Goal: Task Accomplishment & Management: Manage account settings

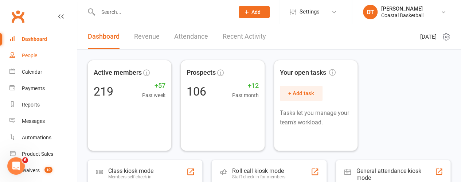
click at [41, 60] on link "People" at bounding box center [42, 55] width 67 height 16
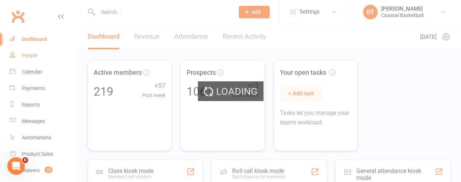
select select "100"
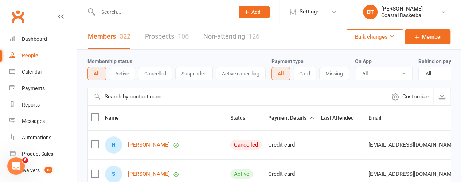
click at [197, 105] on input "text" at bounding box center [237, 97] width 299 height 18
type input "xamm"
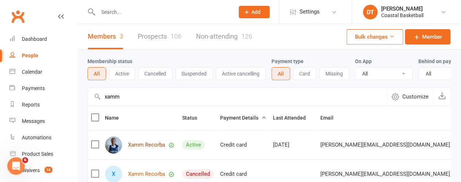
click at [151, 148] on link "Xamm Recorba" at bounding box center [146, 145] width 37 height 6
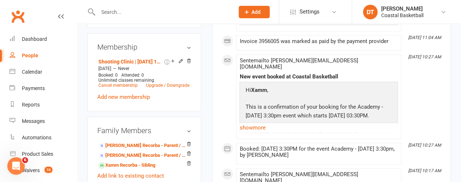
scroll to position [350, 0]
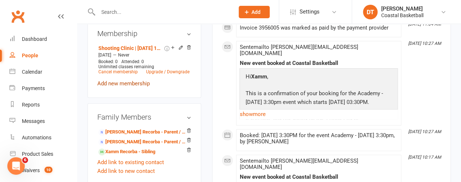
click at [139, 87] on link "Add new membership" at bounding box center [123, 83] width 53 height 7
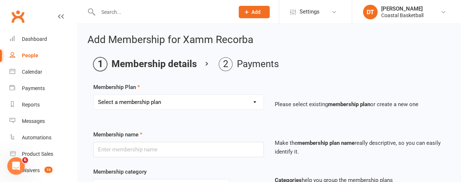
click at [157, 98] on select "Select a membership plan Create new Membership Plan All Access 12 Month (Includ…" at bounding box center [179, 102] width 170 height 15
select select "39"
click at [94, 95] on select "Select a membership plan Create new Membership Plan All Access 12 Month (Includ…" at bounding box center [179, 102] width 170 height 15
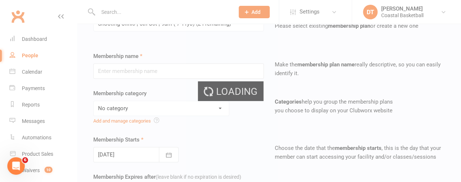
type input "Shooting Clinic | 6th Oct | 9am ( 7-11yo)"
select select "10"
type input "30 Sep 2025"
type input "1"
select select "0"
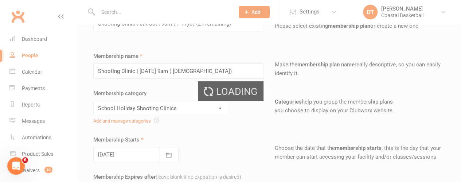
scroll to position [90, 0]
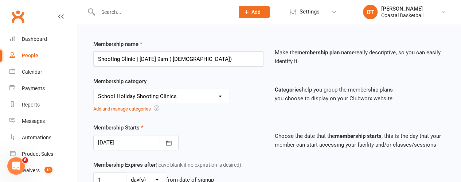
click at [202, 102] on select "No category Academy 2025 - Term 4 - One Session per Week Academy 2025 - Term 4 …" at bounding box center [161, 96] width 135 height 15
drag, startPoint x: 202, startPoint y: 102, endPoint x: 217, endPoint y: 112, distance: 17.8
click at [202, 102] on select "No category Academy 2025 - Term 4 - One Session per Week Academy 2025 - Term 4 …" at bounding box center [161, 96] width 135 height 15
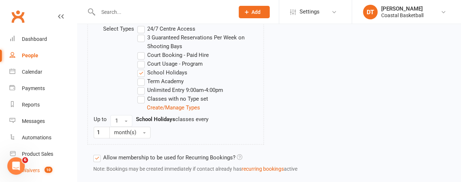
scroll to position [460, 0]
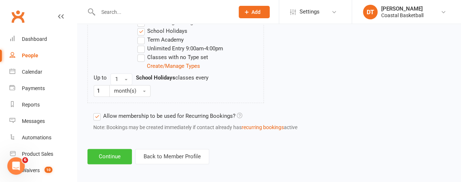
click at [119, 154] on button "Continue" at bounding box center [110, 156] width 44 height 15
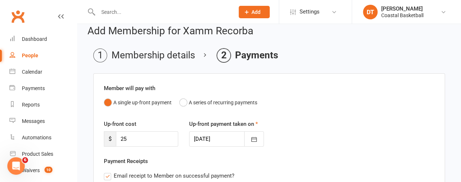
scroll to position [0, 0]
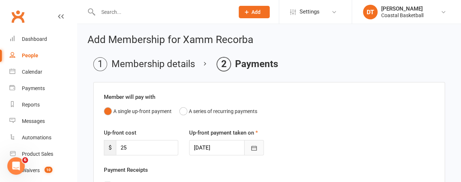
click at [257, 147] on icon "button" at bounding box center [253, 148] width 5 height 5
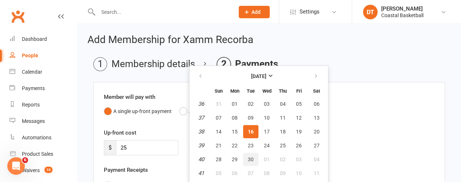
click at [255, 162] on button "30" at bounding box center [250, 159] width 15 height 13
type input "30 Sep 2025"
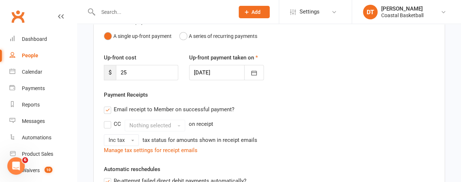
scroll to position [272, 0]
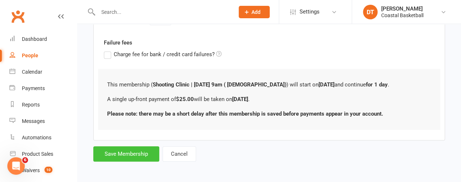
click at [122, 153] on button "Save Membership" at bounding box center [126, 153] width 66 height 15
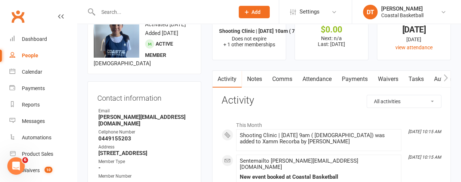
scroll to position [8, 0]
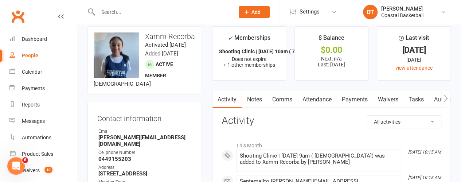
click at [344, 97] on link "Payments" at bounding box center [355, 99] width 36 height 17
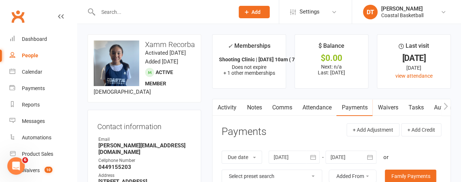
click at [348, 154] on div at bounding box center [351, 157] width 51 height 13
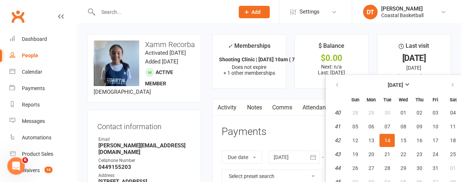
scroll to position [12, 0]
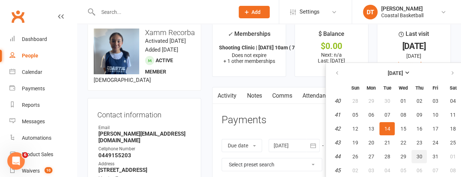
click at [424, 155] on button "30" at bounding box center [419, 156] width 15 height 13
type input "30 Oct 2025"
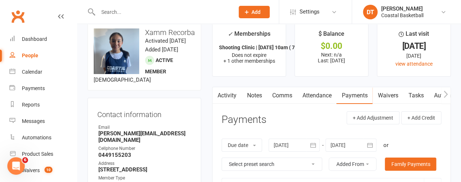
scroll to position [171, 0]
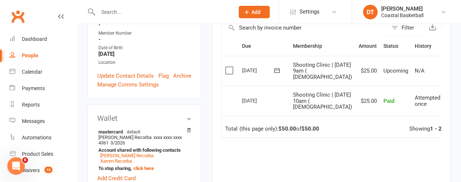
click at [226, 74] on label at bounding box center [230, 70] width 10 height 7
click at [226, 67] on input "checkbox" at bounding box center [227, 67] width 5 height 0
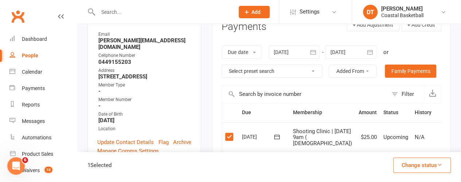
scroll to position [84, 0]
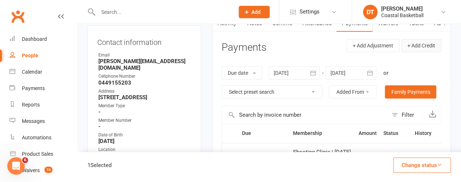
click at [416, 46] on button "+ Add Credit" at bounding box center [422, 45] width 40 height 13
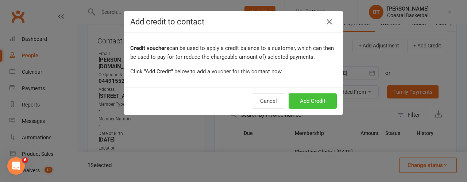
click at [310, 106] on button "Add Credit" at bounding box center [312, 100] width 48 height 15
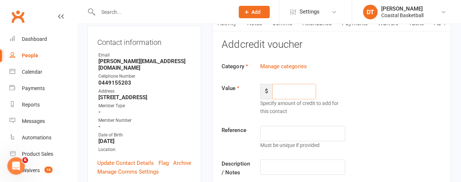
click at [295, 93] on input "number" at bounding box center [294, 91] width 44 height 15
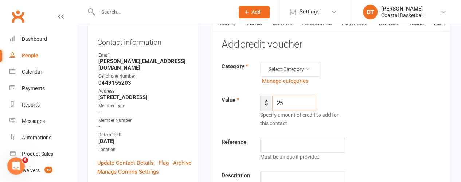
type input "25"
click at [293, 144] on input "text" at bounding box center [302, 144] width 85 height 15
type input "C"
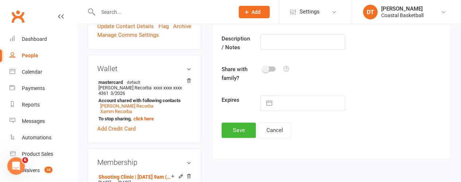
scroll to position [220, 0]
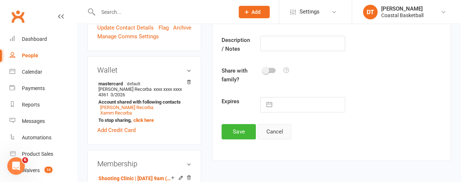
type input "Change of date clinic"
click at [288, 132] on button "Cancel" at bounding box center [275, 131] width 34 height 15
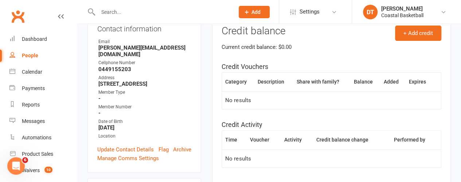
scroll to position [0, 0]
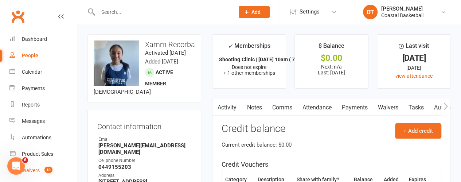
click at [51, 167] on span "10" at bounding box center [48, 170] width 8 height 6
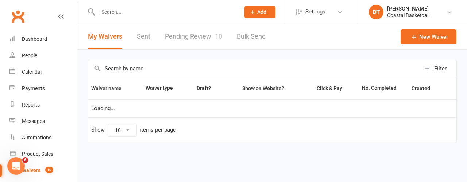
click at [205, 40] on link "Pending Review 10" at bounding box center [193, 36] width 57 height 25
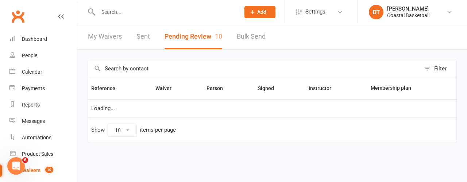
select select "50"
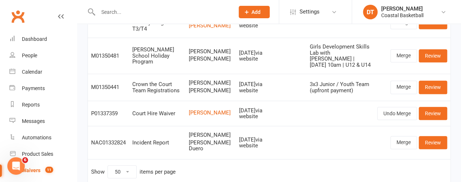
scroll to position [270, 0]
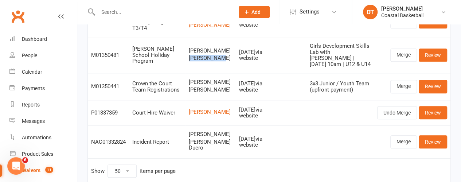
drag, startPoint x: 212, startPoint y: 105, endPoint x: 188, endPoint y: 99, distance: 25.3
click at [189, 61] on span "Yumi Newton" at bounding box center [211, 58] width 44 height 6
copy span "Yumi Newton"
click at [434, 29] on link "Review" at bounding box center [433, 22] width 28 height 13
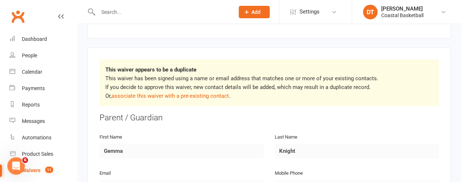
scroll to position [118, 0]
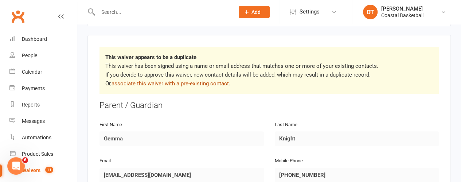
click at [209, 80] on link "associate this waiver with a pre-existing contact" at bounding box center [170, 83] width 117 height 7
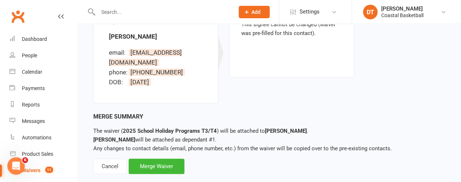
scroll to position [234, 0]
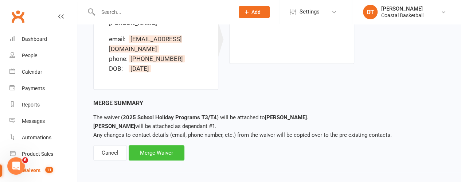
click at [162, 155] on div "Merge Waiver" at bounding box center [157, 152] width 56 height 15
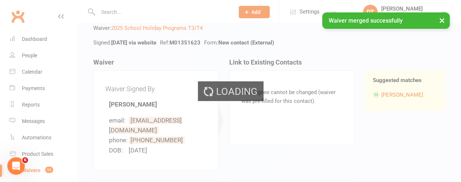
scroll to position [0, 0]
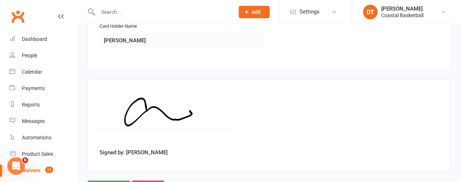
scroll to position [1233, 0]
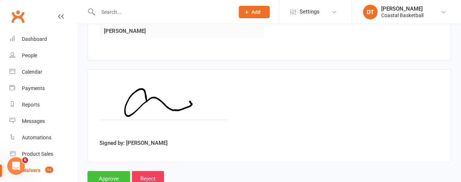
drag, startPoint x: 106, startPoint y: 159, endPoint x: 148, endPoint y: 164, distance: 42.3
click at [106, 171] on input "Approve" at bounding box center [109, 178] width 43 height 15
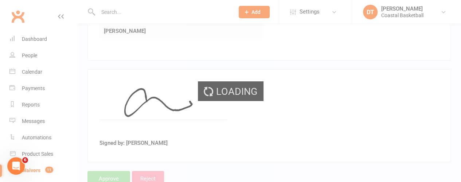
select select "50"
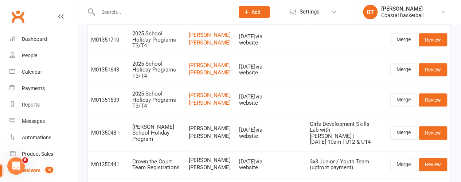
scroll to position [169, 0]
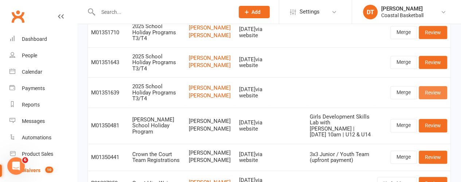
drag, startPoint x: 442, startPoint y: 124, endPoint x: 433, endPoint y: 124, distance: 8.8
click at [442, 99] on link "Review" at bounding box center [433, 92] width 28 height 13
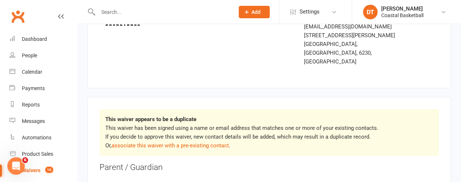
scroll to position [52, 0]
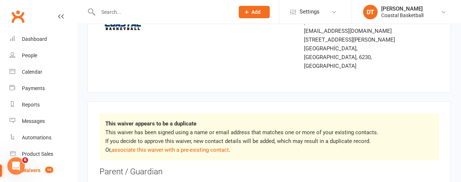
click at [224, 135] on p "This waiver has been signed using a name or email address that matches one or m…" at bounding box center [269, 141] width 328 height 26
click at [223, 147] on link "associate this waiver with a pre-existing contact" at bounding box center [170, 150] width 117 height 7
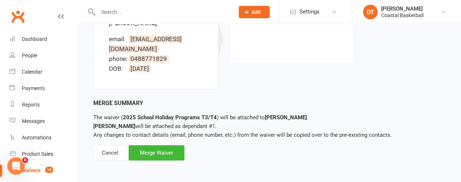
scroll to position [218, 0]
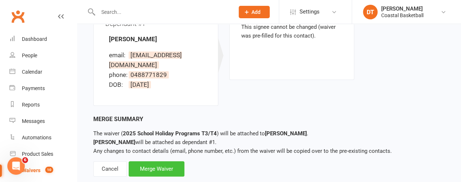
click at [161, 167] on div "Merge Waiver" at bounding box center [157, 168] width 56 height 15
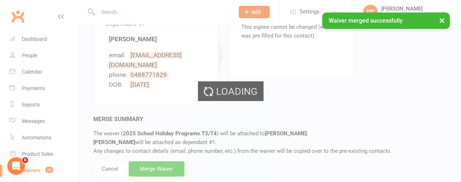
scroll to position [234, 0]
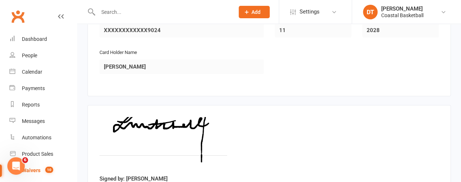
scroll to position [1233, 0]
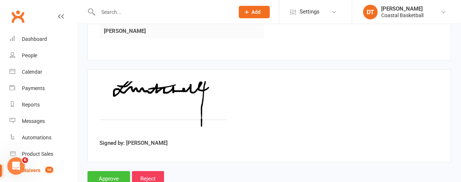
click at [109, 171] on input "Approve" at bounding box center [109, 178] width 43 height 15
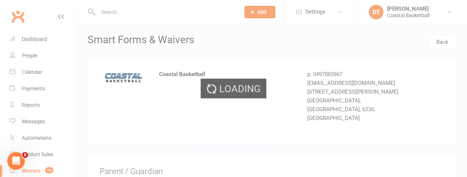
select select "50"
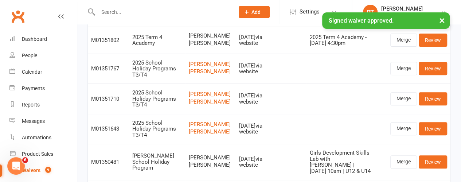
scroll to position [116, 0]
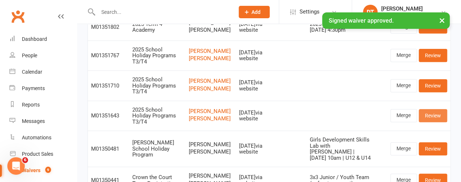
click at [435, 122] on link "Review" at bounding box center [433, 115] width 28 height 13
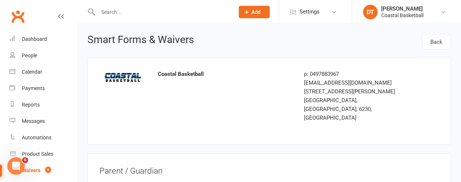
click at [191, 13] on input "text" at bounding box center [163, 12] width 134 height 10
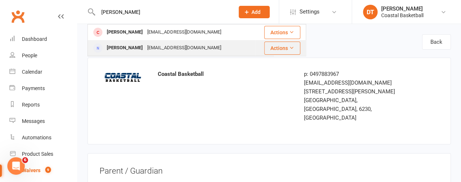
type input "neill"
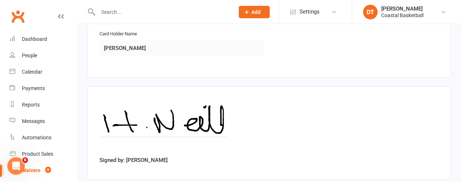
scroll to position [1233, 0]
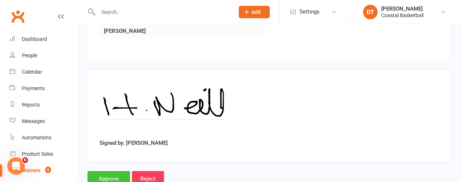
click at [104, 171] on input "Approve" at bounding box center [109, 178] width 43 height 15
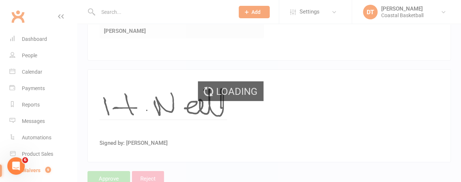
select select "50"
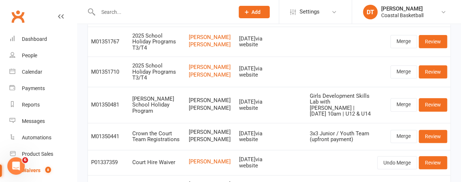
scroll to position [130, 0]
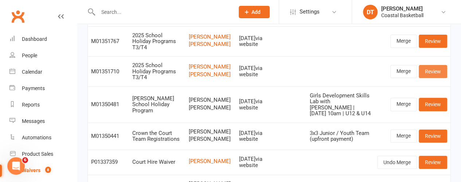
click at [437, 78] on link "Review" at bounding box center [433, 71] width 28 height 13
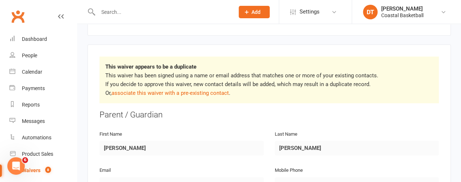
scroll to position [130, 0]
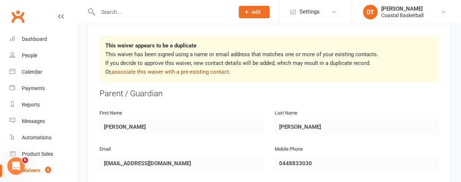
click at [224, 69] on link "associate this waiver with a pre-existing contact" at bounding box center [170, 72] width 117 height 7
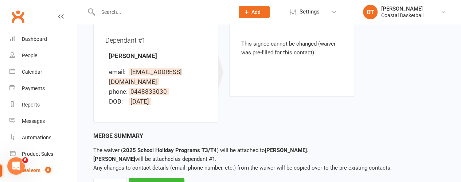
scroll to position [214, 0]
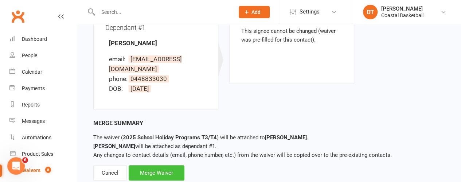
click at [174, 165] on div "Merge Waiver" at bounding box center [157, 172] width 56 height 15
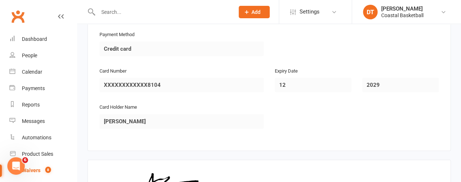
scroll to position [1233, 0]
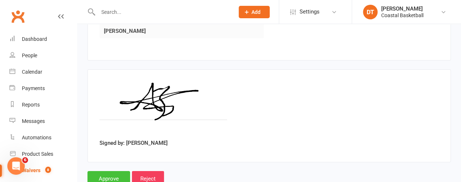
click at [105, 171] on input "Approve" at bounding box center [109, 178] width 43 height 15
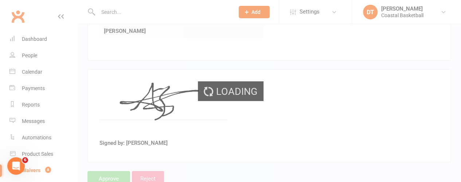
select select "50"
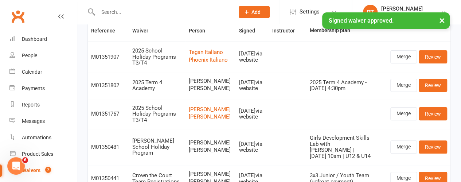
scroll to position [65, 0]
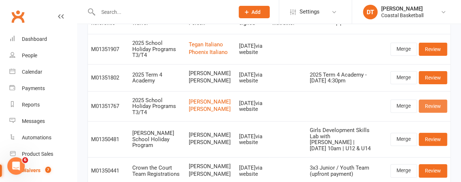
click at [434, 113] on link "Review" at bounding box center [433, 106] width 28 height 13
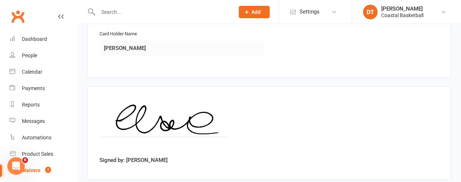
scroll to position [1233, 0]
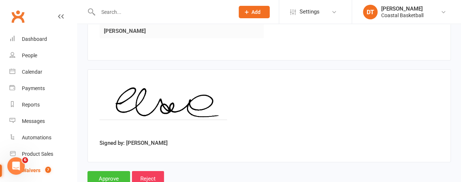
click at [120, 171] on input "Approve" at bounding box center [109, 178] width 43 height 15
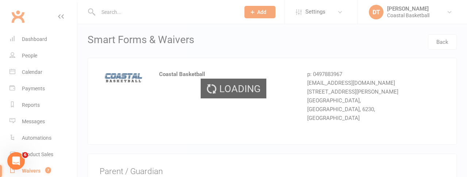
select select "50"
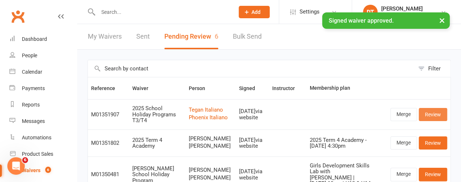
click at [443, 117] on link "Review" at bounding box center [433, 114] width 28 height 13
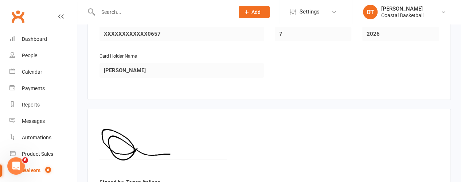
scroll to position [1233, 0]
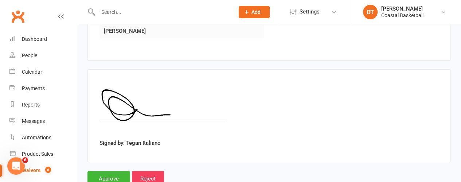
click at [102, 171] on input "Approve" at bounding box center [109, 178] width 43 height 15
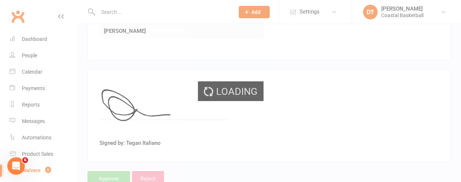
select select "50"
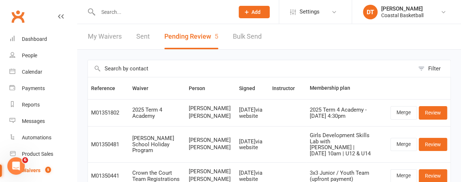
drag, startPoint x: 163, startPoint y: 67, endPoint x: 191, endPoint y: 63, distance: 28.0
click at [163, 67] on input "text" at bounding box center [251, 68] width 327 height 17
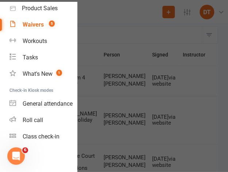
scroll to position [162, 0]
drag, startPoint x: 132, startPoint y: 35, endPoint x: 133, endPoint y: 59, distance: 24.1
click at [132, 35] on div at bounding box center [114, 86] width 228 height 172
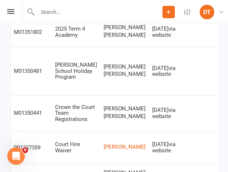
scroll to position [0, 74]
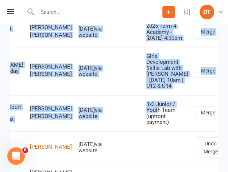
drag, startPoint x: 205, startPoint y: 130, endPoint x: 228, endPoint y: 128, distance: 22.7
click at [228, 128] on html "Prospect Member Non-attending contact Class / event Appointment Task Membership…" at bounding box center [114, 86] width 228 height 336
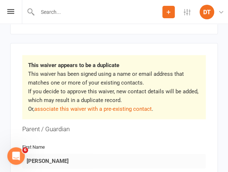
scroll to position [161, 0]
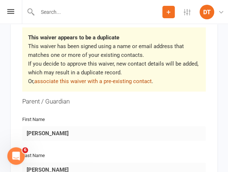
click at [140, 80] on link "associate this waiver with a pre-existing contact" at bounding box center [92, 81] width 117 height 7
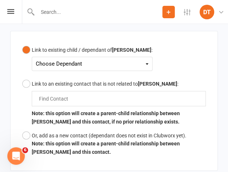
scroll to position [414, 0]
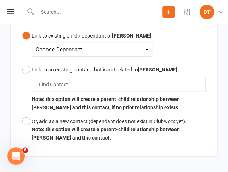
click at [115, 51] on div "Choose Dependant" at bounding box center [92, 50] width 113 height 10
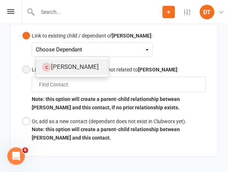
click at [96, 68] on link "Braxton Murray" at bounding box center [72, 67] width 72 height 16
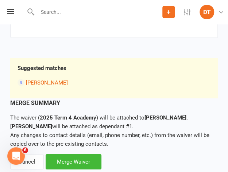
scroll to position [601, 0]
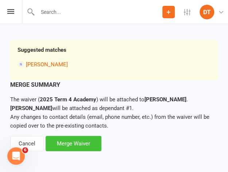
click at [77, 142] on div "Merge Waiver" at bounding box center [74, 143] width 56 height 15
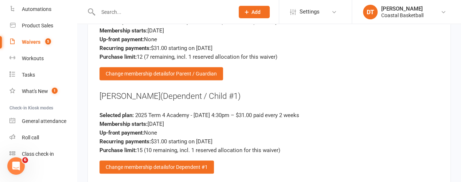
scroll to position [1528, 0]
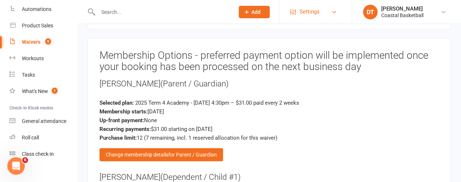
click at [299, 10] on link "Settings" at bounding box center [315, 12] width 51 height 16
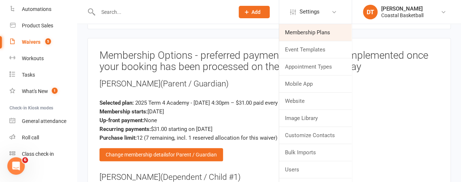
click at [312, 32] on link "Membership Plans" at bounding box center [315, 32] width 73 height 17
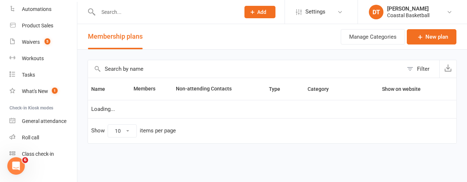
select select "100"
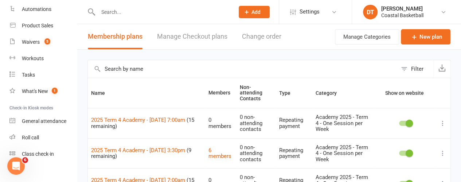
click at [173, 77] on input "text" at bounding box center [243, 69] width 310 height 18
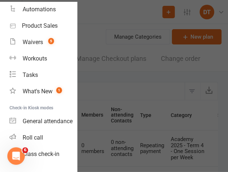
click at [104, 21] on div at bounding box center [114, 86] width 228 height 172
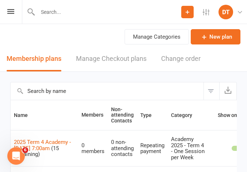
drag, startPoint x: 97, startPoint y: 85, endPoint x: 122, endPoint y: 86, distance: 24.8
click at [97, 85] on input "text" at bounding box center [107, 91] width 193 height 18
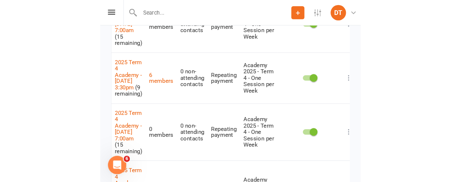
scroll to position [147, 0]
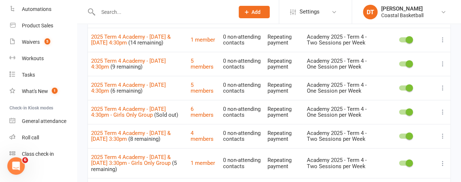
click at [142, 46] on td "2025 Term 4 Academy - Monday & Wednesday 4:30pm (14 remaining)" at bounding box center [138, 40] width 100 height 24
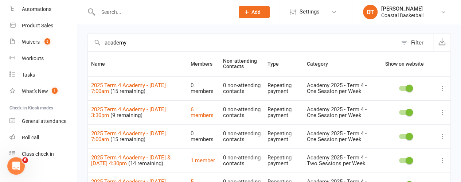
scroll to position [24, 0]
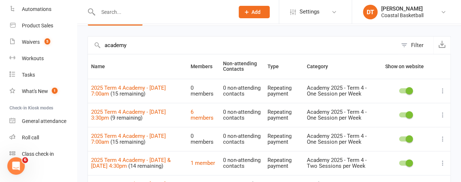
click at [154, 46] on input "academy" at bounding box center [243, 45] width 310 height 18
type input "fiona"
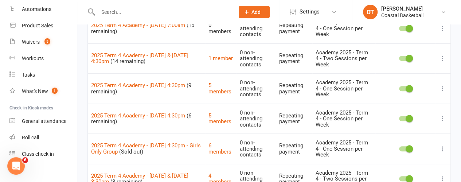
scroll to position [0, 0]
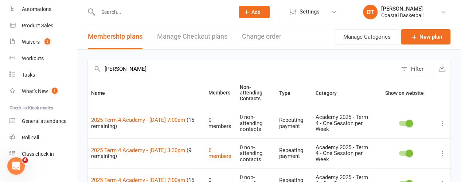
click at [183, 71] on input "fiona" at bounding box center [243, 69] width 310 height 18
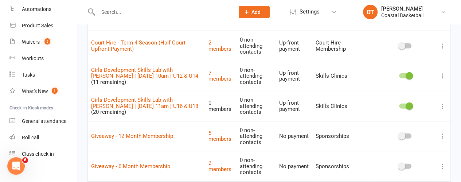
scroll to position [982, 0]
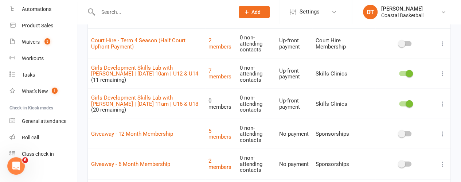
click at [143, 16] on input "text" at bounding box center [163, 12] width 134 height 10
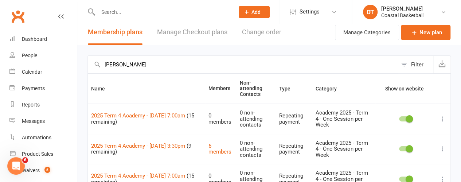
scroll to position [0, 0]
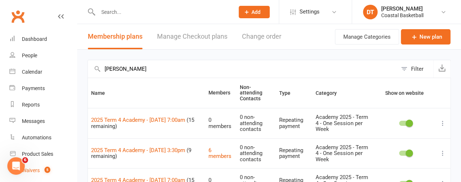
click at [50, 166] on link "Waivers 5" at bounding box center [42, 170] width 67 height 16
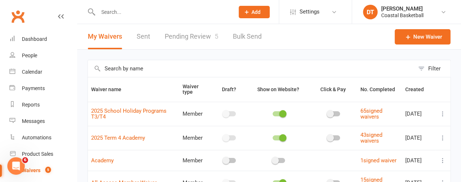
drag, startPoint x: 155, startPoint y: 44, endPoint x: 154, endPoint y: 48, distance: 4.1
click at [155, 44] on div "My Waivers Sent Pending Review 5 Bulk Send" at bounding box center [174, 36] width 195 height 25
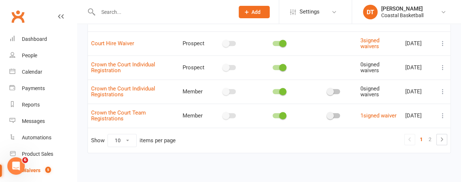
scroll to position [215, 0]
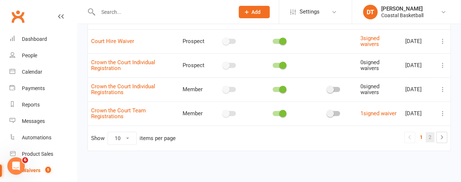
click at [431, 137] on link "2" at bounding box center [430, 137] width 9 height 10
click at [430, 139] on link "2" at bounding box center [430, 137] width 9 height 10
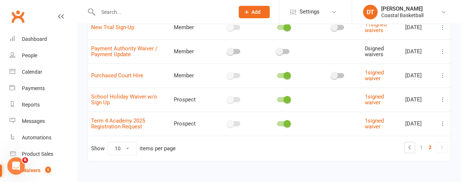
scroll to position [164, 0]
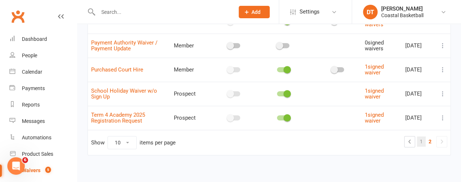
click at [422, 137] on link "1" at bounding box center [421, 141] width 9 height 10
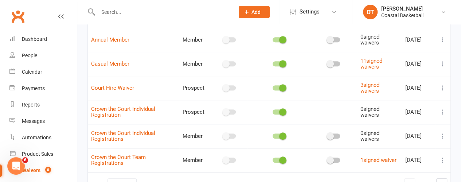
click at [162, 23] on div at bounding box center [159, 12] width 142 height 24
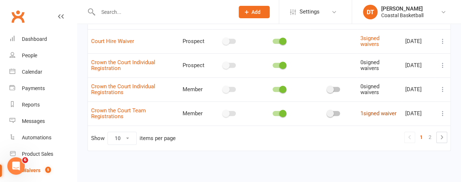
click at [380, 116] on link "1 signed waiver" at bounding box center [379, 113] width 36 height 7
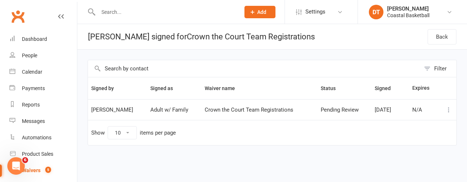
click at [132, 152] on div "Signed by Signed as Waiver name Status Signed Expires Adele Hehir Adult w/ Fami…" at bounding box center [272, 116] width 369 height 79
click at [53, 168] on link "Waivers 5" at bounding box center [42, 170] width 67 height 16
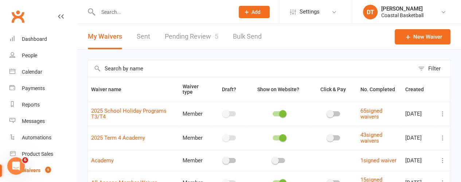
click at [196, 37] on link "Pending Review 5" at bounding box center [192, 36] width 54 height 25
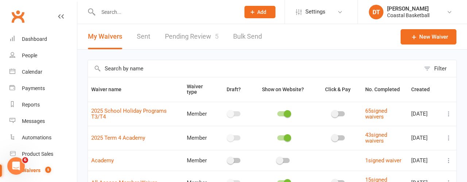
select select "50"
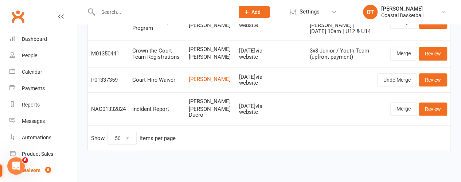
scroll to position [136, 0]
click at [445, 51] on link "Review" at bounding box center [433, 53] width 28 height 13
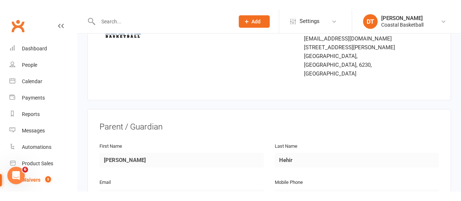
scroll to position [22, 0]
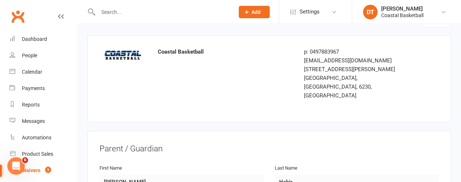
click at [98, 27] on header "Smart Forms & Waivers Back" at bounding box center [270, 23] width 364 height 23
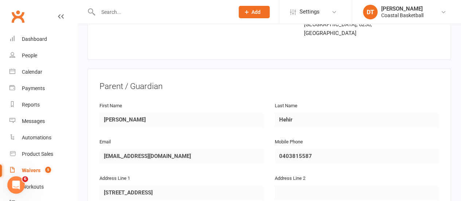
scroll to position [0, 0]
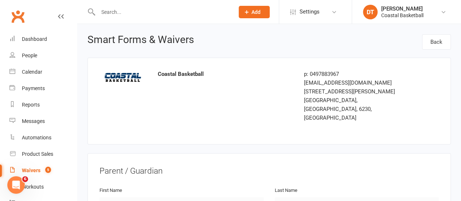
click at [34, 105] on div "Reports" at bounding box center [31, 105] width 18 height 6
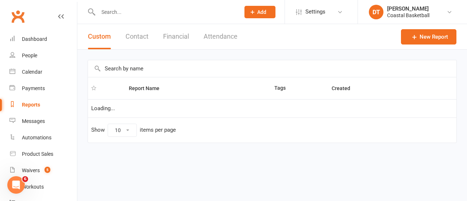
select select "100"
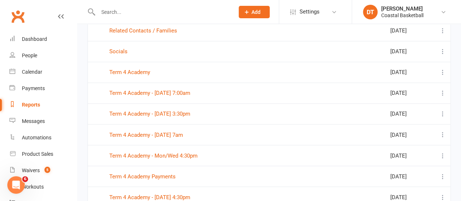
scroll to position [550, 0]
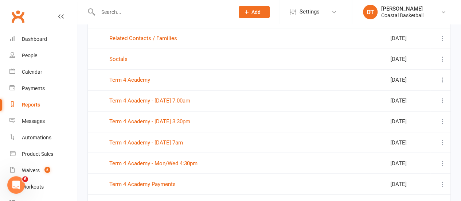
click at [144, 80] on td "Term 4 Academy" at bounding box center [198, 79] width 185 height 21
click at [146, 77] on link "Term 4 Academy" at bounding box center [129, 80] width 41 height 7
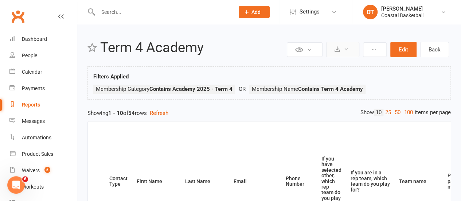
click at [340, 50] on icon at bounding box center [337, 48] width 5 height 5
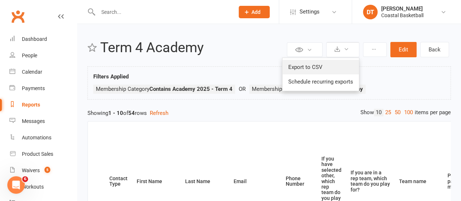
click at [326, 70] on link "Export to CSV" at bounding box center [321, 67] width 77 height 15
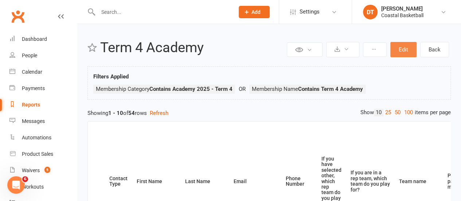
click at [397, 50] on button "Edit" at bounding box center [404, 49] width 26 height 15
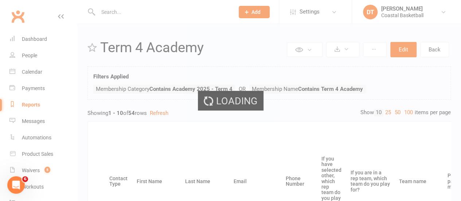
select select "join_filters_with_or"
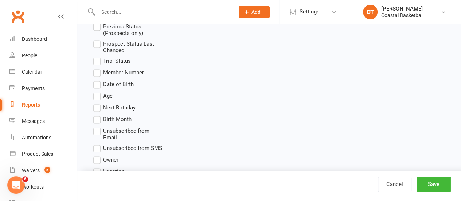
scroll to position [521, 0]
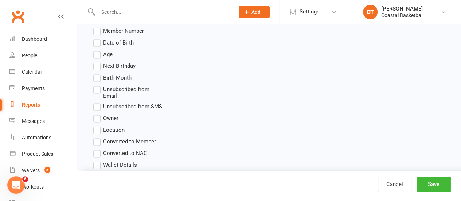
click at [108, 50] on span "Age" at bounding box center [107, 54] width 9 height 8
click at [98, 50] on input "Age" at bounding box center [95, 50] width 5 height 0
click at [113, 42] on span "Date of Birth" at bounding box center [118, 42] width 31 height 8
click at [98, 38] on input "Date of Birth" at bounding box center [95, 38] width 5 height 0
click at [433, 182] on button "Save" at bounding box center [434, 184] width 34 height 15
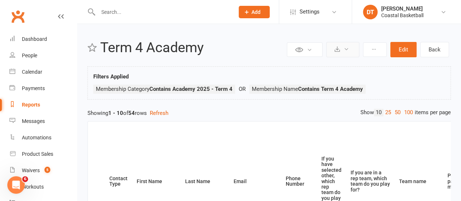
click at [349, 50] on icon at bounding box center [346, 48] width 5 height 5
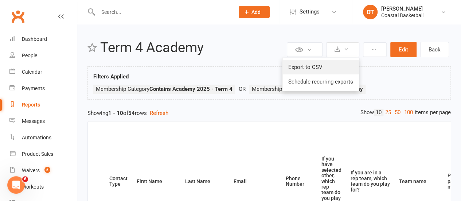
click at [305, 70] on link "Export to CSV" at bounding box center [321, 67] width 77 height 15
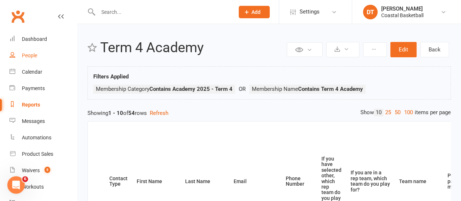
click at [28, 59] on link "People" at bounding box center [42, 55] width 67 height 16
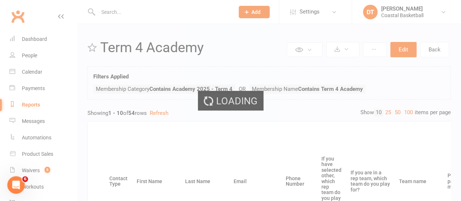
select select "100"
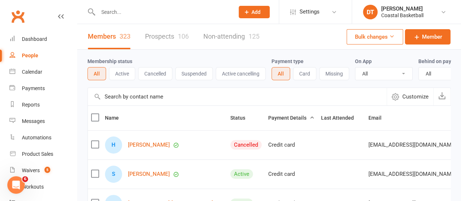
click at [174, 105] on input "text" at bounding box center [237, 97] width 299 height 18
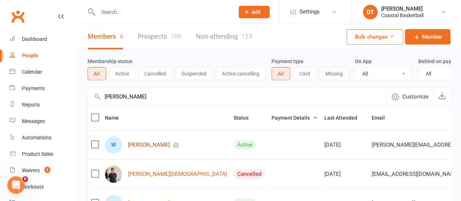
type input "wes"
click at [133, 148] on link "Wes Morgan" at bounding box center [149, 145] width 42 height 6
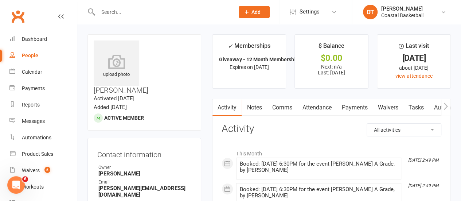
click at [446, 106] on icon "button" at bounding box center [446, 105] width 4 height 7
click at [447, 108] on icon "button" at bounding box center [446, 106] width 4 height 8
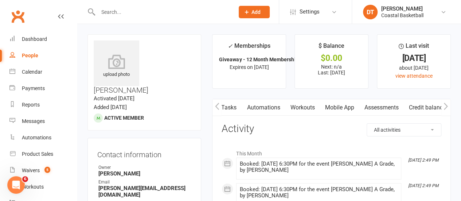
click at [338, 112] on link "Mobile App" at bounding box center [339, 107] width 39 height 17
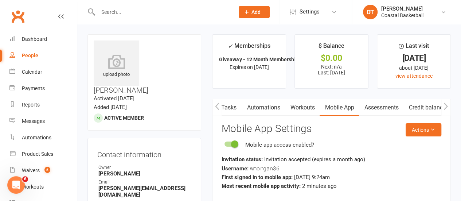
drag, startPoint x: 31, startPoint y: 57, endPoint x: 212, endPoint y: 88, distance: 183.6
click at [31, 57] on div "People" at bounding box center [30, 56] width 16 height 6
select select "100"
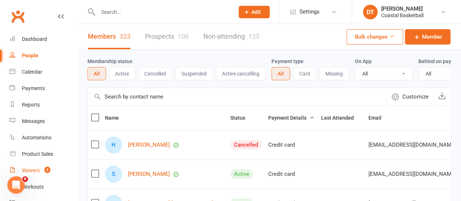
click at [47, 164] on link "Waivers 5" at bounding box center [42, 170] width 67 height 16
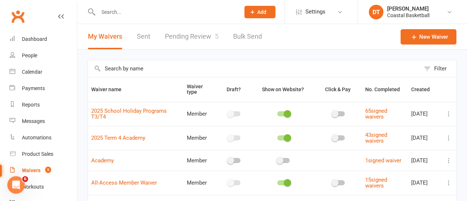
click at [194, 41] on link "Pending Review 5" at bounding box center [192, 36] width 54 height 25
select select "50"
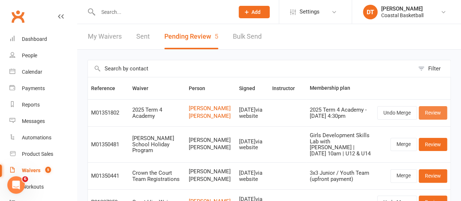
click at [443, 117] on link "Review" at bounding box center [433, 112] width 28 height 13
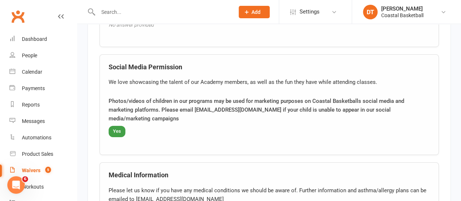
scroll to position [1253, 0]
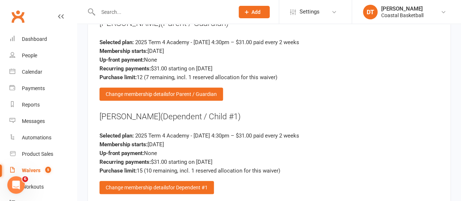
scroll to position [1559, 0]
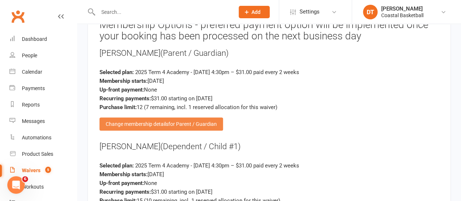
click at [187, 121] on span "for Parent / Guardian" at bounding box center [192, 124] width 49 height 6
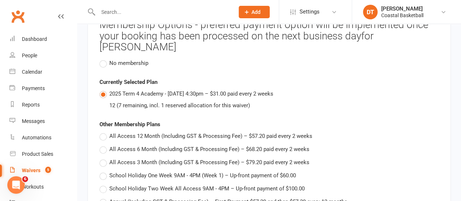
click at [140, 59] on span "No membership" at bounding box center [128, 63] width 39 height 8
click at [104, 59] on input "No membership" at bounding box center [102, 59] width 5 height 0
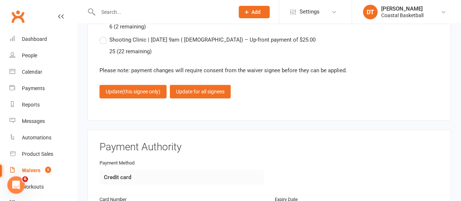
scroll to position [2501, 0]
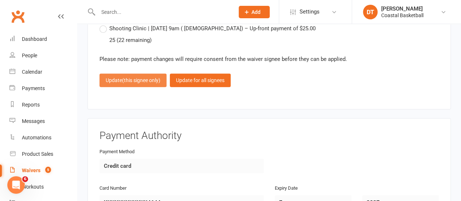
click at [130, 74] on button "Update (this signee only)" at bounding box center [133, 80] width 67 height 13
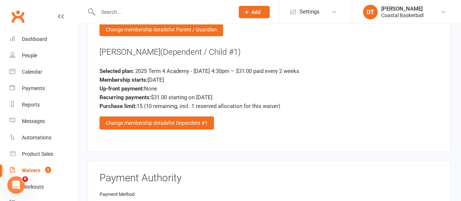
scroll to position [1621, 0]
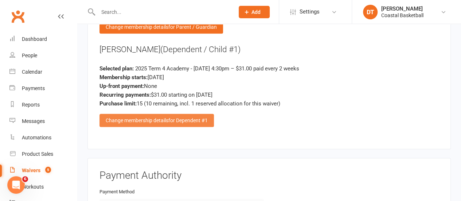
click at [183, 117] on span "for Dependent #1" at bounding box center [187, 120] width 39 height 6
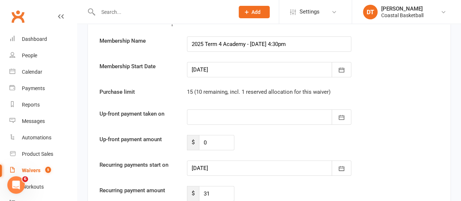
scroll to position [2564, 0]
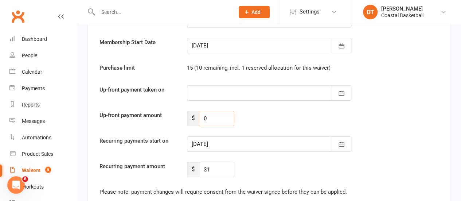
click at [206, 111] on input "0" at bounding box center [216, 118] width 35 height 15
type input "0155"
click at [334, 85] on button "button" at bounding box center [342, 92] width 20 height 15
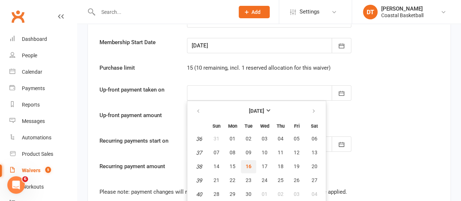
click at [247, 163] on span "16" at bounding box center [249, 166] width 6 height 6
type input "16 Sep 2025"
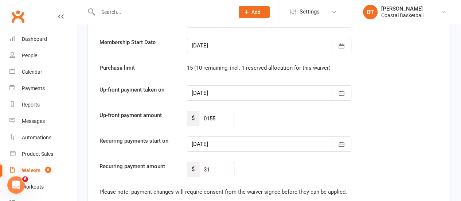
click at [226, 162] on input "31" at bounding box center [216, 169] width 35 height 15
type input "3"
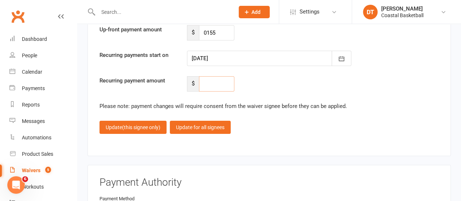
scroll to position [2653, 0]
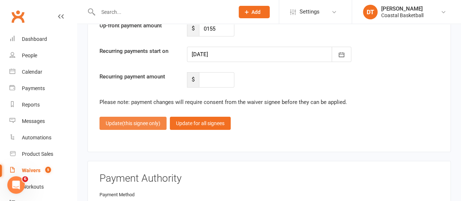
click at [120, 117] on button "Update (this signee only)" at bounding box center [133, 123] width 67 height 13
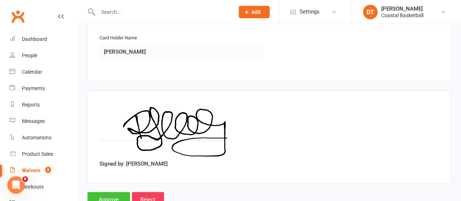
click at [98, 182] on input "Approve" at bounding box center [109, 199] width 43 height 15
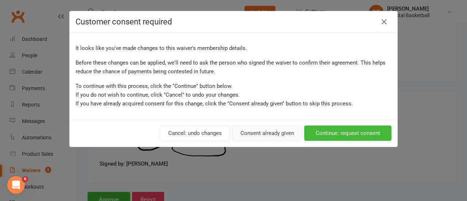
click at [289, 131] on button "Consent already given" at bounding box center [267, 132] width 70 height 15
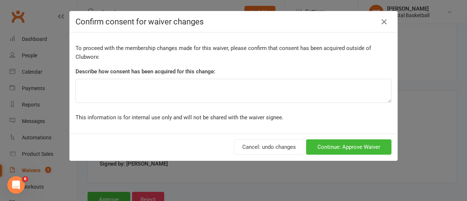
click at [201, 69] on label "Describe how consent has been acquired for this change:" at bounding box center [145, 71] width 140 height 9
click at [210, 90] on textarea at bounding box center [233, 91] width 316 height 24
type textarea "Payment method changed"
click at [388, 146] on button "Continue: Approve Waiver" at bounding box center [348, 146] width 85 height 15
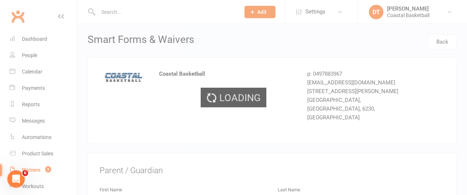
select select "50"
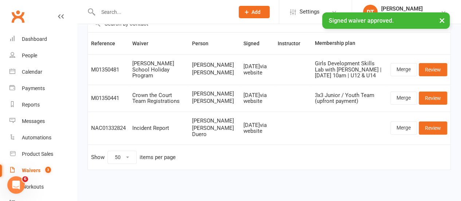
scroll to position [53, 0]
click at [443, 63] on link "Review" at bounding box center [433, 69] width 28 height 13
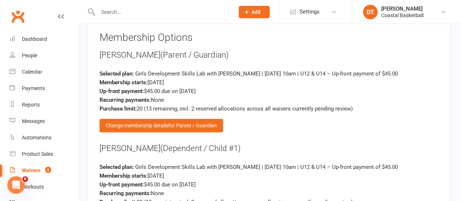
scroll to position [1014, 0]
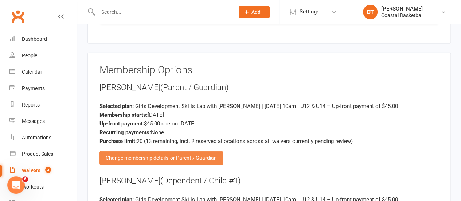
click at [199, 151] on div "Change membership details for Parent / Guardian" at bounding box center [162, 157] width 124 height 13
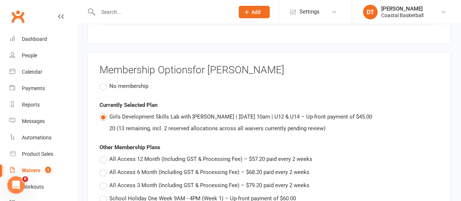
click at [117, 82] on label "No membership" at bounding box center [124, 86] width 49 height 9
click at [104, 82] on input "No membership" at bounding box center [102, 82] width 5 height 0
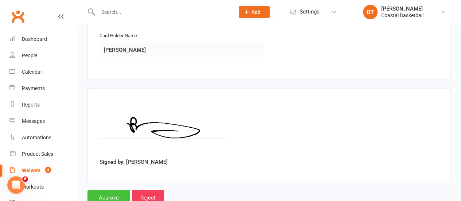
click at [111, 182] on input "Approve" at bounding box center [109, 197] width 43 height 15
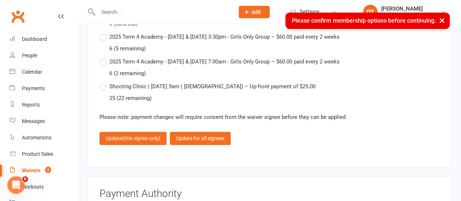
scroll to position [1911, 0]
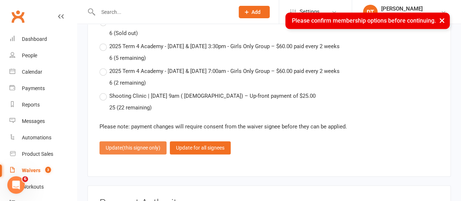
click at [139, 141] on button "Update (this signee only)" at bounding box center [133, 147] width 67 height 13
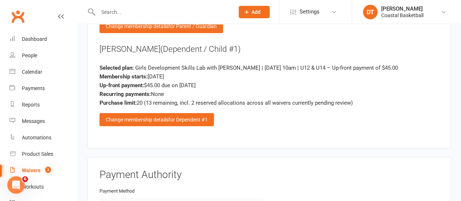
scroll to position [1338, 0]
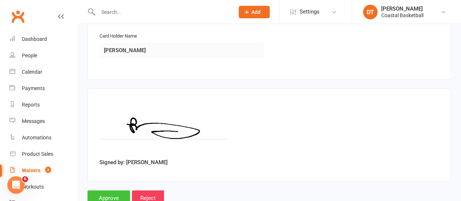
click at [96, 182] on input "Approve" at bounding box center [109, 197] width 43 height 15
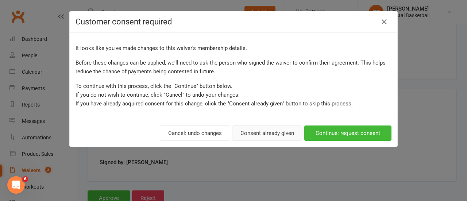
click at [283, 135] on button "Consent already given" at bounding box center [267, 132] width 70 height 15
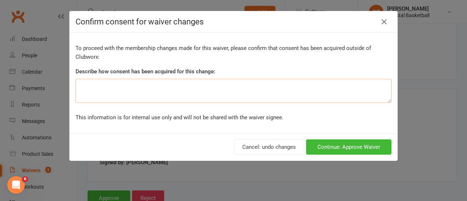
click at [182, 87] on textarea at bounding box center [233, 91] width 316 height 24
type textarea "change of payment method"
click at [321, 141] on button "Continue: Approve Waiver" at bounding box center [348, 146] width 85 height 15
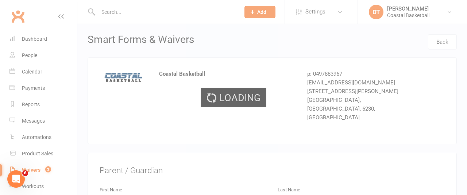
select select "50"
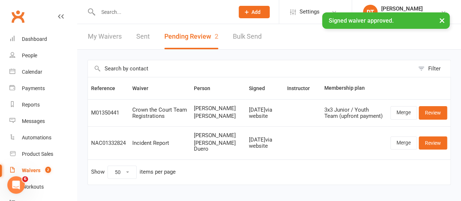
scroll to position [20, 0]
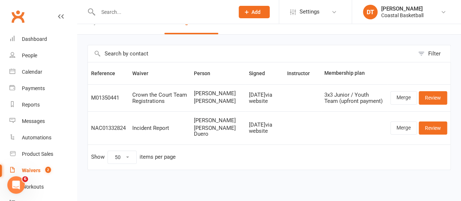
click at [162, 97] on div "Crown the Court Team Registrations" at bounding box center [159, 98] width 55 height 12
click at [436, 94] on link "Review" at bounding box center [433, 97] width 28 height 13
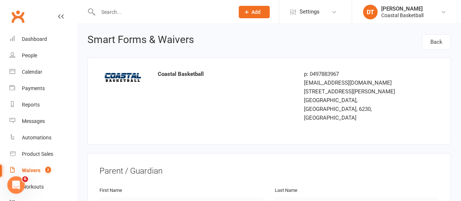
click at [40, 166] on link "Waivers 2" at bounding box center [42, 170] width 67 height 16
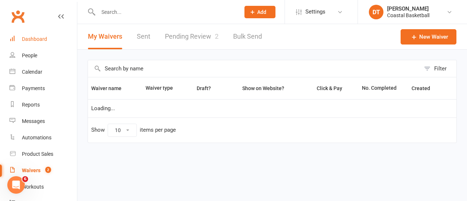
click at [36, 40] on div "Dashboard" at bounding box center [34, 39] width 25 height 6
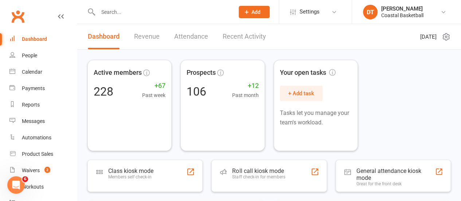
drag, startPoint x: 442, startPoint y: 85, endPoint x: 466, endPoint y: 82, distance: 24.6
click at [442, 85] on div "Active members 228 +67 Past week Prospects 106 +12 Past month Your open tasks +…" at bounding box center [270, 105] width 364 height 91
drag, startPoint x: 35, startPoint y: 170, endPoint x: 63, endPoint y: 166, distance: 28.1
click at [35, 170] on div "Waivers" at bounding box center [31, 170] width 18 height 6
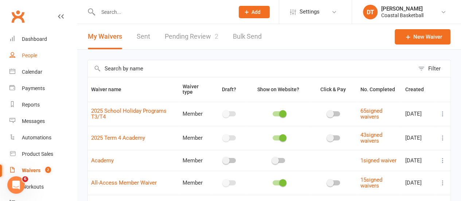
click at [46, 52] on link "People" at bounding box center [42, 55] width 67 height 16
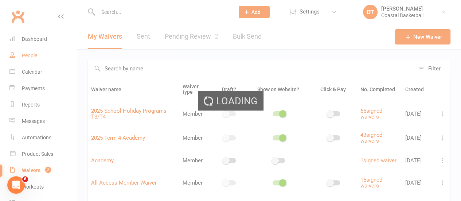
select select "100"
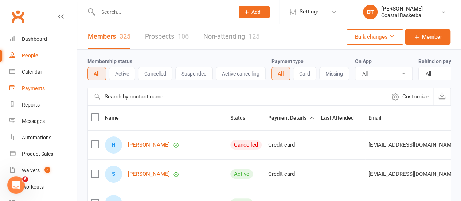
click at [25, 87] on div "Payments" at bounding box center [33, 88] width 23 height 6
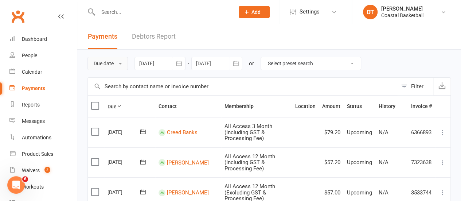
click at [123, 61] on button "Due date" at bounding box center [108, 63] width 40 height 13
click at [116, 60] on button "Due date" at bounding box center [108, 63] width 40 height 13
click at [182, 62] on icon "button" at bounding box center [178, 63] width 5 height 5
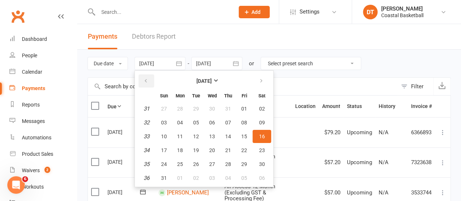
click at [151, 81] on button "button" at bounding box center [147, 80] width 16 height 13
click at [192, 108] on button "01" at bounding box center [196, 108] width 15 height 13
type input "01 Jul 2025"
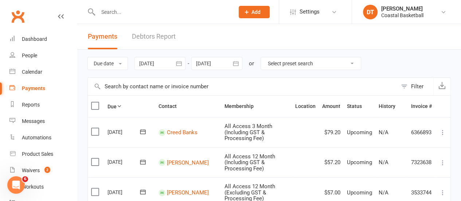
click at [232, 65] on button "button" at bounding box center [235, 63] width 13 height 13
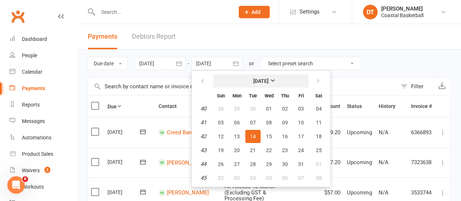
click at [278, 80] on button "October 2025" at bounding box center [261, 80] width 96 height 13
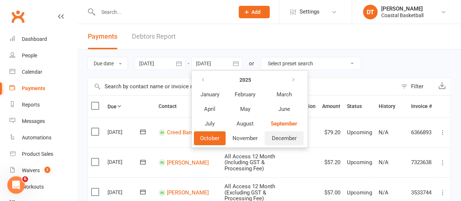
click at [288, 139] on span "December" at bounding box center [284, 138] width 25 height 7
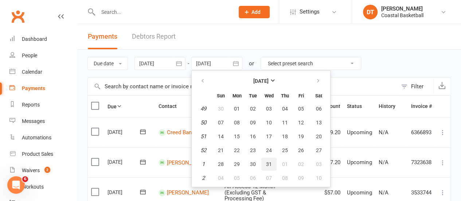
click at [269, 164] on span "31" at bounding box center [269, 164] width 6 height 6
type input "31 Dec 2025"
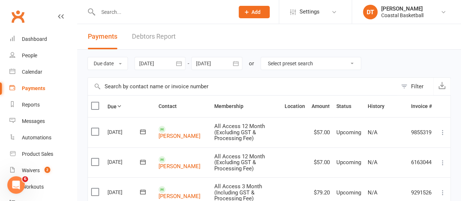
click at [94, 106] on label at bounding box center [96, 105] width 10 height 7
click at [94, 102] on input "checkbox" at bounding box center [93, 102] width 5 height 0
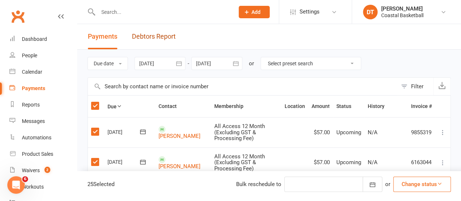
click at [144, 38] on link "Debtors Report" at bounding box center [154, 36] width 44 height 25
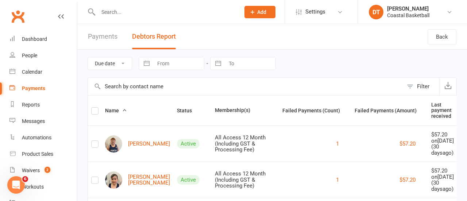
click at [105, 66] on select "Due date Date failed" at bounding box center [110, 63] width 44 height 12
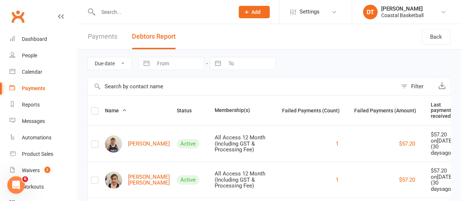
drag, startPoint x: 105, startPoint y: 66, endPoint x: 135, endPoint y: 63, distance: 29.7
click at [105, 66] on select "Due date Date failed" at bounding box center [110, 63] width 44 height 12
click at [179, 59] on input "From" at bounding box center [178, 63] width 51 height 12
select select "7"
select select "2025"
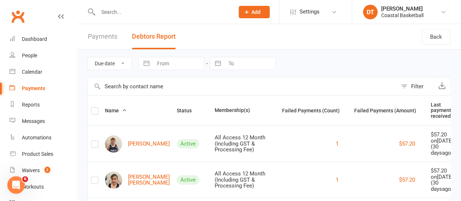
select select "8"
select select "2025"
select select "9"
select select "2025"
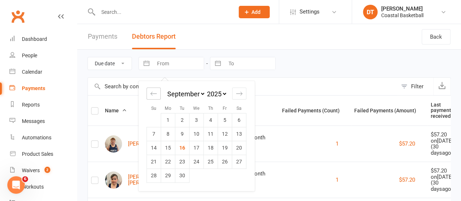
click at [152, 96] on icon "Move backward to switch to the previous month." at bounding box center [153, 93] width 7 height 7
select select "6"
select select "2025"
click at [152, 96] on icon "Move backward to switch to the previous month." at bounding box center [153, 93] width 7 height 7
select select "5"
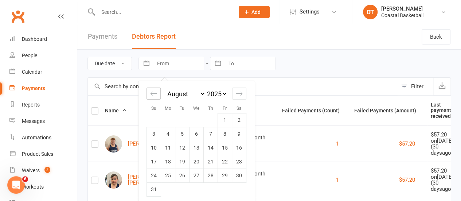
select select "2025"
click at [185, 118] on td "1" at bounding box center [182, 120] width 14 height 14
type input "01 Jul 2025"
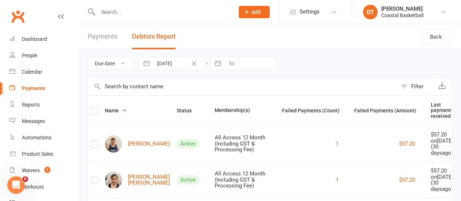
click at [234, 67] on input "To" at bounding box center [250, 63] width 51 height 12
select select "7"
select select "2025"
select select "8"
select select "2025"
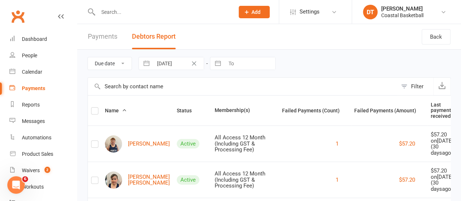
select select "9"
select select "2025"
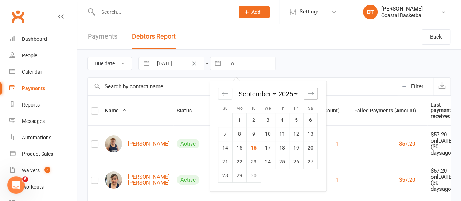
click at [313, 95] on icon "Move forward to switch to the next month." at bounding box center [310, 93] width 7 height 7
select select "10"
select select "2025"
click at [313, 95] on icon "Move forward to switch to the next month." at bounding box center [310, 93] width 7 height 7
select select "11"
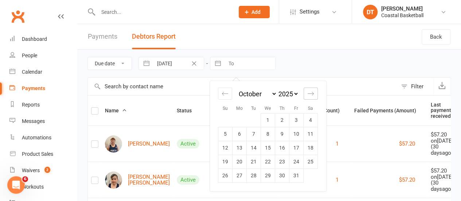
select select "2025"
click at [313, 95] on icon "Move forward to switch to the next month." at bounding box center [310, 93] width 7 height 7
select select "2026"
click at [275, 174] on td "Calendar" at bounding box center [282, 175] width 14 height 14
click at [271, 181] on td "31" at bounding box center [268, 175] width 14 height 14
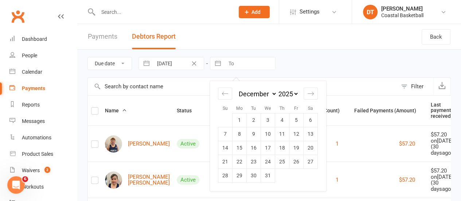
type input "31 Dec 2025"
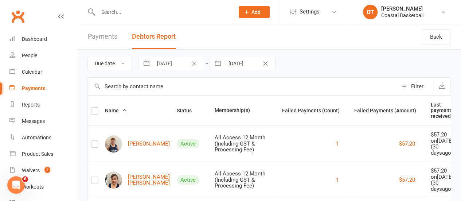
click at [441, 85] on icon "button" at bounding box center [442, 85] width 7 height 7
drag, startPoint x: 222, startPoint y: 38, endPoint x: 56, endPoint y: 90, distance: 173.5
click at [222, 38] on header "Payments Debtors Report Back" at bounding box center [269, 37] width 384 height 26
click at [314, 19] on span "Settings" at bounding box center [310, 12] width 20 height 16
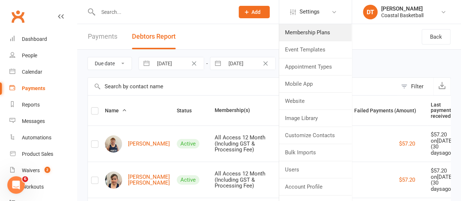
click at [306, 28] on link "Membership Plans" at bounding box center [315, 32] width 73 height 17
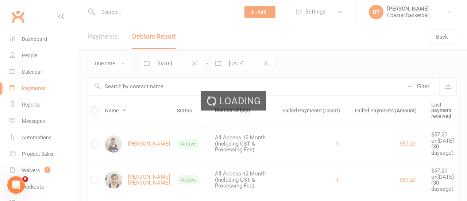
select select "100"
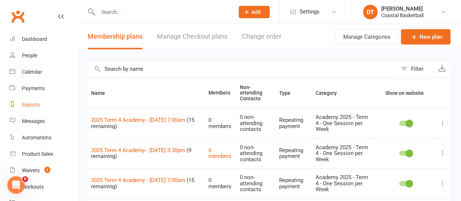
click at [41, 105] on link "Reports" at bounding box center [42, 105] width 67 height 16
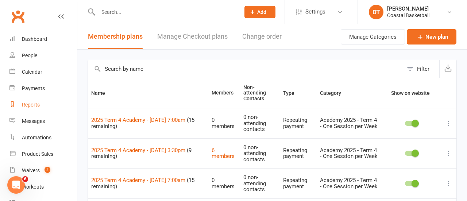
select select "100"
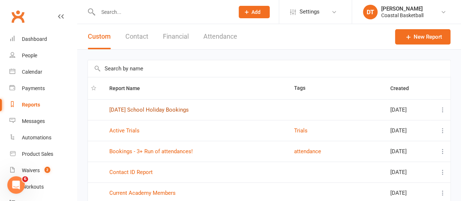
click at [151, 107] on link "2025 Oct School Holiday Bookings" at bounding box center [149, 109] width 80 height 7
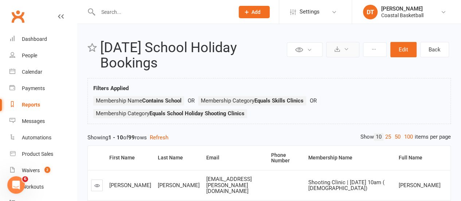
click at [334, 46] on button at bounding box center [342, 49] width 33 height 15
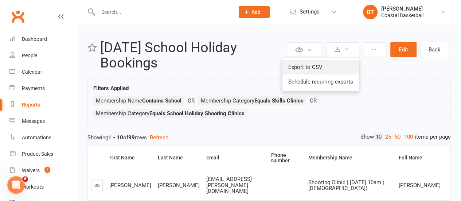
click at [341, 66] on link "Export to CSV" at bounding box center [321, 67] width 77 height 15
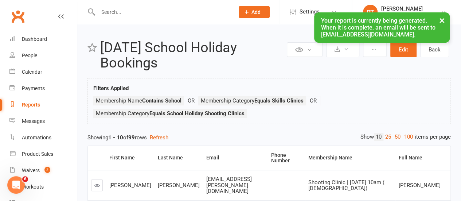
select select "100"
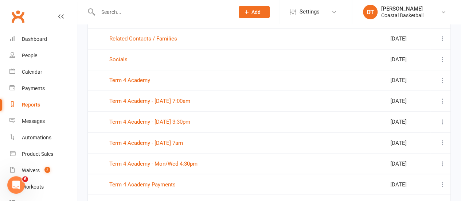
scroll to position [543, 0]
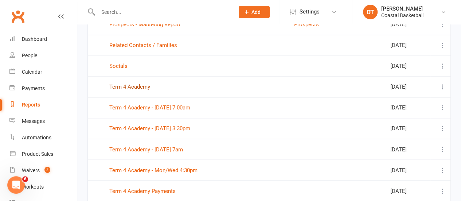
drag, startPoint x: 115, startPoint y: 84, endPoint x: 166, endPoint y: 92, distance: 52.5
click at [115, 84] on link "Term 4 Academy" at bounding box center [129, 87] width 41 height 7
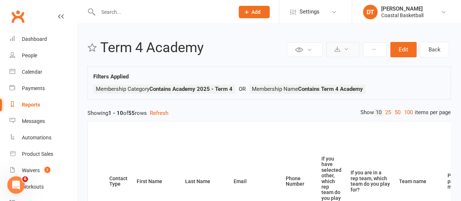
click at [341, 51] on button at bounding box center [342, 49] width 33 height 15
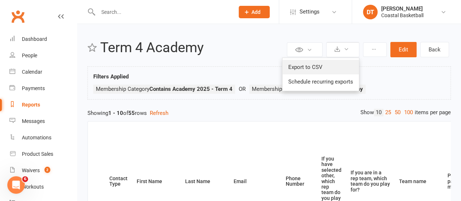
click at [341, 67] on link "Export to CSV" at bounding box center [321, 67] width 77 height 15
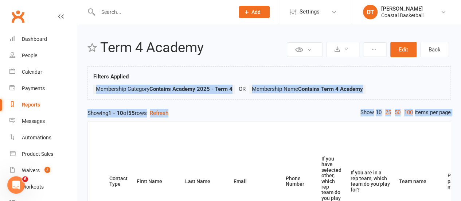
drag, startPoint x: 78, startPoint y: 92, endPoint x: 84, endPoint y: 148, distance: 56.1
click at [51, 85] on link "Payments" at bounding box center [42, 88] width 67 height 16
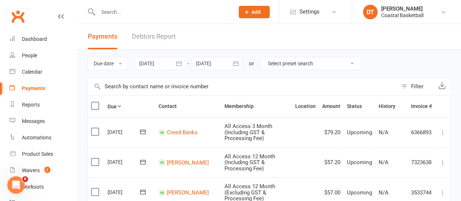
click at [338, 57] on select "Select preset search All failures All skipped payments All pending payments Suc…" at bounding box center [311, 63] width 100 height 12
select select "2"
click at [262, 57] on select "Select preset search All failures All skipped payments All pending payments Suc…" at bounding box center [311, 63] width 100 height 12
type input "[DATE]"
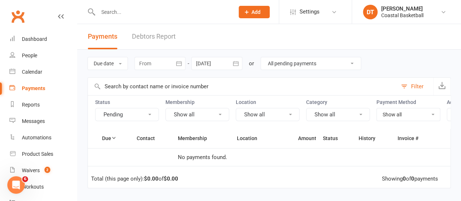
click at [168, 67] on div at bounding box center [160, 63] width 51 height 13
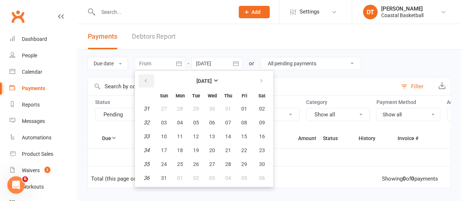
click at [144, 81] on icon "button" at bounding box center [145, 81] width 5 height 6
click at [157, 104] on table "June 2025 Sun Mon Tue Wed Thu Fri Sat 23 01 02 03 04 05 06 07 24 08 09 10 11 12…" at bounding box center [204, 128] width 136 height 113
click at [165, 106] on span "01" at bounding box center [164, 109] width 6 height 6
type input "01 Jun 2025"
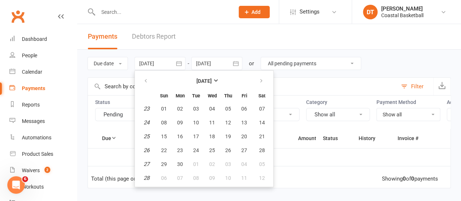
select select
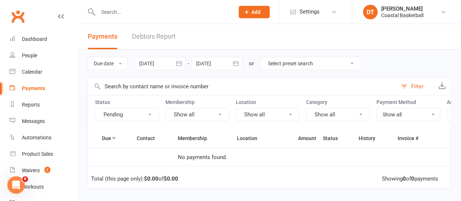
click at [239, 62] on icon "button" at bounding box center [235, 63] width 5 height 5
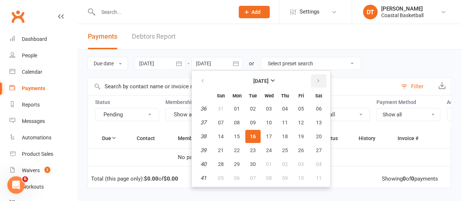
click at [320, 85] on button "button" at bounding box center [319, 80] width 16 height 13
click at [271, 163] on span "31" at bounding box center [269, 164] width 6 height 6
type input "31 Dec 2025"
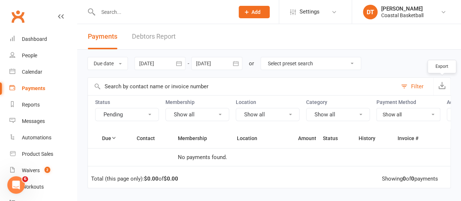
click at [443, 85] on icon "button" at bounding box center [442, 85] width 7 height 7
click at [141, 37] on link "Debtors Report" at bounding box center [154, 36] width 44 height 25
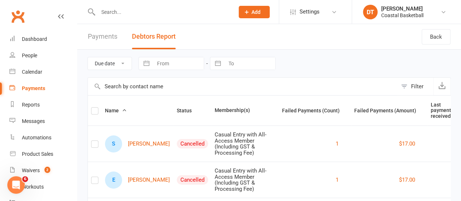
click at [112, 45] on link "Payments" at bounding box center [103, 36] width 30 height 25
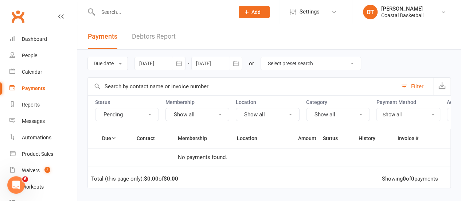
click at [142, 33] on link "Debtors Report" at bounding box center [154, 36] width 44 height 25
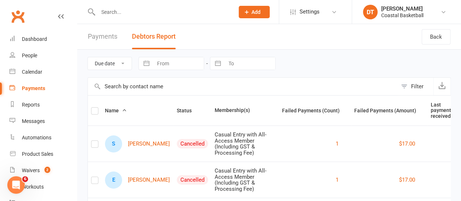
click at [124, 64] on select "Due date Date failed" at bounding box center [110, 63] width 44 height 12
click at [162, 65] on input "From" at bounding box center [178, 63] width 51 height 12
select select "7"
select select "2025"
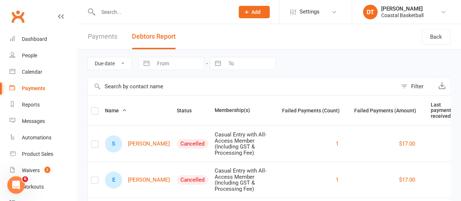
select select "8"
select select "2025"
select select "9"
select select "2025"
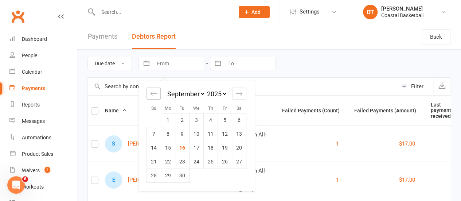
click at [151, 92] on icon "Move backward to switch to the previous month." at bounding box center [153, 93] width 7 height 7
select select "6"
select select "2025"
click at [151, 92] on icon "Move backward to switch to the previous month." at bounding box center [153, 93] width 7 height 7
select select "5"
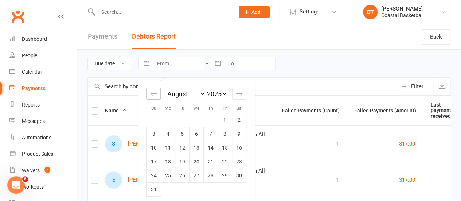
select select "2025"
click at [151, 92] on icon "Move backward to switch to the previous month." at bounding box center [153, 93] width 7 height 7
select select "4"
select select "2025"
click at [154, 118] on td "1" at bounding box center [154, 120] width 14 height 14
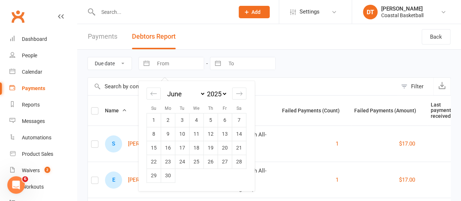
type input "01 Jun 2025"
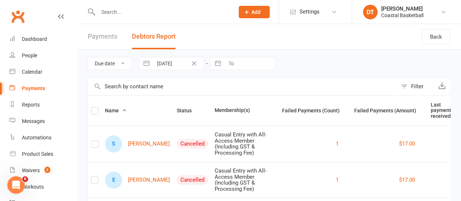
click at [231, 64] on input "To" at bounding box center [250, 63] width 51 height 12
select select "7"
select select "2025"
select select "8"
select select "2025"
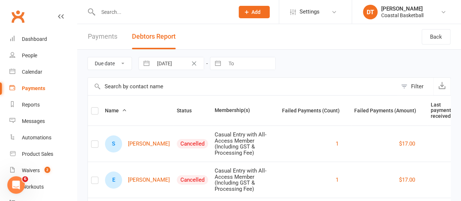
select select "9"
select select "2025"
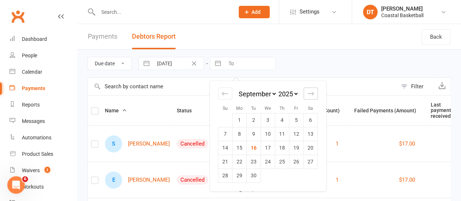
click at [314, 95] on div "Move forward to switch to the next month." at bounding box center [311, 94] width 14 height 12
select select "10"
select select "2025"
click at [314, 95] on icon "Move forward to switch to the next month." at bounding box center [310, 93] width 7 height 7
select select "11"
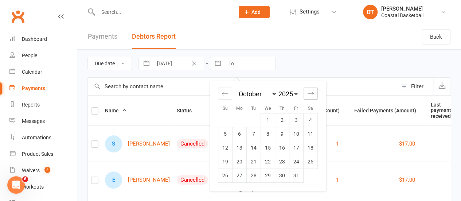
select select "2025"
click at [314, 95] on icon "Move forward to switch to the next month." at bounding box center [310, 93] width 7 height 7
select select "2026"
click at [266, 175] on td "31" at bounding box center [268, 175] width 14 height 14
type input "31 Dec 2025"
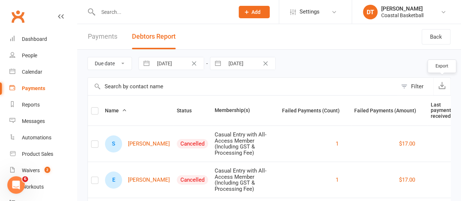
click at [446, 82] on icon "button" at bounding box center [442, 85] width 7 height 7
click at [119, 62] on select "Due date Date failed" at bounding box center [110, 63] width 44 height 12
click at [115, 69] on select "Due date Date failed" at bounding box center [110, 63] width 44 height 12
click at [102, 35] on link "Payments" at bounding box center [103, 36] width 30 height 25
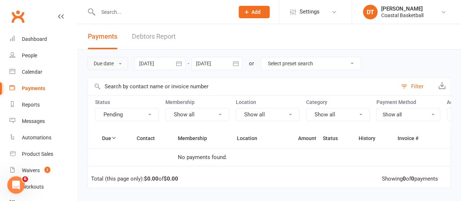
click at [109, 69] on button "Due date" at bounding box center [108, 63] width 40 height 13
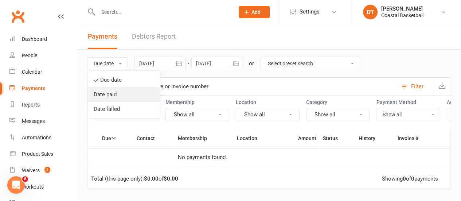
click at [117, 94] on link "Date paid" at bounding box center [124, 94] width 72 height 15
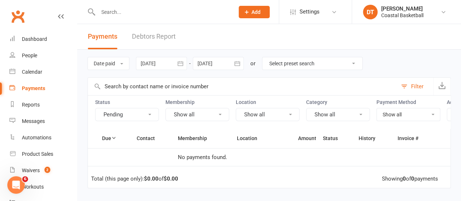
click at [183, 66] on icon "button" at bounding box center [180, 63] width 7 height 7
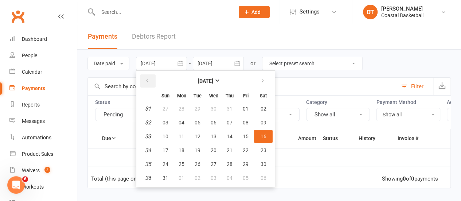
click at [150, 82] on icon "button" at bounding box center [147, 81] width 5 height 6
click at [166, 102] on button "01" at bounding box center [165, 108] width 15 height 13
type input "01 Jun 2025"
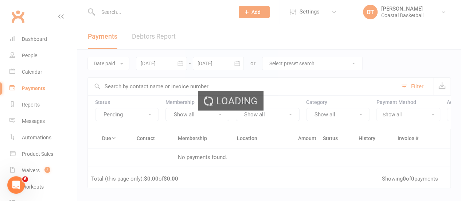
click at [214, 60] on div "Loading" at bounding box center [230, 100] width 461 height 201
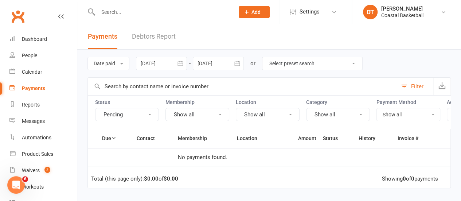
click at [231, 64] on div at bounding box center [218, 63] width 51 height 13
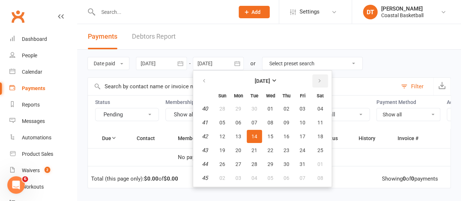
click at [316, 81] on button "button" at bounding box center [321, 80] width 16 height 13
click at [276, 108] on button "31" at bounding box center [270, 108] width 15 height 13
type input "31 Dec 2025"
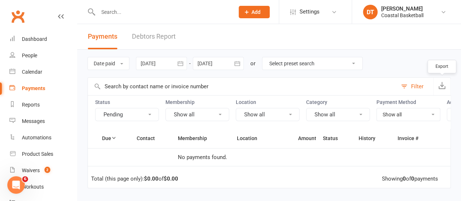
click at [442, 88] on icon "button" at bounding box center [442, 85] width 7 height 7
click at [129, 110] on button "Pending" at bounding box center [127, 114] width 64 height 13
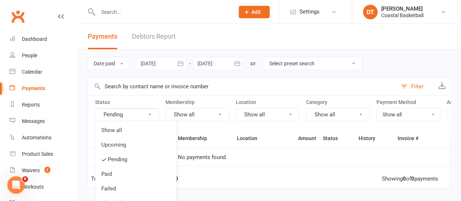
drag, startPoint x: 127, startPoint y: 132, endPoint x: 173, endPoint y: 132, distance: 46.3
click at [127, 131] on link "Show all" at bounding box center [136, 130] width 81 height 15
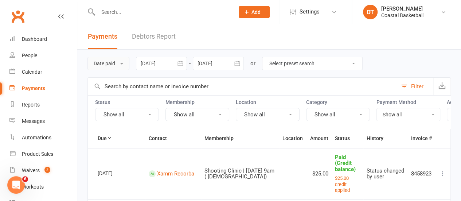
click at [116, 62] on button "Date paid" at bounding box center [109, 63] width 42 height 13
click at [132, 51] on div "Date paid Due date Date paid Date failed 01 Jun 2025 June 2025 Sun Mon Tue Wed …" at bounding box center [270, 64] width 364 height 28
click at [443, 81] on button "button" at bounding box center [442, 87] width 17 height 18
click at [116, 67] on button "Date paid" at bounding box center [109, 63] width 42 height 13
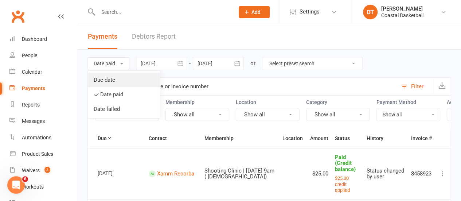
click at [121, 77] on link "Due date" at bounding box center [124, 80] width 72 height 15
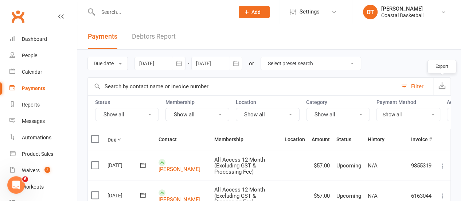
click at [442, 84] on icon "button" at bounding box center [442, 85] width 7 height 7
click at [111, 64] on button "Due date" at bounding box center [108, 63] width 40 height 13
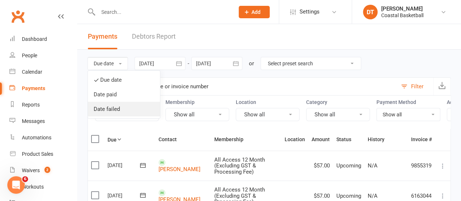
click at [125, 109] on link "Date failed" at bounding box center [124, 109] width 72 height 15
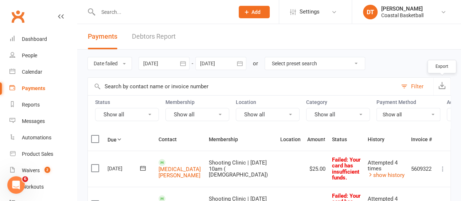
click at [441, 85] on icon "button" at bounding box center [442, 85] width 7 height 7
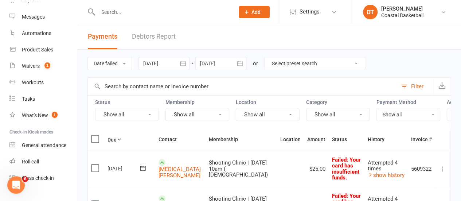
scroll to position [117, 0]
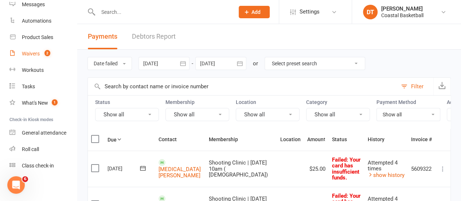
click at [33, 54] on div "Waivers" at bounding box center [31, 54] width 18 height 6
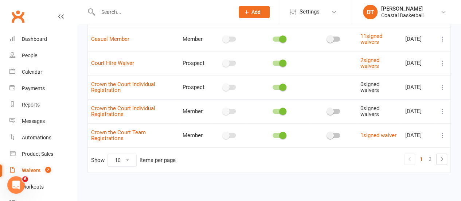
scroll to position [196, 0]
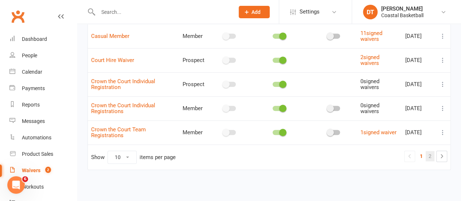
click at [429, 156] on link "2" at bounding box center [430, 156] width 9 height 10
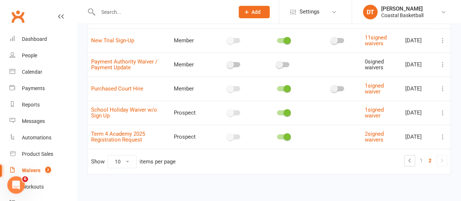
scroll to position [140, 0]
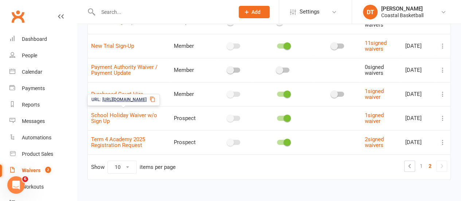
click at [115, 115] on span "School Holiday Waiver w/o Sign Up" at bounding box center [124, 118] width 66 height 20
click at [133, 112] on link "School Holiday Waiver w/o Sign Up" at bounding box center [124, 118] width 66 height 13
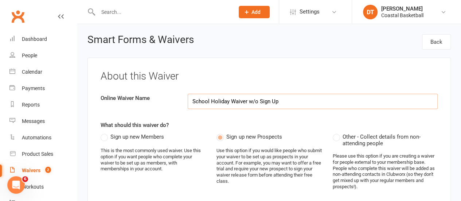
select select "applies_to_dependant_signees"
select select "checkbox"
select select "applies_to_dependant_signees"
select select "select"
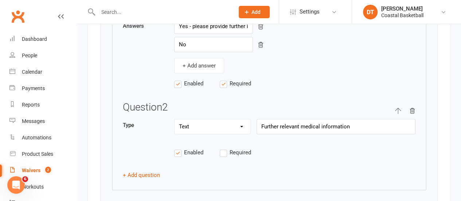
scroll to position [1537, 0]
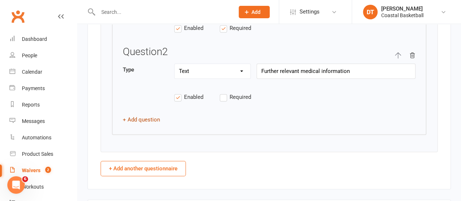
click at [145, 115] on button "+ Add question" at bounding box center [141, 119] width 37 height 9
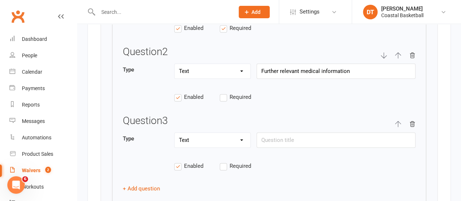
click at [212, 136] on select "Text Select Checkbox" at bounding box center [213, 140] width 76 height 15
select select "select"
click at [175, 133] on select "Text Select Checkbox" at bounding box center [213, 140] width 76 height 15
click at [301, 132] on input "text" at bounding box center [336, 139] width 159 height 15
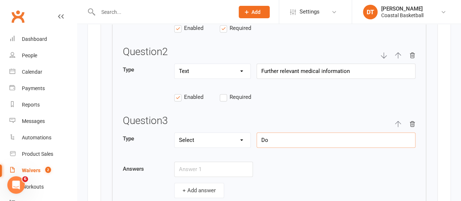
type input "D"
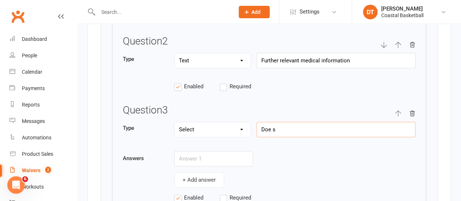
scroll to position [1589, 0]
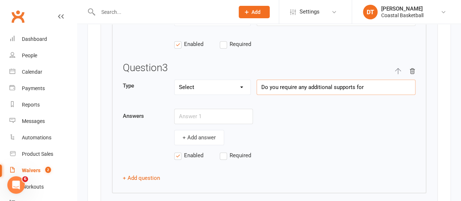
click at [379, 80] on input "Do you require any additional supports for" at bounding box center [336, 87] width 159 height 15
click at [369, 80] on input "Do you require any additional supports for" at bounding box center [336, 87] width 159 height 15
click at [338, 80] on input "Do you require any additional supports for" at bounding box center [336, 87] width 159 height 15
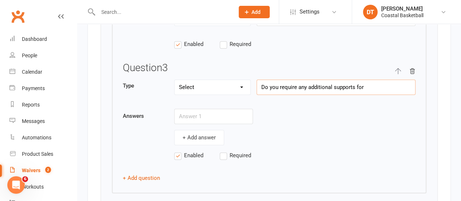
paste input "have any special needs or accessibility requirements we should be aware of?"
type input "Do you have any special needs or accessibility requirements we should be aware …"
click at [200, 109] on input "text" at bounding box center [213, 116] width 79 height 15
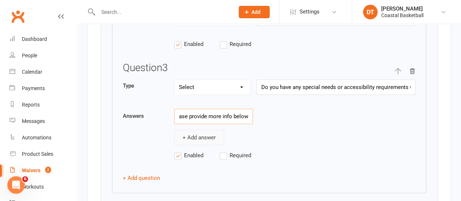
type input "Yes - please provide more info below"
click at [206, 130] on button "+ Add answer" at bounding box center [199, 137] width 50 height 15
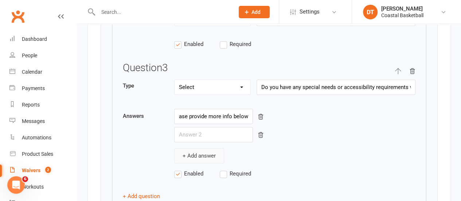
scroll to position [0, 0]
click at [198, 127] on input "text" at bounding box center [213, 134] width 79 height 15
type input "No"
click at [303, 80] on input "Do you have any special needs or accessibility requirements we should be aware …" at bounding box center [336, 87] width 159 height 15
drag, startPoint x: 303, startPoint y: 75, endPoint x: 314, endPoint y: 75, distance: 11.7
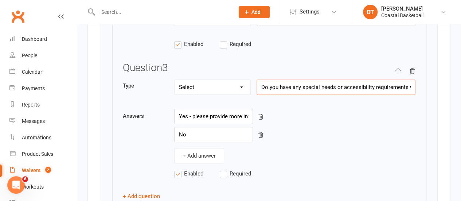
click at [314, 80] on input "Do you have any special needs or accessibility requirements we should be aware …" at bounding box center [336, 87] width 159 height 15
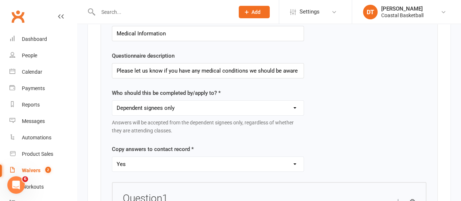
scroll to position [1254, 0]
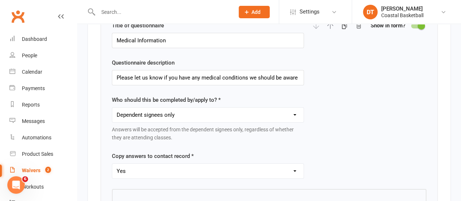
type input "Do you have any additional support needs or accessibility requirements we shoul…"
click at [225, 70] on input "Please let us know if you have any medical conditions we should be aware of. Fu…" at bounding box center [208, 77] width 192 height 15
click at [133, 33] on input "Medical Information" at bounding box center [208, 40] width 192 height 15
type input "Medical and Support Information"
click at [240, 70] on input "Please let us know if you have any medical conditions we should be aware of. Fu…" at bounding box center [208, 77] width 192 height 15
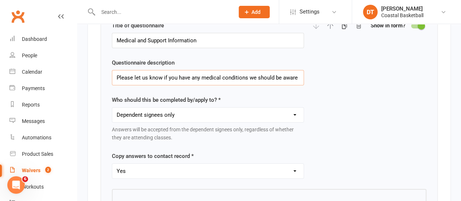
click at [240, 70] on input "Please let us know if you have any medical conditions we should be aware of. Fu…" at bounding box center [208, 77] width 192 height 15
click at [212, 70] on input "Please let us know if you have any medical conditions we should be aware of. Fu…" at bounding box center [208, 77] width 192 height 15
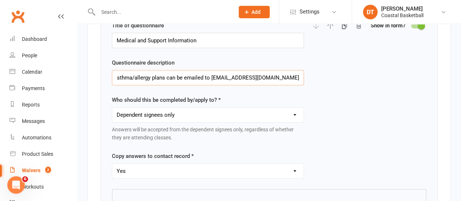
drag, startPoint x: 244, startPoint y: 70, endPoint x: 354, endPoint y: 66, distance: 110.2
click at [354, 66] on div "Title of questionnaire Medical and Support Information Questionnaire descriptio…" at bounding box center [269, 105] width 315 height 168
click at [205, 70] on input "Please let us know if you have any medical conditions we should be aware of. Fu…" at bounding box center [208, 77] width 192 height 15
click at [182, 70] on input "Please let us know if you have any medical conditions we should be aware of. Fu…" at bounding box center [208, 77] width 192 height 15
drag, startPoint x: 275, startPoint y: 68, endPoint x: 279, endPoint y: 69, distance: 4.0
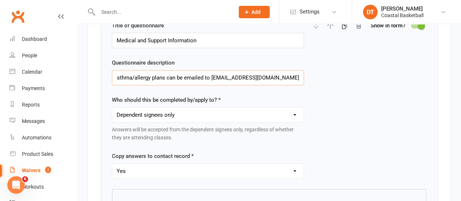
click at [276, 70] on input "Please let us know if you have any medical conditions we should be aware of. Fu…" at bounding box center [208, 77] width 192 height 15
click at [284, 70] on input "Please let us know if you have any medical conditions we should be aware of. Fu…" at bounding box center [208, 77] width 192 height 15
drag, startPoint x: 244, startPoint y: 68, endPoint x: 0, endPoint y: 57, distance: 244.2
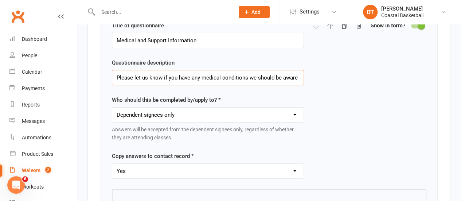
click at [122, 70] on input "Please let us know if you have any medical conditions we should be aware of. Fu…" at bounding box center [208, 77] width 192 height 15
click at [116, 70] on input "Please let us know if you have any medical conditions we should be aware of. Fu…" at bounding box center [208, 77] width 192 height 15
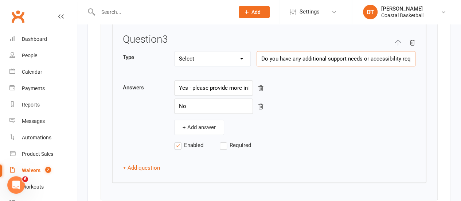
scroll to position [0, 81]
drag, startPoint x: 351, startPoint y: 46, endPoint x: 454, endPoint y: 49, distance: 102.5
click at [387, 51] on input "Do you have any additional support needs or accessibility requirements we shoul…" at bounding box center [336, 58] width 159 height 15
click at [357, 51] on input "Do you have any additional support needs or accessibility requirements we shoul…" at bounding box center [336, 58] width 159 height 15
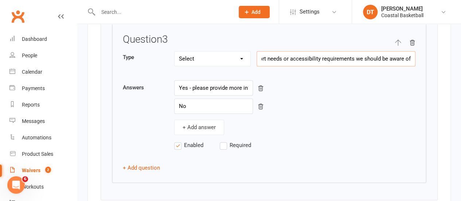
drag, startPoint x: 352, startPoint y: 49, endPoint x: 408, endPoint y: 56, distance: 56.6
click at [408, 56] on input "Do you have any additional support needs or accessibility requirements we shoul…" at bounding box center [336, 58] width 159 height 15
drag, startPoint x: 360, startPoint y: 49, endPoint x: 466, endPoint y: 50, distance: 106.9
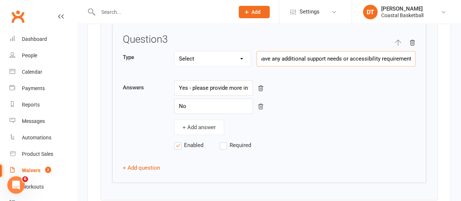
scroll to position [0, 184]
type input "To ensure you get the most out of your sessions, please let us know if you have…"
click at [213, 80] on input "Yes - please provide more info below" at bounding box center [213, 87] width 79 height 15
click at [174, 80] on input "Yes - please provide more info below" at bounding box center [213, 87] width 79 height 15
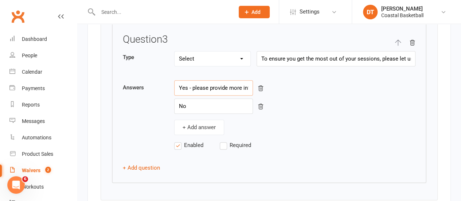
click at [181, 80] on input "Yes - please provide more info below" at bounding box center [213, 87] width 79 height 15
type input "Yes - please provide more info below"
click at [159, 154] on div "Question 1 Type Text Select Checkbox Do you have any medical conditions that we…" at bounding box center [269, 4] width 315 height 358
click at [224, 141] on label "Required" at bounding box center [243, 145] width 46 height 9
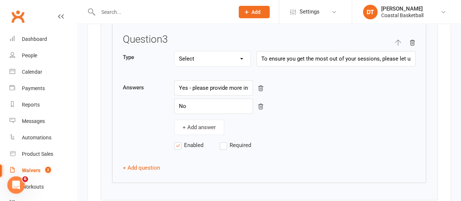
click at [224, 141] on input "Required" at bounding box center [243, 141] width 46 height 0
click at [124, 163] on button "+ Add question" at bounding box center [141, 167] width 37 height 9
click at [178, 181] on select "Text Select Checkbox" at bounding box center [213, 188] width 76 height 15
drag, startPoint x: 178, startPoint y: 176, endPoint x: 192, endPoint y: 175, distance: 14.2
click at [178, 181] on select "Text Select Checkbox" at bounding box center [213, 188] width 76 height 15
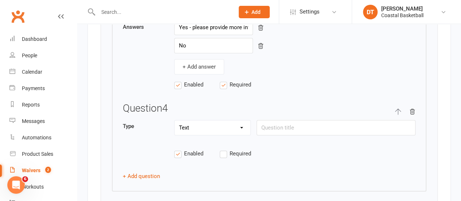
scroll to position [1700, 0]
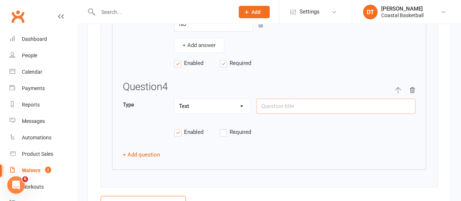
click at [336, 99] on input "text" at bounding box center [336, 105] width 159 height 15
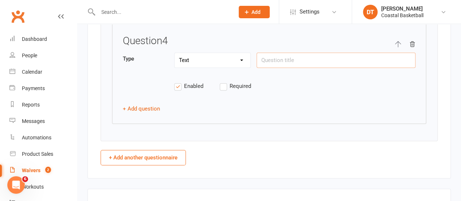
scroll to position [1689, 0]
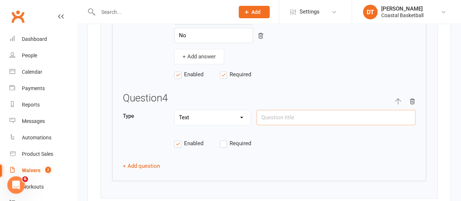
click at [284, 110] on input "text" at bounding box center [336, 117] width 159 height 15
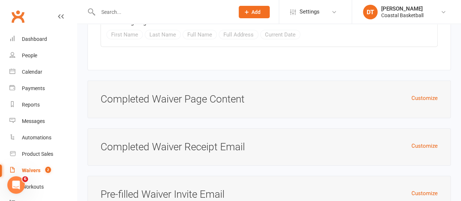
scroll to position [5335, 0]
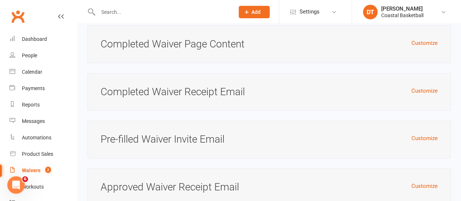
type input "Individual support needs"
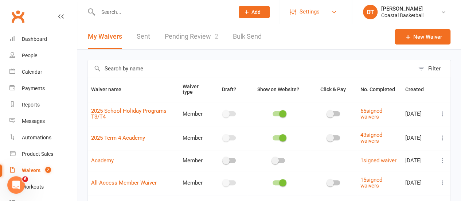
click at [322, 9] on link "Settings" at bounding box center [315, 12] width 51 height 16
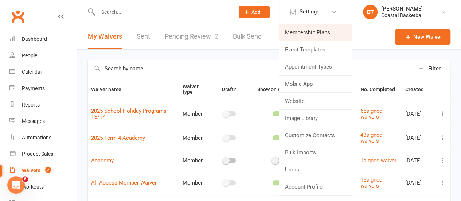
click at [324, 34] on link "Membership Plans" at bounding box center [315, 32] width 73 height 17
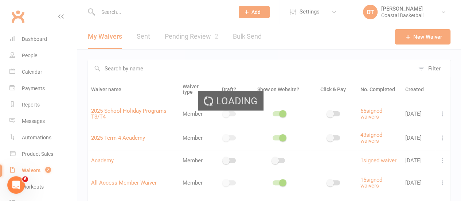
select select "100"
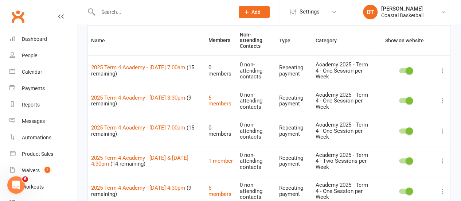
scroll to position [57, 0]
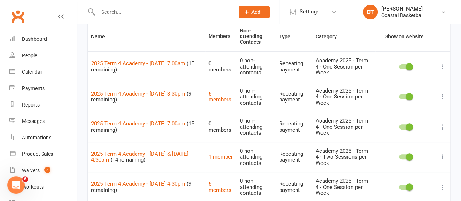
click at [119, 182] on span "(9 remaining)" at bounding box center [141, 187] width 100 height 13
click at [127, 181] on link "2025 Term 4 Academy - Thursday 4:30pm" at bounding box center [138, 184] width 94 height 7
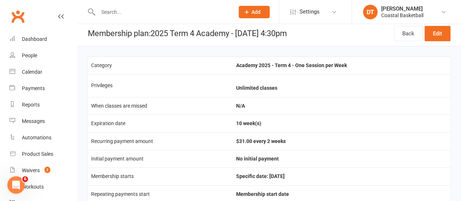
scroll to position [2, 0]
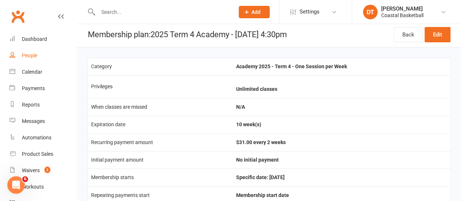
click at [31, 60] on link "People" at bounding box center [42, 55] width 67 height 16
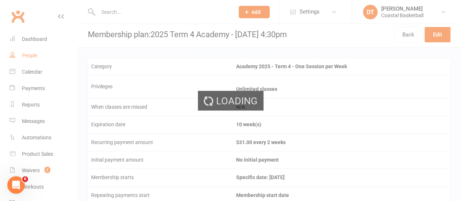
select select "100"
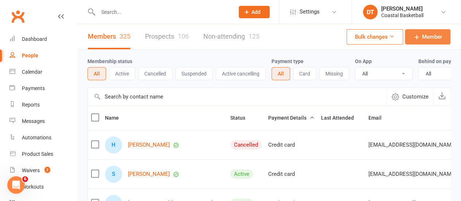
click at [442, 37] on span "Member" at bounding box center [432, 36] width 20 height 9
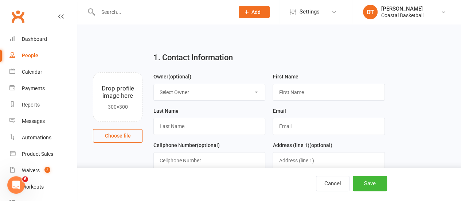
click at [170, 91] on select "Select Owner Art Harvey Cohen Matthews Fhury Nepe Carl Catalano Wes Morgan Kell…" at bounding box center [209, 92] width 111 height 16
drag, startPoint x: 170, startPoint y: 91, endPoint x: 277, endPoint y: 86, distance: 107.3
click at [170, 91] on select "Select Owner Art Harvey Cohen Matthews Fhury Nepe Carl Catalano Wes Morgan Kell…" at bounding box center [209, 92] width 111 height 16
click at [360, 92] on input "text" at bounding box center [329, 92] width 112 height 17
type input "Whitney"
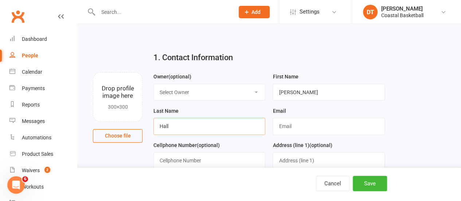
type input "Hall"
paste input "whitneyh_@hotmail.com"
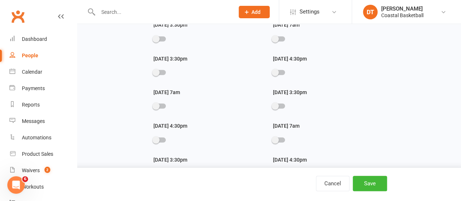
scroll to position [1027, 0]
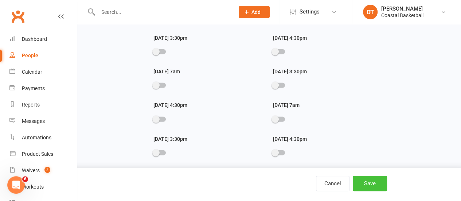
type input "whitneyh_@hotmail.com"
click at [367, 180] on button "Save" at bounding box center [370, 183] width 34 height 15
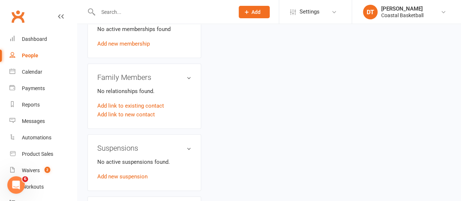
scroll to position [345, 0]
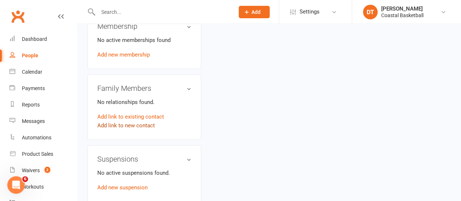
click at [119, 121] on link "Add link to new contact" at bounding box center [126, 125] width 58 height 9
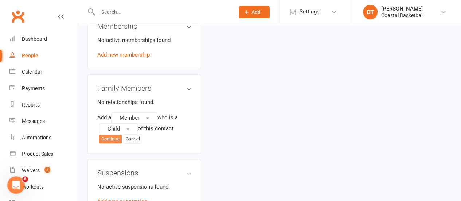
click at [113, 135] on button "Continue" at bounding box center [110, 139] width 23 height 9
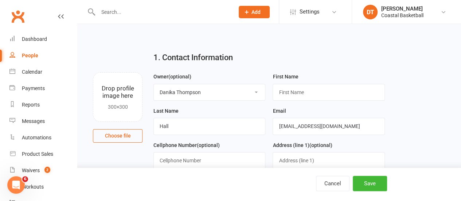
click at [209, 92] on select "Select Owner Art Harvey Cohen Matthews Fhury Nepe Carl Catalano Wes Morgan Kell…" at bounding box center [209, 92] width 111 height 16
click at [373, 58] on h2 "1. Contact Information" at bounding box center [270, 57] width 232 height 9
click at [304, 93] on input "text" at bounding box center [329, 92] width 112 height 17
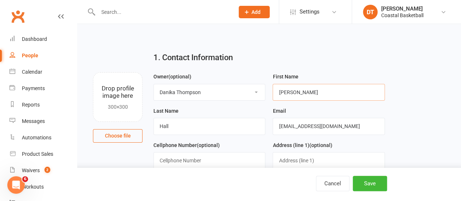
type input "Cyril"
type input "Gentle"
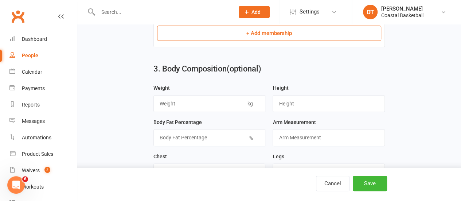
scroll to position [355, 0]
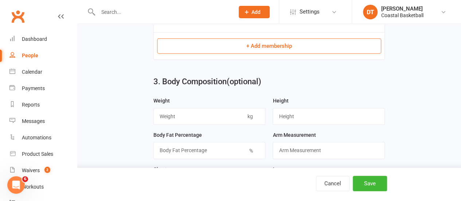
click at [338, 38] on button "+ Add membership" at bounding box center [269, 45] width 224 height 15
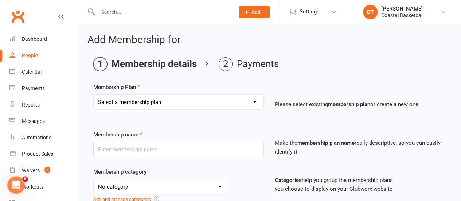
click at [174, 96] on select "Select a membership plan Create new Membership Plan All Access 12 Month (Includ…" at bounding box center [179, 102] width 170 height 15
select select "34"
click at [94, 95] on select "Select a membership plan Create new Membership Plan All Access 12 Month (Includ…" at bounding box center [179, 102] width 170 height 15
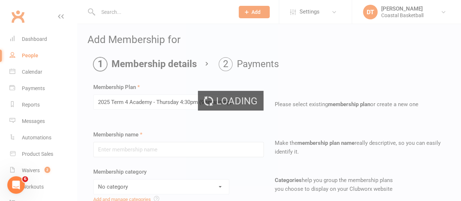
type input "2025 Term 4 Academy - Thursday 4:30pm"
select select "0"
type input "20 Oct 2025"
type input "10"
select select "1"
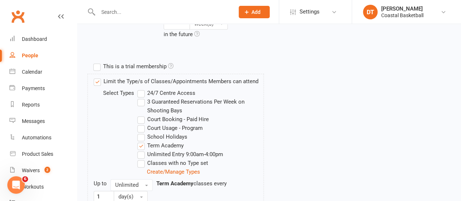
scroll to position [441, 0]
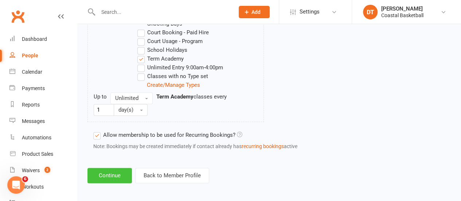
click at [95, 175] on button "Continue" at bounding box center [110, 175] width 44 height 15
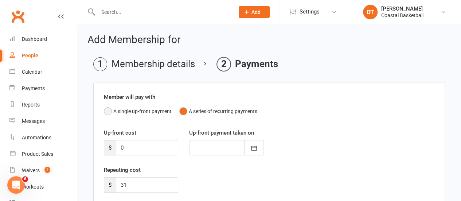
click at [142, 111] on button "A single up-front payment" at bounding box center [138, 111] width 68 height 14
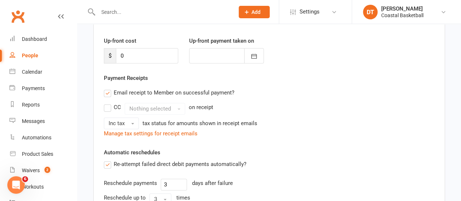
scroll to position [90, 0]
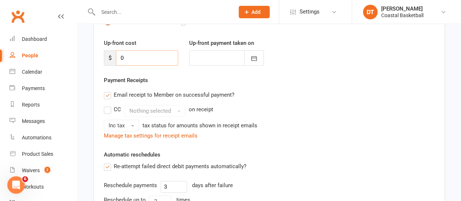
click at [144, 57] on input "0" at bounding box center [147, 57] width 62 height 15
type input "3"
type input "16 Sep 2025"
type input "300"
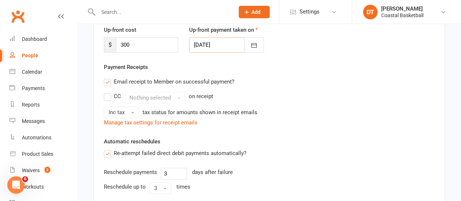
scroll to position [104, 0]
click at [255, 44] on icon "button" at bounding box center [254, 44] width 7 height 7
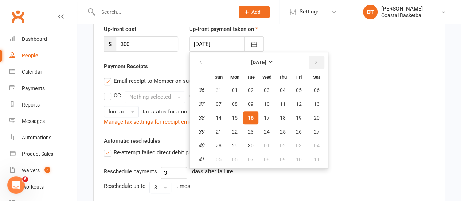
click at [316, 62] on icon "button" at bounding box center [316, 62] width 5 height 6
click at [233, 137] on button "20" at bounding box center [234, 131] width 15 height 13
type input "[DATE]"
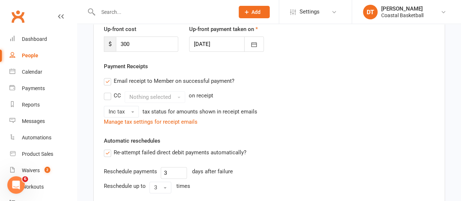
click at [440, 98] on div "Email receipt to Member on successful payment? CC Nothing selected on receipt I…" at bounding box center [269, 100] width 342 height 53
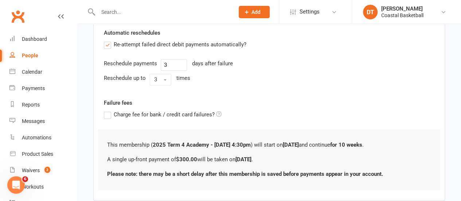
scroll to position [218, 0]
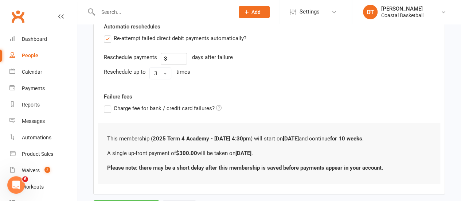
click at [144, 32] on div "Automatic reschedules Re-attempt failed direct debit payments automatically? Re…" at bounding box center [269, 52] width 331 height 60
click at [202, 40] on label "Re-attempt failed direct debit payments automatically?" at bounding box center [175, 38] width 143 height 9
click at [109, 34] on input "Re-attempt failed direct debit payments automatically?" at bounding box center [106, 34] width 5 height 0
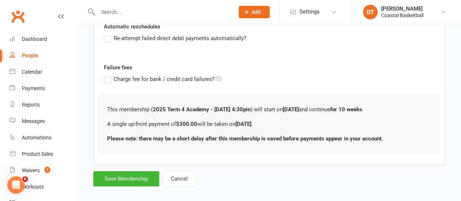
scroll to position [224, 0]
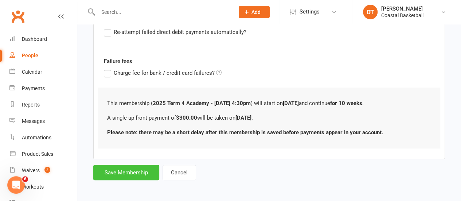
click at [115, 174] on button "Save Membership" at bounding box center [126, 172] width 66 height 15
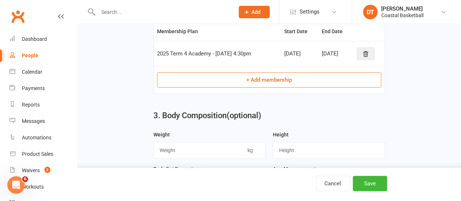
scroll to position [311, 0]
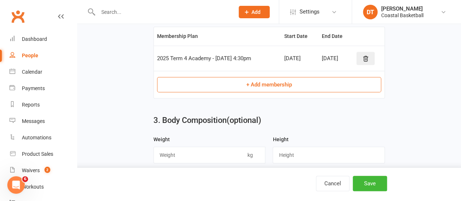
click at [287, 88] on button "+ Add membership" at bounding box center [269, 84] width 224 height 15
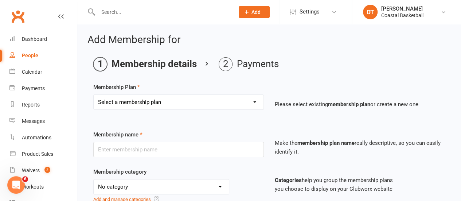
click at [177, 106] on select "Select a membership plan Create new Membership Plan All Access 12 Month (Includ…" at bounding box center [179, 102] width 170 height 15
select select "16"
click at [94, 95] on select "Select a membership plan Create new Membership Plan All Access 12 Month (Includ…" at bounding box center [179, 102] width 170 height 15
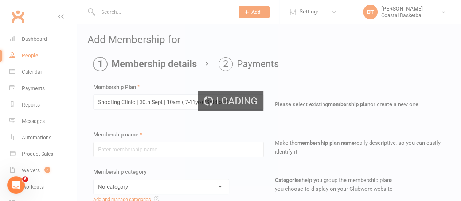
type input "Shooting Clinic | 30th Sept | 10am ( 7-11yo)"
select select "10"
type input "30 Sep 2025"
type input "1"
select select "0"
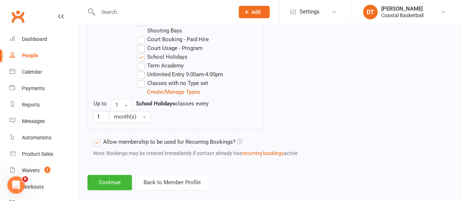
scroll to position [441, 0]
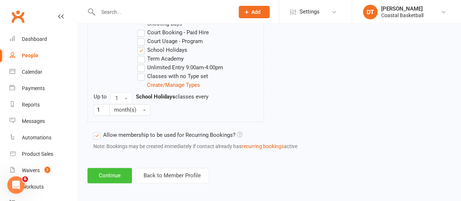
click at [111, 175] on button "Continue" at bounding box center [110, 175] width 44 height 15
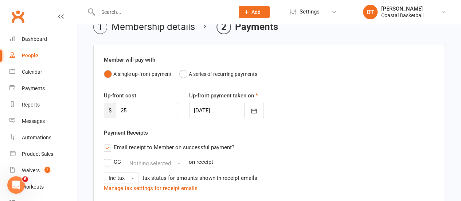
scroll to position [38, 0]
click at [255, 111] on icon "button" at bounding box center [254, 109] width 7 height 7
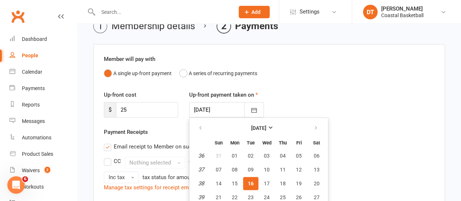
scroll to position [69, 0]
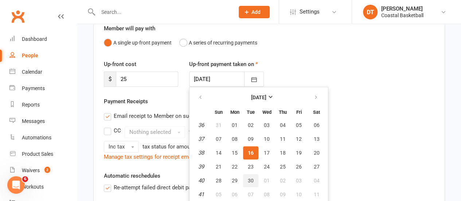
click at [251, 182] on button "30" at bounding box center [250, 180] width 15 height 13
type input "30 Sep 2025"
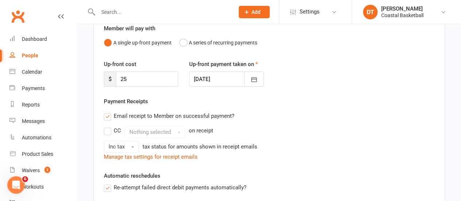
click at [407, 117] on div "Email receipt to Member on successful payment?" at bounding box center [266, 116] width 337 height 15
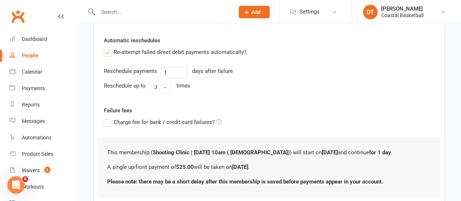
scroll to position [156, 0]
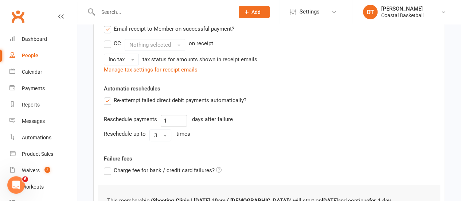
click at [185, 99] on label "Re-attempt failed direct debit payments automatically?" at bounding box center [175, 100] width 143 height 9
click at [109, 96] on input "Re-attempt failed direct debit payments automatically?" at bounding box center [106, 96] width 5 height 0
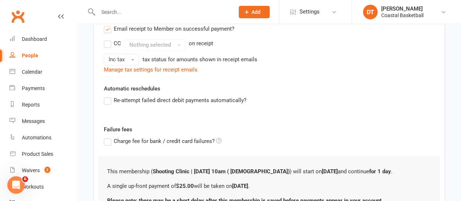
click at [159, 24] on div "Prospect Member Non-attending contact Class / event Appointment Task Membership…" at bounding box center [230, 12] width 461 height 24
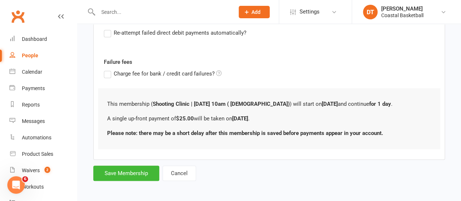
scroll to position [224, 0]
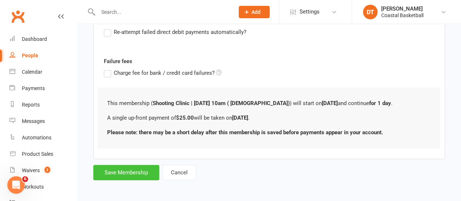
click at [143, 168] on button "Save Membership" at bounding box center [126, 172] width 66 height 15
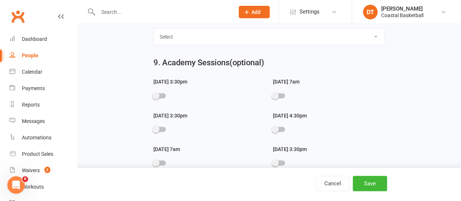
scroll to position [1018, 0]
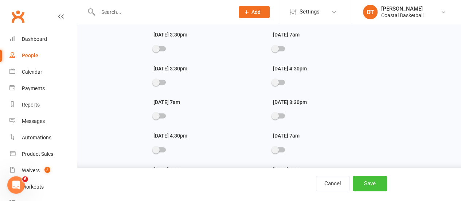
click at [377, 182] on button "Save" at bounding box center [370, 183] width 34 height 15
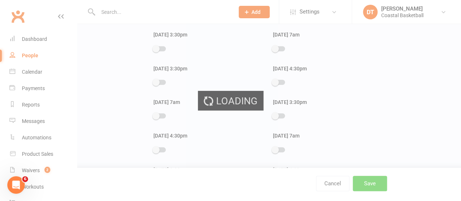
scroll to position [0, 0]
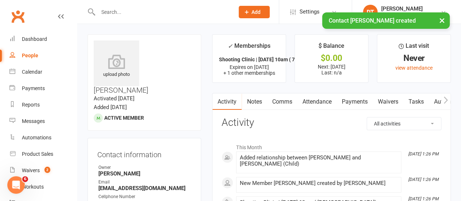
click at [392, 99] on link "Waivers" at bounding box center [388, 101] width 31 height 17
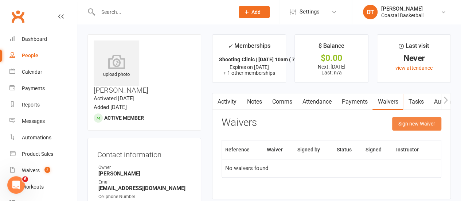
click at [431, 119] on button "Sign new Waiver" at bounding box center [416, 123] width 49 height 13
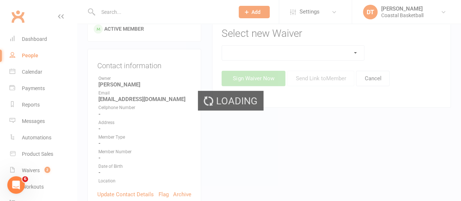
scroll to position [86, 0]
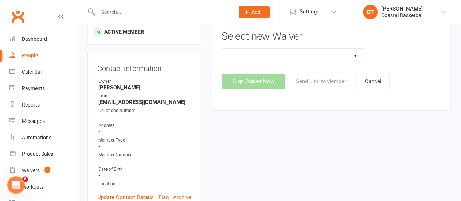
click at [335, 50] on select "2025 School Holiday Programs T3/T4 2025 Term 4 Academy Academy All-Access Membe…" at bounding box center [293, 56] width 142 height 15
select select "14931"
click at [222, 49] on select "2025 School Holiday Programs T3/T4 2025 Term 4 Academy Academy All-Access Membe…" at bounding box center [293, 56] width 142 height 15
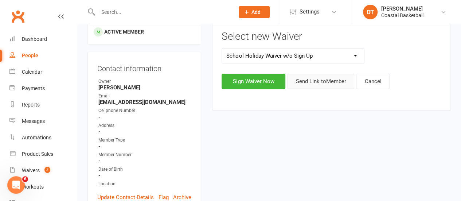
click at [319, 78] on button "Send Link to Member" at bounding box center [320, 81] width 67 height 15
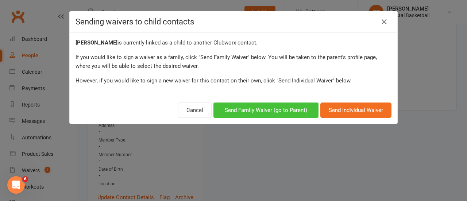
click at [242, 108] on button "Send Family Waiver (go to Parent)" at bounding box center [265, 109] width 105 height 15
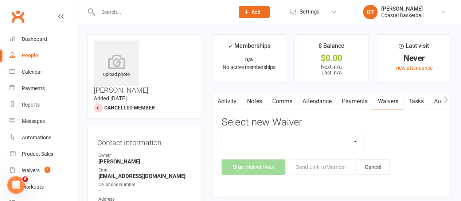
click at [160, 15] on input "text" at bounding box center [163, 12] width 134 height 10
type input "kyra crosby"
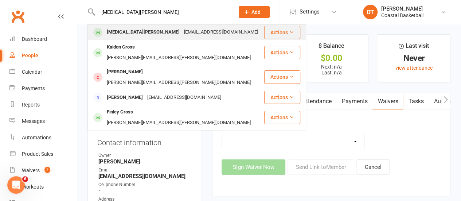
click at [182, 32] on div "bretupaea1@hotmail.com" at bounding box center [221, 32] width 78 height 11
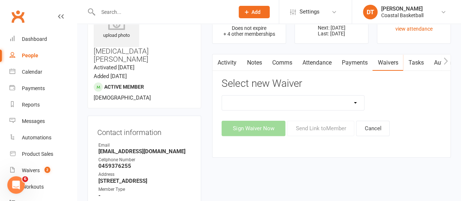
scroll to position [15, 0]
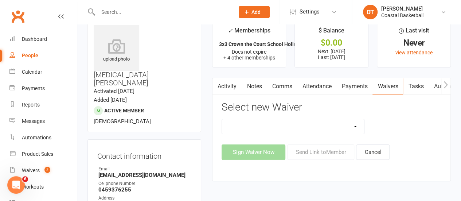
click at [363, 84] on link "Payments" at bounding box center [355, 86] width 36 height 17
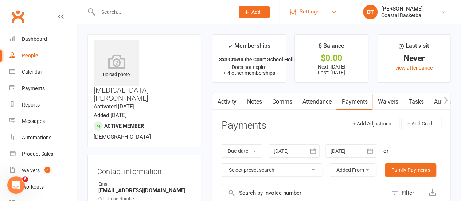
click at [308, 15] on span "Settings" at bounding box center [310, 12] width 20 height 16
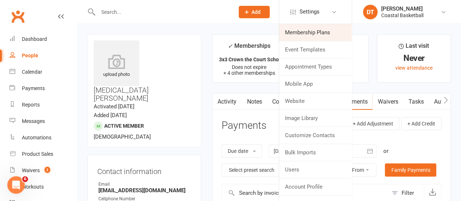
click at [306, 28] on link "Membership Plans" at bounding box center [315, 32] width 73 height 17
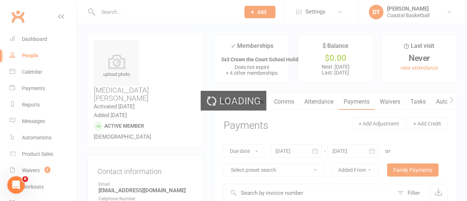
select select "100"
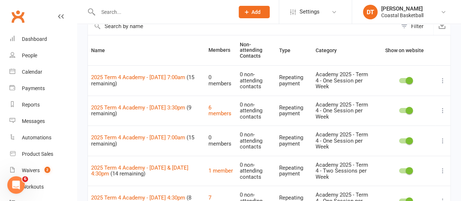
scroll to position [49, 0]
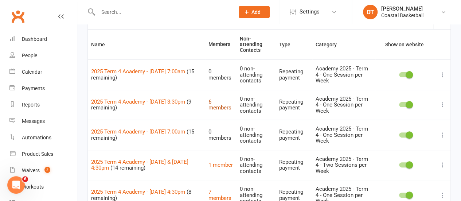
click at [213, 102] on link "6 members" at bounding box center [220, 104] width 23 height 13
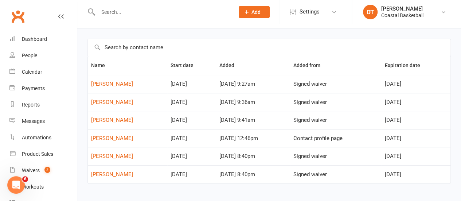
scroll to position [34, 0]
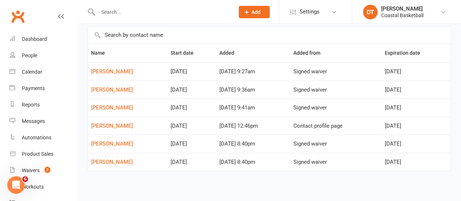
drag, startPoint x: 430, startPoint y: 163, endPoint x: 83, endPoint y: 55, distance: 363.8
click at [83, 55] on div "Name Start date Added Added from Expiration date Samson Abbott Oct 20, 2025 Sep…" at bounding box center [269, 103] width 384 height 175
copy table "Name Start date Added Added from Expiration date Samson Abbott Oct 20, 2025 Sep…"
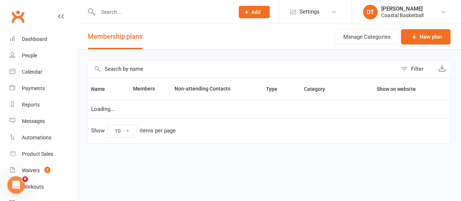
select select "100"
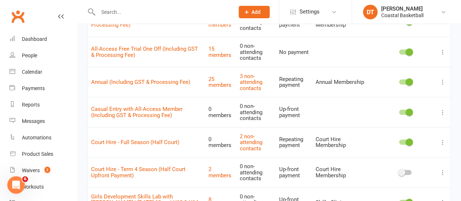
scroll to position [678, 0]
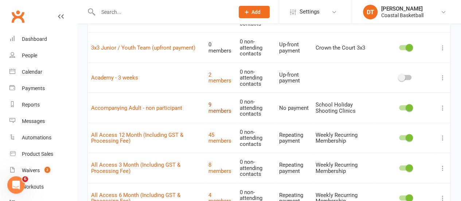
click at [209, 102] on link "9 members" at bounding box center [220, 107] width 23 height 13
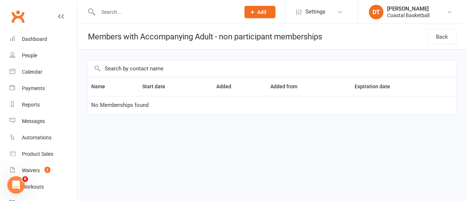
select select "100"
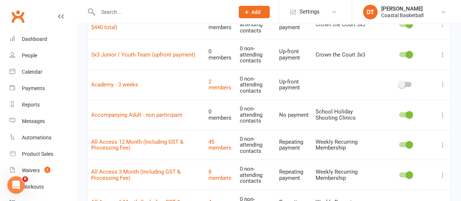
scroll to position [700, 0]
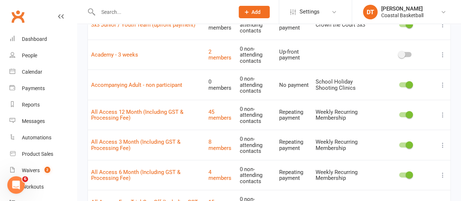
click at [440, 81] on icon at bounding box center [442, 84] width 7 height 7
click at [417, 119] on link "Delete" at bounding box center [405, 119] width 72 height 15
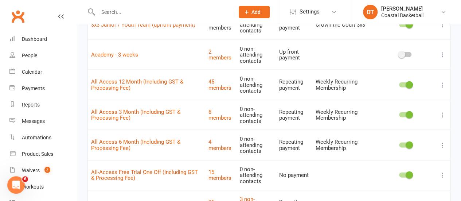
click at [193, 14] on input "text" at bounding box center [163, 12] width 134 height 10
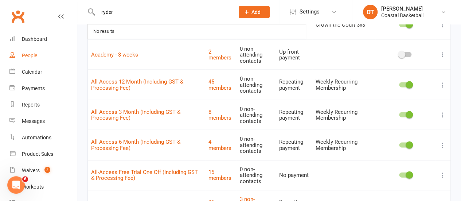
type input "ryder"
drag, startPoint x: 20, startPoint y: 54, endPoint x: 112, endPoint y: 35, distance: 93.5
click at [20, 54] on link "People" at bounding box center [42, 55] width 67 height 16
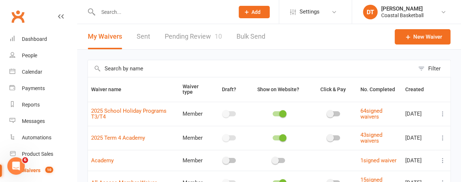
click at [181, 34] on link "Pending Review 10" at bounding box center [193, 36] width 57 height 25
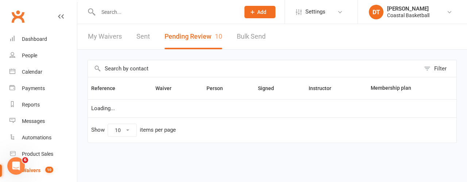
select select "50"
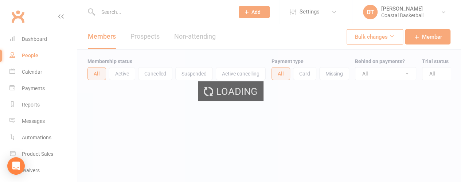
select select "100"
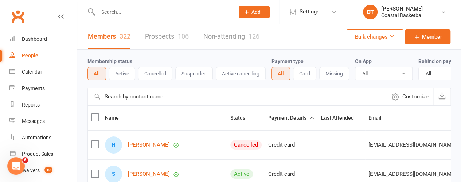
drag, startPoint x: 168, startPoint y: 116, endPoint x: 168, endPoint y: 111, distance: 5.1
click at [168, 116] on th "Name" at bounding box center [164, 118] width 125 height 24
click at [170, 105] on input "text" at bounding box center [237, 97] width 299 height 18
type input "xamm"
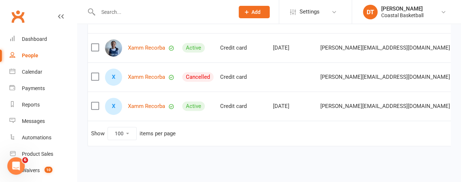
scroll to position [101, 0]
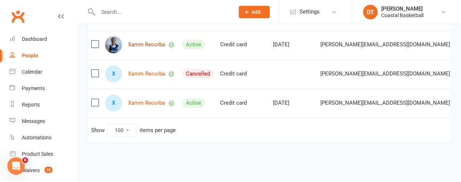
click at [153, 48] on link "Xamm Recorba" at bounding box center [146, 45] width 37 height 6
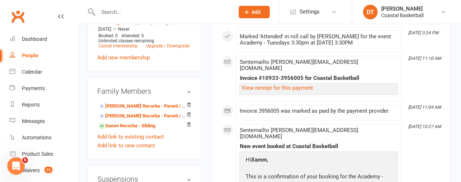
scroll to position [309, 0]
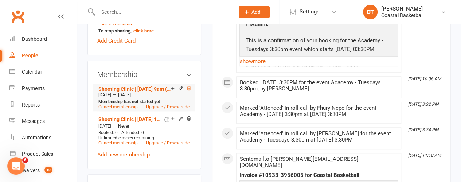
click at [191, 91] on icon at bounding box center [188, 88] width 5 height 5
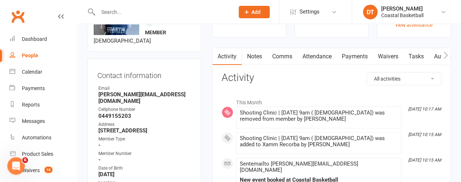
scroll to position [0, 0]
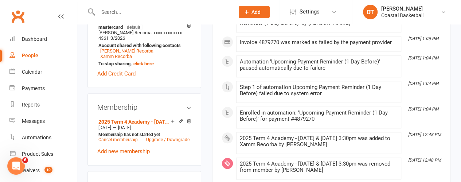
scroll to position [294, 0]
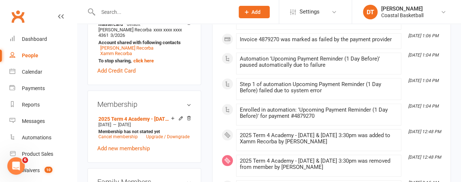
click at [117, 152] on link "Add new membership" at bounding box center [123, 148] width 53 height 7
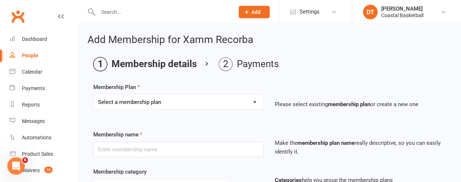
click at [157, 99] on select "Select a membership plan Create new Membership Plan All Access 12 Month (Includ…" at bounding box center [179, 102] width 170 height 15
select select "39"
click at [94, 95] on select "Select a membership plan Create new Membership Plan All Access 12 Month (Includ…" at bounding box center [179, 102] width 170 height 15
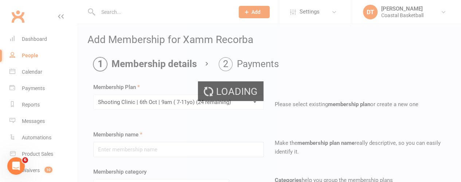
type input "Shooting Clinic | 6th Oct | 9am ( 7-11yo)"
select select "10"
type input "30 Sep 2025"
type input "1"
select select "0"
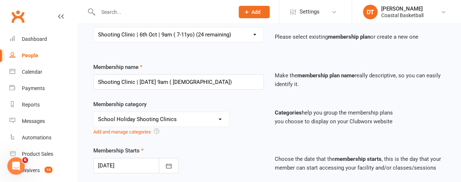
scroll to position [53, 0]
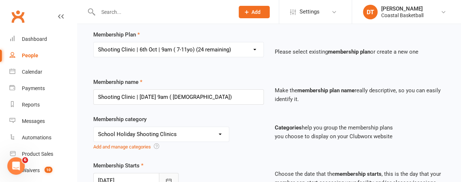
click at [170, 177] on icon "button" at bounding box center [168, 180] width 7 height 7
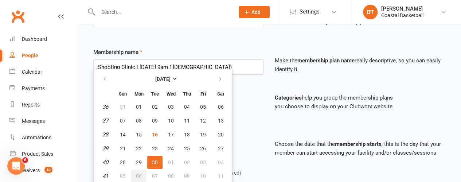
click at [144, 177] on button "06" at bounding box center [138, 176] width 15 height 13
type input "06 Oct 2025"
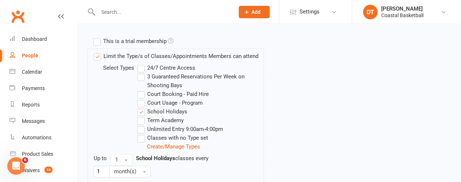
scroll to position [460, 0]
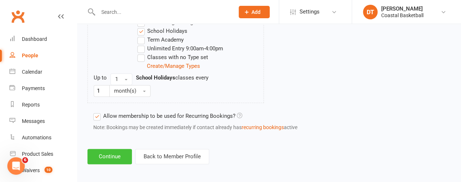
click at [104, 150] on button "Continue" at bounding box center [110, 156] width 44 height 15
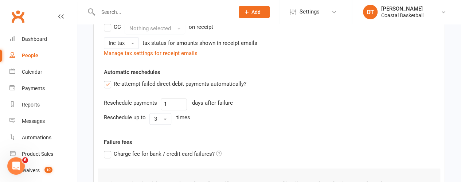
scroll to position [171, 0]
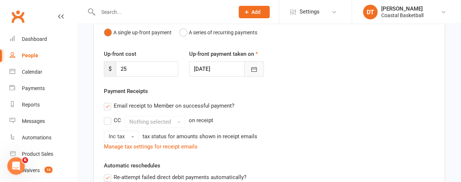
click at [257, 68] on icon "button" at bounding box center [254, 69] width 7 height 7
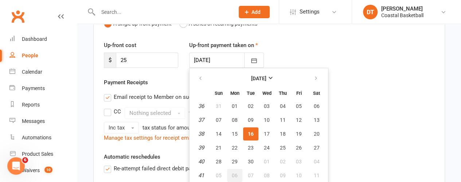
click at [238, 175] on button "06" at bounding box center [234, 175] width 15 height 13
type input "06 Oct 2025"
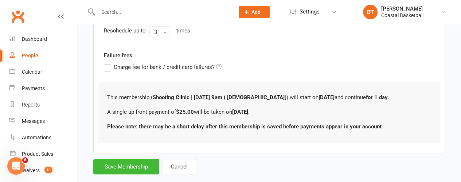
scroll to position [272, 0]
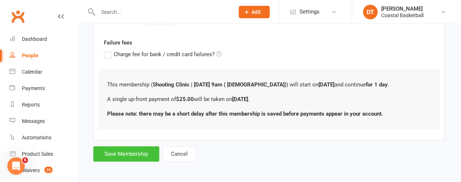
click at [131, 154] on button "Save Membership" at bounding box center [126, 153] width 66 height 15
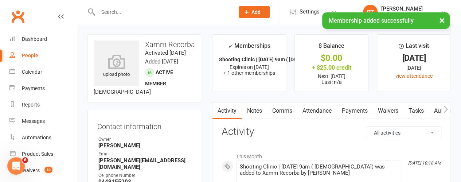
click at [364, 110] on link "Payments" at bounding box center [355, 110] width 36 height 17
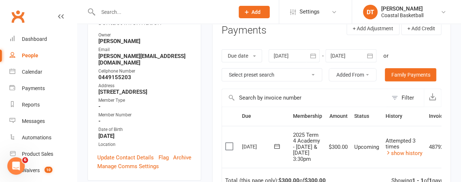
click at [340, 53] on div at bounding box center [351, 55] width 51 height 13
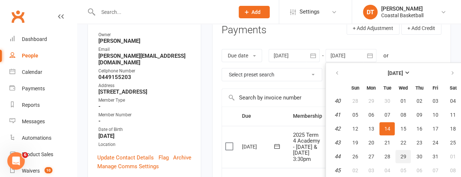
click at [399, 162] on button "29" at bounding box center [403, 156] width 15 height 13
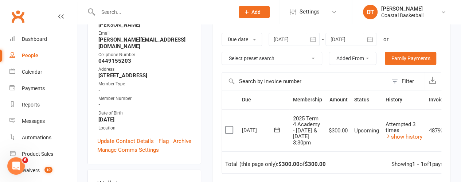
scroll to position [116, 0]
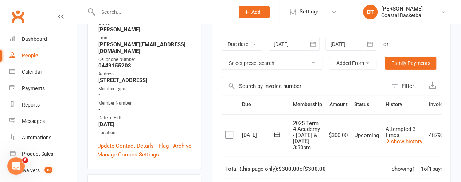
click at [373, 46] on icon "button" at bounding box center [370, 43] width 7 height 7
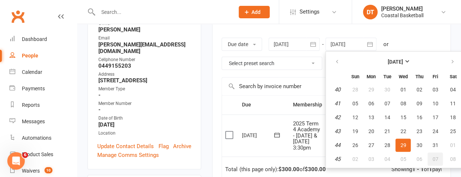
click at [441, 155] on button "07" at bounding box center [435, 158] width 15 height 13
type input "07 Nov 2025"
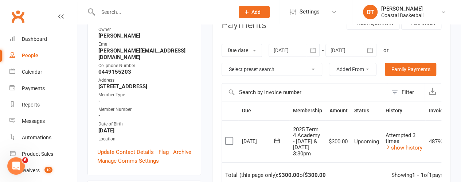
scroll to position [108, 0]
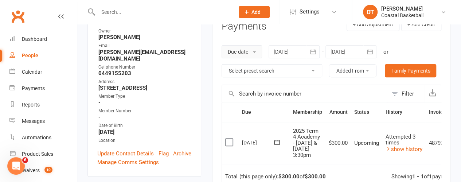
click at [238, 51] on button "Due date" at bounding box center [242, 51] width 40 height 13
click at [312, 49] on icon "button" at bounding box center [313, 51] width 7 height 7
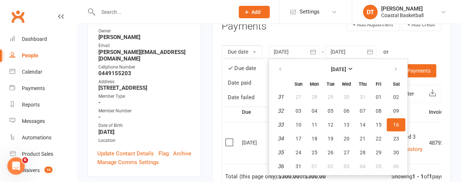
click at [435, 49] on div "Due date Due date Date paid Date failed 16 Aug 2025 August 2025 Sun Mon Tue Wed…" at bounding box center [332, 61] width 220 height 47
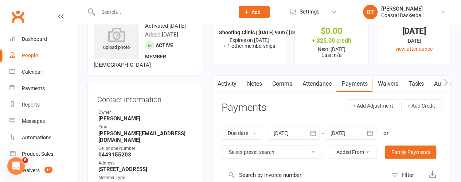
scroll to position [26, 0]
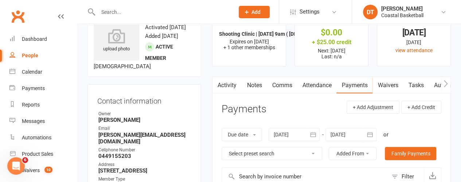
click at [225, 86] on link "Activity" at bounding box center [227, 85] width 29 height 17
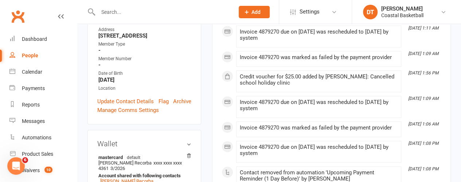
scroll to position [332, 0]
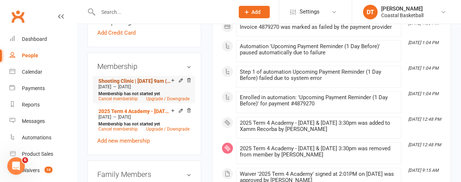
click at [136, 84] on link "Shooting Clinic | 6th Oct | 9am ( 7-11yo)" at bounding box center [134, 81] width 73 height 6
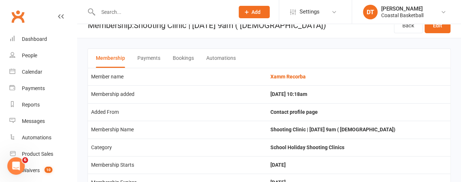
click at [148, 62] on button "Payments" at bounding box center [148, 58] width 23 height 19
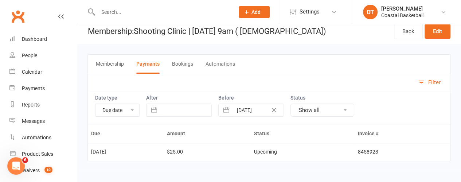
scroll to position [4, 0]
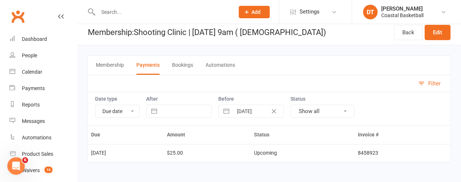
click at [106, 151] on td "Oct 06, 2025" at bounding box center [125, 153] width 75 height 18
drag, startPoint x: 249, startPoint y: 154, endPoint x: 279, endPoint y: 155, distance: 29.5
click at [248, 154] on td "$25.00" at bounding box center [206, 153] width 87 height 18
click at [297, 153] on div "Upcoming" at bounding box center [302, 152] width 97 height 5
click at [335, 152] on div "Upcoming" at bounding box center [302, 152] width 97 height 5
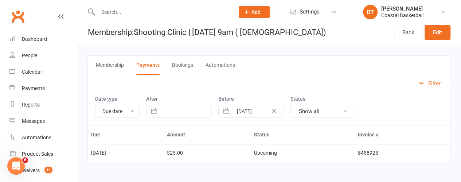
drag, startPoint x: 409, startPoint y: 79, endPoint x: 434, endPoint y: 81, distance: 24.9
click at [411, 79] on div "Filter" at bounding box center [270, 83] width 364 height 17
click at [435, 81] on div "Filter" at bounding box center [435, 83] width 12 height 9
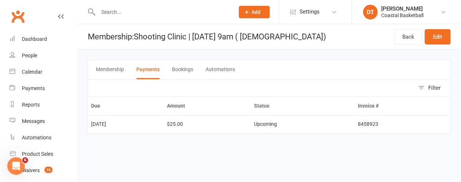
scroll to position [0, 0]
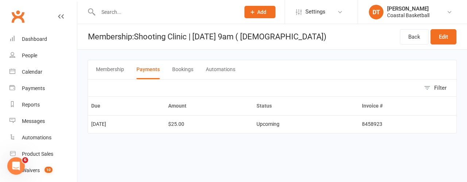
click at [435, 81] on button "Filter" at bounding box center [438, 88] width 36 height 17
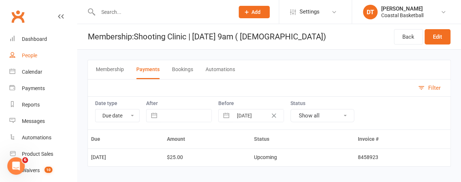
click at [28, 51] on link "People" at bounding box center [42, 55] width 67 height 16
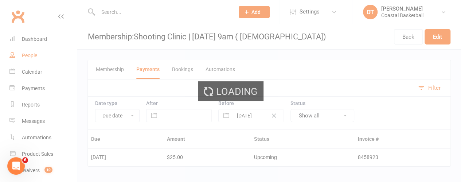
select select "100"
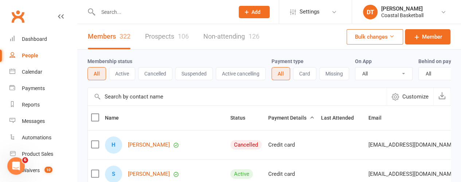
click at [154, 101] on input "text" at bounding box center [237, 97] width 299 height 18
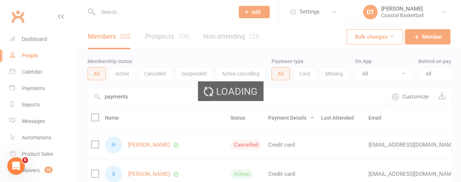
click at [154, 101] on div "Loading" at bounding box center [230, 91] width 461 height 182
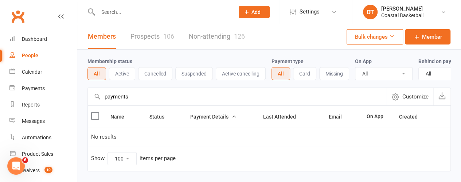
click at [152, 100] on input "payments" at bounding box center [237, 97] width 299 height 18
type input "xamm"
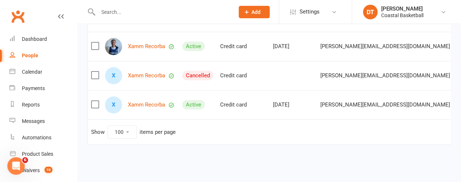
scroll to position [106, 0]
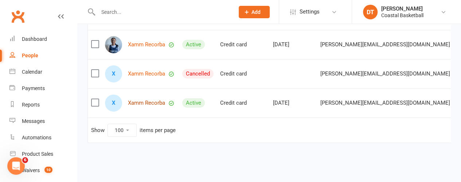
click at [156, 102] on link "Xamm Recorba" at bounding box center [146, 103] width 37 height 6
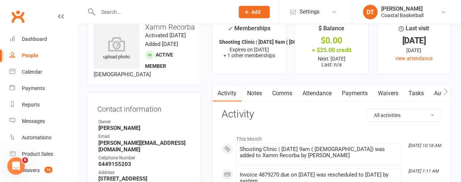
scroll to position [10, 0]
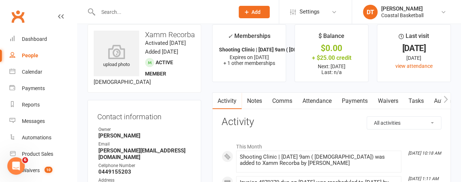
click at [358, 97] on link "Payments" at bounding box center [355, 101] width 36 height 17
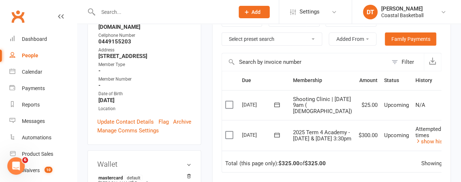
scroll to position [168, 0]
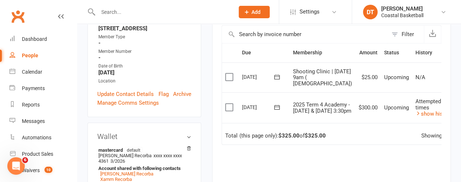
click at [228, 80] on label at bounding box center [230, 76] width 10 height 7
click at [228, 73] on input "checkbox" at bounding box center [227, 73] width 5 height 0
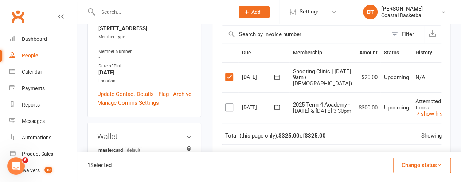
click at [430, 163] on button "Change status" at bounding box center [423, 165] width 58 height 15
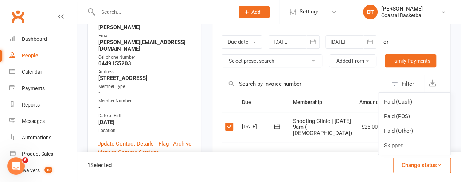
scroll to position [129, 0]
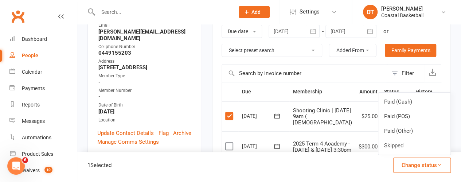
click at [259, 116] on div "06 Oct 2025" at bounding box center [259, 115] width 34 height 11
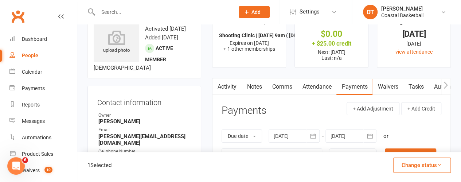
scroll to position [0, 0]
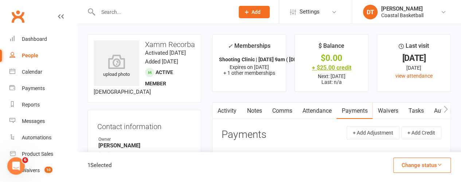
click at [338, 67] on div "+ $25.00 credit" at bounding box center [332, 68] width 60 height 8
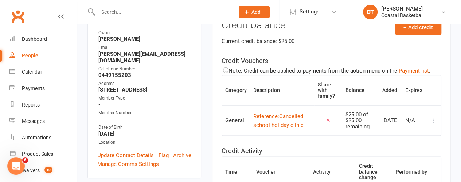
scroll to position [105, 0]
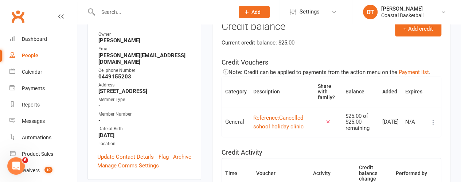
click at [434, 126] on icon at bounding box center [433, 122] width 7 height 7
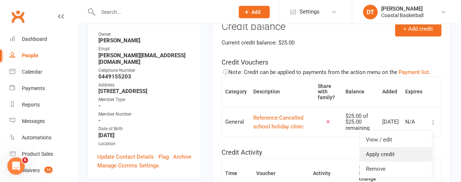
click at [407, 155] on link "Apply credit" at bounding box center [396, 154] width 72 height 15
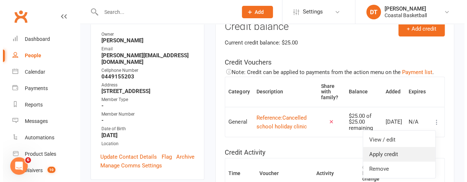
scroll to position [96, 0]
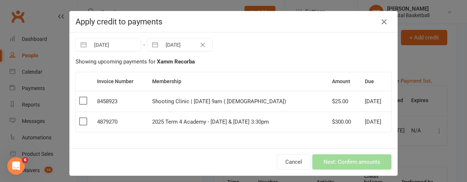
click at [332, 101] on div "$25.00" at bounding box center [345, 101] width 26 height 6
click at [79, 101] on label at bounding box center [82, 100] width 7 height 7
click at [79, 97] on input "checkbox" at bounding box center [82, 97] width 7 height 0
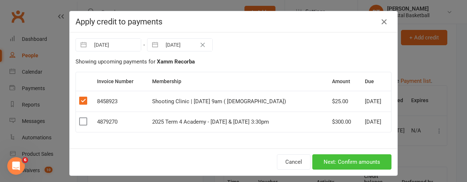
click at [362, 163] on button "Next: Confirm amounts" at bounding box center [351, 161] width 79 height 15
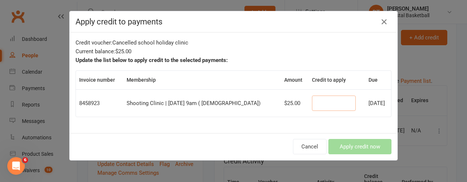
click at [317, 101] on input "number" at bounding box center [334, 103] width 44 height 15
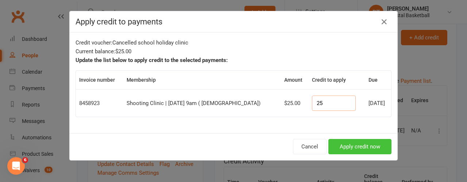
type input "25"
click at [341, 141] on button "Apply credit now" at bounding box center [359, 146] width 63 height 15
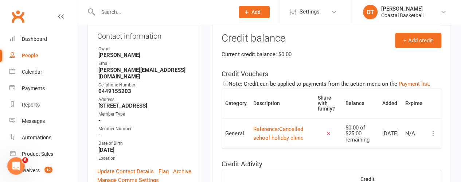
scroll to position [83, 0]
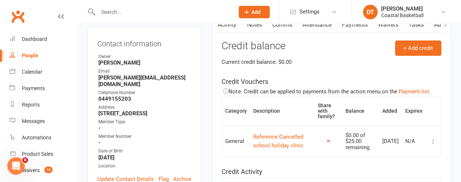
click at [436, 143] on icon at bounding box center [433, 140] width 7 height 7
click at [424, 156] on link "View / edit" at bounding box center [396, 159] width 72 height 15
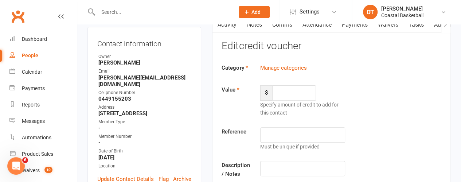
type input "25"
type input "Cancelled school holiday clinic"
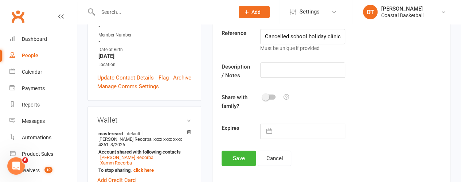
scroll to position [178, 0]
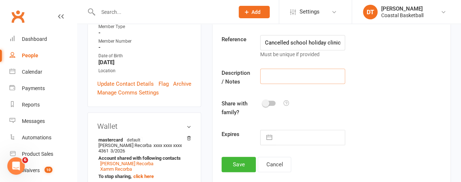
click at [320, 76] on input "text" at bounding box center [302, 76] width 85 height 15
paste input "#10933-0046270"
click at [264, 75] on input "#10933-0046270" at bounding box center [302, 76] width 85 height 15
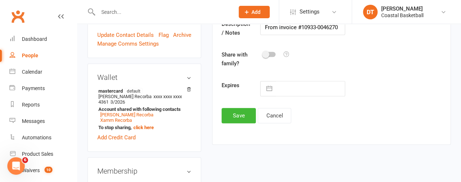
scroll to position [201, 0]
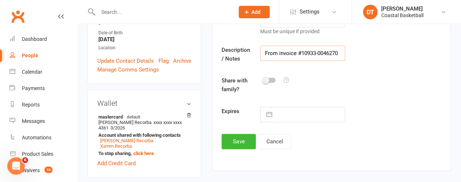
click at [340, 51] on input "From invoice #10933-0046270" at bounding box center [302, 53] width 85 height 15
type input "From invoice #10933-0046270 for cancelled booking"
click at [236, 142] on button "Save" at bounding box center [239, 141] width 34 height 15
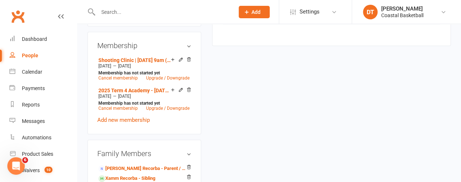
scroll to position [361, 0]
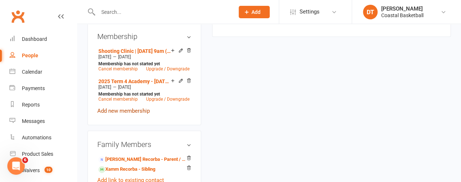
click at [142, 114] on link "Add new membership" at bounding box center [123, 111] width 53 height 7
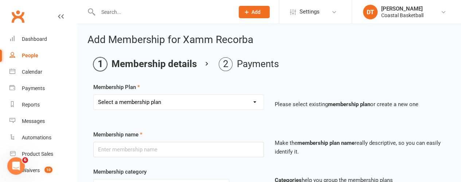
click at [206, 100] on select "Select a membership plan Create new Membership Plan All Access 12 Month (Includ…" at bounding box center [179, 102] width 170 height 15
select select "16"
click at [94, 95] on select "Select a membership plan Create new Membership Plan All Access 12 Month (Includ…" at bounding box center [179, 102] width 170 height 15
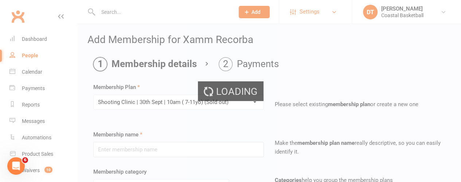
type input "Shooting Clinic | [DATE] 10am ( [DEMOGRAPHIC_DATA])"
select select "10"
type input "[DATE]"
type input "1"
select select "0"
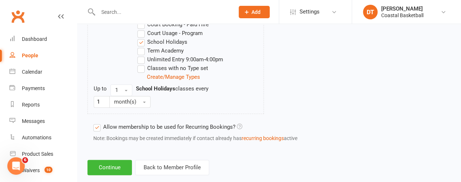
scroll to position [460, 0]
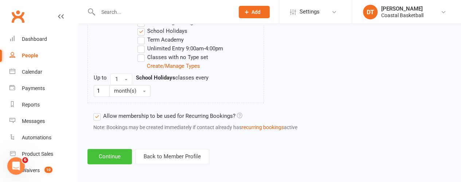
click at [109, 156] on button "Continue" at bounding box center [110, 156] width 44 height 15
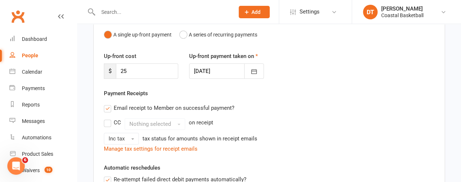
click at [222, 78] on div "Up-front cost $ 25 Up-front payment taken on 16 Sep 2025 September 2025 Sun Mon…" at bounding box center [269, 70] width 342 height 37
click at [224, 74] on div at bounding box center [226, 70] width 74 height 15
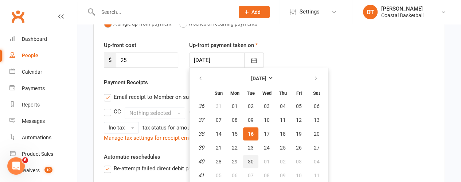
click at [250, 162] on span "30" at bounding box center [251, 162] width 6 height 6
type input "30 Sep 2025"
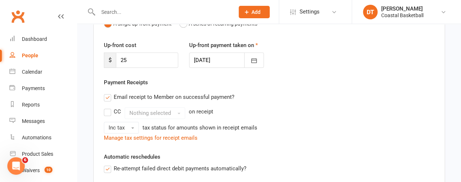
click at [357, 120] on div "CC Nothing selected on receipt Inc tax tax status for amounts shown in receipt …" at bounding box center [269, 120] width 331 height 26
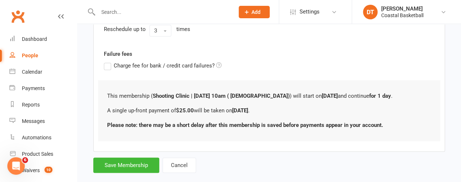
scroll to position [272, 0]
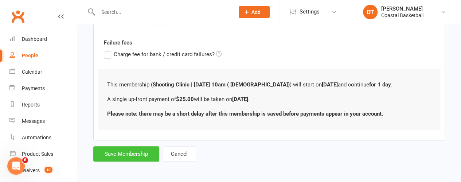
click at [137, 152] on button "Save Membership" at bounding box center [126, 153] width 66 height 15
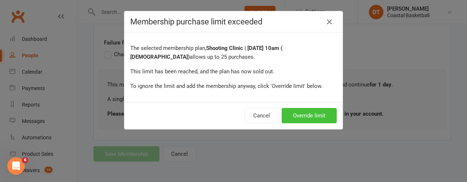
click at [310, 117] on button "Override limit" at bounding box center [309, 115] width 55 height 15
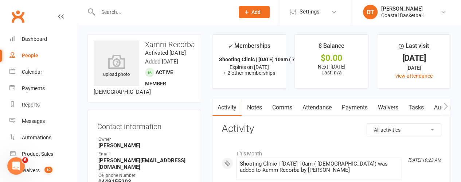
click at [369, 108] on link "Payments" at bounding box center [355, 107] width 36 height 17
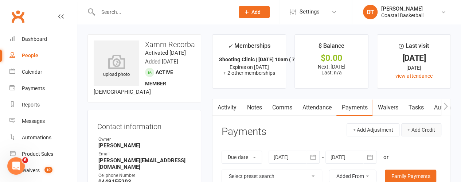
click at [431, 126] on button "+ Add Credit" at bounding box center [422, 129] width 40 height 13
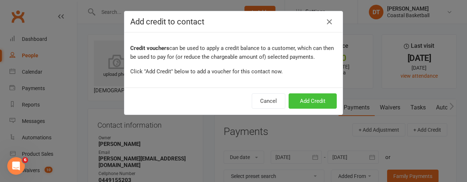
click at [325, 99] on button "Add Credit" at bounding box center [312, 100] width 48 height 15
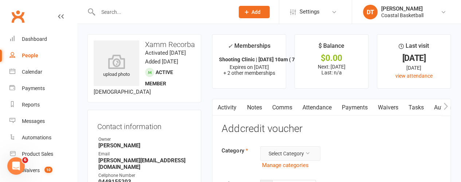
click at [291, 153] on button "Select Category" at bounding box center [290, 153] width 60 height 15
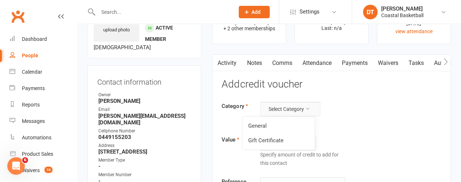
scroll to position [96, 0]
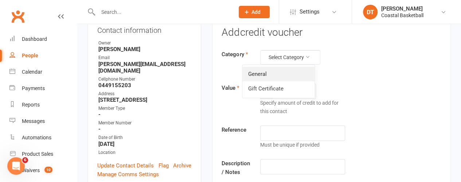
click at [299, 69] on link "General" at bounding box center [279, 74] width 72 height 15
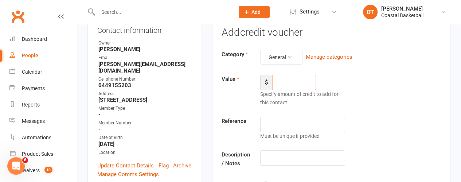
click at [293, 78] on input "number" at bounding box center [294, 82] width 44 height 15
type input "25"
click at [330, 162] on input "text" at bounding box center [302, 157] width 85 height 15
paste input "#10933-3956005"
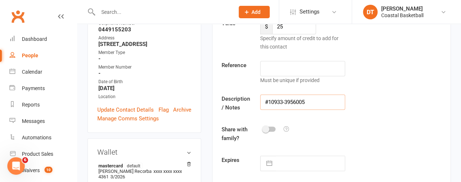
scroll to position [154, 0]
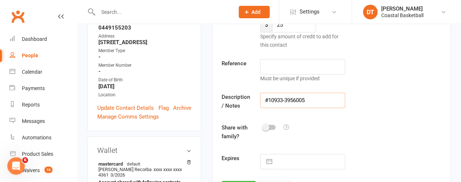
click at [265, 101] on input "#10933-3956005" at bounding box center [302, 100] width 85 height 15
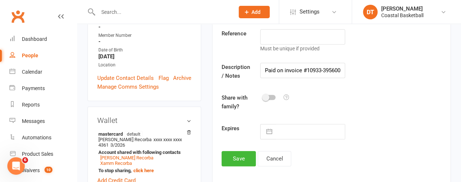
scroll to position [181, 0]
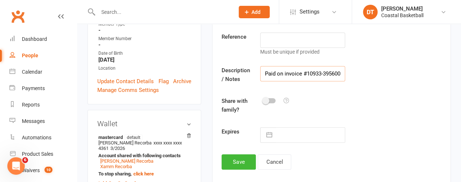
drag, startPoint x: 341, startPoint y: 69, endPoint x: 384, endPoint y: 63, distance: 44.2
click at [384, 63] on div "Category General Manage categories Value $ 25 Specify amount of credit to add f…" at bounding box center [332, 54] width 220 height 177
drag, startPoint x: 338, startPoint y: 70, endPoint x: 395, endPoint y: 66, distance: 57.4
click at [395, 66] on div "Description / Notes Paid on invoice #10933-3956005" at bounding box center [331, 76] width 231 height 20
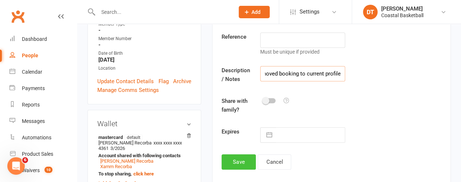
type input "Paid on invoice #10933-3956005 - moved booking to current profile"
click at [238, 165] on button "Save" at bounding box center [239, 161] width 34 height 15
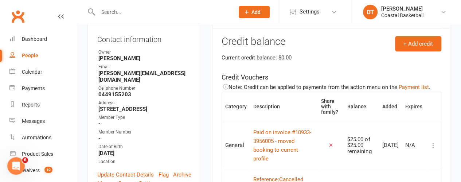
scroll to position [0, 0]
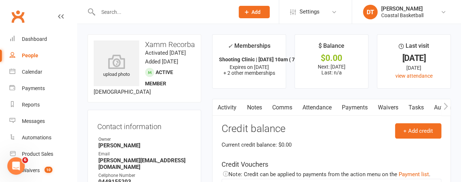
click at [357, 103] on link "Payments" at bounding box center [355, 107] width 36 height 17
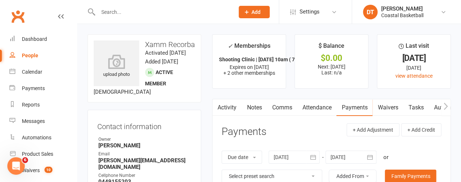
click at [315, 57] on div "$0.00" at bounding box center [332, 58] width 60 height 8
click at [336, 59] on div "$0.00" at bounding box center [332, 58] width 60 height 8
click at [217, 100] on button "button" at bounding box center [217, 107] width 9 height 16
drag, startPoint x: 222, startPoint y: 105, endPoint x: 228, endPoint y: 105, distance: 5.5
click at [222, 105] on link "Activity" at bounding box center [227, 107] width 29 height 17
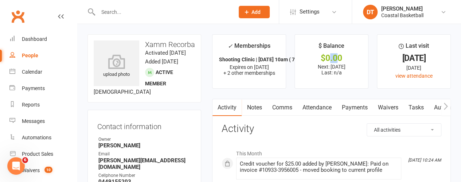
click at [33, 50] on link "People" at bounding box center [42, 55] width 67 height 16
select select "100"
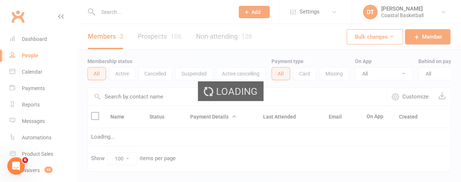
click at [146, 104] on input "text" at bounding box center [237, 97] width 299 height 18
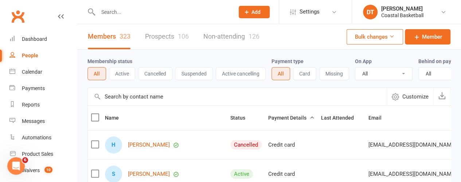
click at [148, 104] on input "text" at bounding box center [237, 97] width 299 height 18
type input "c"
type input "xamm"
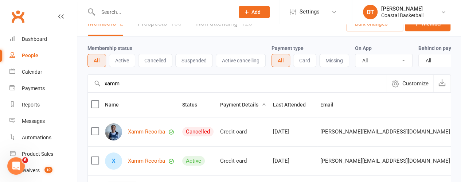
scroll to position [33, 0]
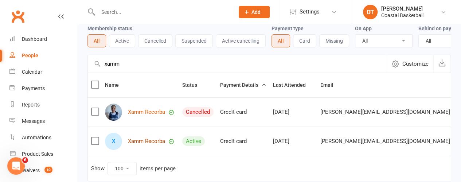
click at [148, 144] on link "Xamm Recorba" at bounding box center [146, 141] width 37 height 6
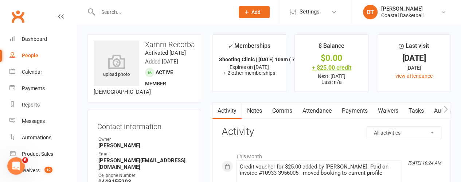
click at [346, 67] on div "+ $25.00 credit" at bounding box center [332, 68] width 60 height 8
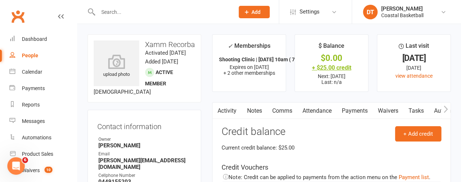
click at [329, 68] on div "+ $25.00 credit" at bounding box center [332, 68] width 60 height 8
click at [352, 108] on link "Payments" at bounding box center [355, 110] width 36 height 17
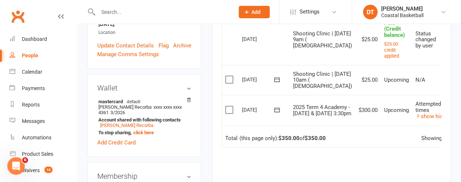
scroll to position [218, 0]
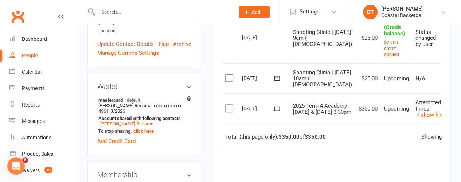
click at [227, 82] on label at bounding box center [230, 77] width 10 height 7
click at [227, 74] on input "checkbox" at bounding box center [227, 74] width 5 height 0
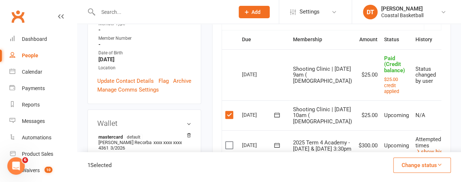
scroll to position [184, 0]
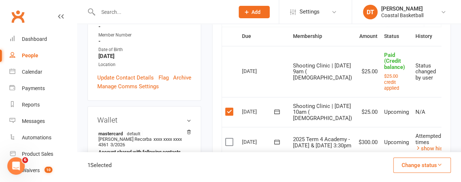
click at [408, 165] on button "Change status" at bounding box center [423, 165] width 58 height 15
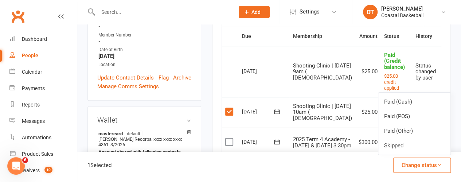
click at [280, 115] on icon at bounding box center [277, 111] width 7 height 7
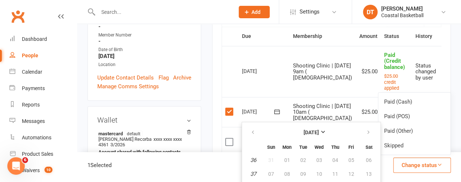
drag, startPoint x: 337, startPoint y: 114, endPoint x: 353, endPoint y: 111, distance: 16.5
click at [355, 114] on td "$25.00" at bounding box center [368, 112] width 26 height 30
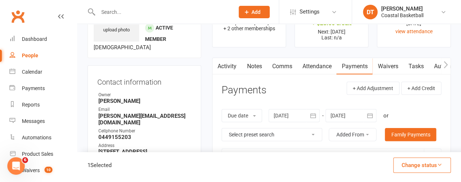
scroll to position [0, 0]
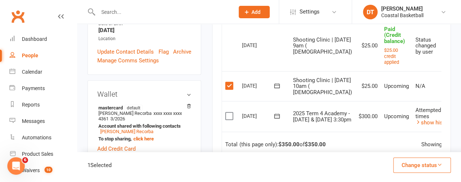
drag, startPoint x: 466, startPoint y: 47, endPoint x: 317, endPoint y: 93, distance: 155.7
click at [317, 93] on table "Due Contact Membership Amount Status History Invoice # Select this 06 Oct 2025 …" at bounding box center [360, 77] width 277 height 153
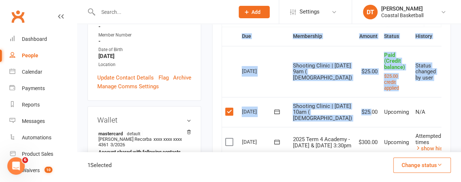
scroll to position [0, 28]
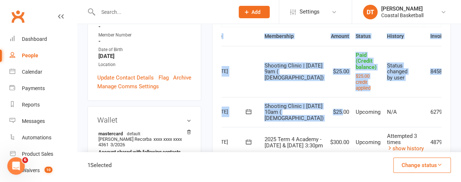
drag, startPoint x: 420, startPoint y: 100, endPoint x: 466, endPoint y: 109, distance: 47.2
click at [458, 114] on icon at bounding box center [461, 112] width 7 height 7
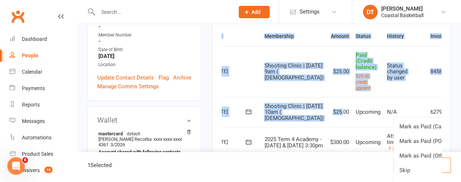
click at [458, 114] on icon at bounding box center [461, 112] width 7 height 7
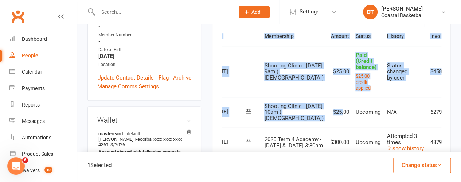
click at [356, 115] on span "Upcoming" at bounding box center [368, 112] width 25 height 7
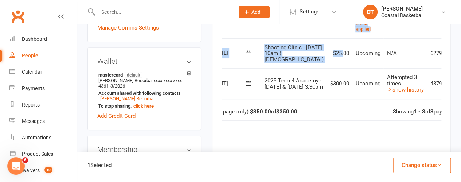
scroll to position [246, 0]
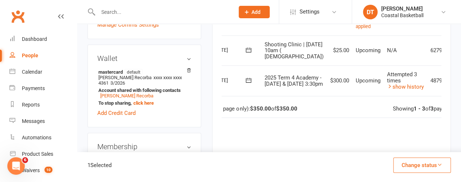
click at [287, 50] on span "Shooting Clinic | 30th Sept | 10am ( 7-11yo)" at bounding box center [293, 50] width 59 height 19
click at [458, 53] on icon at bounding box center [461, 50] width 7 height 7
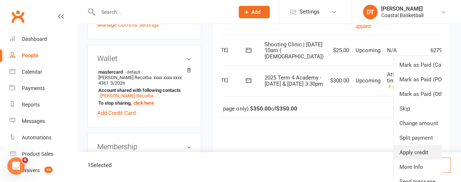
click at [415, 158] on link "Apply credit" at bounding box center [430, 152] width 72 height 15
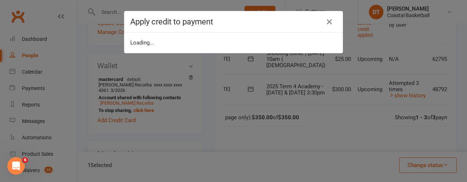
scroll to position [0, 25]
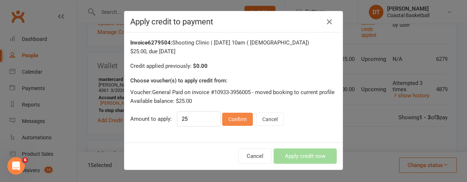
click at [237, 117] on button "Confirm" at bounding box center [237, 119] width 31 height 13
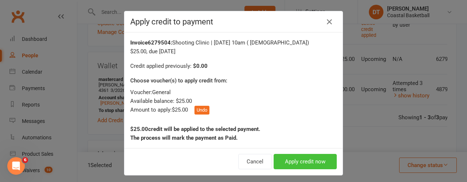
click at [292, 156] on button "Apply credit now" at bounding box center [305, 161] width 63 height 15
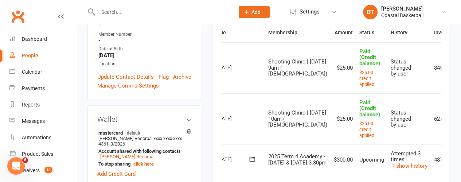
scroll to position [204, 0]
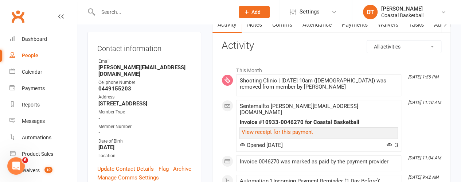
scroll to position [92, 0]
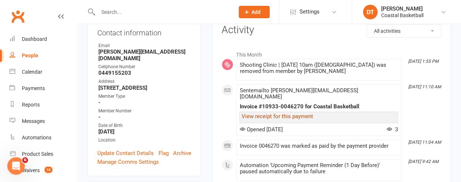
click at [304, 113] on link "View receipt for this payment" at bounding box center [276, 116] width 71 height 7
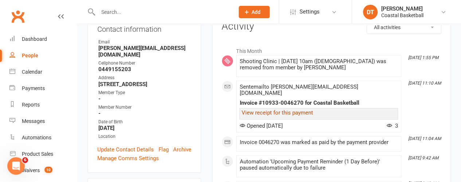
scroll to position [69, 0]
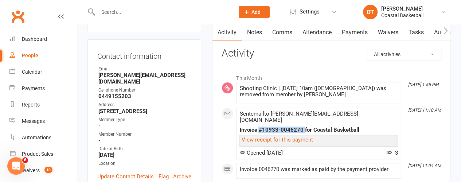
drag, startPoint x: 303, startPoint y: 123, endPoint x: 258, endPoint y: 119, distance: 44.7
click at [258, 119] on div "Sent email to [PERSON_NAME][EMAIL_ADDRESS][DOMAIN_NAME] Invoice #10933-0046270 …" at bounding box center [319, 133] width 159 height 45
copy div "#10933-0046270"
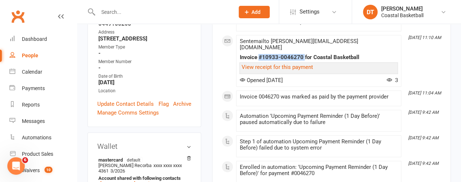
scroll to position [143, 0]
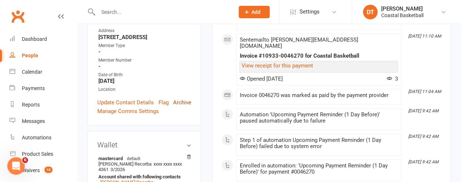
click at [188, 107] on link "Archive" at bounding box center [182, 102] width 18 height 9
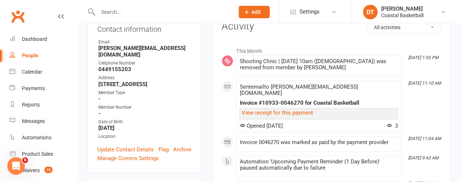
scroll to position [151, 0]
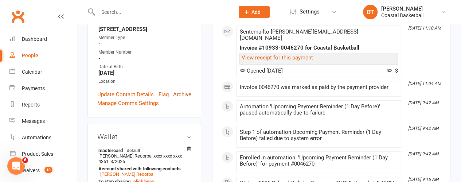
click at [187, 99] on link "Archive" at bounding box center [182, 94] width 18 height 9
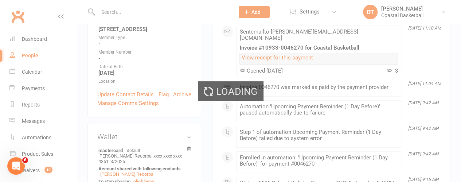
select select "100"
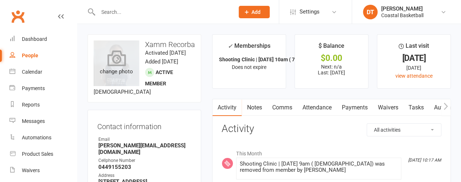
click at [117, 67] on div "change photo" at bounding box center [117, 63] width 46 height 46
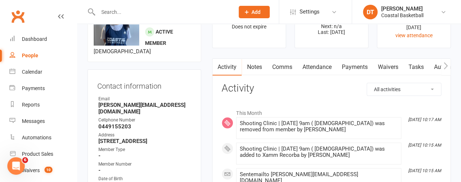
scroll to position [47, 0]
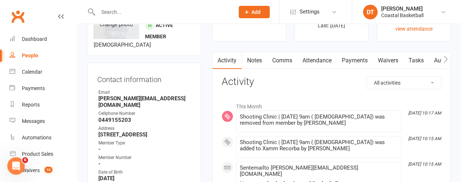
drag, startPoint x: 139, startPoint y: 32, endPoint x: 131, endPoint y: 34, distance: 8.2
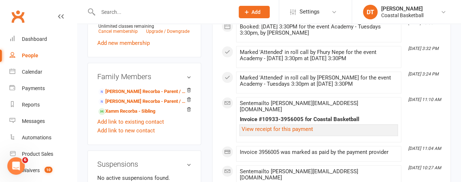
scroll to position [345, 0]
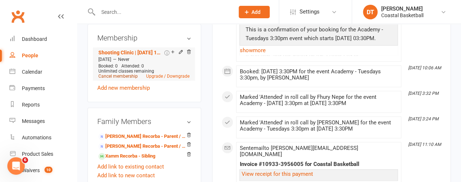
click at [121, 79] on link "Cancel membership" at bounding box center [117, 76] width 39 height 5
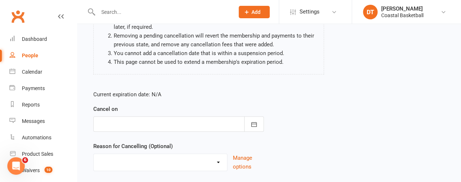
scroll to position [141, 0]
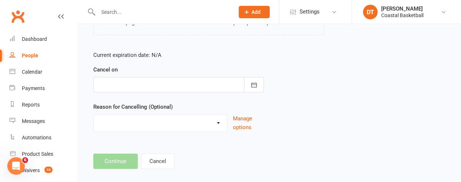
click at [222, 77] on div at bounding box center [178, 84] width 171 height 15
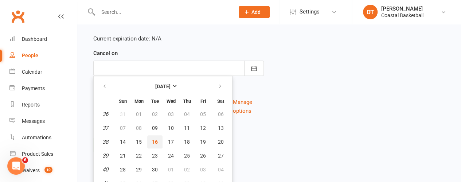
click at [156, 139] on span "16" at bounding box center [155, 142] width 6 height 6
type input "[DATE]"
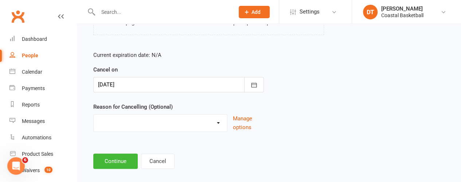
click at [154, 115] on select "Holiday Injury Other reason" at bounding box center [160, 122] width 133 height 15
select select "2"
click at [94, 115] on select "Holiday Injury Other reason" at bounding box center [160, 122] width 133 height 15
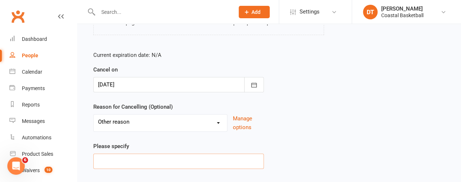
click at [147, 154] on input at bounding box center [178, 161] width 171 height 15
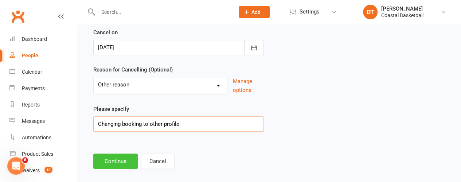
type input "Changing booking to other profile"
click at [123, 159] on button "Continue" at bounding box center [115, 161] width 44 height 15
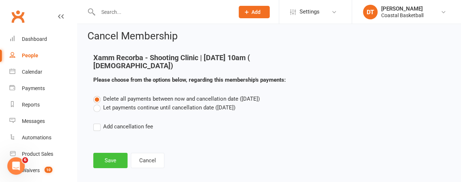
click at [109, 153] on button "Save" at bounding box center [110, 160] width 34 height 15
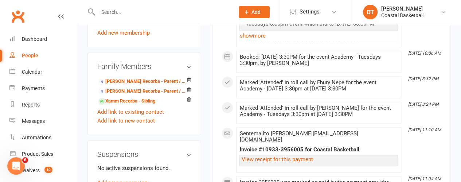
scroll to position [393, 0]
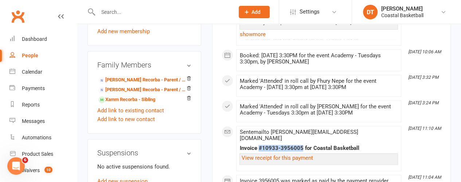
drag, startPoint x: 302, startPoint y: 121, endPoint x: 260, endPoint y: 123, distance: 41.6
click at [260, 145] on div "Invoice #10933-3956005 for Coastal Basketball" at bounding box center [319, 148] width 159 height 6
copy div "#10933-3956005"
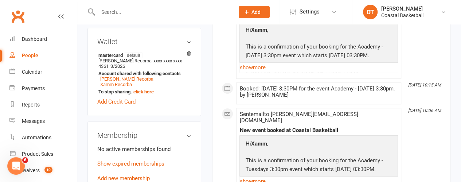
scroll to position [227, 0]
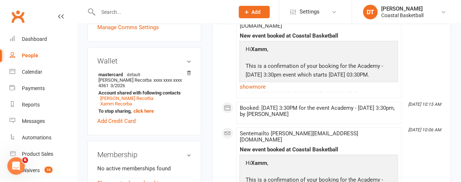
drag, startPoint x: 190, startPoint y: 27, endPoint x: 263, endPoint y: 4, distance: 76.6
click at [190, 23] on link "Archive" at bounding box center [182, 18] width 18 height 9
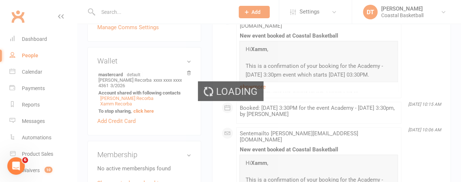
select select "100"
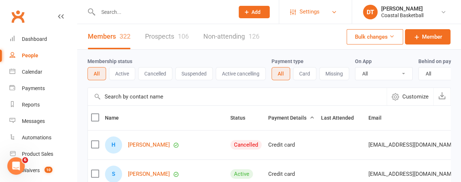
click at [294, 4] on link "Settings" at bounding box center [315, 12] width 51 height 16
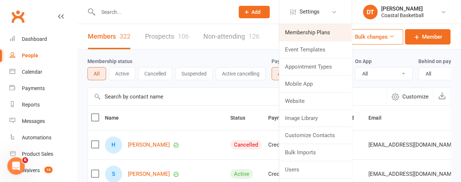
click at [303, 32] on link "Membership Plans" at bounding box center [315, 32] width 73 height 17
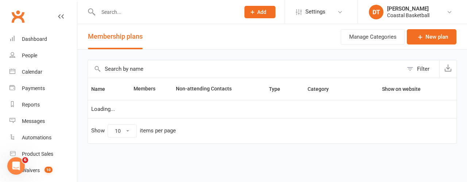
select select "100"
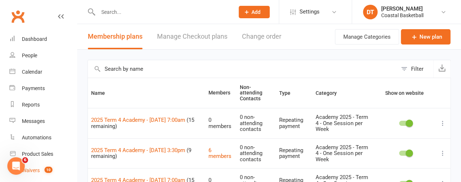
click at [46, 171] on span "10" at bounding box center [48, 170] width 8 height 6
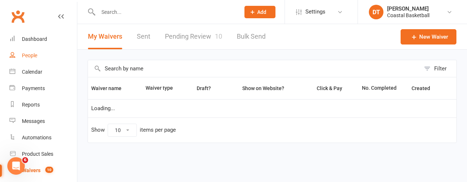
click at [40, 51] on link "People" at bounding box center [42, 55] width 67 height 16
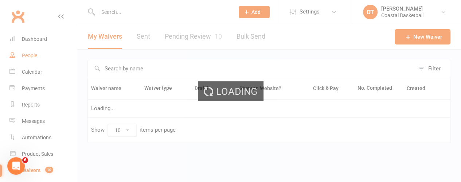
select select "100"
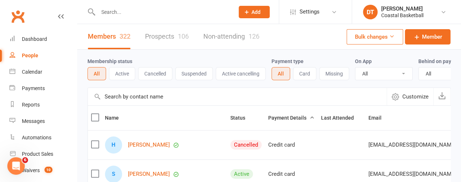
click at [135, 100] on input "text" at bounding box center [237, 97] width 299 height 18
type input "xamm"
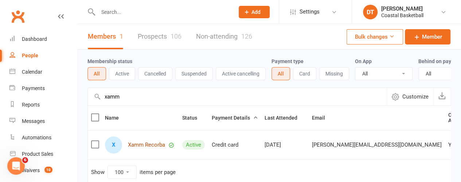
click at [158, 148] on link "Xamm Recorba" at bounding box center [146, 145] width 37 height 6
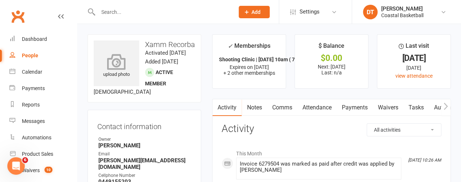
click at [120, 65] on icon at bounding box center [117, 62] width 50 height 16
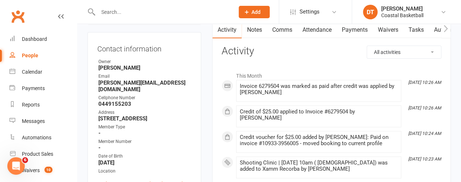
scroll to position [75, 0]
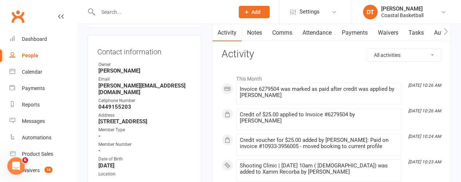
click at [341, 29] on link "Payments" at bounding box center [355, 32] width 36 height 17
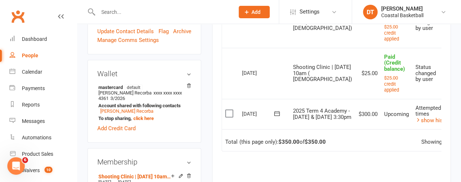
scroll to position [210, 0]
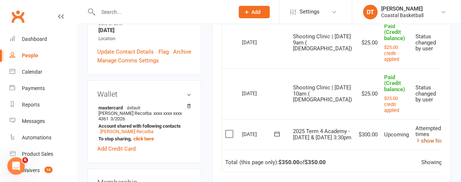
click at [415, 143] on link "show history" at bounding box center [433, 140] width 37 height 7
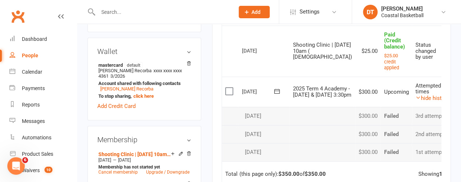
scroll to position [193, 0]
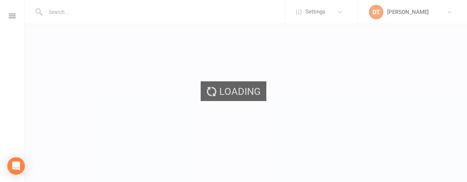
click at [147, 9] on div "Loading" at bounding box center [233, 91] width 467 height 182
click at [130, 13] on div "Loading" at bounding box center [233, 91] width 467 height 182
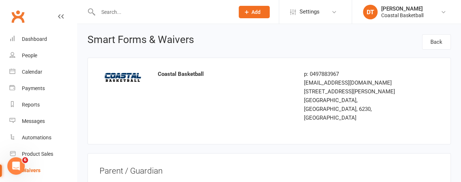
click at [185, 20] on div at bounding box center [159, 12] width 142 height 24
click at [169, 15] on input "text" at bounding box center [163, 12] width 134 height 10
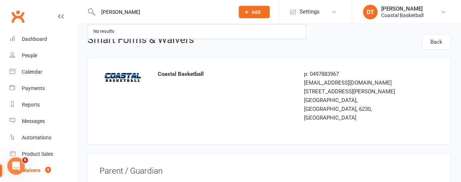
type input "[PERSON_NAME]"
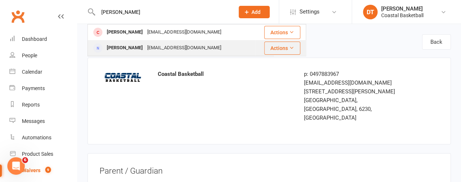
click at [170, 43] on div "[EMAIL_ADDRESS][DOMAIN_NAME]" at bounding box center [184, 48] width 78 height 11
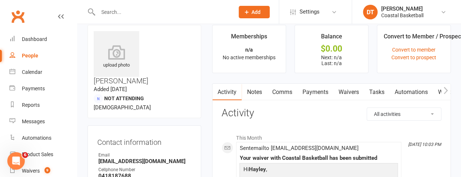
scroll to position [7, 0]
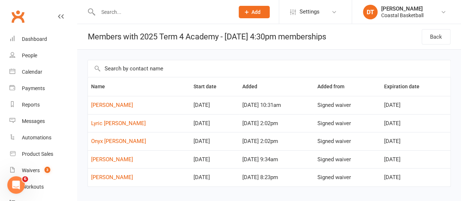
drag, startPoint x: 87, startPoint y: 80, endPoint x: 436, endPoint y: 178, distance: 362.5
click at [436, 178] on div "Name Start date Added Added from Expiration date [PERSON_NAME] [DATE] [DATE] 10…" at bounding box center [269, 129] width 384 height 158
copy table "Name Start date Added Added from Expiration date [PERSON_NAME] [DATE] [DATE] 10…"
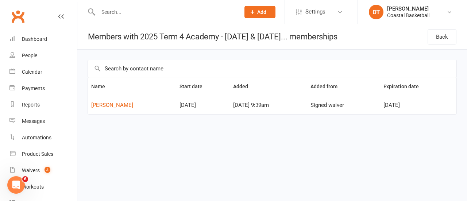
drag, startPoint x: 433, startPoint y: 105, endPoint x: 90, endPoint y: 88, distance: 343.3
click at [90, 88] on table "Name Start date Added Added from Expiration date Steph Cicchillitti Oct 20, 202…" at bounding box center [272, 96] width 369 height 38
copy table "Name Start date Added Added from Expiration date Steph Cicchillitti Oct 20, 202…"
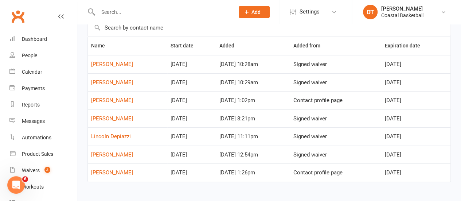
scroll to position [51, 0]
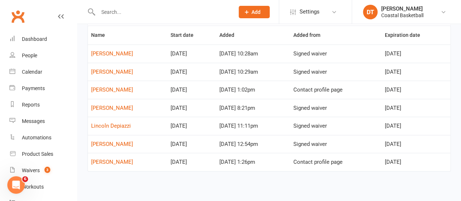
drag, startPoint x: 92, startPoint y: 64, endPoint x: 430, endPoint y: 161, distance: 351.8
click at [430, 161] on table "Name Start date Added Added from Expiration date Carter Quinn Oct 20, 2025 Sep …" at bounding box center [270, 99] width 364 height 146
copy table "Name Start date Added Added from Expiration date Carter Quinn Oct 20, 2025 Sep …"
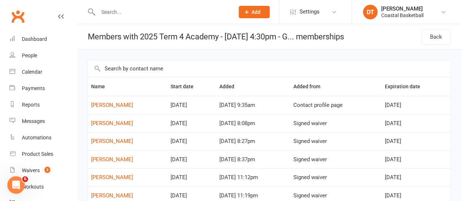
scroll to position [34, 0]
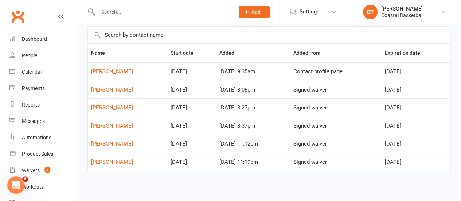
drag, startPoint x: 89, startPoint y: 88, endPoint x: 430, endPoint y: 163, distance: 349.3
click at [430, 163] on table "Name Start date Added Added from Expiration date [PERSON_NAME] [DATE] [DATE] 9:…" at bounding box center [270, 107] width 364 height 128
copy table "Name Start date Added Added from Expiration date [PERSON_NAME] [DATE] [DATE] 9:…"
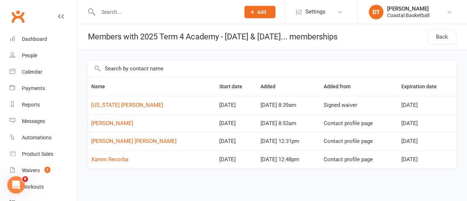
drag, startPoint x: 443, startPoint y: 158, endPoint x: 85, endPoint y: 80, distance: 367.0
click at [85, 80] on div "Name Start date Added Added from Expiration date Indiana Musitano Oct 20, 2025 …" at bounding box center [272, 119] width 390 height 139
copy table "Name Start date Added Added from Expiration date Indiana Musitano Oct 20, 2025 …"
drag, startPoint x: 283, startPoint y: 34, endPoint x: 378, endPoint y: 26, distance: 95.5
click at [378, 26] on header "Members with 2025 Term 4 Academy - Tuesday & Thursday... memberships Back" at bounding box center [272, 37] width 390 height 26
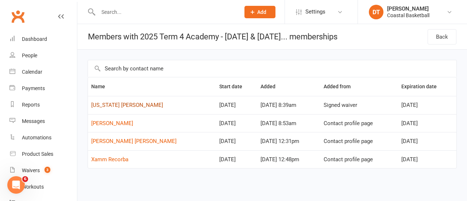
click at [122, 105] on link "Indiana Musitano" at bounding box center [127, 105] width 72 height 7
click at [117, 103] on link "Indiana Musitano" at bounding box center [127, 105] width 72 height 7
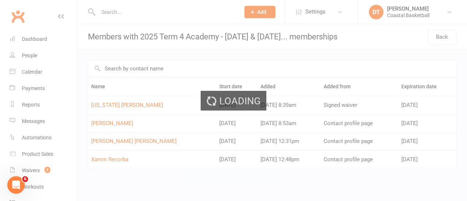
click at [128, 9] on div "Loading" at bounding box center [233, 100] width 467 height 201
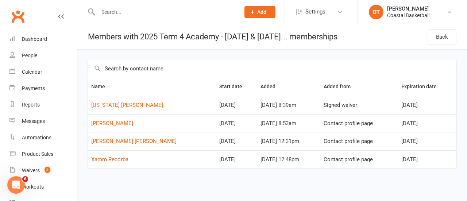
drag, startPoint x: 378, startPoint y: 152, endPoint x: 104, endPoint y: 100, distance: 278.3
click at [104, 100] on tbody "Indiana Musitano Oct 20, 2025 Sep 10, 2025 8:39am Signed waiver Dec 28, 2025 Ch…" at bounding box center [272, 132] width 368 height 72
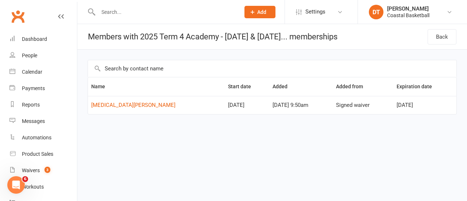
drag, startPoint x: 430, startPoint y: 105, endPoint x: 83, endPoint y: 106, distance: 346.5
click at [83, 106] on div "Name Start date Added Added from Expiration date [MEDICAL_DATA][PERSON_NAME] [D…" at bounding box center [272, 92] width 390 height 85
click at [156, 44] on h1 "Members with 2025 Term 4 Academy - [DATE] & [DATE]... memberships" at bounding box center [207, 36] width 260 height 25
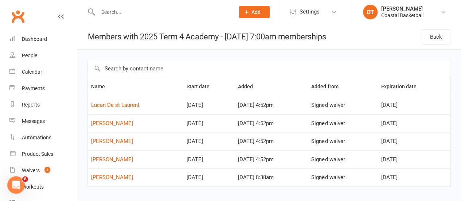
drag, startPoint x: 90, startPoint y: 87, endPoint x: 448, endPoint y: 175, distance: 368.9
click at [448, 175] on table "Name Start date Added Added from Expiration date Lucan De st Laurent Oct 20, 20…" at bounding box center [270, 132] width 364 height 110
copy table "Name Start date Added Added from Expiration date Lucan De st Laurent Oct 20, 20…"
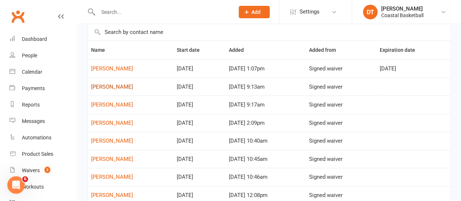
scroll to position [21, 0]
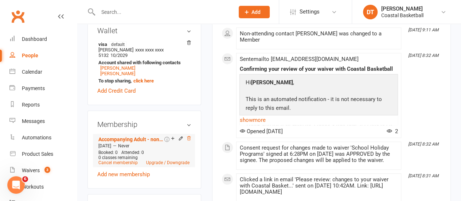
click at [189, 136] on icon at bounding box center [188, 138] width 5 height 5
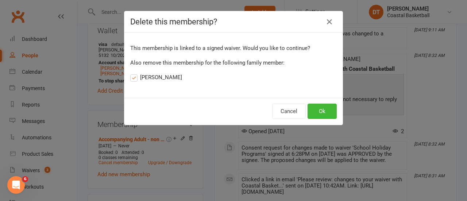
click at [144, 77] on label "Isabelle Longworth" at bounding box center [156, 77] width 52 height 9
click at [135, 73] on input "Isabelle Longworth" at bounding box center [132, 73] width 5 height 0
click at [327, 108] on button "Ok" at bounding box center [321, 111] width 29 height 15
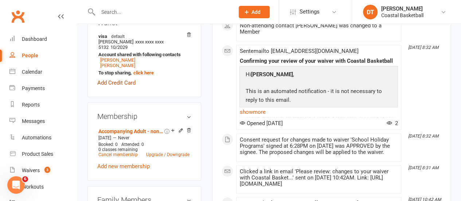
scroll to position [293, 0]
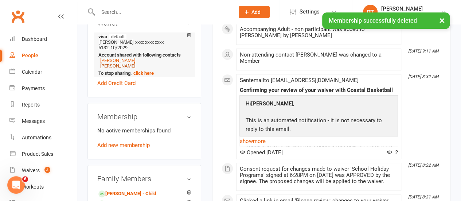
click at [124, 63] on link "Isabelle Longworth" at bounding box center [117, 65] width 35 height 5
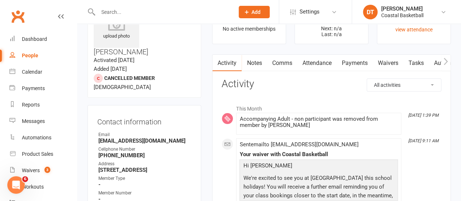
scroll to position [41, 0]
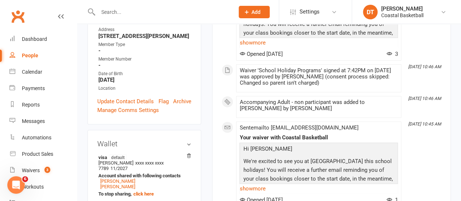
scroll to position [352, 0]
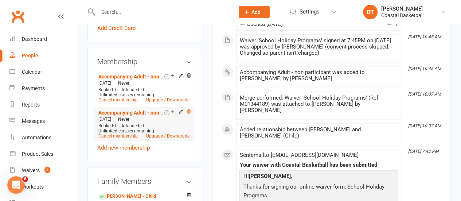
click at [190, 109] on icon at bounding box center [188, 111] width 5 height 5
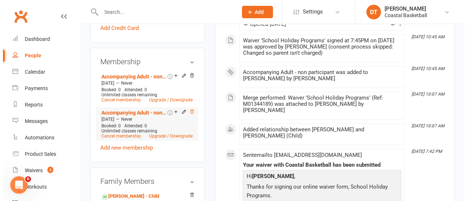
scroll to position [343, 0]
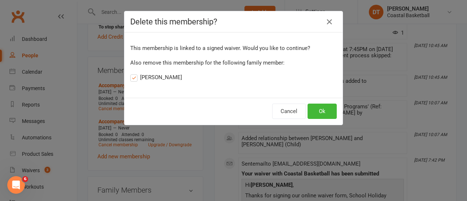
click at [158, 78] on label "[PERSON_NAME]" at bounding box center [156, 77] width 52 height 9
click at [135, 73] on input "[PERSON_NAME]" at bounding box center [132, 73] width 5 height 0
click at [328, 115] on button "Ok" at bounding box center [321, 111] width 29 height 15
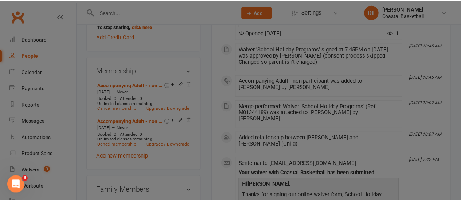
scroll to position [352, 0]
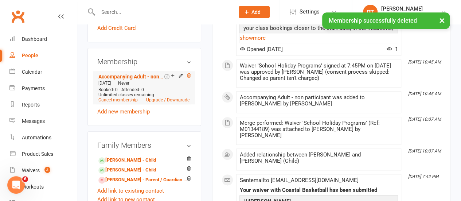
click at [190, 73] on icon at bounding box center [188, 75] width 5 height 5
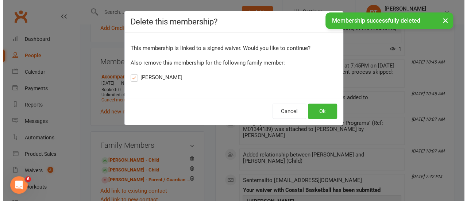
scroll to position [343, 0]
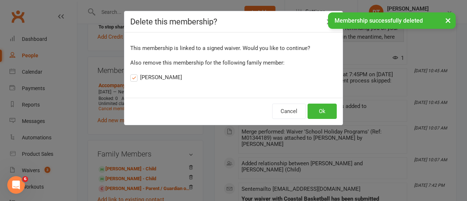
click at [154, 74] on label "[PERSON_NAME]" at bounding box center [156, 77] width 52 height 9
click at [135, 73] on input "[PERSON_NAME]" at bounding box center [132, 73] width 5 height 0
click at [317, 110] on button "Ok" at bounding box center [321, 111] width 29 height 15
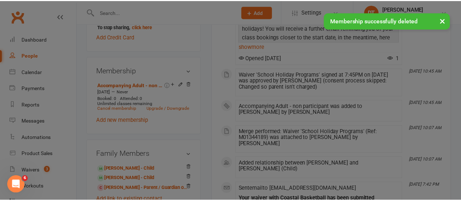
scroll to position [352, 0]
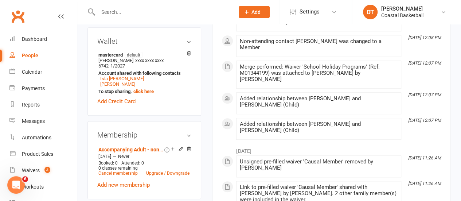
scroll to position [303, 0]
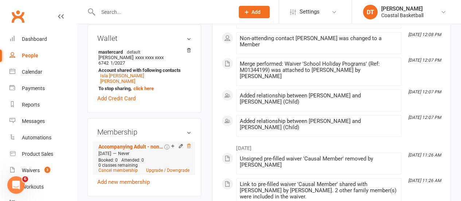
click at [189, 144] on icon at bounding box center [189, 146] width 4 height 4
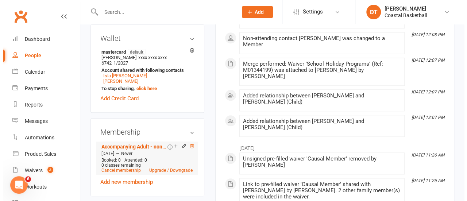
scroll to position [294, 0]
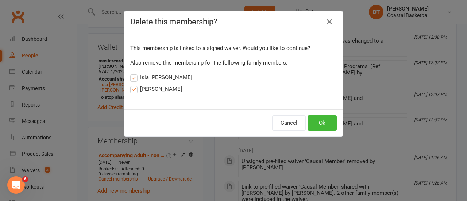
click at [160, 91] on label "[PERSON_NAME]" at bounding box center [156, 89] width 52 height 9
click at [135, 85] on input "[PERSON_NAME]" at bounding box center [132, 85] width 5 height 0
click at [154, 77] on label "Isla Rusconi" at bounding box center [161, 77] width 62 height 9
click at [135, 73] on input "Isla Rusconi" at bounding box center [132, 73] width 5 height 0
click at [321, 124] on button "Ok" at bounding box center [321, 122] width 29 height 15
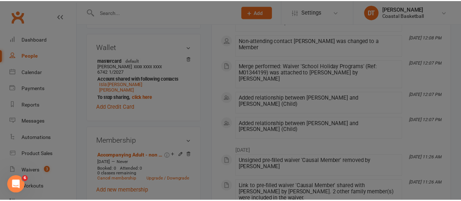
scroll to position [303, 0]
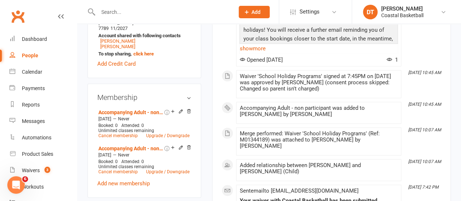
scroll to position [355, 0]
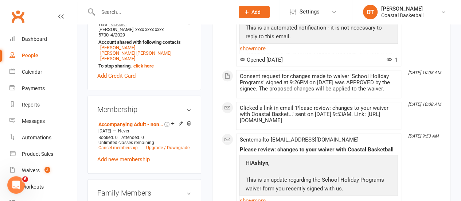
scroll to position [312, 0]
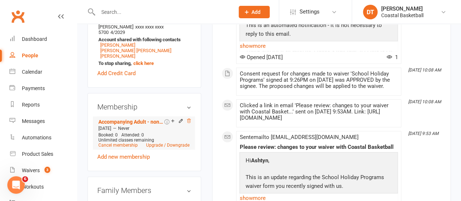
click at [190, 119] on icon at bounding box center [189, 121] width 4 height 4
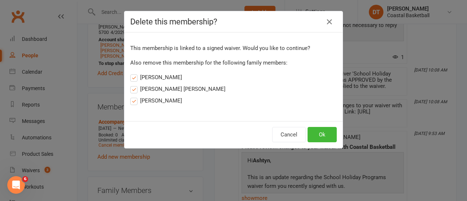
click at [156, 78] on label "Spencer Paterson" at bounding box center [156, 77] width 52 height 9
click at [135, 73] on input "Spencer Paterson" at bounding box center [132, 73] width 5 height 0
click at [158, 90] on label "Archer Paterson" at bounding box center [177, 89] width 95 height 9
click at [135, 85] on input "Archer Paterson" at bounding box center [132, 85] width 5 height 0
click at [156, 108] on div "This membership is linked to a signed waiver. Would you like to continue? Also …" at bounding box center [233, 76] width 218 height 89
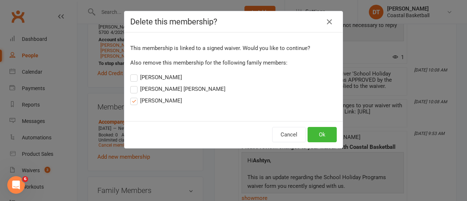
click at [155, 104] on label "Parker Paterson" at bounding box center [156, 100] width 52 height 9
click at [135, 96] on input "Parker Paterson" at bounding box center [132, 96] width 5 height 0
click at [324, 132] on button "Ok" at bounding box center [321, 134] width 29 height 15
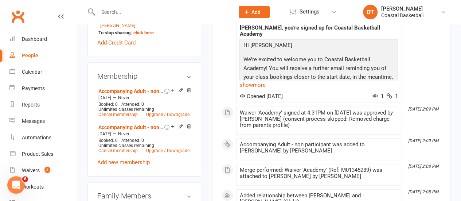
scroll to position [345, 0]
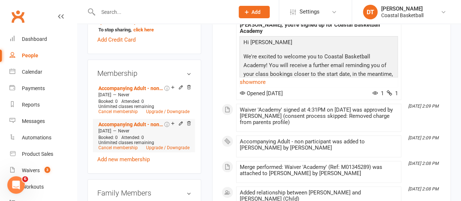
click at [186, 121] on div at bounding box center [179, 124] width 23 height 6
click at [189, 121] on icon at bounding box center [188, 123] width 5 height 5
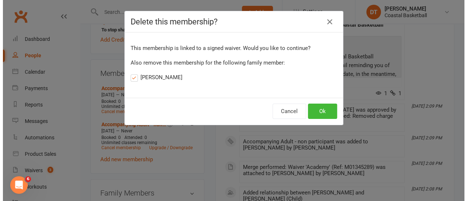
scroll to position [337, 0]
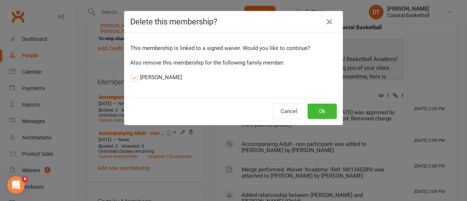
click at [163, 77] on label "[PERSON_NAME]" at bounding box center [156, 77] width 52 height 9
click at [135, 73] on input "[PERSON_NAME]" at bounding box center [132, 73] width 5 height 0
click at [329, 106] on button "Ok" at bounding box center [321, 111] width 29 height 15
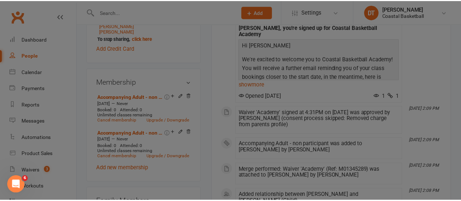
scroll to position [345, 0]
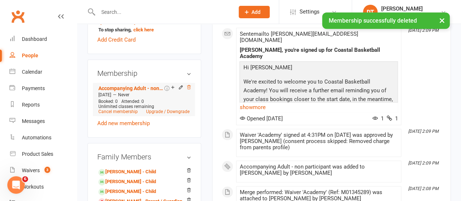
click at [189, 85] on icon at bounding box center [188, 87] width 5 height 5
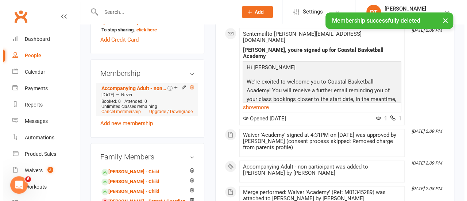
scroll to position [337, 0]
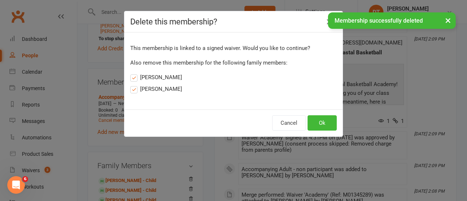
click at [161, 90] on label "[PERSON_NAME]" at bounding box center [156, 89] width 52 height 9
click at [135, 85] on input "[PERSON_NAME]" at bounding box center [132, 85] width 5 height 0
click at [156, 75] on label "[PERSON_NAME]" at bounding box center [156, 77] width 52 height 9
click at [135, 73] on input "[PERSON_NAME]" at bounding box center [132, 73] width 5 height 0
click at [328, 121] on button "Ok" at bounding box center [321, 122] width 29 height 15
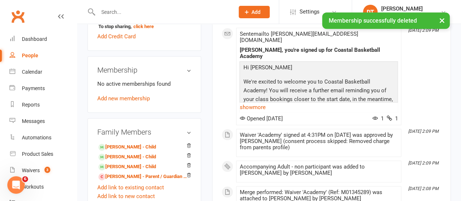
scroll to position [342, 0]
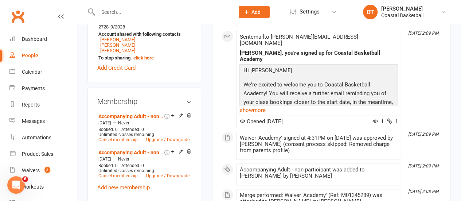
scroll to position [330, 0]
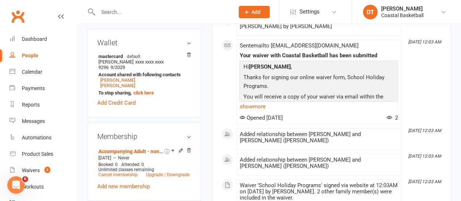
scroll to position [278, 0]
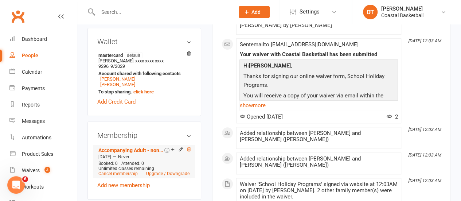
click at [187, 147] on icon at bounding box center [188, 149] width 5 height 5
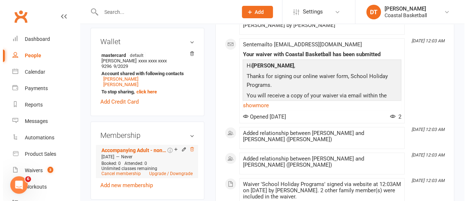
scroll to position [269, 0]
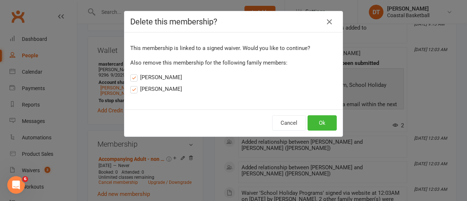
click at [163, 78] on label "Oliver Rodgers" at bounding box center [156, 77] width 52 height 9
click at [135, 73] on input "Oliver Rodgers" at bounding box center [132, 73] width 5 height 0
drag, startPoint x: 159, startPoint y: 88, endPoint x: 172, endPoint y: 95, distance: 15.0
click at [159, 88] on label "Arlo Rodgers" at bounding box center [156, 89] width 52 height 9
click at [135, 85] on input "Arlo Rodgers" at bounding box center [132, 85] width 5 height 0
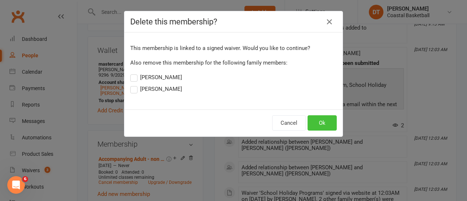
click at [319, 125] on button "Ok" at bounding box center [321, 122] width 29 height 15
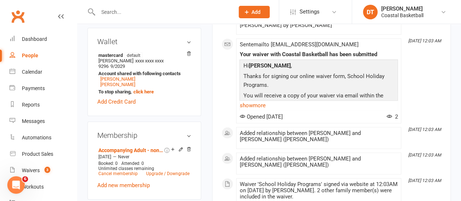
scroll to position [274, 0]
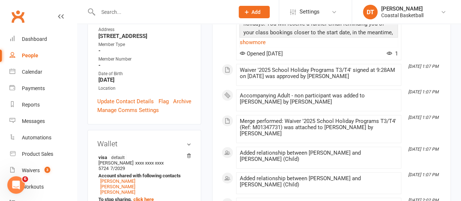
scroll to position [234, 0]
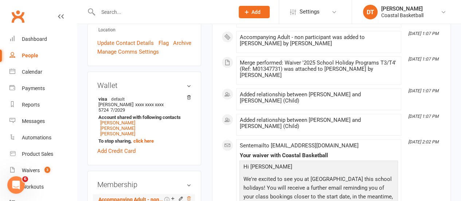
click at [190, 196] on icon at bounding box center [189, 198] width 4 height 4
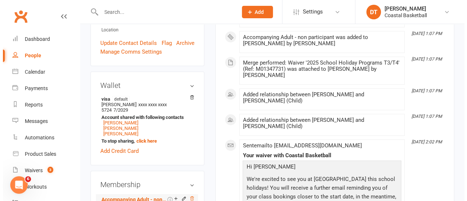
scroll to position [225, 0]
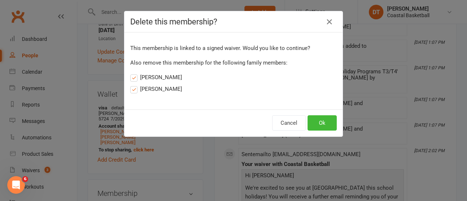
click at [162, 78] on label "Beau Tucker" at bounding box center [156, 77] width 52 height 9
click at [135, 73] on input "Beau Tucker" at bounding box center [132, 73] width 5 height 0
click at [160, 88] on label "Charlie Tucker" at bounding box center [156, 89] width 52 height 9
click at [135, 85] on input "Charlie Tucker" at bounding box center [132, 85] width 5 height 0
click at [309, 119] on button "Ok" at bounding box center [321, 122] width 29 height 15
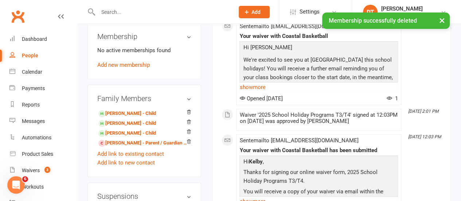
scroll to position [393, 0]
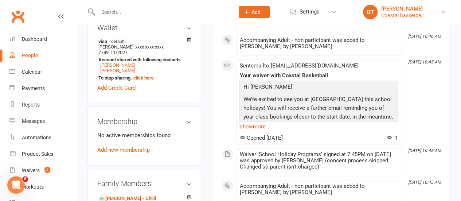
scroll to position [287, 0]
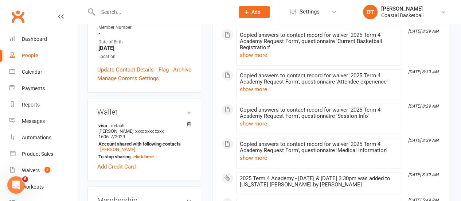
scroll to position [338, 0]
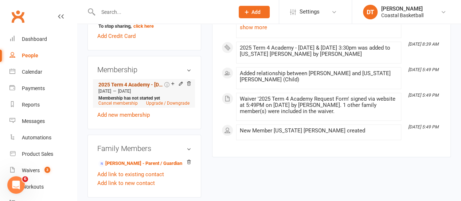
click at [128, 82] on link "2025 Term 4 Academy - [DATE] & [DATE] 3:30pm" at bounding box center [130, 85] width 65 height 6
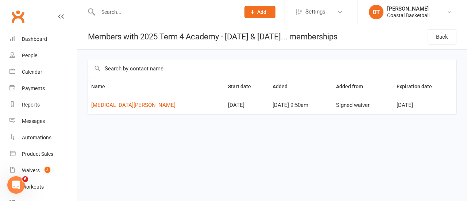
drag, startPoint x: 440, startPoint y: 106, endPoint x: 89, endPoint y: 87, distance: 351.7
click at [89, 87] on table "Name Start date Added Added from Expiration date [MEDICAL_DATA][PERSON_NAME] [D…" at bounding box center [272, 96] width 369 height 38
copy table "Name Start date Added Added from Expiration date [MEDICAL_DATA][PERSON_NAME] [D…"
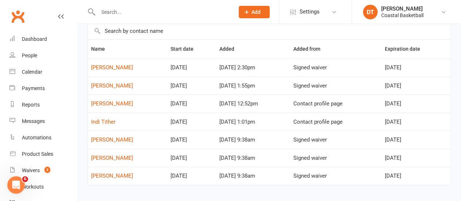
scroll to position [51, 0]
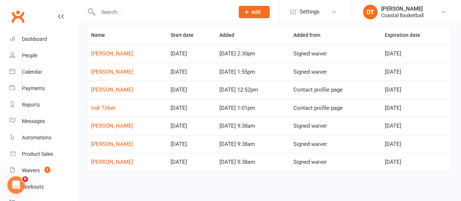
drag, startPoint x: 437, startPoint y: 164, endPoint x: 91, endPoint y: 35, distance: 370.0
click at [91, 35] on table "Name Start date Added Added from Expiration date Will Kenyon-Weston Oct 20, 202…" at bounding box center [270, 99] width 364 height 146
copy table "Name Start date Added Added from Expiration date Will Kenyon-Weston Oct 20, 202…"
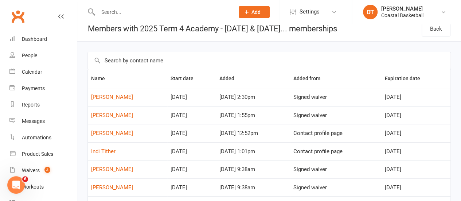
scroll to position [0, 0]
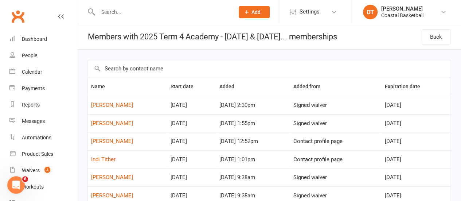
click at [330, 42] on h1 "Members with 2025 Term 4 Academy - [DATE] & [DATE]... memberships" at bounding box center [207, 36] width 260 height 25
click at [126, 104] on link "Will Kenyon-Weston" at bounding box center [112, 105] width 42 height 7
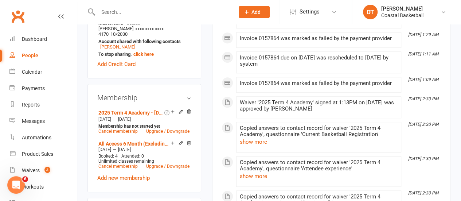
scroll to position [352, 0]
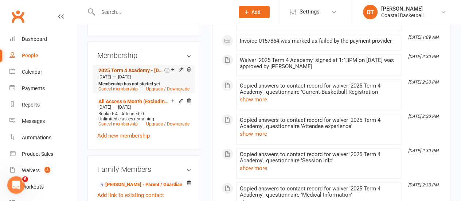
click at [126, 67] on link "2025 Term 4 Academy - Tuesday & Thursday 7:00am" at bounding box center [130, 70] width 65 height 6
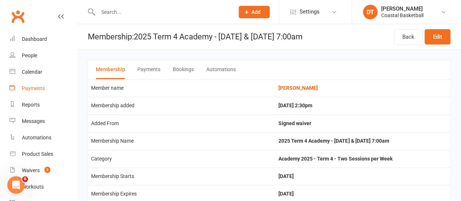
click at [60, 90] on link "Payments" at bounding box center [42, 88] width 67 height 16
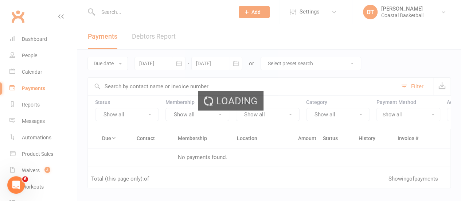
click at [37, 109] on div "Loading" at bounding box center [230, 100] width 461 height 201
click at [43, 105] on div "Loading" at bounding box center [230, 100] width 461 height 201
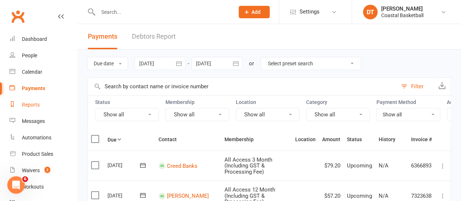
click at [43, 105] on link "Reports" at bounding box center [42, 105] width 67 height 16
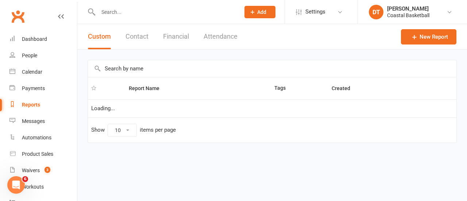
select select "100"
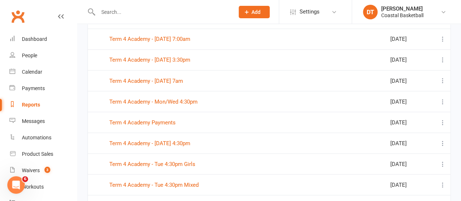
scroll to position [557, 0]
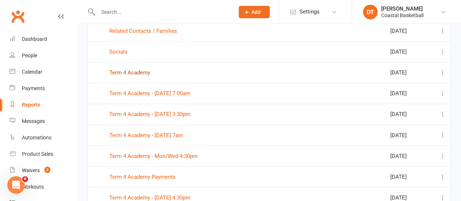
click at [138, 69] on link "Term 4 Academy" at bounding box center [129, 72] width 41 height 7
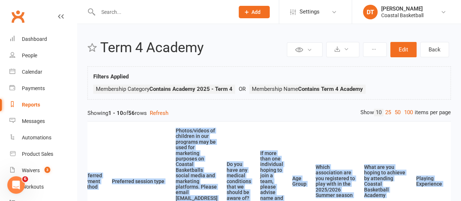
scroll to position [0, 473]
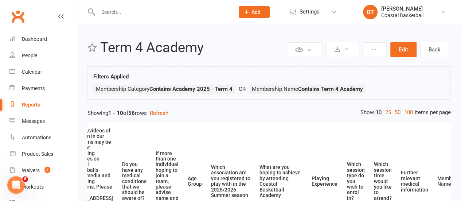
drag, startPoint x: 314, startPoint y: 150, endPoint x: 462, endPoint y: 160, distance: 148.5
click at [325, 13] on link "Settings" at bounding box center [315, 12] width 51 height 16
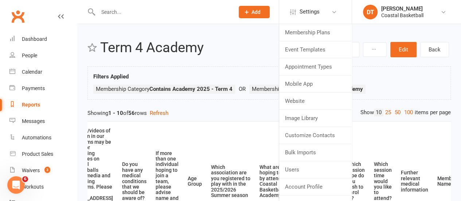
click at [430, 81] on div "Filters Applied Membership Category Contains Academy 2025 - Term 4 Membership N…" at bounding box center [269, 84] width 352 height 25
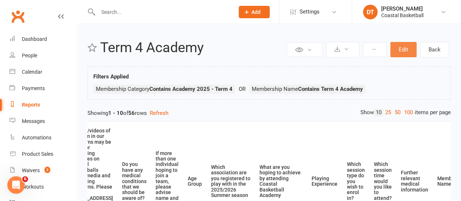
click at [397, 51] on button "Edit" at bounding box center [404, 49] width 26 height 15
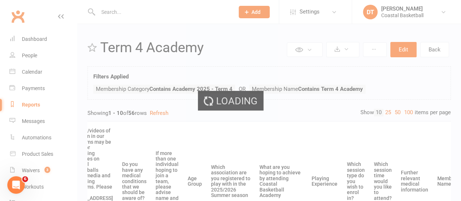
select select "join_filters_with_or"
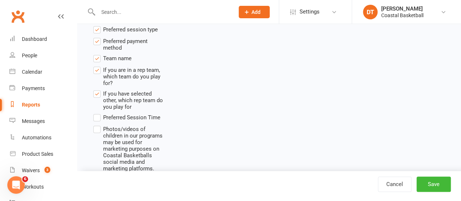
scroll to position [2475, 0]
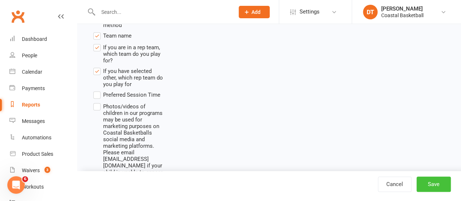
click at [437, 188] on button "Save" at bounding box center [434, 184] width 34 height 15
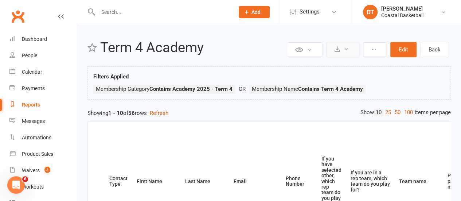
click at [341, 49] on button at bounding box center [342, 49] width 33 height 15
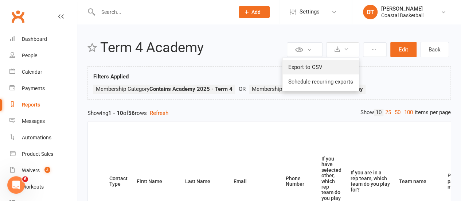
click at [325, 64] on link "Export to CSV" at bounding box center [321, 67] width 77 height 15
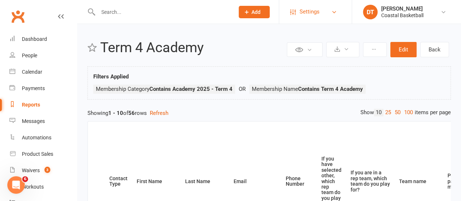
click at [304, 13] on span "Settings" at bounding box center [310, 12] width 20 height 16
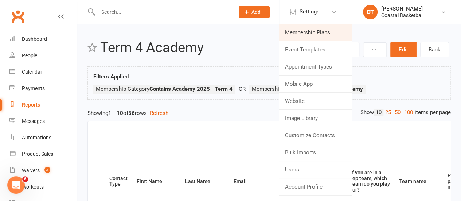
click at [303, 24] on link "Membership Plans" at bounding box center [315, 32] width 73 height 17
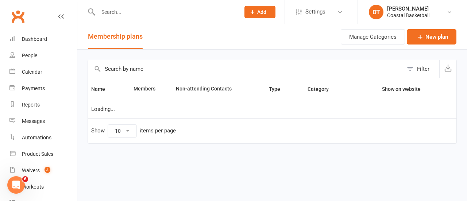
select select "100"
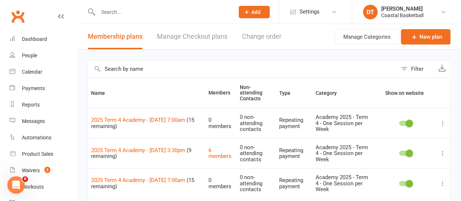
click at [144, 70] on input "text" at bounding box center [243, 69] width 310 height 18
click at [422, 72] on div "Filter" at bounding box center [417, 69] width 12 height 9
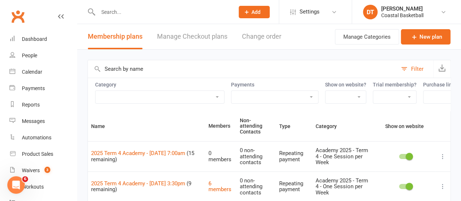
click at [222, 95] on select "Academy 2025 - Term 4 - One Session per Week Academy 2025 - Term 4 - Two Sessio…" at bounding box center [160, 97] width 129 height 12
select select "21020"
click at [96, 91] on select "Academy 2025 - Term 4 - One Session per Week Academy 2025 - Term 4 - Two Sessio…" at bounding box center [160, 97] width 129 height 12
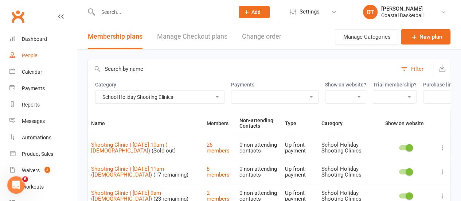
click at [46, 57] on link "People" at bounding box center [42, 55] width 67 height 16
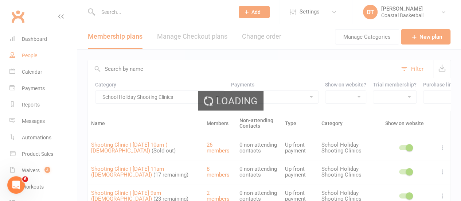
select select "100"
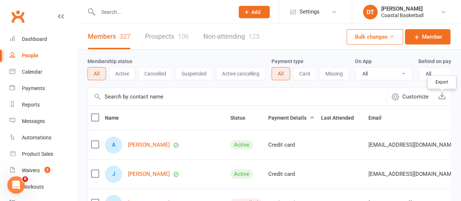
click at [442, 99] on icon "button" at bounding box center [442, 95] width 7 height 7
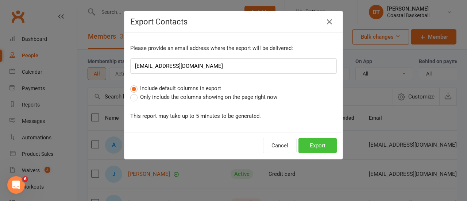
click at [317, 151] on button "Export" at bounding box center [317, 145] width 38 height 15
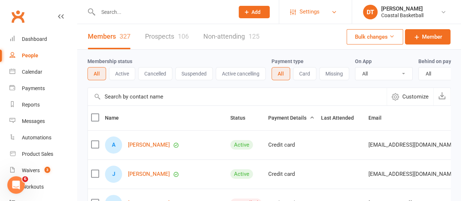
drag, startPoint x: 316, startPoint y: 11, endPoint x: 315, endPoint y: 16, distance: 5.2
click at [316, 11] on span "Settings" at bounding box center [310, 12] width 20 height 16
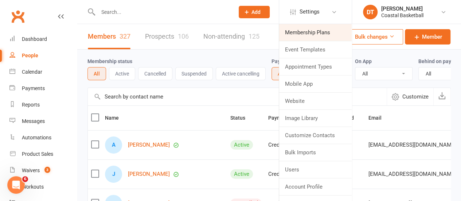
click at [309, 34] on link "Membership Plans" at bounding box center [315, 32] width 73 height 17
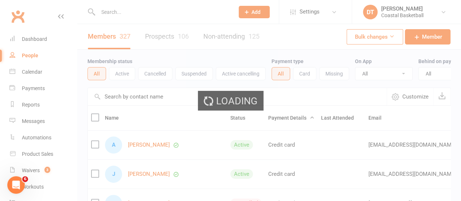
select select "100"
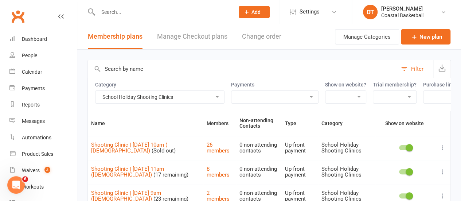
click at [129, 91] on select "Academy 2025 - Term 4 - One Session per Week Academy 2025 - Term 4 - Two Sessio…" at bounding box center [160, 97] width 129 height 12
click at [96, 91] on select "Academy 2025 - Term 4 - One Session per Week Academy 2025 - Term 4 - Two Sessio…" at bounding box center [160, 97] width 129 height 12
click at [162, 96] on select "Academy 2025 - Term 4 - One Session per Week Academy 2025 - Term 4 - Two Sessio…" at bounding box center [160, 97] width 129 height 12
select select "21022"
click at [96, 91] on select "Academy 2025 - Term 4 - One Session per Week Academy 2025 - Term 4 - Two Sessio…" at bounding box center [160, 97] width 129 height 12
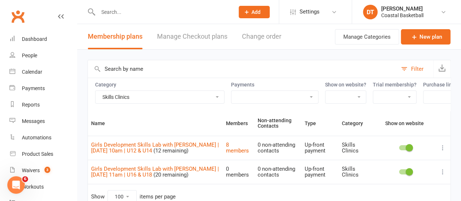
scroll to position [43, 0]
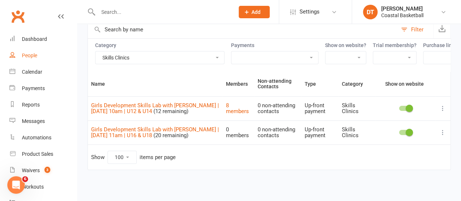
drag, startPoint x: 38, startPoint y: 51, endPoint x: 93, endPoint y: 42, distance: 55.2
click at [38, 51] on link "People" at bounding box center [42, 55] width 67 height 16
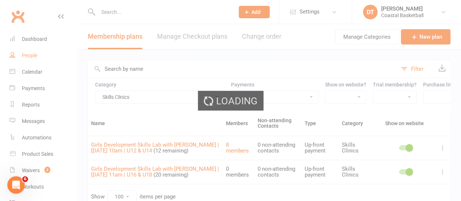
select select "100"
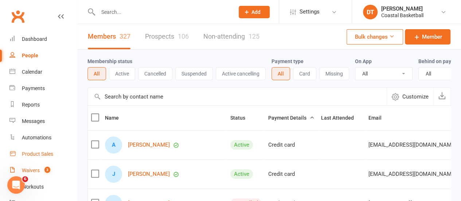
drag, startPoint x: 51, startPoint y: 168, endPoint x: 59, endPoint y: 158, distance: 12.8
click at [51, 168] on link "Waivers 3" at bounding box center [42, 170] width 67 height 16
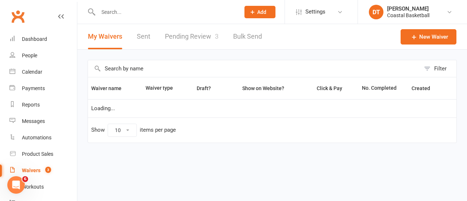
click at [182, 32] on link "Pending Review 3" at bounding box center [192, 36] width 54 height 25
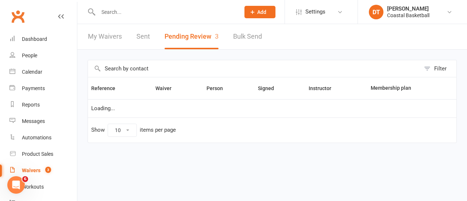
select select "50"
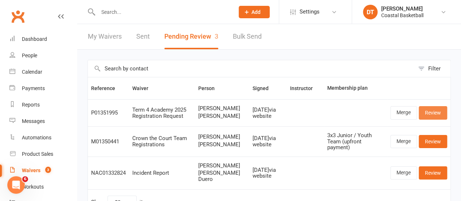
click at [441, 117] on link "Review" at bounding box center [433, 112] width 28 height 13
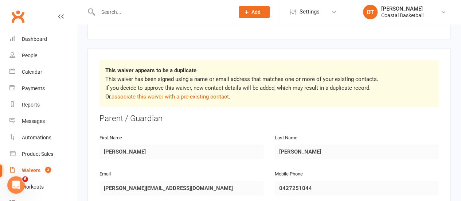
scroll to position [119, 0]
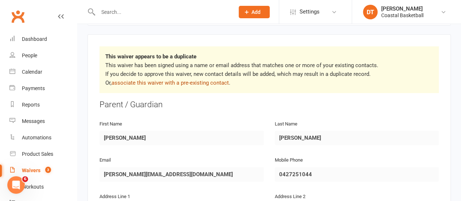
click at [182, 80] on link "associate this waiver with a pre-existing contact" at bounding box center [170, 83] width 117 height 7
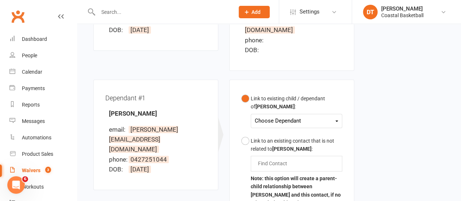
scroll to position [176, 0]
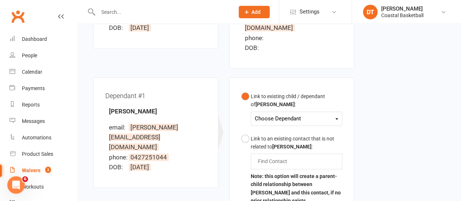
click at [269, 114] on div "Choose Dependant" at bounding box center [297, 119] width 84 height 10
click at [441, 113] on div "Waiver Waiver Signed By Tennille Panuccio email: tennille@panuccioautos.com.au …" at bounding box center [269, 100] width 363 height 349
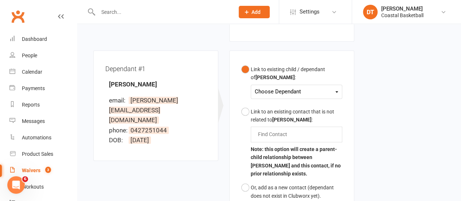
scroll to position [217, 0]
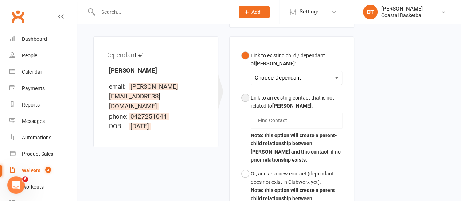
click at [286, 94] on div "Link to an existing contact that is not related to Tennille Panuccio :" at bounding box center [297, 102] width 92 height 16
click at [296, 113] on div "Find Contact" at bounding box center [297, 120] width 92 height 15
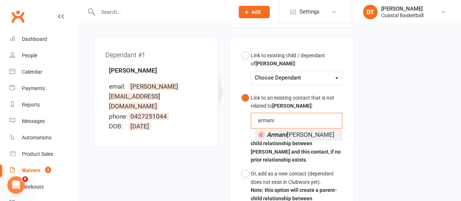
type input "armani"
click at [298, 131] on span "Armani Panuccio" at bounding box center [301, 134] width 68 height 7
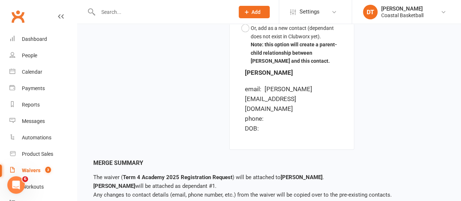
scroll to position [398, 0]
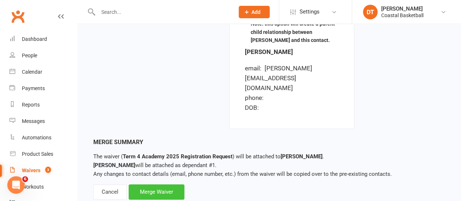
click at [155, 184] on div "Merge Waiver" at bounding box center [157, 191] width 56 height 15
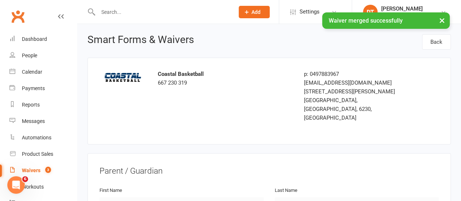
drag, startPoint x: 45, startPoint y: 173, endPoint x: 61, endPoint y: 167, distance: 16.6
click at [45, 173] on count-badge "3" at bounding box center [46, 170] width 9 height 6
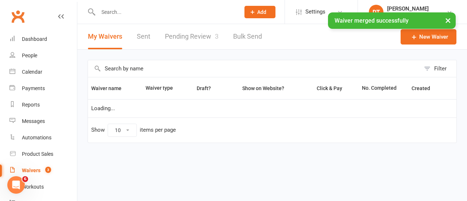
click at [203, 34] on link "Pending Review 3" at bounding box center [192, 36] width 54 height 25
select select "50"
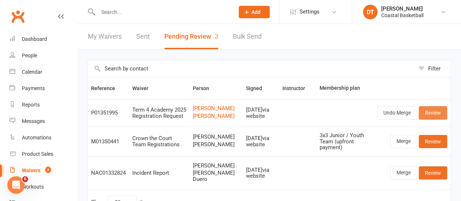
click at [442, 118] on link "Review" at bounding box center [433, 112] width 28 height 13
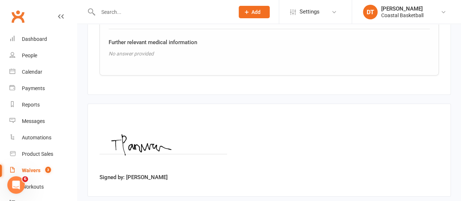
scroll to position [1296, 0]
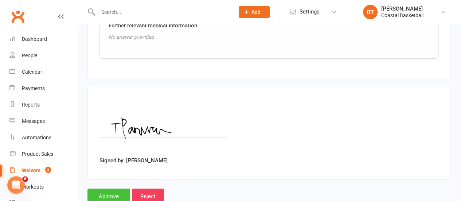
click at [100, 189] on input "Approve" at bounding box center [109, 196] width 43 height 15
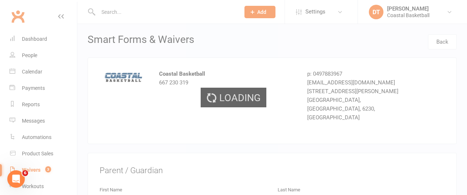
select select "50"
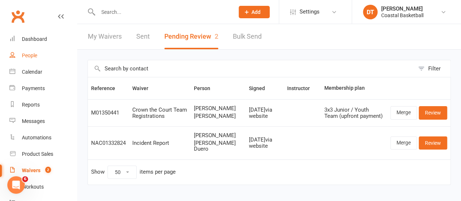
click at [53, 52] on link "People" at bounding box center [42, 55] width 67 height 16
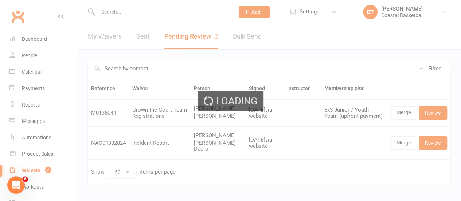
select select "100"
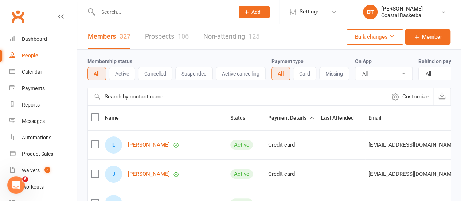
click at [154, 98] on input "text" at bounding box center [237, 97] width 299 height 18
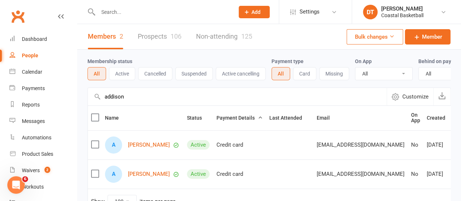
scroll to position [62, 0]
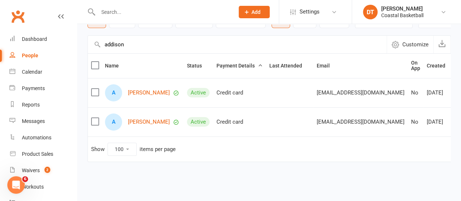
click at [249, 44] on input "addison" at bounding box center [237, 45] width 299 height 18
type input "alfred"
drag, startPoint x: 35, startPoint y: 101, endPoint x: 39, endPoint y: 100, distance: 4.1
click at [35, 101] on link "Reports" at bounding box center [42, 105] width 67 height 16
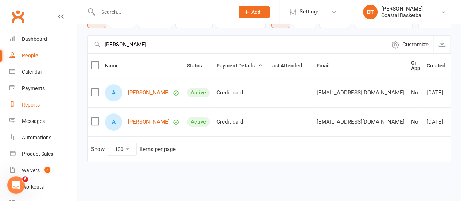
select select "100"
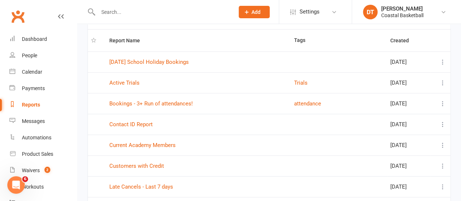
scroll to position [75, 0]
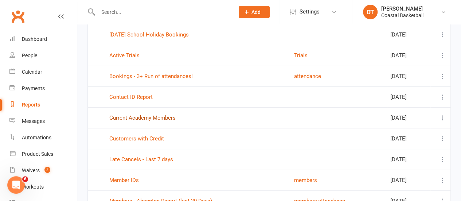
click at [148, 115] on link "Current Academy Members" at bounding box center [142, 118] width 66 height 7
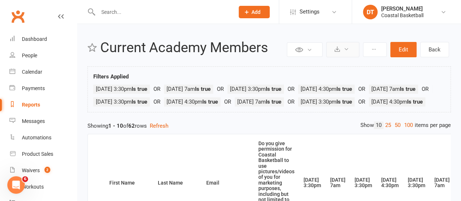
click at [339, 51] on button at bounding box center [342, 49] width 33 height 15
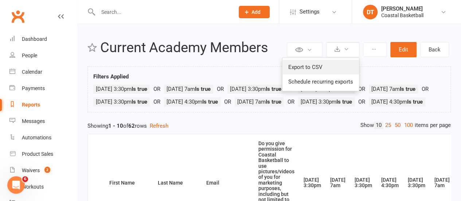
click at [325, 72] on link "Export to CSV" at bounding box center [321, 67] width 77 height 15
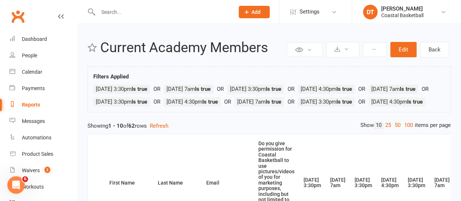
click at [131, 11] on input "text" at bounding box center [163, 12] width 134 height 10
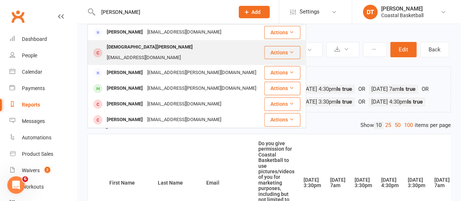
type input "khoury"
click at [141, 49] on div "Christian Khoury" at bounding box center [150, 47] width 90 height 11
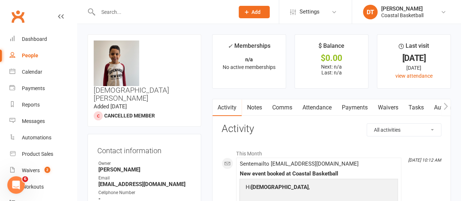
click at [145, 14] on input "text" at bounding box center [163, 12] width 134 height 10
type input "fares"
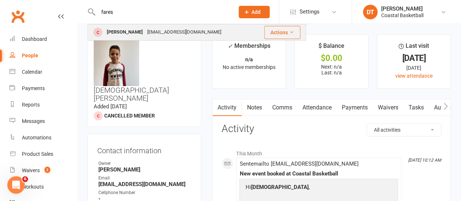
click at [145, 30] on div "joelleboutros@hotmail.com" at bounding box center [184, 32] width 78 height 11
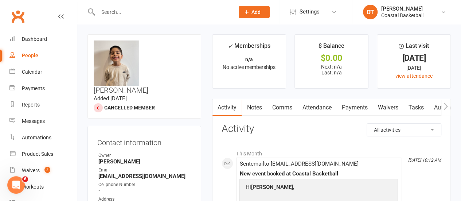
click at [45, 53] on link "People" at bounding box center [42, 55] width 67 height 16
select select "100"
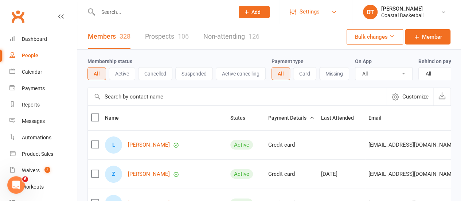
click at [302, 9] on span "Settings" at bounding box center [310, 12] width 20 height 16
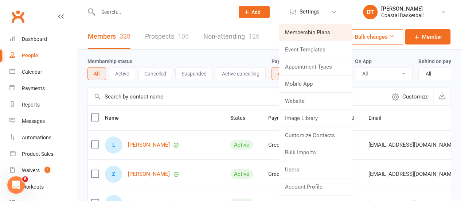
click at [310, 34] on link "Membership Plans" at bounding box center [315, 32] width 73 height 17
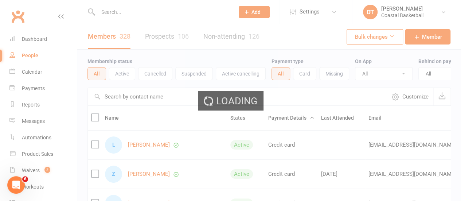
select select "100"
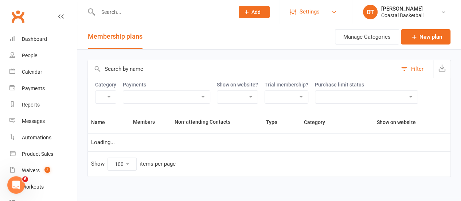
select select "21022"
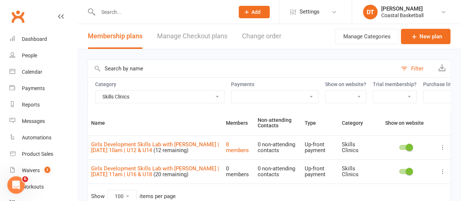
scroll to position [43, 0]
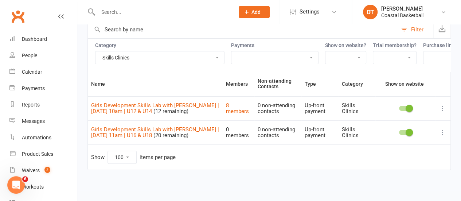
click at [220, 52] on select "Academy 2025 - Term 4 - One Session per Week Academy 2025 - Term 4 - Two Sessio…" at bounding box center [160, 57] width 129 height 12
select select
click at [96, 51] on select "Academy 2025 - Term 4 - One Session per Week Academy 2025 - Term 4 - Two Sessio…" at bounding box center [160, 57] width 129 height 12
click at [230, 59] on div "Category Academy 2025 - Term 4 - One Session per Week Academy 2025 - Term 4 - T…" at bounding box center [270, 54] width 364 height 33
click at [201, 42] on label "Category" at bounding box center [159, 45] width 129 height 6
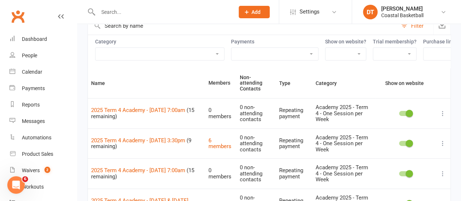
click at [201, 30] on input "text" at bounding box center [243, 26] width 310 height 18
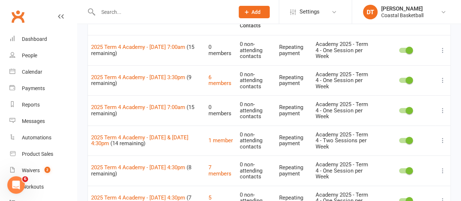
scroll to position [96, 0]
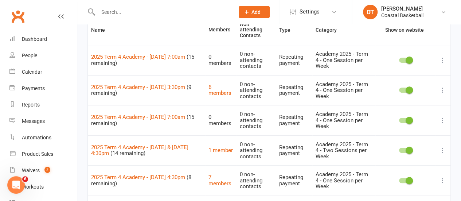
click at [443, 57] on icon at bounding box center [442, 60] width 7 height 7
click at [418, 95] on link "Duplicate" at bounding box center [405, 88] width 72 height 15
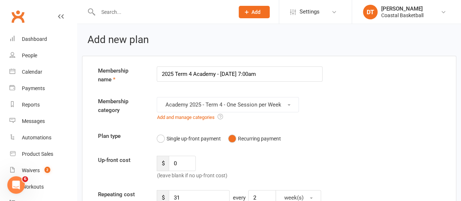
click at [160, 73] on input "2025 Term 4 Academy - Friday 7:00am" at bounding box center [240, 73] width 166 height 15
click at [197, 73] on input "2025 Term 4 Academy - Friday 7:00am" at bounding box center [240, 73] width 166 height 15
click at [319, 81] on input "2025 Term 4 Academy - Friday 7:00am" at bounding box center [240, 73] width 166 height 15
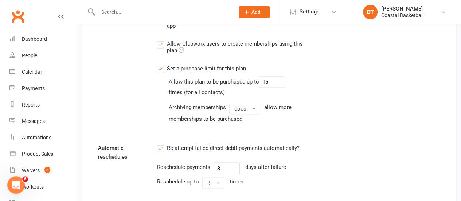
scroll to position [594, 0]
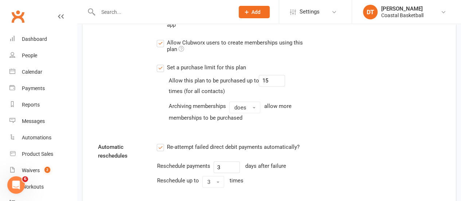
type input "2025 Term 4 Academy - Friday 7:00am (Beginner)"
click at [274, 78] on input "15" at bounding box center [272, 81] width 26 height 12
type input "1"
type input "3"
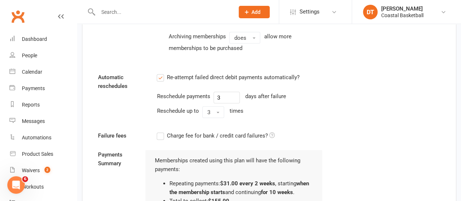
scroll to position [771, 0]
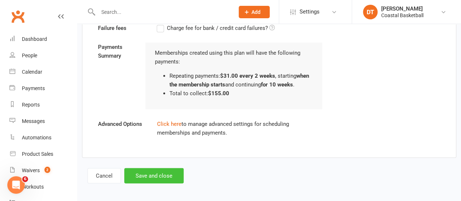
type input "4"
click at [143, 168] on button "Save and close" at bounding box center [153, 175] width 59 height 15
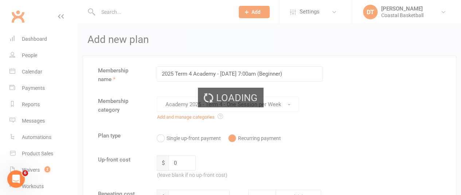
select select "100"
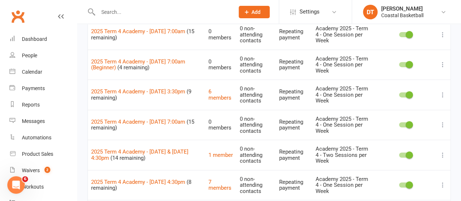
scroll to position [89, 0]
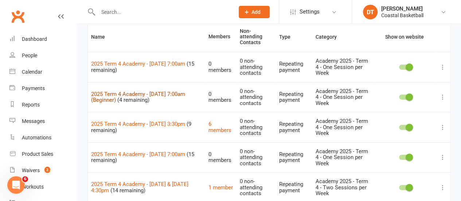
click at [126, 91] on link "2025 Term 4 Academy - Friday 7:00am (Beginner)" at bounding box center [138, 97] width 94 height 13
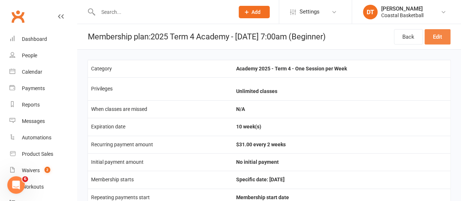
click at [437, 38] on link "Edit" at bounding box center [438, 36] width 26 height 15
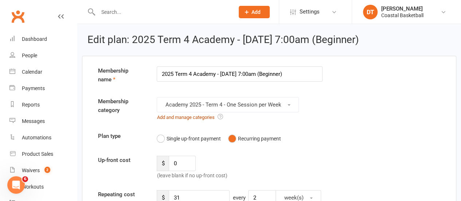
click at [198, 119] on link "Add and manage categories" at bounding box center [186, 117] width 58 height 5
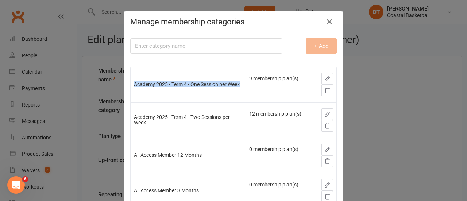
drag, startPoint x: 128, startPoint y: 86, endPoint x: 112, endPoint y: 72, distance: 21.4
click at [113, 73] on div "Manage membership categories Membership category name + Add Academy 2025 - Term…" at bounding box center [233, 100] width 467 height 201
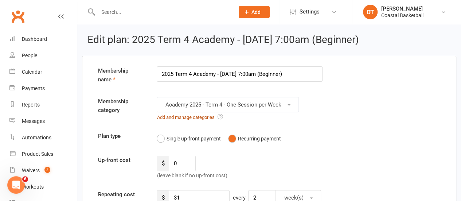
click at [196, 117] on link "Add and manage categories" at bounding box center [186, 117] width 58 height 5
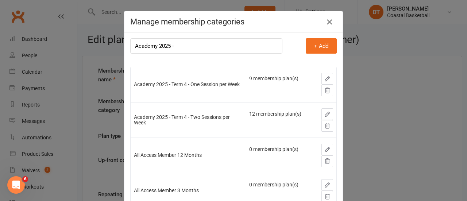
type input "Academy 2025 -"
click at [328, 22] on icon "button" at bounding box center [329, 22] width 9 height 9
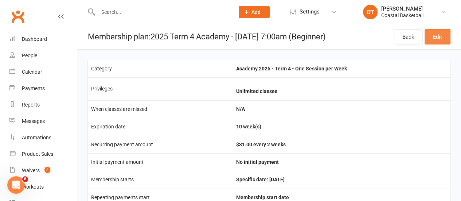
click at [450, 39] on link "Edit" at bounding box center [438, 36] width 26 height 15
select select "100"
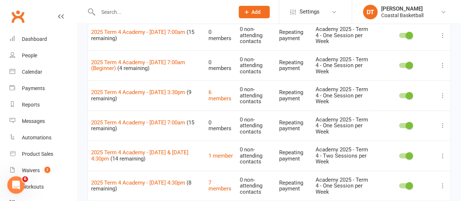
scroll to position [137, 0]
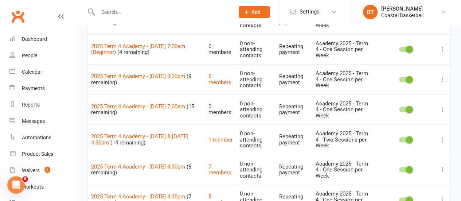
click at [443, 80] on icon at bounding box center [442, 79] width 7 height 7
click at [418, 102] on link "Duplicate" at bounding box center [405, 107] width 72 height 15
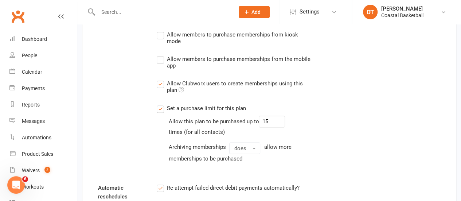
scroll to position [570, 0]
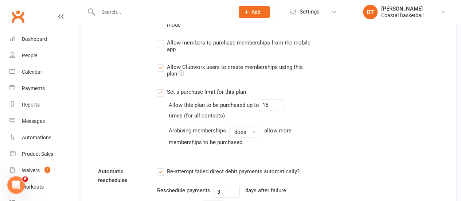
type input "2025 Term 4 Academy - Monday 3:30pm (Beginner)"
click at [261, 101] on input "15" at bounding box center [272, 105] width 26 height 12
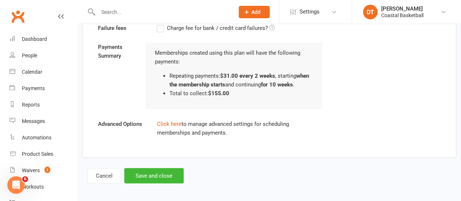
type input "4"
drag, startPoint x: 175, startPoint y: 164, endPoint x: 174, endPoint y: 173, distance: 8.8
click at [174, 173] on button "Save and close" at bounding box center [153, 175] width 59 height 15
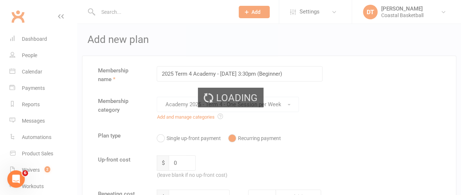
select select "100"
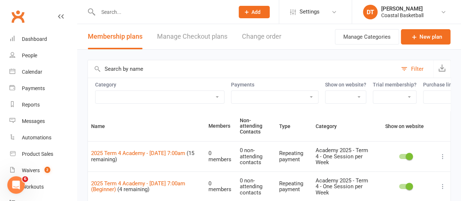
click at [154, 94] on select "Academy 2025 - Term 4 - One Session per Week Academy 2025 - Term 4 - Two Sessio…" at bounding box center [160, 97] width 129 height 12
select select "21051"
click at [96, 91] on select "Academy 2025 - Term 4 - One Session per Week Academy 2025 - Term 4 - Two Sessio…" at bounding box center [160, 97] width 129 height 12
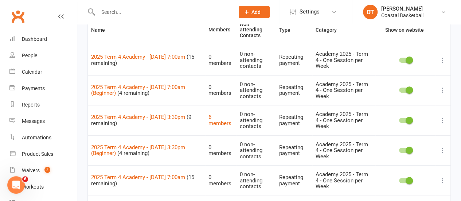
scroll to position [55, 0]
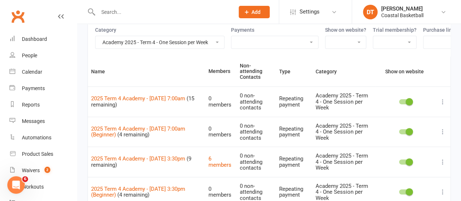
click at [229, 43] on div "Category Academy 2025 - Term 4 - One Session per Week Academy 2025 - Term 4 - T…" at bounding box center [270, 39] width 364 height 33
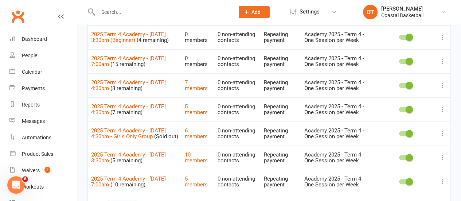
scroll to position [201, 0]
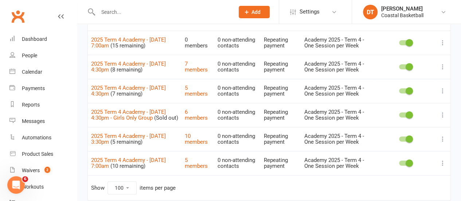
click at [441, 46] on icon at bounding box center [442, 42] width 7 height 7
click at [426, 71] on link "Duplicate" at bounding box center [405, 76] width 72 height 15
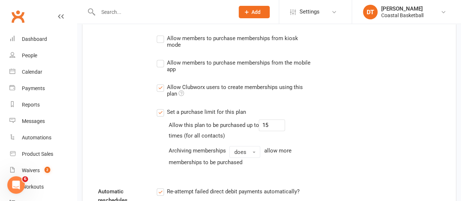
scroll to position [566, 0]
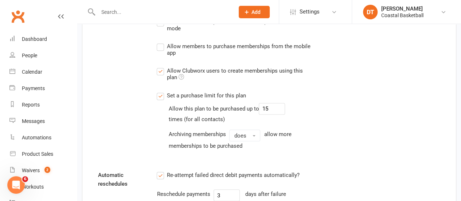
type input "2025 Term 4 Academy - Monday 7:00am (Beginner)"
click at [260, 107] on div "Allow this plan to be purchased up to 15" at bounding box center [226, 109] width 117 height 12
click at [274, 105] on input "15" at bounding box center [272, 109] width 26 height 12
type input "1"
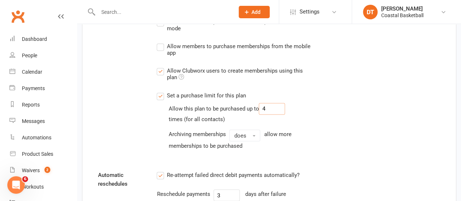
scroll to position [771, 0]
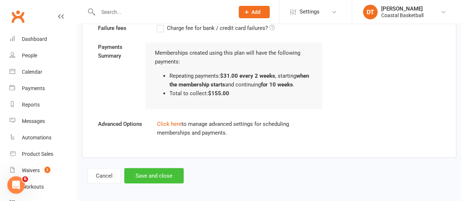
type input "4"
click at [150, 173] on button "Save and close" at bounding box center [153, 175] width 59 height 15
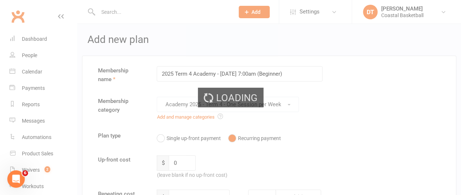
select select "100"
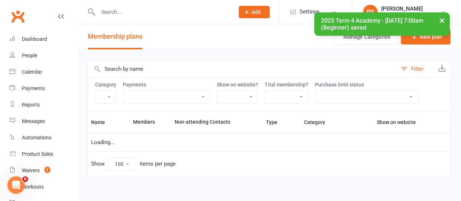
select select "21051"
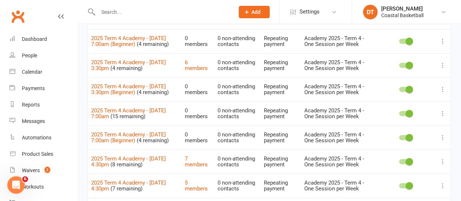
scroll to position [132, 0]
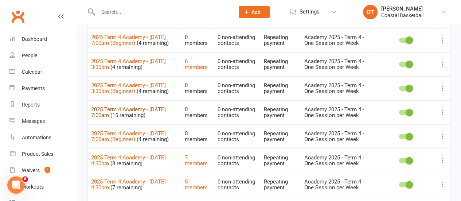
click at [156, 116] on link "2025 Term 4 Academy - Monday 7:00am" at bounding box center [128, 112] width 75 height 13
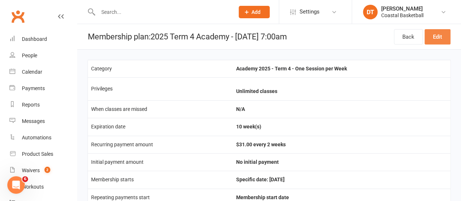
click at [442, 30] on link "Edit" at bounding box center [438, 36] width 26 height 15
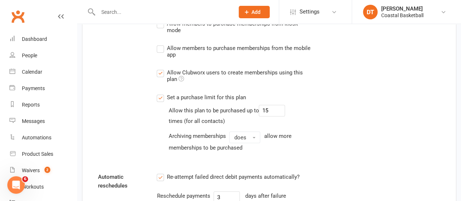
scroll to position [598, 0]
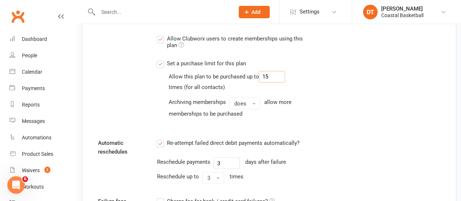
click at [280, 76] on input "15" at bounding box center [272, 77] width 26 height 12
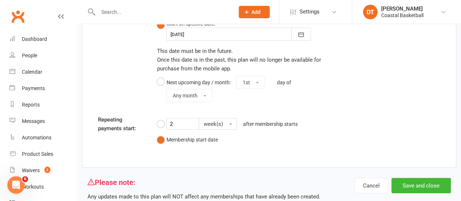
scroll to position [939, 0]
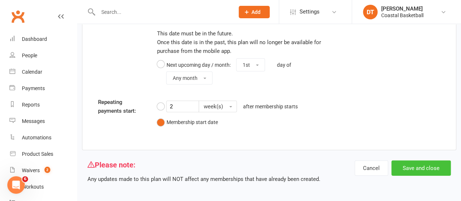
type input "10"
click at [437, 167] on button "Save and close" at bounding box center [421, 167] width 59 height 15
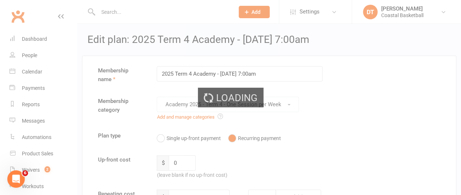
select select "100"
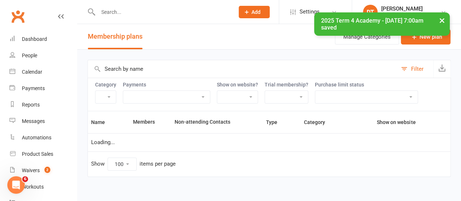
select select "21051"
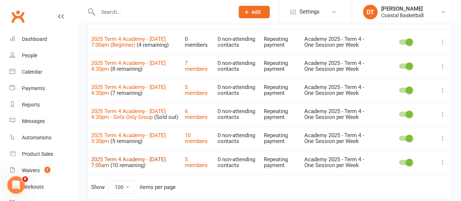
scroll to position [231, 0]
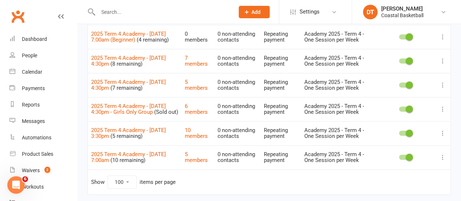
click at [441, 64] on icon at bounding box center [442, 60] width 7 height 7
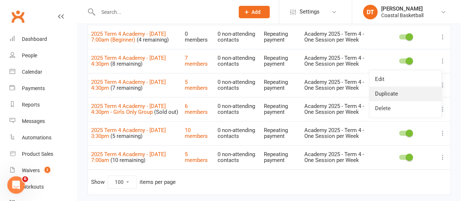
click at [414, 95] on link "Duplicate" at bounding box center [405, 93] width 72 height 15
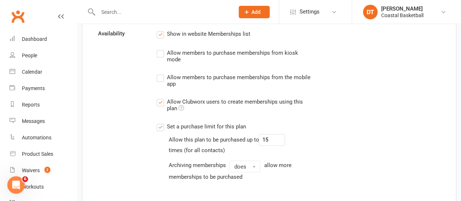
scroll to position [534, 0]
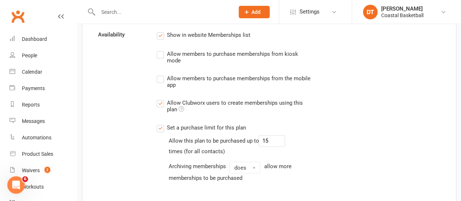
type input "2025 Term 4 Academy - Thursday 4:30pm (Beginner)"
click at [269, 135] on input "15" at bounding box center [272, 141] width 26 height 12
type input "1"
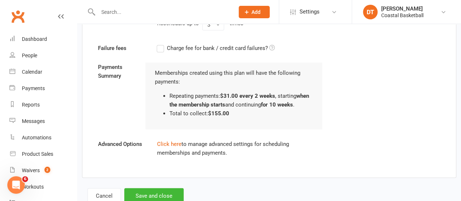
scroll to position [762, 0]
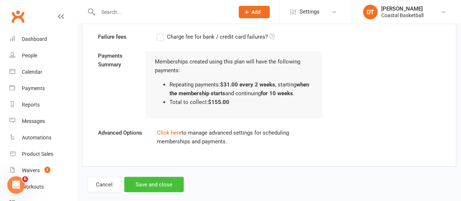
type input "4"
click at [166, 181] on button "Save and close" at bounding box center [153, 184] width 59 height 15
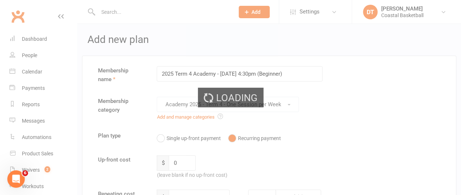
select select "100"
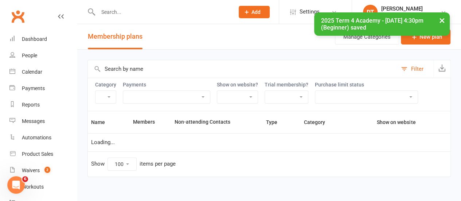
select select "21051"
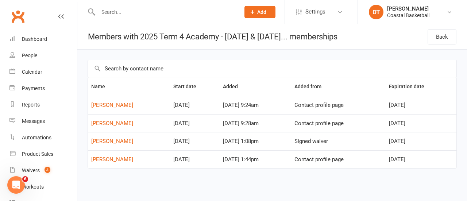
drag, startPoint x: 90, startPoint y: 84, endPoint x: 447, endPoint y: 167, distance: 366.3
click at [447, 167] on table "Name Start date Added Added from Expiration date Hope Guinto Oct 20, 2025 Sep 1…" at bounding box center [272, 123] width 369 height 92
copy table "Name Start date Added Added from Expiration date Hope Guinto Oct 20, 2025 Sep 1…"
click at [116, 109] on td "Hope Guinto" at bounding box center [129, 105] width 82 height 18
click at [117, 105] on link "Hope Guinto" at bounding box center [112, 105] width 42 height 7
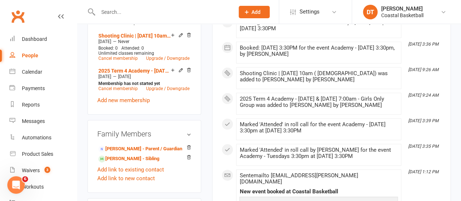
scroll to position [321, 0]
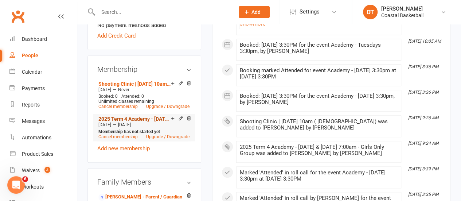
click at [138, 116] on link "2025 Term 4 Academy - Tuesday & Thursday 7:00am - Girls Only Group" at bounding box center [134, 119] width 73 height 6
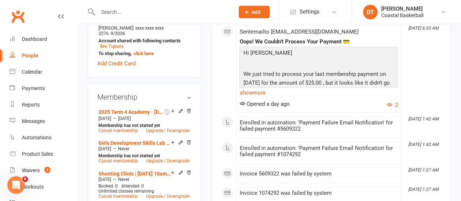
scroll to position [328, 0]
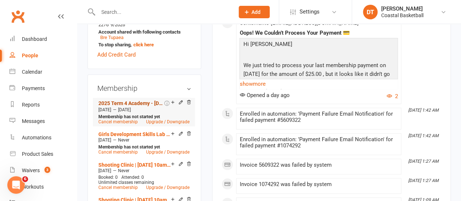
click at [133, 100] on link "2025 Term 4 Academy - [DATE] & [DATE] 3:30pm - Girls Only Group" at bounding box center [130, 103] width 65 height 6
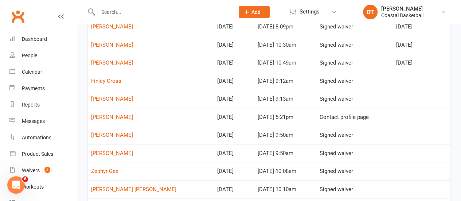
scroll to position [80, 0]
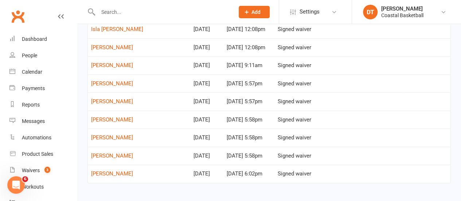
scroll to position [374, 0]
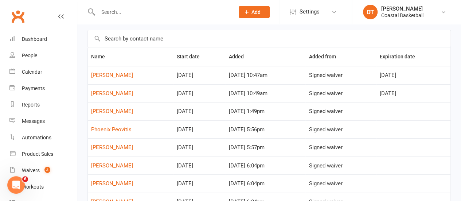
scroll to position [33, 0]
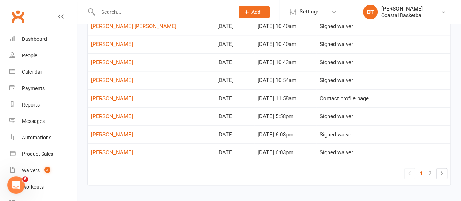
scroll to position [397, 0]
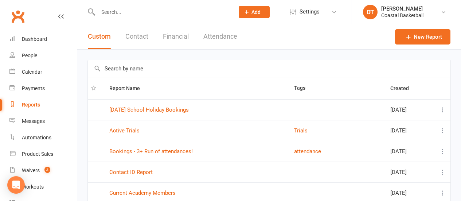
select select "100"
click at [160, 108] on link "2025 Oct School Holiday Bookings" at bounding box center [149, 109] width 80 height 7
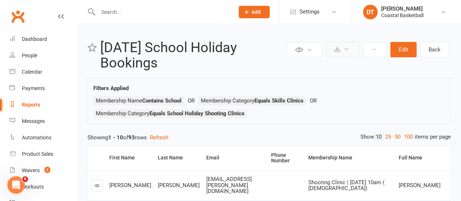
click at [343, 50] on button at bounding box center [342, 49] width 33 height 15
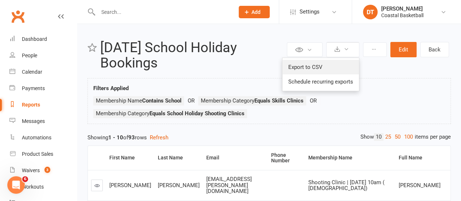
click at [312, 62] on link "Export to CSV" at bounding box center [321, 67] width 77 height 15
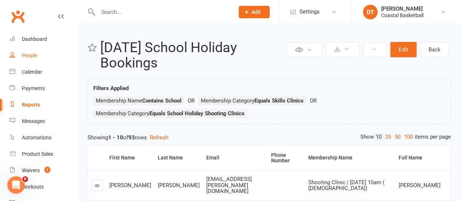
click at [30, 57] on div "People" at bounding box center [29, 56] width 15 height 6
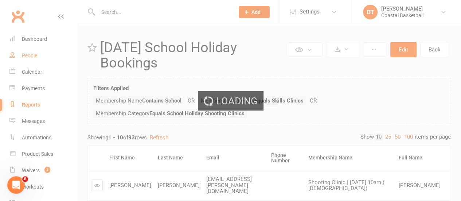
select select "100"
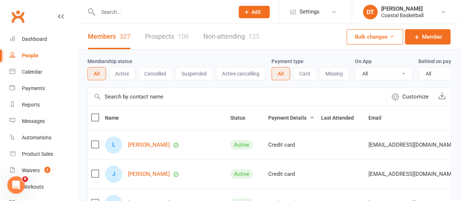
click at [96, 121] on label at bounding box center [94, 117] width 7 height 7
click at [96, 114] on input "checkbox" at bounding box center [94, 114] width 7 height 0
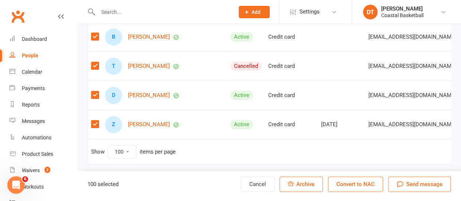
scroll to position [0, 65]
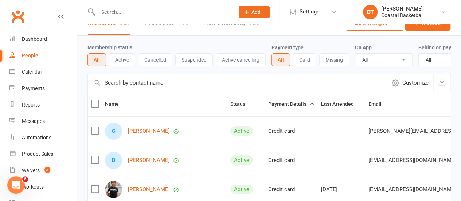
scroll to position [0, 0]
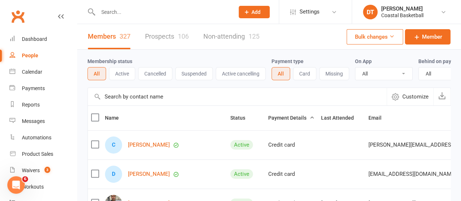
click at [95, 121] on label at bounding box center [94, 117] width 7 height 7
click at [95, 114] on input "checkbox" at bounding box center [94, 114] width 7 height 0
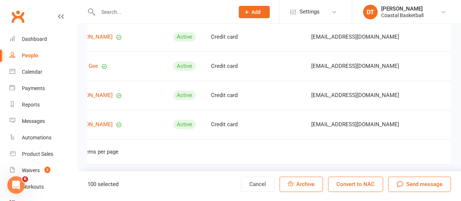
scroll to position [0, 59]
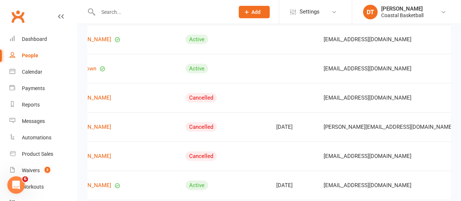
scroll to position [0, 0]
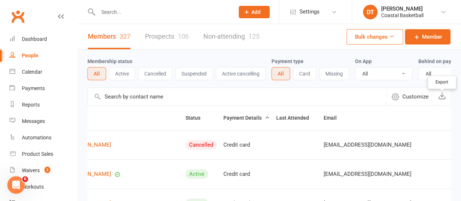
click at [443, 99] on icon "button" at bounding box center [442, 95] width 7 height 7
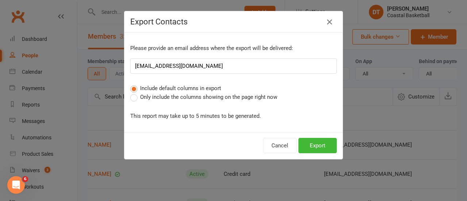
click at [325, 24] on icon "button" at bounding box center [329, 22] width 9 height 9
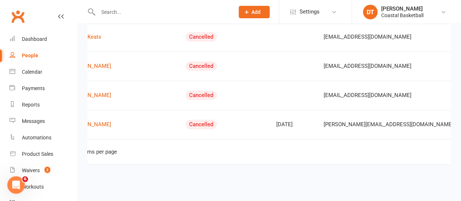
scroll to position [0, 59]
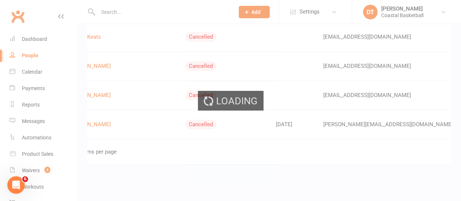
click at [444, 143] on div "Loading" at bounding box center [230, 100] width 461 height 201
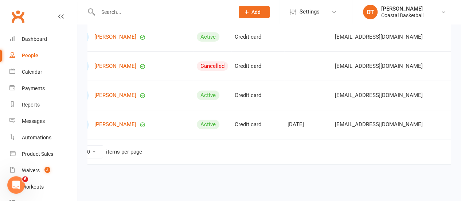
scroll to position [0, 0]
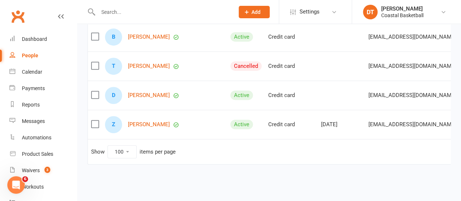
click at [121, 146] on select "10 25 50 100" at bounding box center [122, 152] width 28 height 12
click at [128, 146] on select "10 25 50 100" at bounding box center [122, 152] width 28 height 12
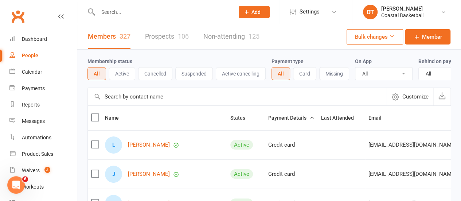
click at [96, 121] on label at bounding box center [94, 117] width 7 height 7
click at [96, 114] on input "checkbox" at bounding box center [94, 114] width 7 height 0
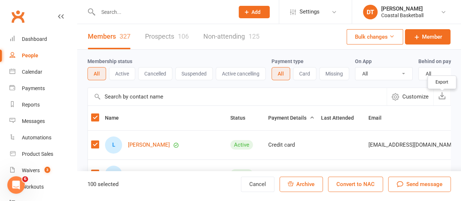
click at [446, 104] on button "button" at bounding box center [442, 97] width 17 height 18
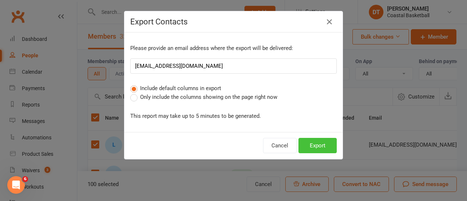
click at [326, 148] on button "Export" at bounding box center [317, 145] width 38 height 15
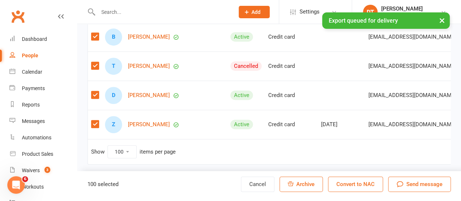
scroll to position [0, 65]
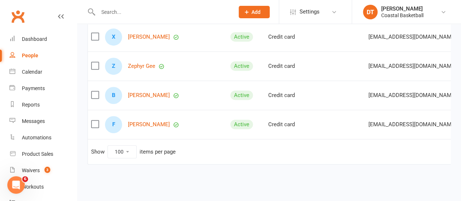
scroll to position [0, 0]
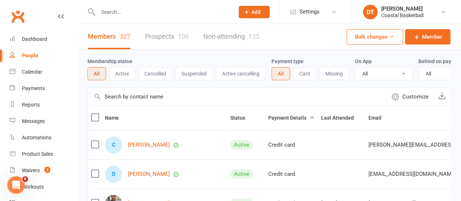
click at [90, 122] on th at bounding box center [95, 118] width 14 height 24
drag, startPoint x: 93, startPoint y: 123, endPoint x: 139, endPoint y: 126, distance: 46.8
click at [93, 121] on label at bounding box center [94, 117] width 7 height 7
click at [93, 114] on input "checkbox" at bounding box center [94, 114] width 7 height 0
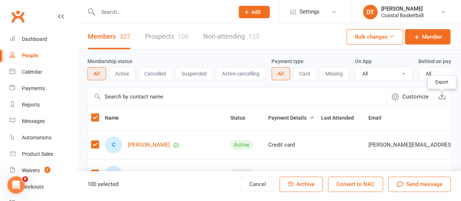
click at [446, 99] on icon "button" at bounding box center [442, 95] width 7 height 7
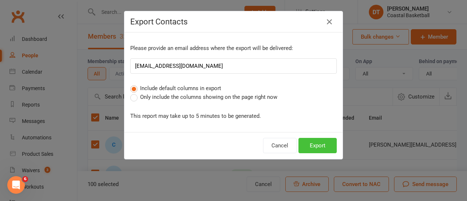
click at [310, 144] on button "Export" at bounding box center [317, 145] width 38 height 15
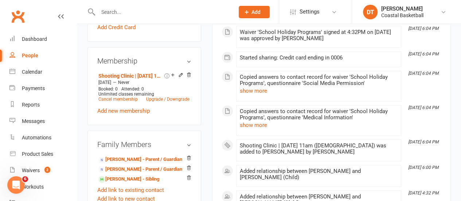
scroll to position [357, 0]
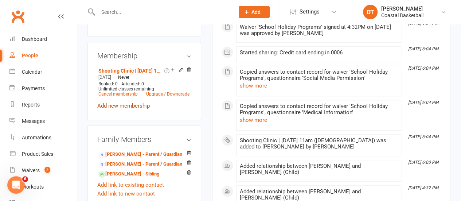
click at [137, 102] on link "Add new membership" at bounding box center [123, 105] width 53 height 7
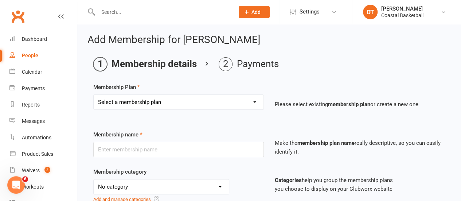
click at [191, 97] on select "Select a membership plan Create new Membership Plan All Access 12 Month (Includ…" at bounding box center [179, 102] width 170 height 15
select select "19"
click at [94, 95] on select "Select a membership plan Create new Membership Plan All Access 12 Month (Includ…" at bounding box center [179, 102] width 170 height 15
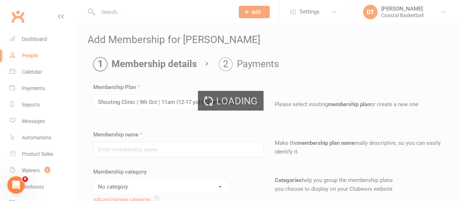
type input "Shooting Clinic | [DATE] 11am ([DEMOGRAPHIC_DATA])"
select select "10"
type input "[DATE]"
type input "1"
select select "0"
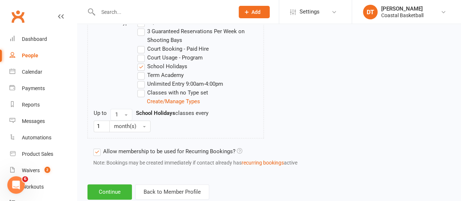
scroll to position [441, 0]
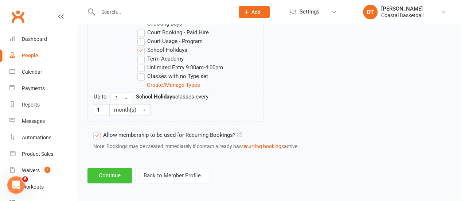
click at [121, 171] on button "Continue" at bounding box center [110, 175] width 44 height 15
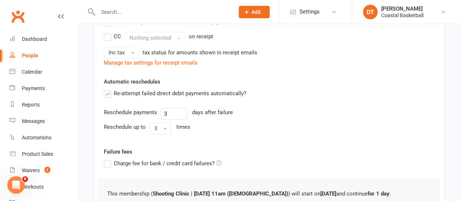
scroll to position [106, 0]
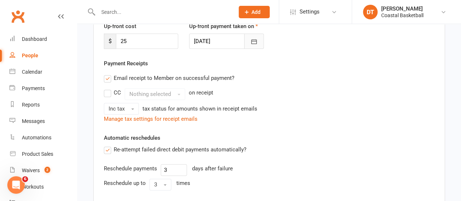
click at [254, 42] on icon "button" at bounding box center [254, 41] width 7 height 7
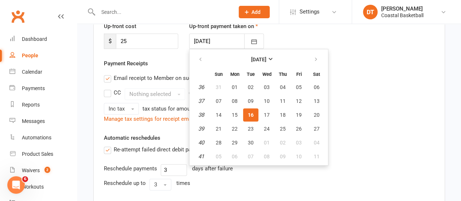
click at [386, 117] on div "Manage tax settings for receipt emails" at bounding box center [269, 119] width 331 height 9
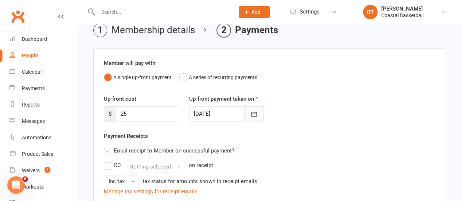
click at [252, 116] on icon "button" at bounding box center [253, 114] width 5 height 5
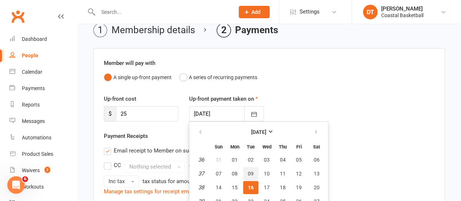
scroll to position [69, 0]
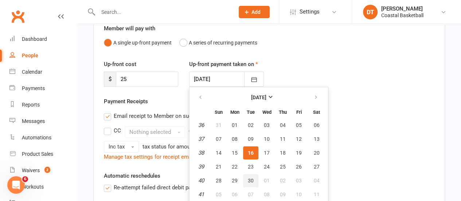
drag, startPoint x: 256, startPoint y: 179, endPoint x: 308, endPoint y: 167, distance: 53.3
click at [256, 179] on button "30" at bounding box center [250, 180] width 15 height 13
type input "[DATE]"
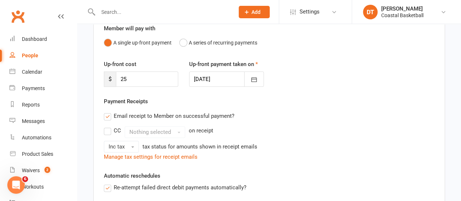
click at [409, 138] on div "CC Nothing selected on receipt Inc tax tax status for amounts shown in receipt …" at bounding box center [269, 139] width 331 height 26
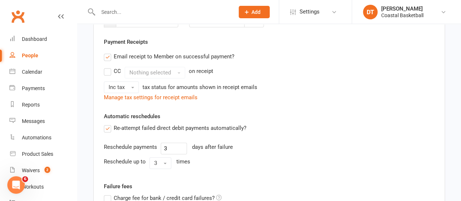
scroll to position [127, 0]
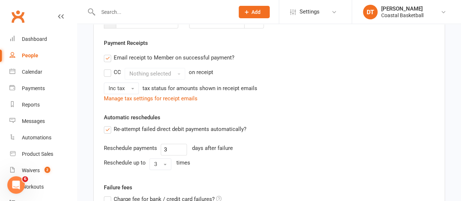
click at [218, 55] on label "Email receipt to Member on successful payment?" at bounding box center [169, 57] width 131 height 9
click at [109, 53] on input "Email receipt to Member on successful payment?" at bounding box center [106, 53] width 5 height 0
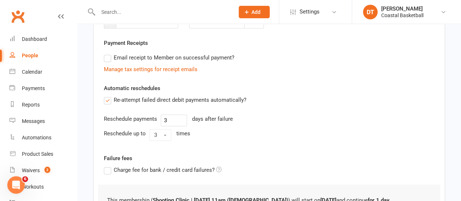
click at [129, 102] on label "Re-attempt failed direct debit payments automatically?" at bounding box center [175, 100] width 143 height 9
click at [109, 96] on input "Re-attempt failed direct debit payments automatically?" at bounding box center [106, 96] width 5 height 0
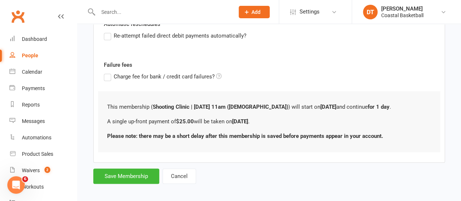
scroll to position [195, 0]
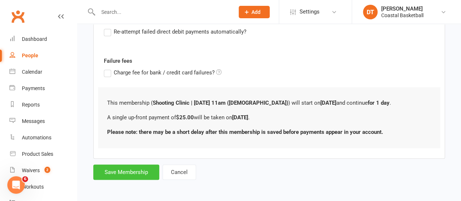
click at [127, 170] on button "Save Membership" at bounding box center [126, 171] width 66 height 15
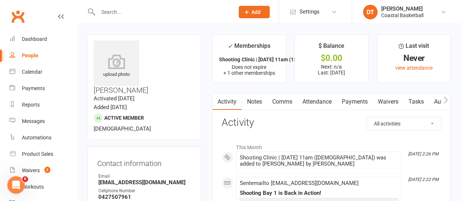
drag, startPoint x: 466, startPoint y: 27, endPoint x: 240, endPoint y: 82, distance: 233.5
click at [352, 94] on link "Payments" at bounding box center [355, 101] width 36 height 17
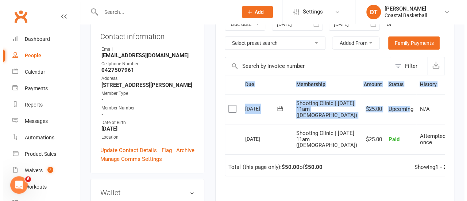
scroll to position [0, 15]
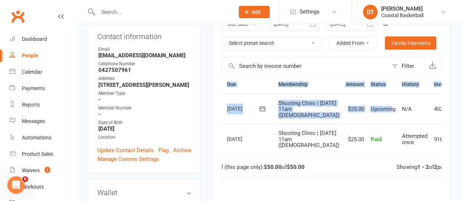
drag, startPoint x: 374, startPoint y: 117, endPoint x: 466, endPoint y: 104, distance: 93.2
click at [462, 112] on icon at bounding box center [465, 108] width 7 height 7
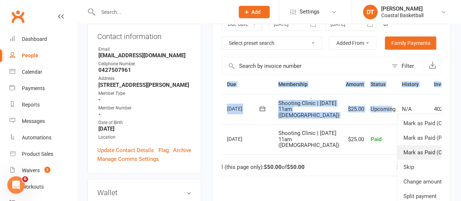
click at [404, 156] on link "Mark as Paid (Other)" at bounding box center [434, 152] width 72 height 15
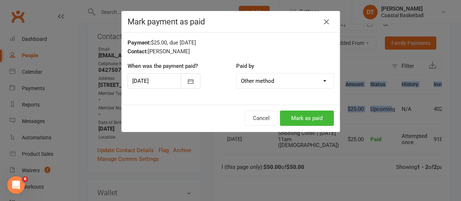
scroll to position [0, 11]
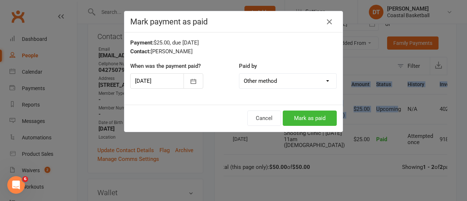
click at [301, 76] on select "Cash POS Other method" at bounding box center [287, 81] width 97 height 15
drag, startPoint x: 301, startPoint y: 76, endPoint x: 317, endPoint y: 70, distance: 16.9
click at [301, 76] on select "Cash POS Other method" at bounding box center [287, 81] width 97 height 15
click at [325, 23] on icon "button" at bounding box center [329, 22] width 9 height 9
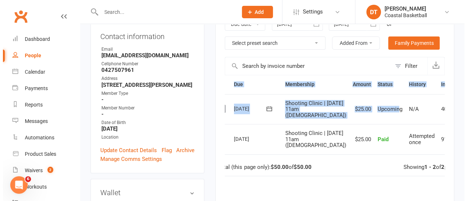
scroll to position [0, 0]
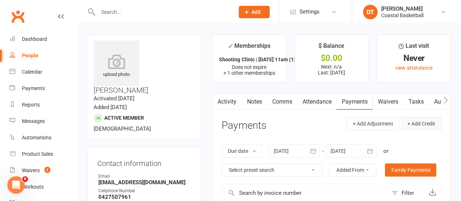
click at [423, 124] on button "+ Add Credit" at bounding box center [422, 123] width 40 height 13
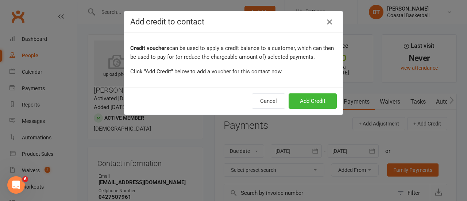
drag, startPoint x: 328, startPoint y: 19, endPoint x: 333, endPoint y: 24, distance: 8.0
click at [327, 19] on icon "button" at bounding box center [329, 22] width 9 height 9
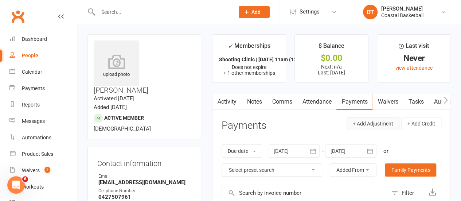
click at [364, 121] on button "+ Add Adjustment" at bounding box center [373, 123] width 53 height 13
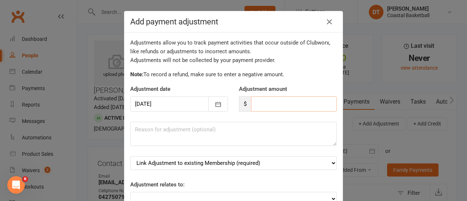
click at [277, 104] on input "number" at bounding box center [294, 103] width 86 height 15
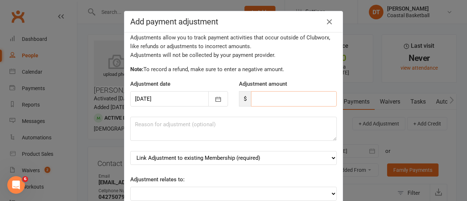
click at [262, 97] on input "number" at bounding box center [294, 98] width 86 height 15
type input "25"
click at [277, 129] on textarea at bounding box center [233, 129] width 206 height 24
type textarea "Moving membership to consolidate profiles"
click at [325, 194] on select "Adjustment for an Autopayment Cash adjustment POS Sale adjustment Other adjustm…" at bounding box center [233, 194] width 206 height 14
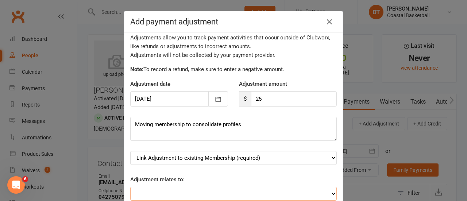
select select "3"
click at [130, 187] on select "Adjustment for an Autopayment Cash adjustment POS Sale adjustment Other adjustm…" at bounding box center [233, 194] width 206 height 14
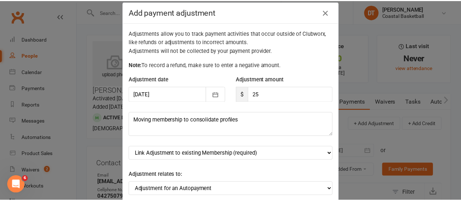
scroll to position [4, 0]
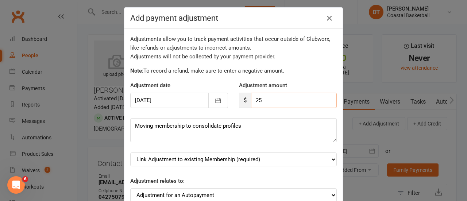
click at [251, 102] on input "25" at bounding box center [294, 100] width 86 height 15
click at [332, 17] on icon "button" at bounding box center [329, 18] width 9 height 9
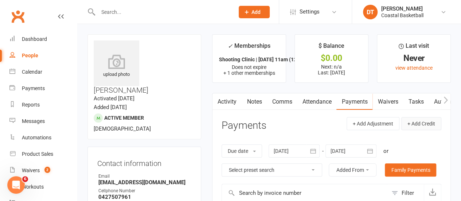
click at [422, 121] on button "+ Add Credit" at bounding box center [422, 123] width 40 height 13
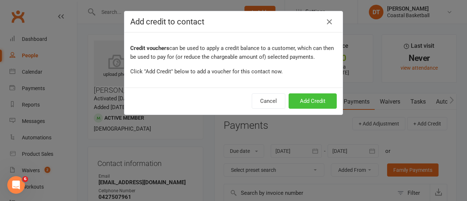
click at [319, 95] on button "Add Credit" at bounding box center [312, 100] width 48 height 15
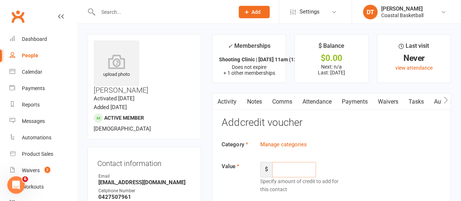
click at [277, 165] on input "number" at bounding box center [294, 169] width 44 height 15
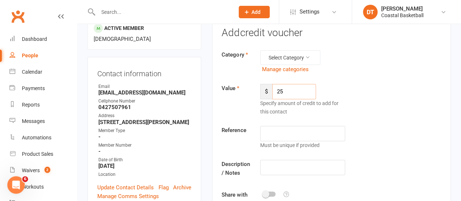
scroll to position [119, 0]
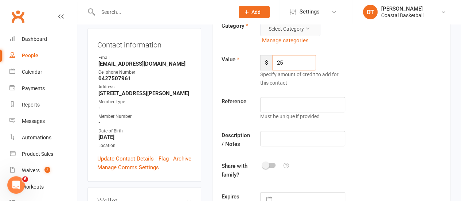
type input "25"
click at [311, 31] on button "Select Category" at bounding box center [290, 29] width 60 height 15
click at [298, 42] on link "General" at bounding box center [279, 45] width 72 height 15
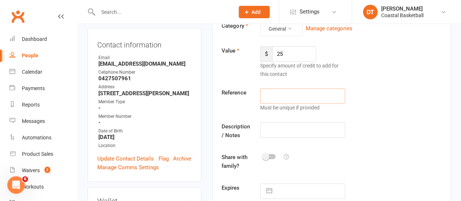
click at [311, 90] on input "text" at bounding box center [302, 95] width 85 height 15
type input "Consolidat"
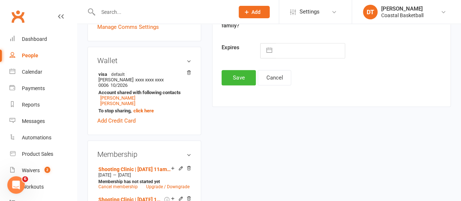
scroll to position [258, 0]
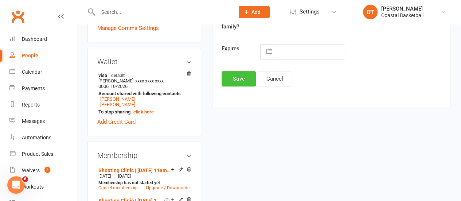
type input "Consolidating profile - moved booking from other profile"
click at [247, 76] on button "Save" at bounding box center [239, 78] width 34 height 15
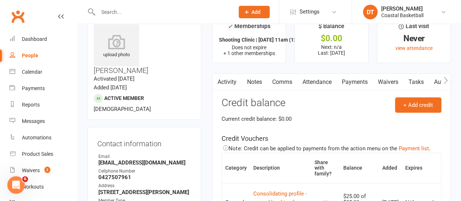
scroll to position [0, 0]
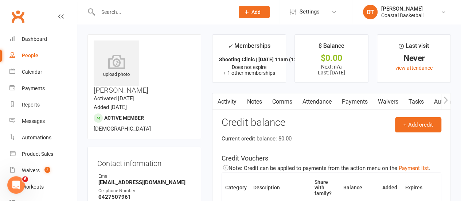
click at [363, 102] on link "Payments" at bounding box center [355, 101] width 36 height 17
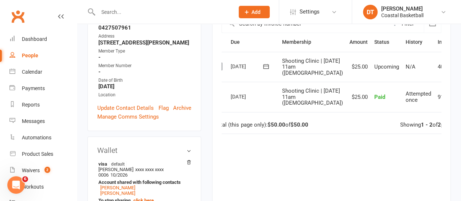
scroll to position [146, 0]
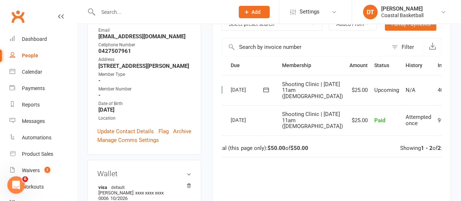
click at [465, 94] on button at bounding box center [469, 90] width 9 height 9
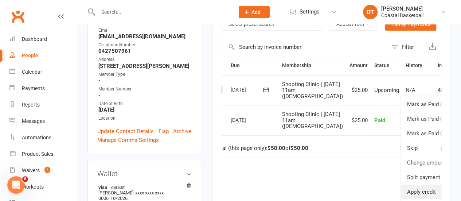
click at [414, 193] on link "Apply credit" at bounding box center [437, 192] width 72 height 15
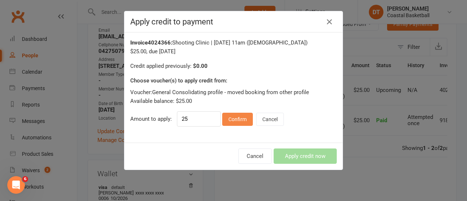
click at [226, 119] on button "Confirm" at bounding box center [237, 119] width 31 height 13
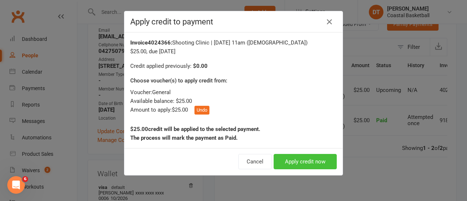
click at [301, 158] on button "Apply credit now" at bounding box center [305, 161] width 63 height 15
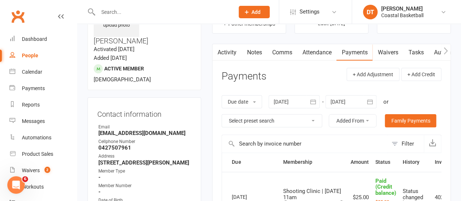
scroll to position [0, 0]
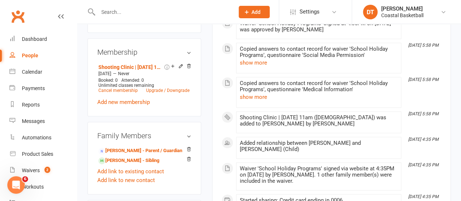
scroll to position [368, 0]
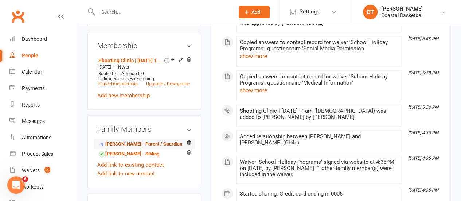
click at [151, 140] on link "[PERSON_NAME] - Parent / Guardian" at bounding box center [140, 144] width 84 height 8
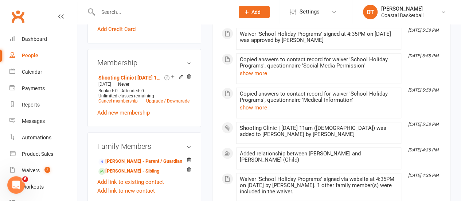
scroll to position [349, 0]
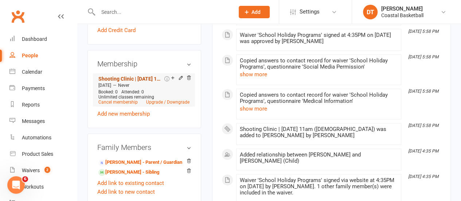
click at [142, 76] on link "Shooting Clinic | [DATE] 11am ([DEMOGRAPHIC_DATA])" at bounding box center [130, 79] width 65 height 6
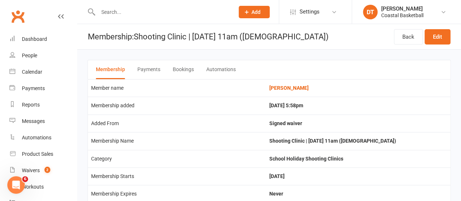
click at [153, 67] on button "Payments" at bounding box center [148, 69] width 23 height 19
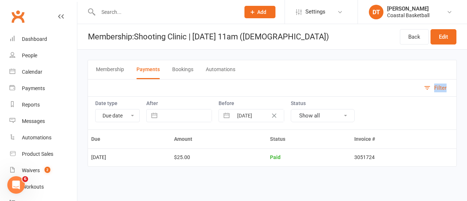
drag, startPoint x: 466, startPoint y: 73, endPoint x: 466, endPoint y: 83, distance: 10.2
click at [466, 83] on main "Membership Payments Bookings Automations Filter Date type Due date Date paid Da…" at bounding box center [272, 113] width 390 height 127
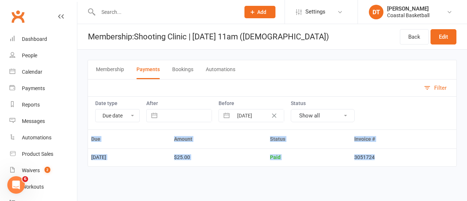
drag, startPoint x: 429, startPoint y: 153, endPoint x: 320, endPoint y: 154, distance: 109.1
click at [466, 156] on main "Membership Payments Bookings Automations Filter Date type Due date Date paid Da…" at bounding box center [272, 113] width 390 height 127
click at [116, 67] on button "Membership" at bounding box center [110, 69] width 28 height 19
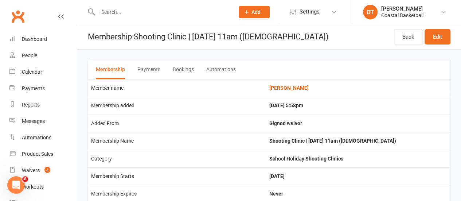
click at [311, 91] on td "[PERSON_NAME]" at bounding box center [358, 88] width 185 height 18
click at [309, 87] on link "[PERSON_NAME]" at bounding box center [289, 88] width 39 height 6
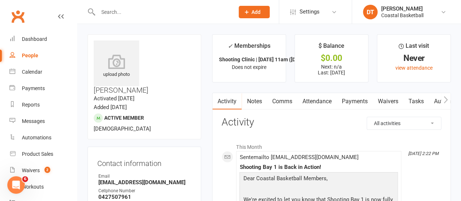
click at [361, 100] on link "Payments" at bounding box center [355, 101] width 36 height 17
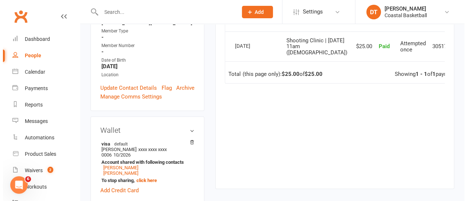
scroll to position [163, 0]
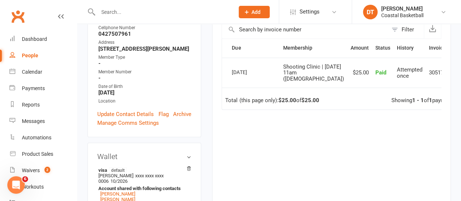
click at [457, 73] on icon at bounding box center [460, 72] width 7 height 7
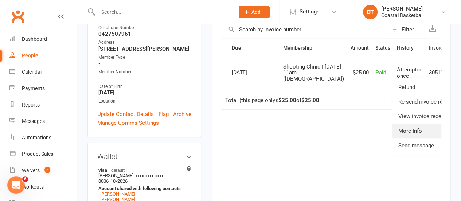
click at [422, 133] on link "More Info" at bounding box center [428, 131] width 72 height 15
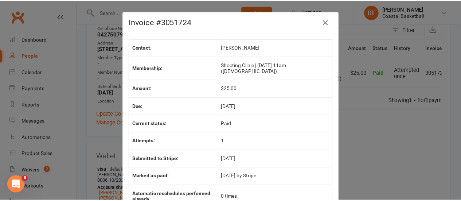
scroll to position [37, 0]
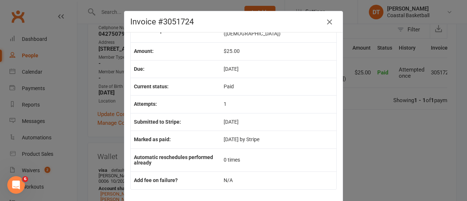
click at [328, 24] on icon "button" at bounding box center [329, 22] width 9 height 9
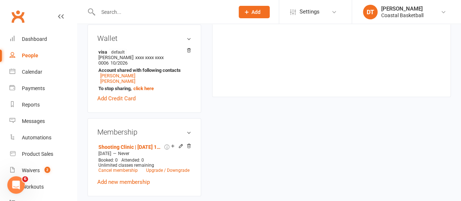
scroll to position [302, 0]
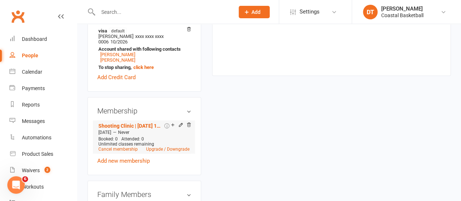
click at [184, 122] on div at bounding box center [179, 125] width 23 height 6
click at [190, 123] on icon at bounding box center [189, 125] width 4 height 4
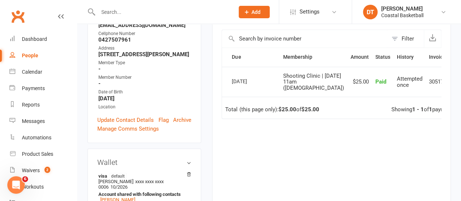
scroll to position [127, 0]
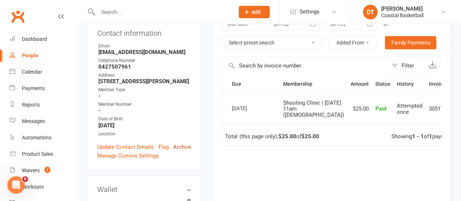
click at [181, 143] on link "Archive" at bounding box center [182, 147] width 18 height 9
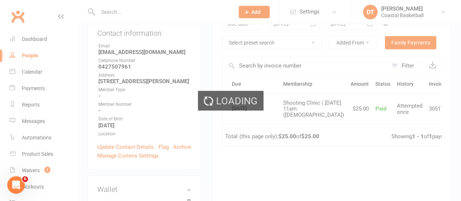
select select "100"
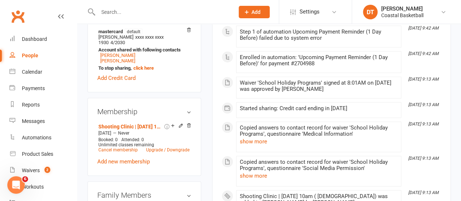
scroll to position [306, 0]
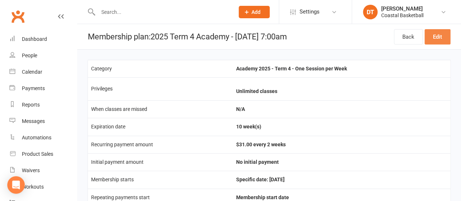
drag, startPoint x: 440, startPoint y: 38, endPoint x: 458, endPoint y: 38, distance: 18.3
click at [440, 38] on link "Edit" at bounding box center [438, 36] width 26 height 15
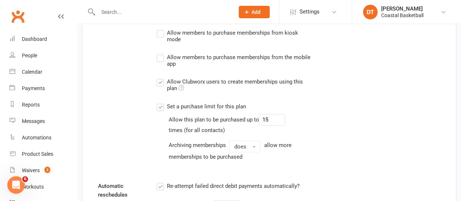
scroll to position [611, 0]
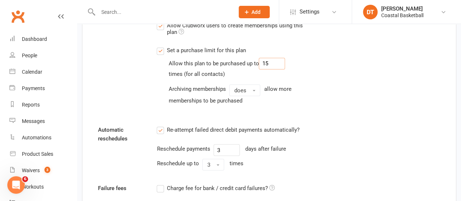
click at [279, 59] on input "15" at bounding box center [272, 64] width 26 height 12
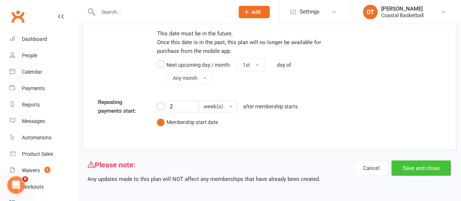
type input "10"
click at [427, 166] on button "Save and close" at bounding box center [421, 167] width 59 height 15
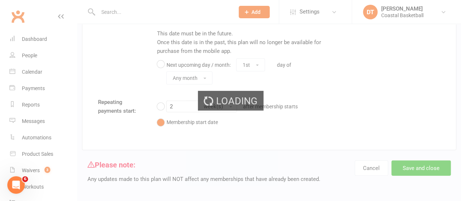
select select "100"
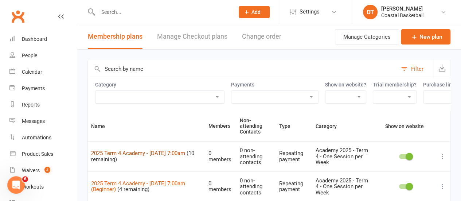
click at [175, 154] on link "2025 Term 4 Academy - [DATE] 7:00am" at bounding box center [138, 153] width 94 height 7
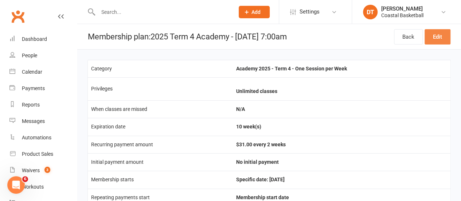
click at [445, 32] on link "Edit" at bounding box center [438, 36] width 26 height 15
drag, startPoint x: 445, startPoint y: 43, endPoint x: 451, endPoint y: 40, distance: 6.5
click at [445, 43] on link "Edit" at bounding box center [438, 36] width 26 height 15
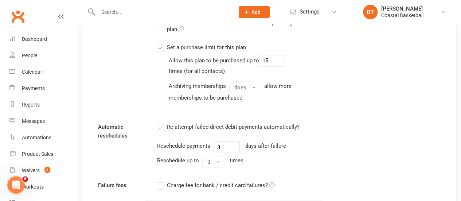
scroll to position [611, 0]
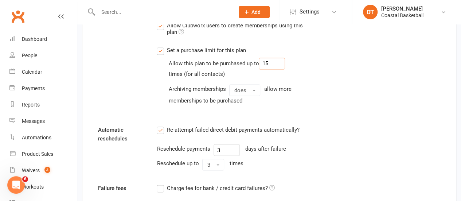
click at [277, 58] on input "15" at bounding box center [272, 64] width 26 height 12
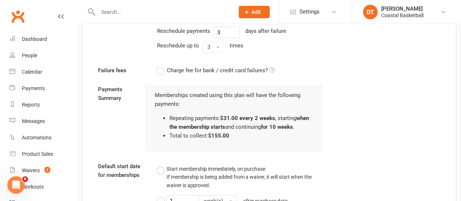
scroll to position [939, 0]
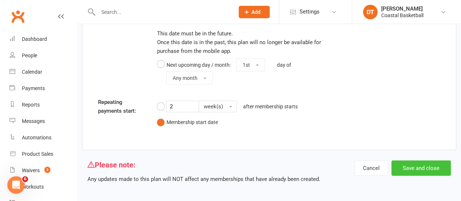
type input "10"
click at [416, 169] on button "Save and close" at bounding box center [421, 167] width 59 height 15
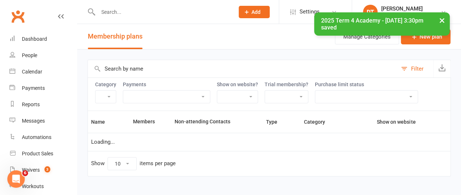
select select "100"
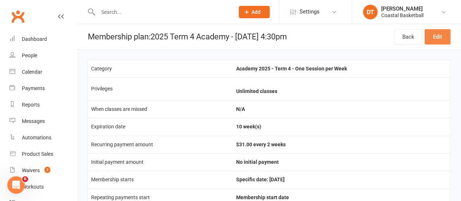
click at [449, 36] on link "Edit" at bounding box center [438, 36] width 26 height 15
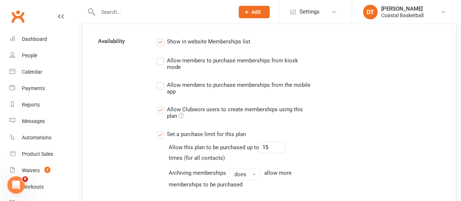
scroll to position [613, 0]
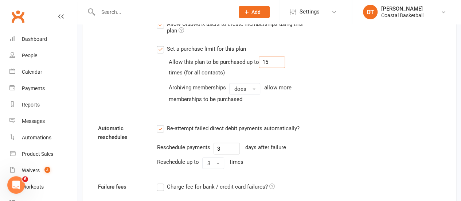
click at [281, 59] on input "15" at bounding box center [272, 62] width 26 height 12
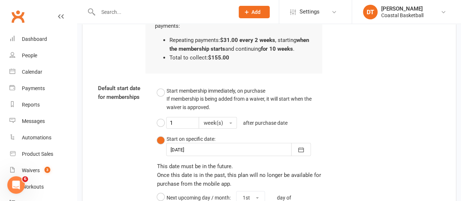
scroll to position [939, 0]
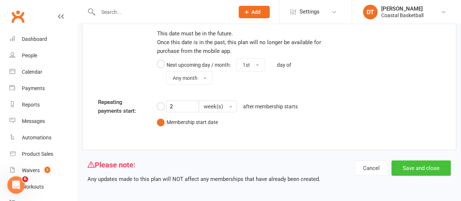
type input "10"
click at [435, 162] on button "Save and close" at bounding box center [421, 167] width 59 height 15
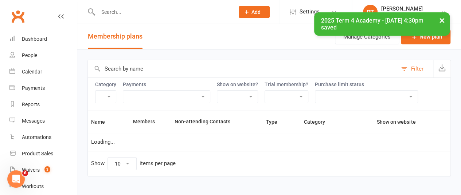
select select "100"
select select "21051"
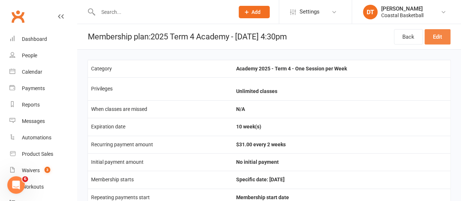
click at [432, 34] on link "Edit" at bounding box center [438, 36] width 26 height 15
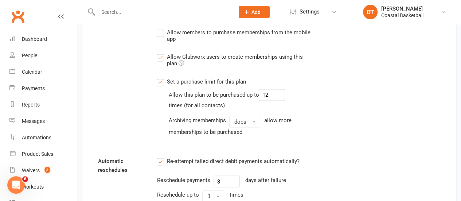
scroll to position [581, 0]
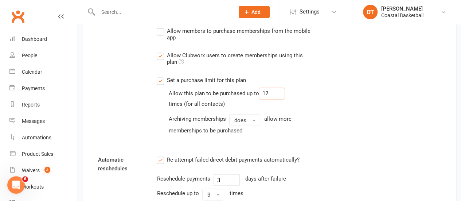
click at [275, 93] on input "12" at bounding box center [272, 94] width 26 height 12
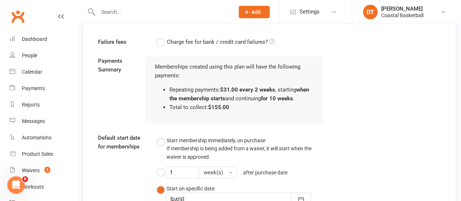
scroll to position [939, 0]
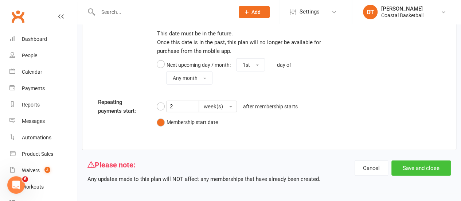
type input "10"
click at [426, 167] on button "Save and close" at bounding box center [421, 167] width 59 height 15
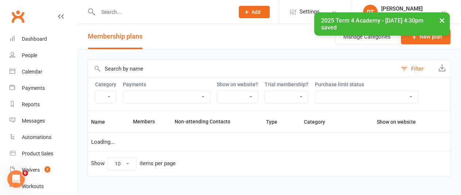
select select "100"
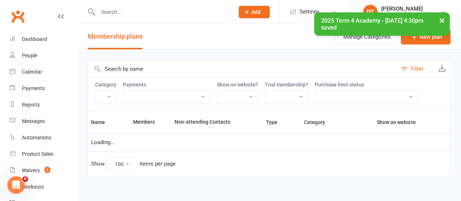
select select "21051"
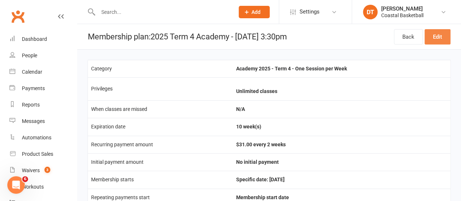
drag, startPoint x: 444, startPoint y: 35, endPoint x: 449, endPoint y: 34, distance: 5.1
click at [444, 35] on link "Edit" at bounding box center [438, 36] width 26 height 15
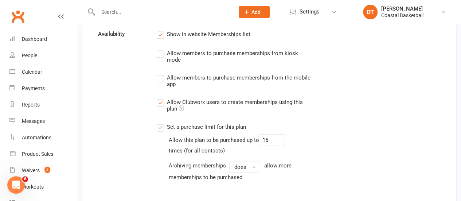
scroll to position [597, 0]
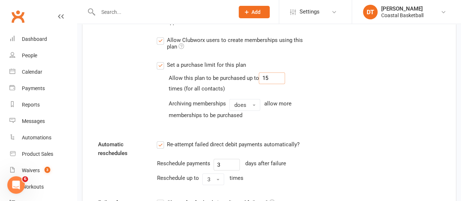
click at [281, 75] on input "15" at bounding box center [272, 78] width 26 height 12
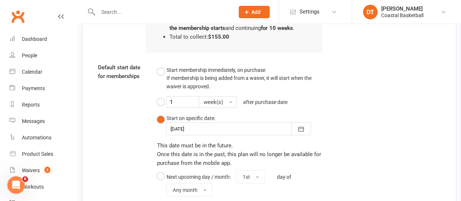
scroll to position [939, 0]
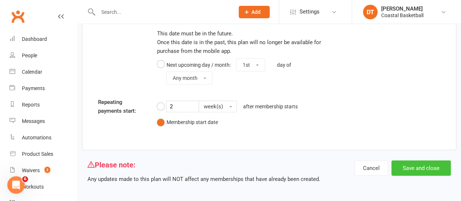
type input "10"
click at [418, 165] on button "Save and close" at bounding box center [421, 167] width 59 height 15
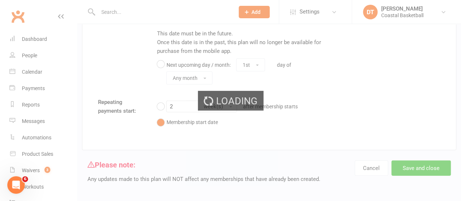
select select "21051"
select select "100"
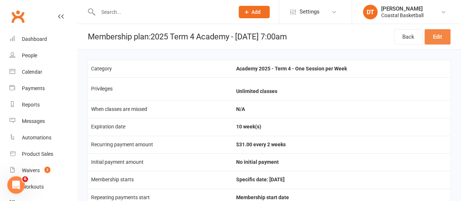
click at [446, 36] on link "Edit" at bounding box center [438, 36] width 26 height 15
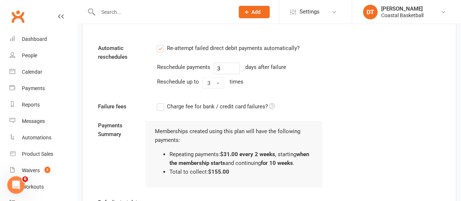
scroll to position [629, 0]
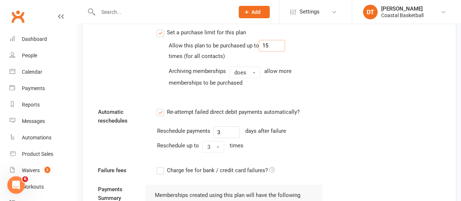
click at [282, 40] on input "15" at bounding box center [272, 46] width 26 height 12
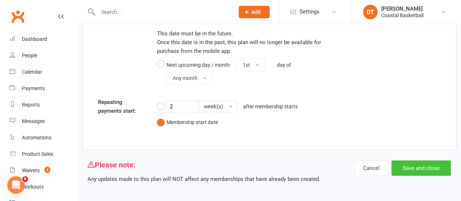
type input "10"
click at [419, 167] on button "Save and close" at bounding box center [421, 167] width 59 height 15
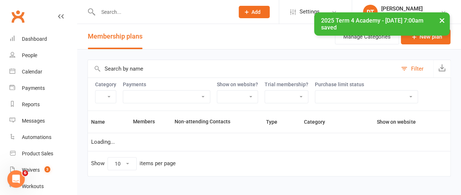
select select "100"
select select "21051"
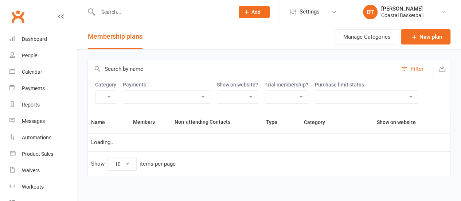
select select "100"
select select "21051"
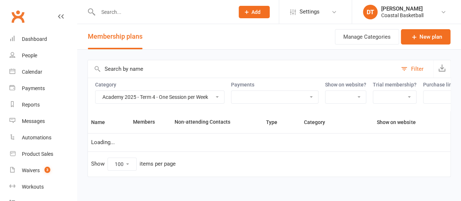
scroll to position [11, 0]
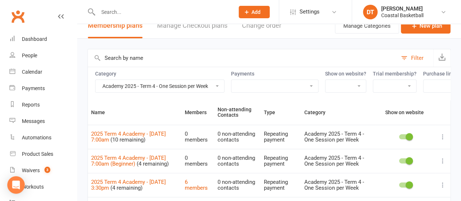
drag, startPoint x: 465, startPoint y: 45, endPoint x: 466, endPoint y: 108, distance: 62.7
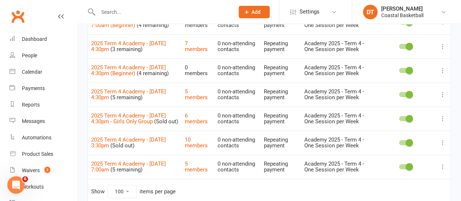
scroll to position [244, 0]
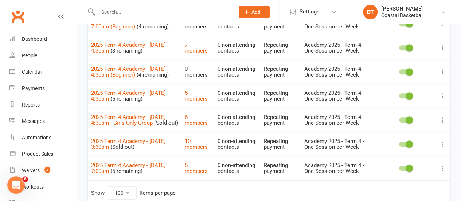
click at [445, 100] on icon at bounding box center [442, 95] width 7 height 7
click at [418, 126] on link "Duplicate" at bounding box center [405, 128] width 72 height 15
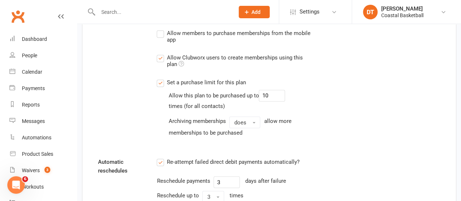
scroll to position [583, 0]
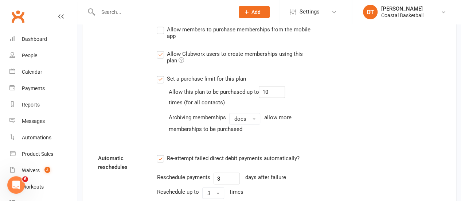
type input "2025 Term 4 Academy - [DATE] 4:30pm (Beginner)"
click at [276, 86] on input "10" at bounding box center [272, 92] width 26 height 12
type input "3"
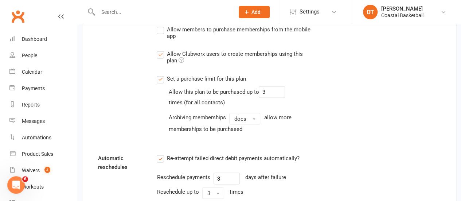
click at [415, 103] on div "Availability Show in website Memberships list Allow members to purchase members…" at bounding box center [269, 62] width 353 height 162
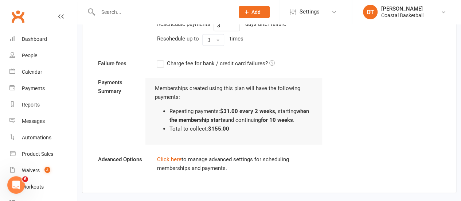
scroll to position [771, 0]
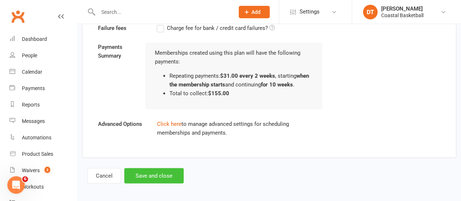
click at [165, 175] on button "Save and close" at bounding box center [153, 175] width 59 height 15
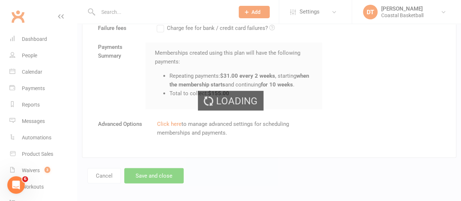
select select "100"
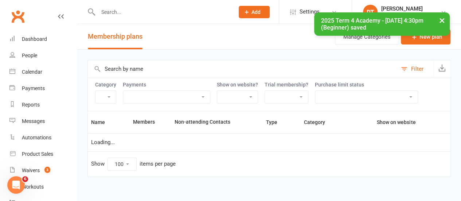
select select "21051"
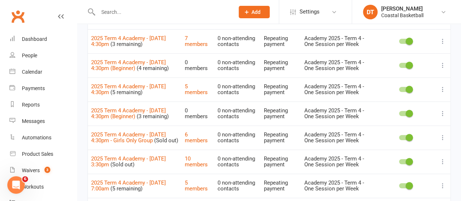
scroll to position [252, 0]
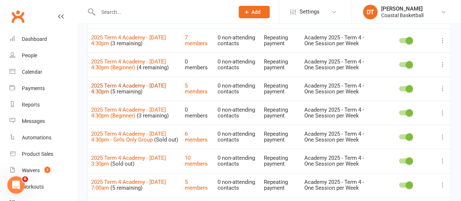
click at [144, 87] on link "2025 Term 4 Academy - [DATE] 4:30pm" at bounding box center [128, 88] width 75 height 13
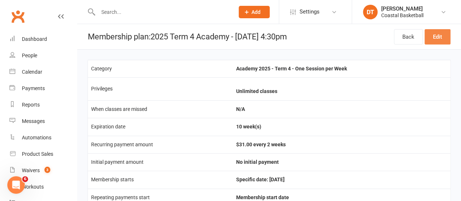
click at [439, 37] on link "Edit" at bounding box center [438, 36] width 26 height 15
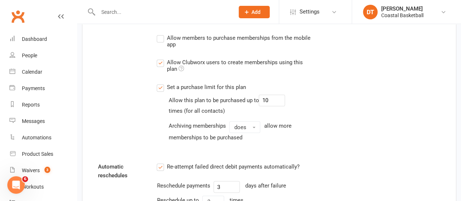
scroll to position [632, 0]
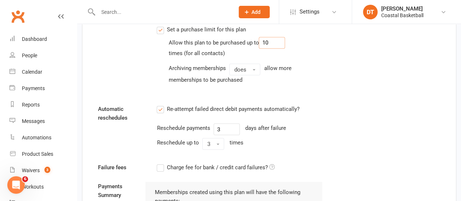
click at [275, 40] on input "10" at bounding box center [272, 43] width 26 height 12
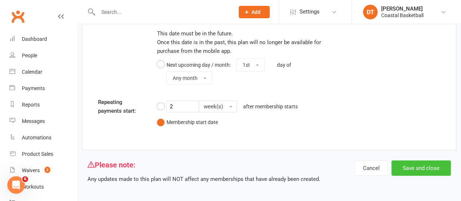
type input "8"
click at [422, 170] on button "Save and close" at bounding box center [421, 167] width 59 height 15
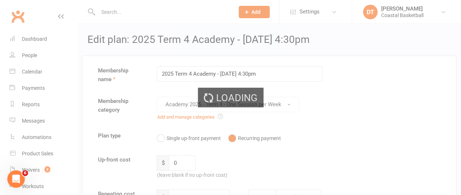
select select "100"
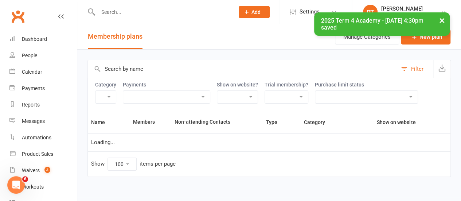
select select "21051"
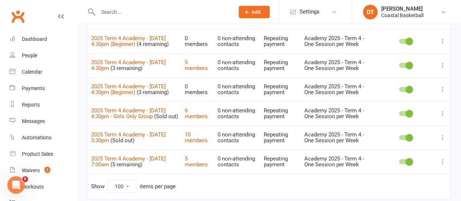
scroll to position [268, 0]
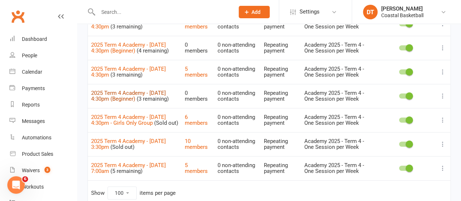
click at [111, 99] on link "2025 Term 4 Academy - [DATE] 4:30pm (Beginner)" at bounding box center [128, 96] width 75 height 13
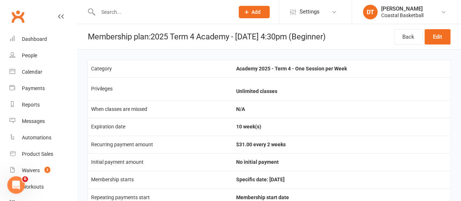
scroll to position [5, 0]
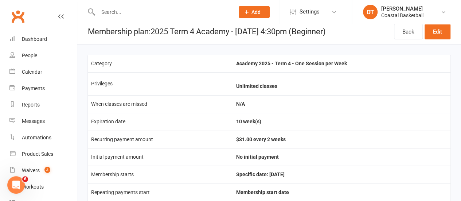
select select "100"
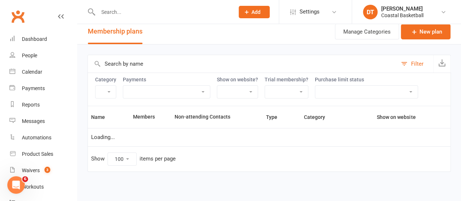
select select "21051"
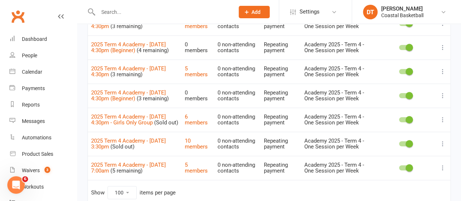
scroll to position [269, 0]
click at [443, 97] on icon at bounding box center [442, 95] width 7 height 7
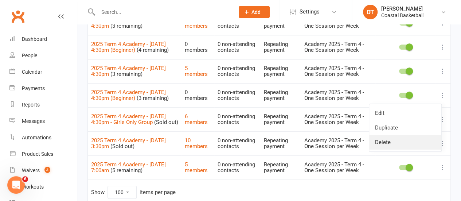
click at [419, 136] on link "Delete" at bounding box center [405, 142] width 72 height 15
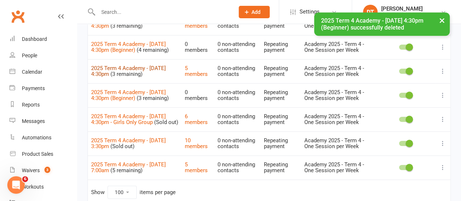
click at [143, 73] on link "2025 Term 4 Academy - [DATE] 4:30pm" at bounding box center [128, 71] width 75 height 13
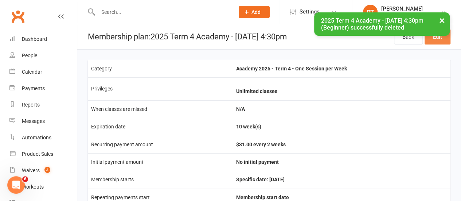
click at [440, 40] on link "Edit" at bounding box center [438, 36] width 26 height 15
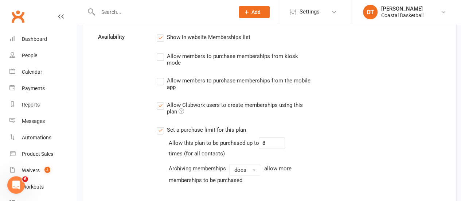
scroll to position [533, 0]
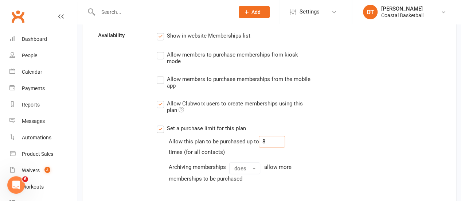
drag, startPoint x: 261, startPoint y: 138, endPoint x: 257, endPoint y: 136, distance: 4.1
click at [260, 138] on div "Allow this plan to be purchased up to 8" at bounding box center [226, 142] width 117 height 12
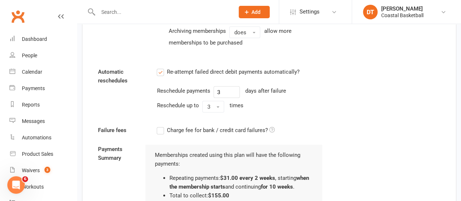
scroll to position [939, 0]
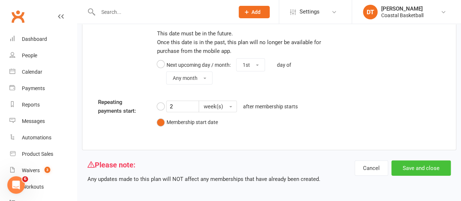
type input "10"
click at [433, 167] on button "Save and close" at bounding box center [421, 167] width 59 height 15
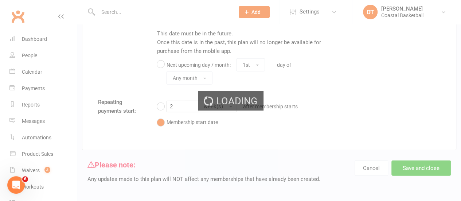
select select "100"
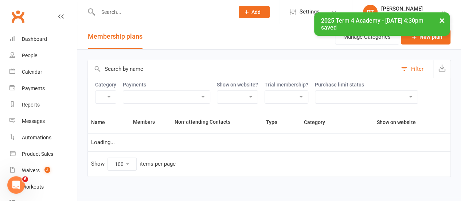
select select "21051"
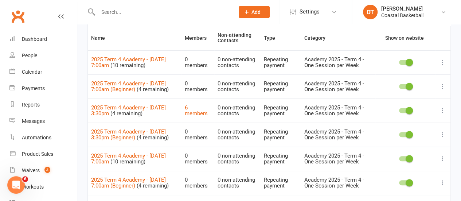
scroll to position [91, 0]
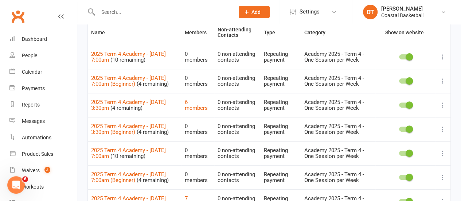
click at [441, 83] on icon at bounding box center [442, 80] width 7 height 7
click at [433, 127] on link "Delete" at bounding box center [405, 129] width 72 height 15
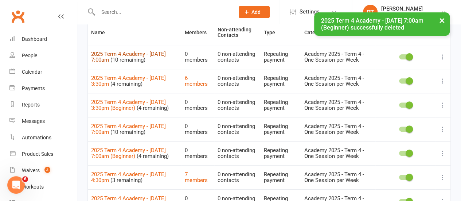
click at [158, 56] on link "2025 Term 4 Academy - [DATE] 7:00am" at bounding box center [128, 57] width 75 height 13
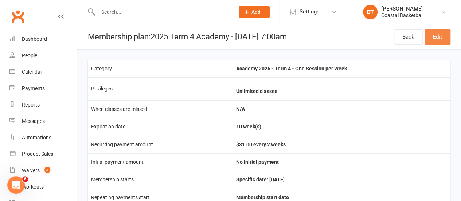
click at [447, 40] on link "Edit" at bounding box center [438, 36] width 26 height 15
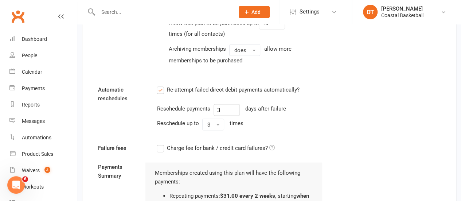
scroll to position [554, 0]
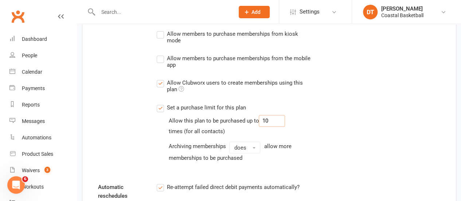
drag, startPoint x: 274, startPoint y: 116, endPoint x: 268, endPoint y: 116, distance: 6.2
click at [268, 116] on input "10" at bounding box center [272, 121] width 26 height 12
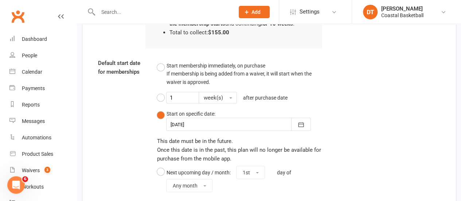
scroll to position [939, 0]
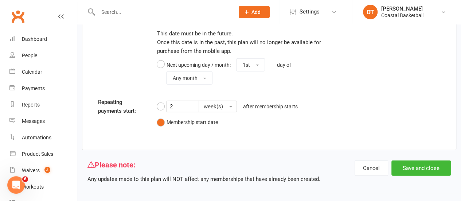
type input "12"
click at [430, 174] on div "Cancel Save and close" at bounding box center [403, 171] width 96 height 23
click at [431, 168] on button "Save and close" at bounding box center [421, 167] width 59 height 15
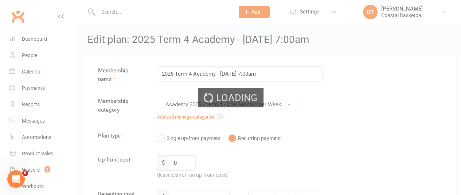
select select "100"
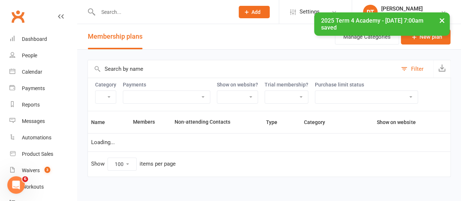
select select "21051"
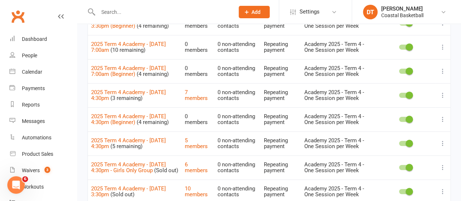
scroll to position [177, 0]
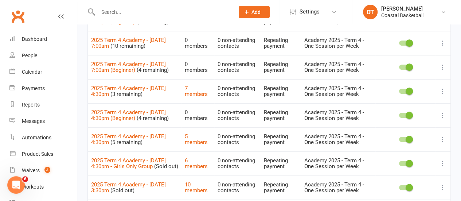
click at [441, 71] on icon at bounding box center [442, 66] width 7 height 7
click at [389, 112] on link "Delete" at bounding box center [405, 115] width 72 height 15
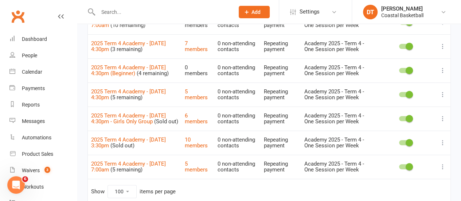
scroll to position [235, 0]
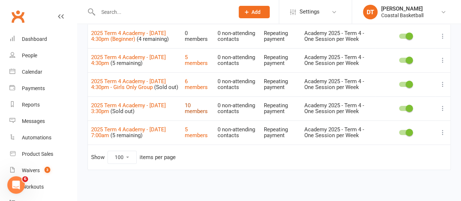
click at [191, 110] on link "10 members" at bounding box center [196, 108] width 23 height 13
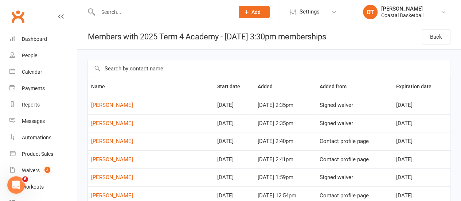
drag, startPoint x: 182, startPoint y: 55, endPoint x: 201, endPoint y: 5, distance: 53.2
click at [182, 55] on div "Name Start date Added Added from Expiration date [PERSON_NAME] [DATE] [DATE] 2:…" at bounding box center [269, 174] width 384 height 248
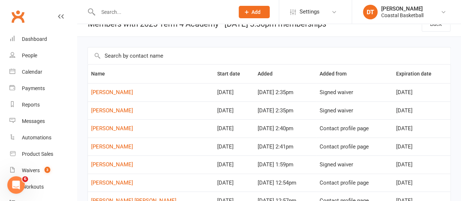
scroll to position [105, 0]
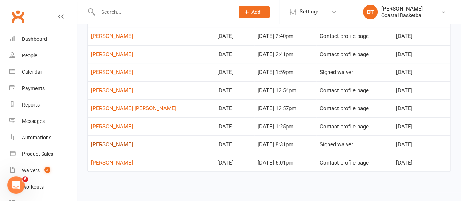
click at [99, 143] on link "[PERSON_NAME]" at bounding box center [112, 144] width 42 height 7
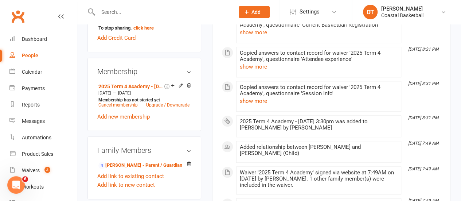
scroll to position [341, 0]
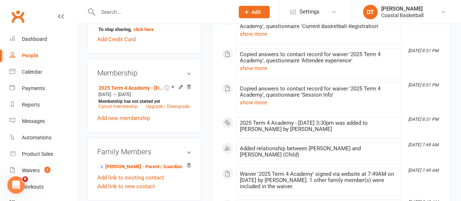
click at [174, 11] on input "text" at bounding box center [163, 12] width 134 height 10
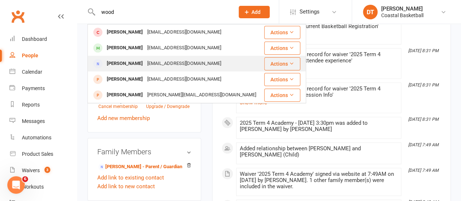
type input "wood"
click at [125, 67] on div "[PERSON_NAME]" at bounding box center [125, 63] width 40 height 11
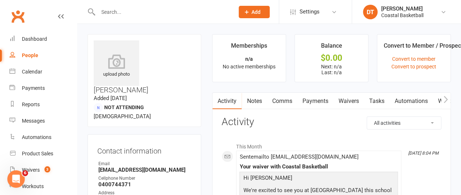
click at [154, 9] on input "text" at bounding box center [163, 12] width 134 height 10
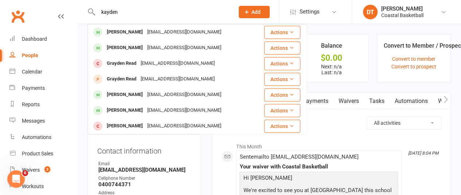
type input "kayden"
click at [158, 34] on div "[EMAIL_ADDRESS][DOMAIN_NAME]" at bounding box center [184, 32] width 78 height 11
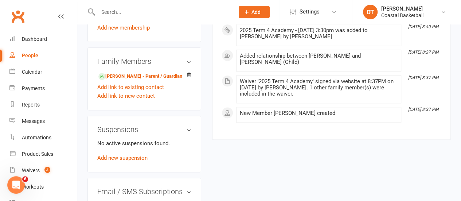
scroll to position [452, 0]
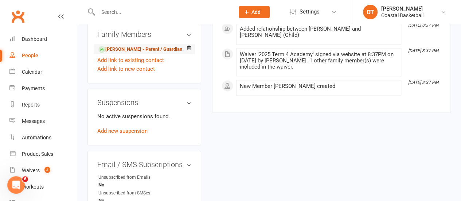
click at [169, 46] on link "[PERSON_NAME] - Parent / Guardian" at bounding box center [140, 50] width 84 height 8
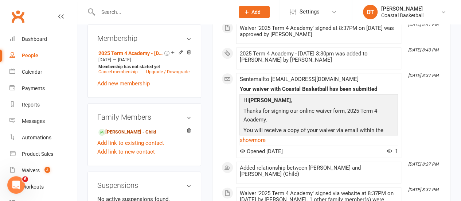
scroll to position [367, 0]
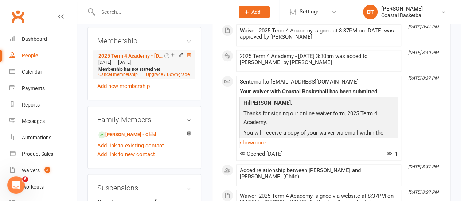
click at [190, 52] on icon at bounding box center [188, 54] width 5 height 5
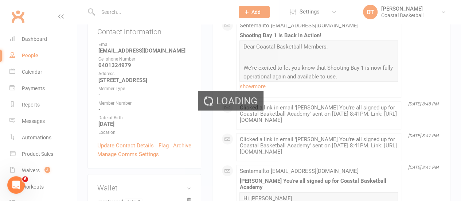
scroll to position [0, 0]
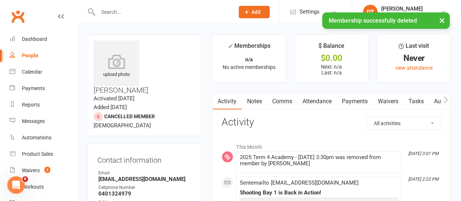
click at [362, 100] on link "Payments" at bounding box center [355, 101] width 36 height 17
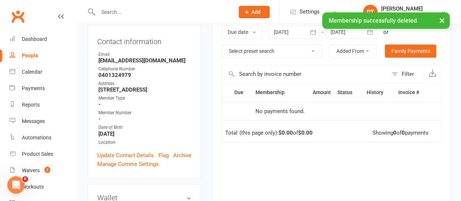
scroll to position [73, 0]
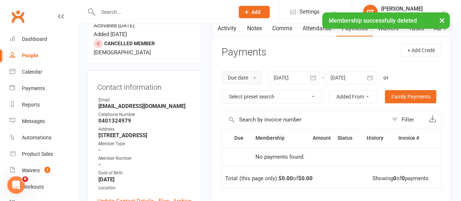
click at [250, 77] on button "Due date" at bounding box center [242, 77] width 40 height 13
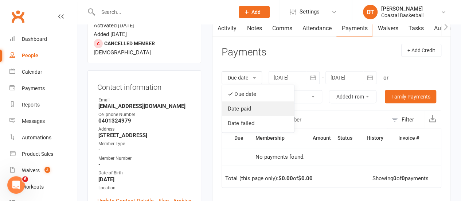
click at [257, 108] on link "Date paid" at bounding box center [258, 108] width 72 height 15
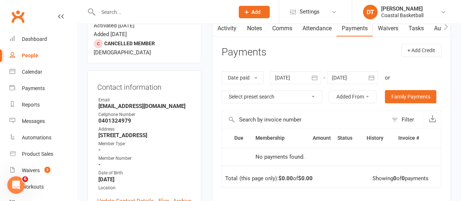
click at [315, 80] on icon "button" at bounding box center [314, 77] width 7 height 7
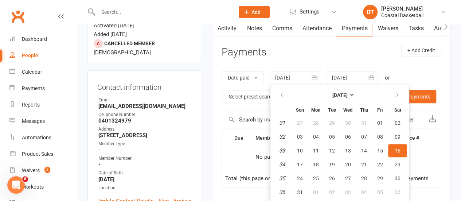
click at [322, 73] on div "[DATE] [DATE] Sun Mon Tue Wed Thu Fri Sat 31 27 28 29 30 31 01 02 32 03 04 05 0…" at bounding box center [324, 77] width 108 height 13
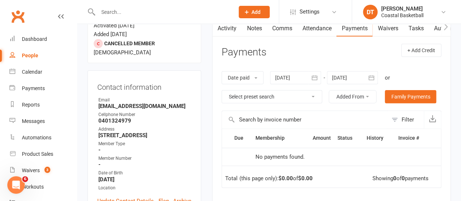
click at [236, 24] on quick-add-button "Prospect Member Non-attending contact Class / event Appointment Task Membership…" at bounding box center [254, 12] width 50 height 24
drag, startPoint x: 233, startPoint y: 29, endPoint x: 236, endPoint y: 33, distance: 5.0
click at [233, 29] on link "Activity" at bounding box center [227, 28] width 29 height 17
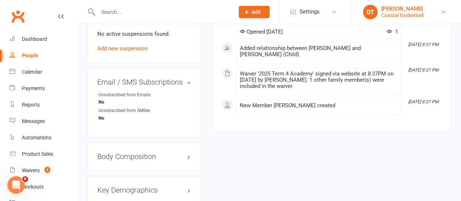
scroll to position [507, 0]
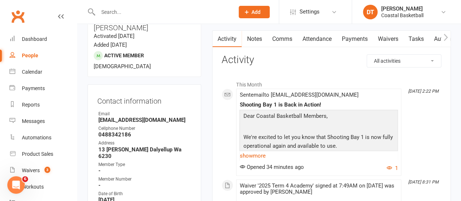
scroll to position [8, 0]
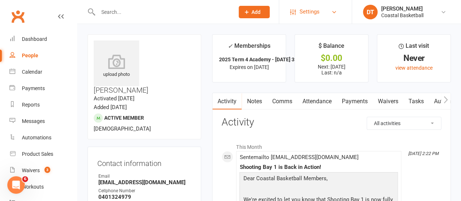
click at [321, 9] on link "Settings" at bounding box center [315, 12] width 51 height 16
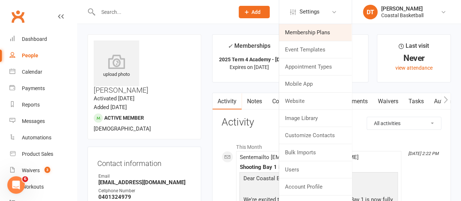
click at [319, 31] on link "Membership Plans" at bounding box center [315, 32] width 73 height 17
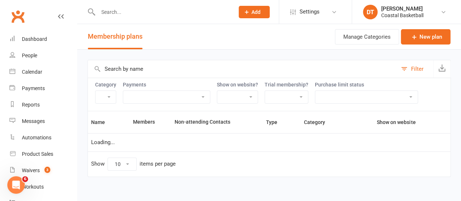
select select "100"
select select "21051"
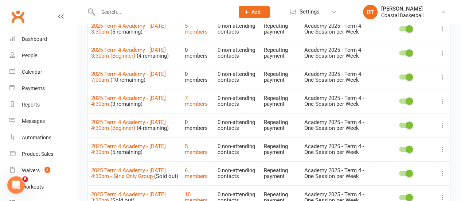
scroll to position [235, 0]
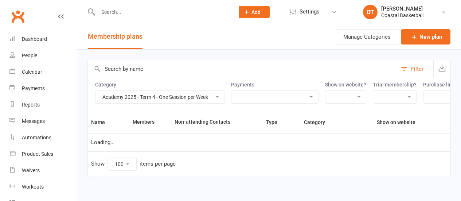
select select "21051"
select select "100"
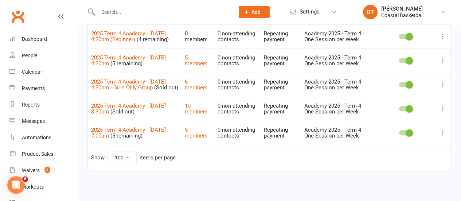
scroll to position [235, 0]
drag, startPoint x: 205, startPoint y: 112, endPoint x: 329, endPoint y: 136, distance: 126.6
click at [205, 112] on link "10 members" at bounding box center [196, 108] width 23 height 13
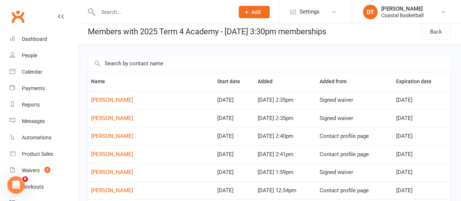
select select "100"
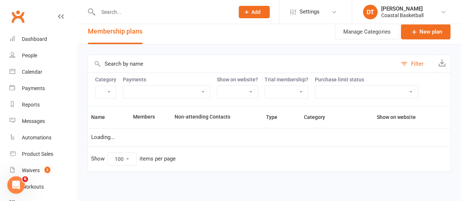
select select "21051"
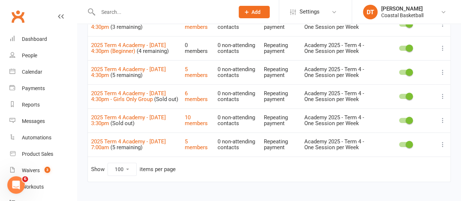
scroll to position [223, 0]
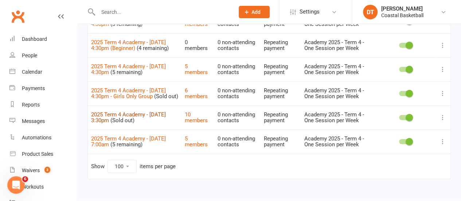
click at [122, 119] on link "2025 Term 4 Academy - [DATE] 3:30pm" at bounding box center [128, 117] width 75 height 13
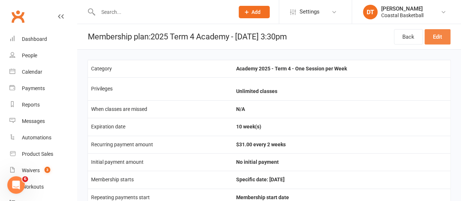
click at [445, 35] on link "Edit" at bounding box center [438, 36] width 26 height 15
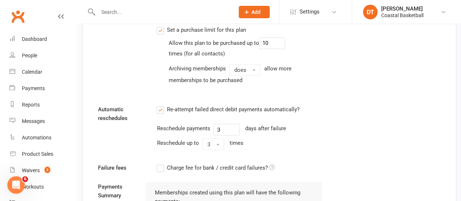
scroll to position [620, 0]
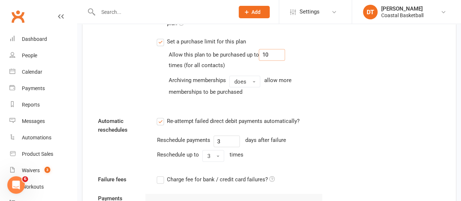
click at [274, 51] on input "10" at bounding box center [272, 55] width 26 height 12
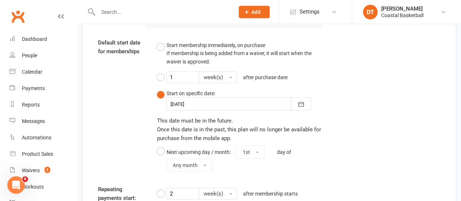
scroll to position [939, 0]
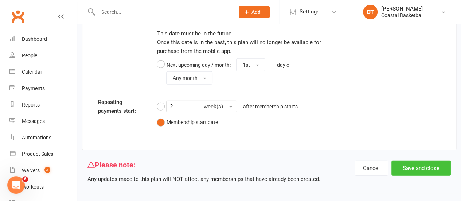
type input "13"
click at [429, 166] on button "Save and close" at bounding box center [421, 167] width 59 height 15
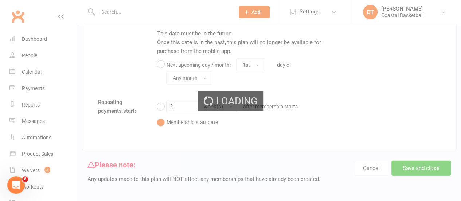
select select "100"
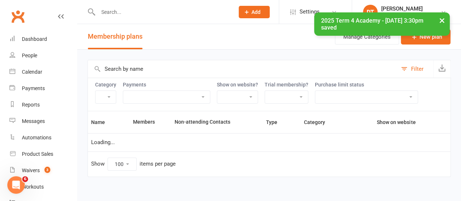
select select "21051"
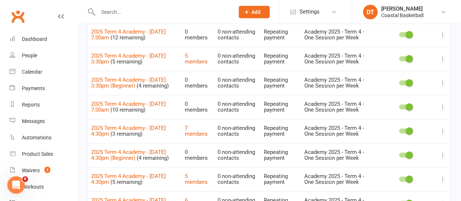
scroll to position [105, 0]
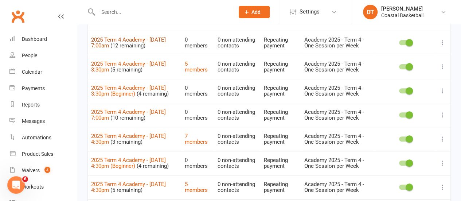
click at [104, 44] on link "2025 Term 4 Academy - Friday 7:00am" at bounding box center [128, 42] width 75 height 13
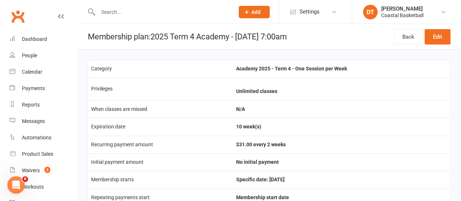
click at [453, 45] on header "Membership plan: 2025 Term 4 Academy - Friday 7:00am Back Edit" at bounding box center [269, 37] width 384 height 26
click at [447, 39] on link "Edit" at bounding box center [438, 36] width 26 height 15
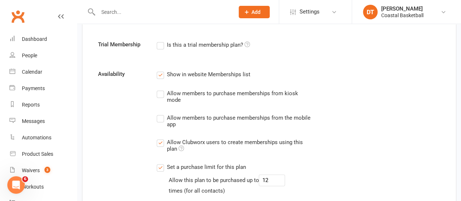
scroll to position [545, 0]
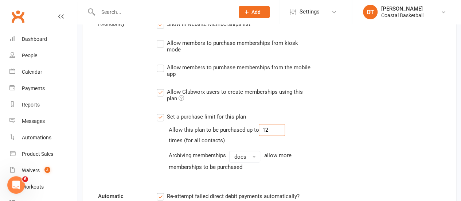
click at [279, 126] on input "12" at bounding box center [272, 130] width 26 height 12
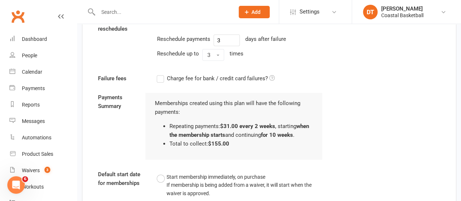
scroll to position [939, 0]
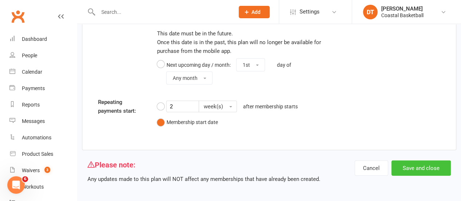
type input "13"
click at [446, 172] on button "Save and close" at bounding box center [421, 167] width 59 height 15
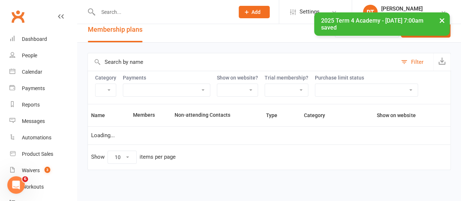
select select "100"
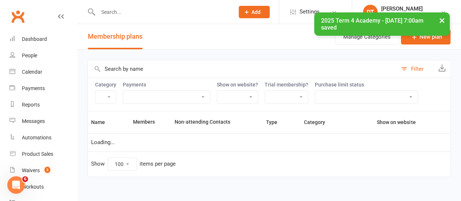
select select "21051"
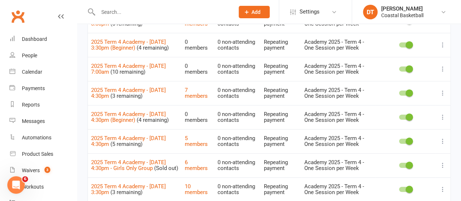
scroll to position [151, 0]
click at [133, 68] on link "2025 Term 4 Academy - Monday 7:00am" at bounding box center [128, 68] width 75 height 13
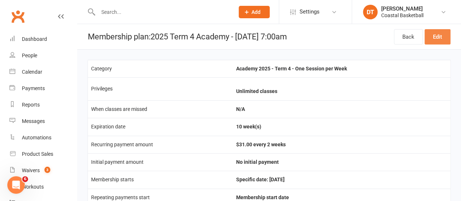
click at [445, 32] on link "Edit" at bounding box center [438, 36] width 26 height 15
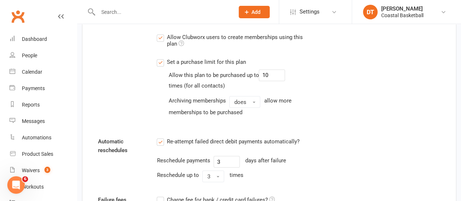
scroll to position [613, 0]
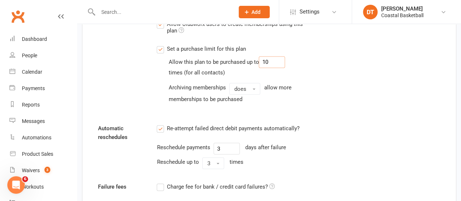
click at [280, 59] on input "10" at bounding box center [272, 62] width 26 height 12
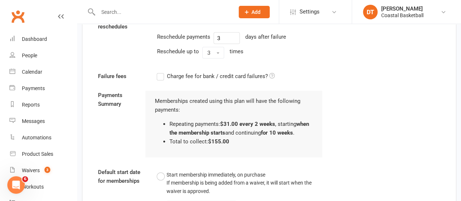
scroll to position [939, 0]
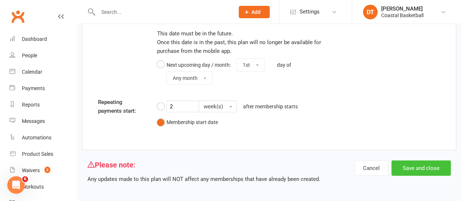
type input "13"
click at [440, 160] on button "Save and close" at bounding box center [421, 167] width 59 height 15
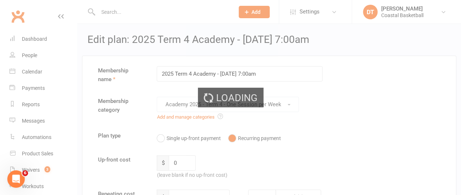
select select "100"
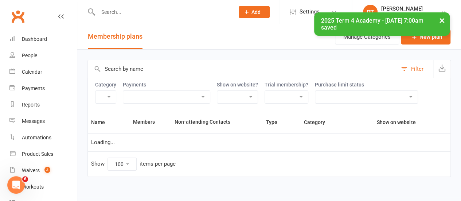
select select "21051"
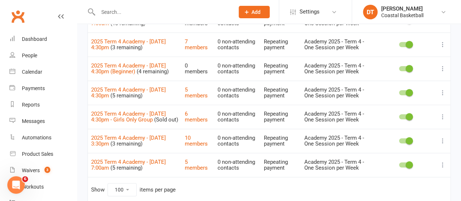
scroll to position [206, 0]
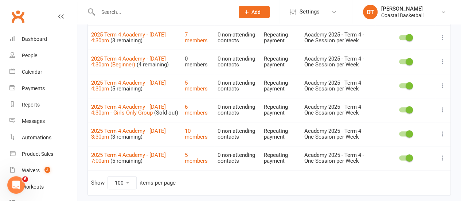
click at [445, 89] on icon at bounding box center [442, 85] width 7 height 7
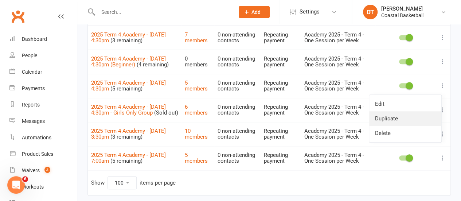
click at [432, 117] on link "Duplicate" at bounding box center [405, 118] width 72 height 15
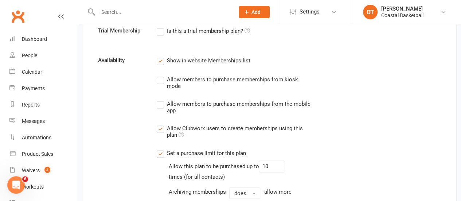
scroll to position [597, 0]
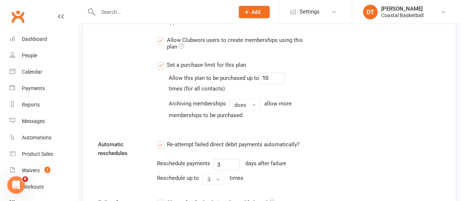
type input "2025 Term 4 Academy - Tuesday 4:30pm (Beginner)"
click at [272, 77] on input "10" at bounding box center [272, 78] width 26 height 12
type input "4"
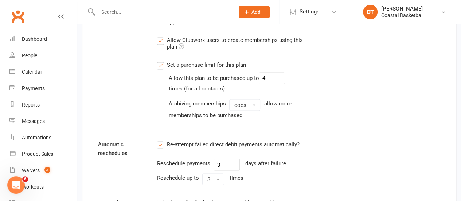
click at [348, 95] on div "Availability Show in website Memberships list Allow members to purchase members…" at bounding box center [269, 49] width 353 height 162
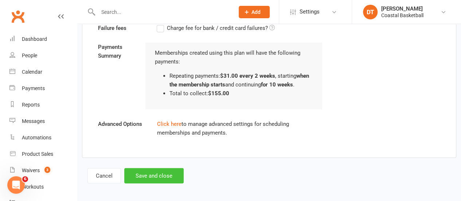
drag, startPoint x: 178, startPoint y: 173, endPoint x: 240, endPoint y: 175, distance: 61.7
click at [178, 173] on button "Save and close" at bounding box center [153, 175] width 59 height 15
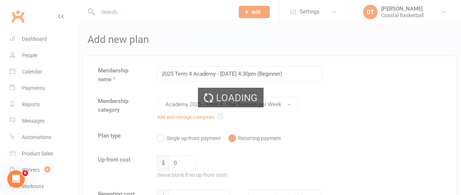
select select "100"
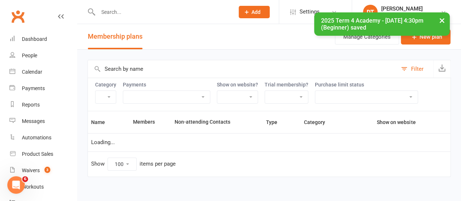
select select "21051"
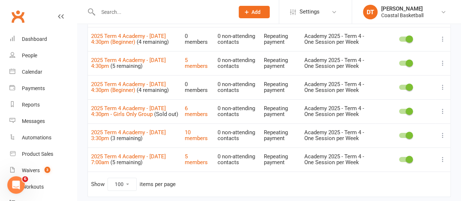
scroll to position [232, 0]
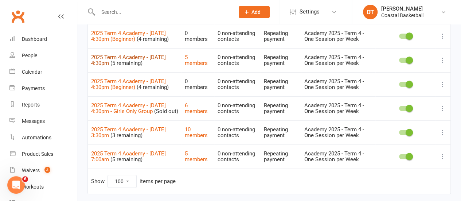
click at [146, 61] on link "2025 Term 4 Academy - Tuesday 4:30pm" at bounding box center [128, 60] width 75 height 13
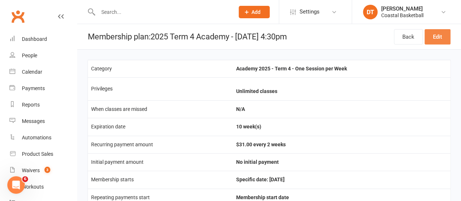
click at [443, 40] on link "Edit" at bounding box center [438, 36] width 26 height 15
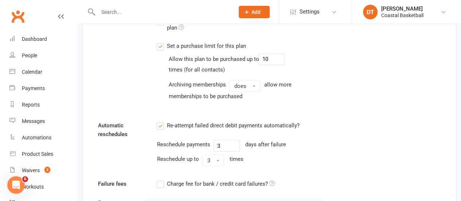
scroll to position [604, 0]
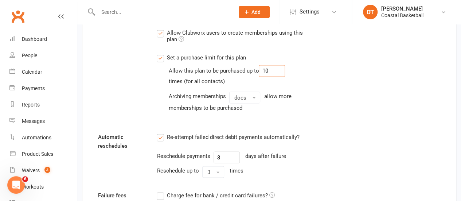
drag, startPoint x: 265, startPoint y: 64, endPoint x: 381, endPoint y: 92, distance: 120.0
click at [294, 65] on div "Allow this plan to be purchased up to 10 times (for all contacts) Archiving mem…" at bounding box center [245, 88] width 154 height 47
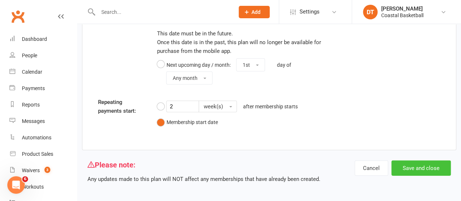
type input "6"
click at [416, 164] on button "Save and close" at bounding box center [421, 167] width 59 height 15
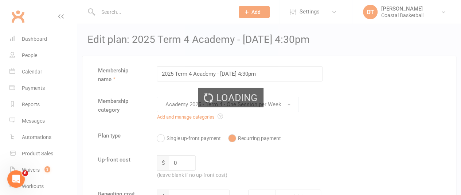
select select "100"
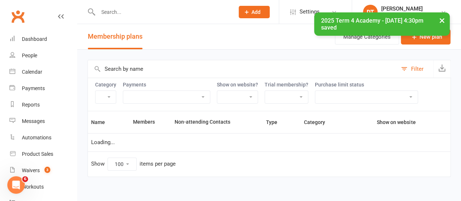
select select "21051"
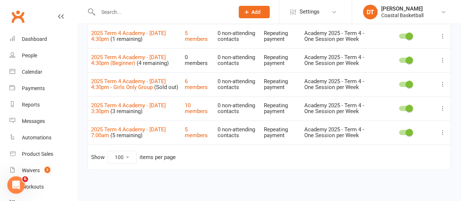
scroll to position [259, 0]
click at [319, 178] on div "Name Members Non-attending Contacts Type Category Show on website 2025 Term 4 A…" at bounding box center [270, 17] width 364 height 325
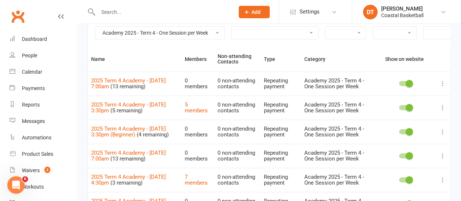
scroll to position [0, 0]
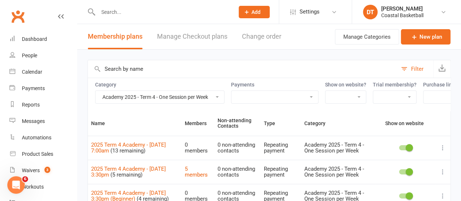
click at [440, 71] on icon "button" at bounding box center [442, 67] width 7 height 7
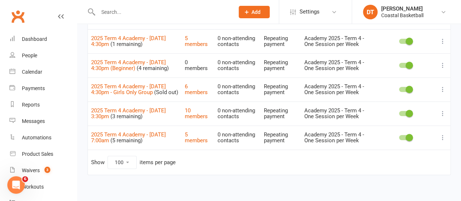
scroll to position [259, 0]
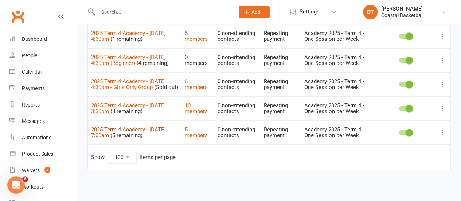
click at [104, 132] on link "2025 Term 4 Academy - Wednesday 7:00am" at bounding box center [128, 132] width 75 height 13
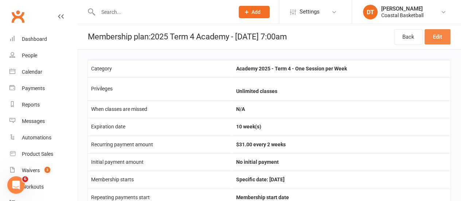
click at [445, 37] on link "Edit" at bounding box center [438, 36] width 26 height 15
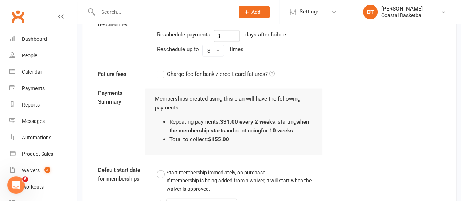
scroll to position [613, 0]
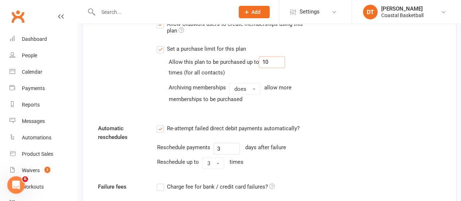
click at [281, 59] on input "10" at bounding box center [272, 62] width 26 height 12
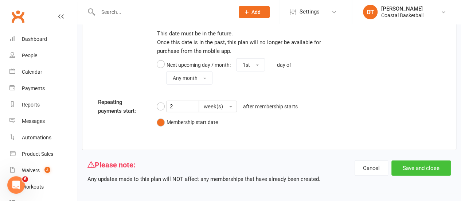
type input "13"
click at [438, 160] on button "Save and close" at bounding box center [421, 167] width 59 height 15
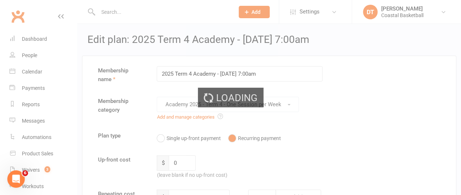
select select "100"
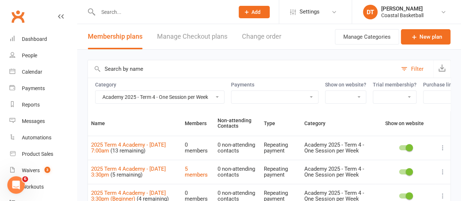
click at [217, 96] on select "Academy 2025 - Term 4 - One Session per Week Academy 2025 - Term 4 - Two Sessio…" at bounding box center [160, 97] width 129 height 12
select select "20967"
click at [96, 91] on select "Academy 2025 - Term 4 - One Session per Week Academy 2025 - Term 4 - Two Sessio…" at bounding box center [160, 97] width 129 height 12
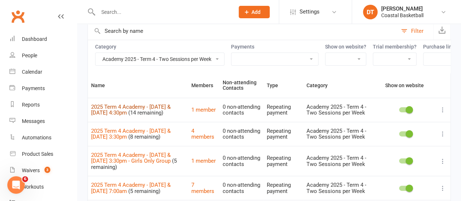
scroll to position [36, 0]
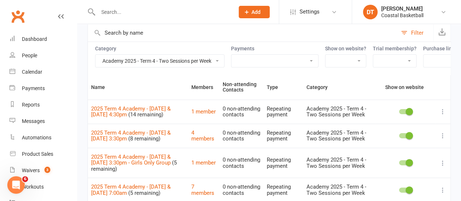
click at [204, 58] on select "Academy 2025 - Term 4 - One Session per Week Academy 2025 - Term 4 - Two Sessio…" at bounding box center [160, 61] width 129 height 12
select select
click at [96, 55] on select "Academy 2025 - Term 4 - One Session per Week Academy 2025 - Term 4 - Two Sessio…" at bounding box center [160, 61] width 129 height 12
click at [133, 34] on input "text" at bounding box center [243, 33] width 310 height 18
type input "academy"
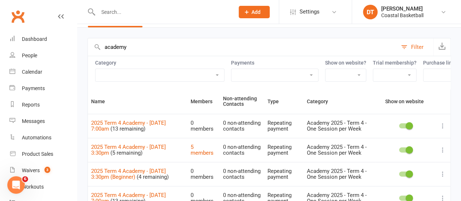
scroll to position [0, 0]
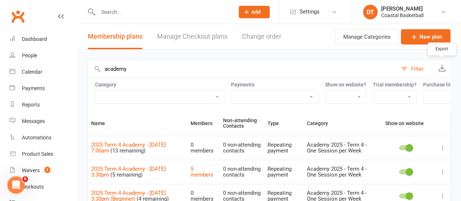
click at [442, 67] on icon "button" at bounding box center [442, 67] width 7 height 7
click at [41, 111] on link "Reports" at bounding box center [42, 105] width 67 height 16
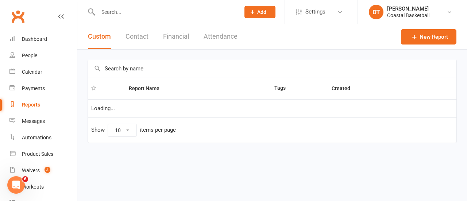
select select "100"
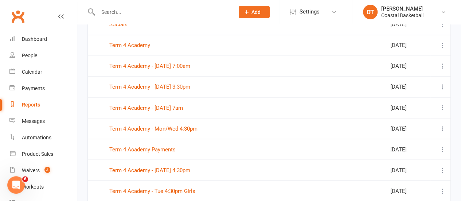
scroll to position [574, 0]
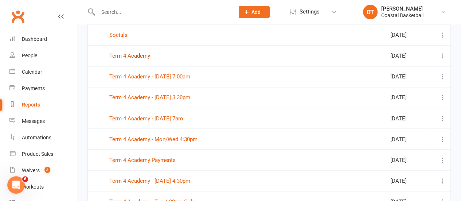
click at [121, 53] on link "Term 4 Academy" at bounding box center [129, 56] width 41 height 7
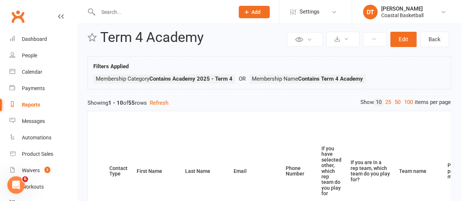
scroll to position [8, 0]
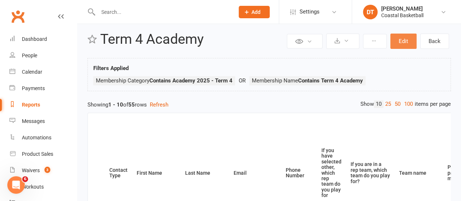
click at [402, 38] on button "Edit" at bounding box center [404, 41] width 26 height 15
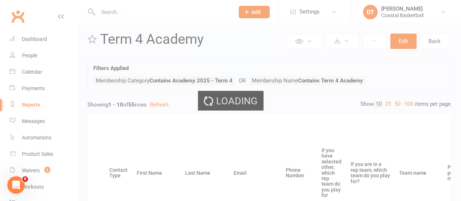
select select "join_filters_with_or"
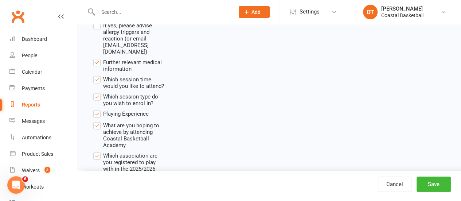
scroll to position [2138, 0]
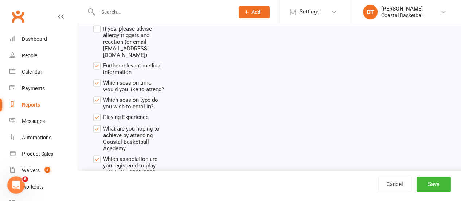
click at [97, 78] on label "Which session time would you like to attend?" at bounding box center [128, 85] width 71 height 14
click at [97, 78] on input "Which session time would you like to attend?" at bounding box center [95, 78] width 5 height 0
click at [129, 61] on span "Further relevant medical information" at bounding box center [133, 68] width 61 height 14
click at [98, 61] on input "Further relevant medical information" at bounding box center [95, 61] width 5 height 0
click at [129, 61] on span "Further relevant medical information" at bounding box center [133, 68] width 61 height 14
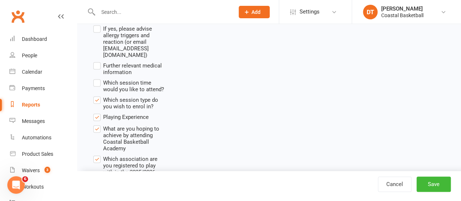
click at [98, 61] on input "Further relevant medical information" at bounding box center [95, 61] width 5 height 0
click at [123, 66] on ul "Incident Date & Time Location in Centre Description of Incident Injury Type Act…" at bounding box center [128, 191] width 71 height 774
click at [125, 96] on span "Which session type do you wish to enrol in?" at bounding box center [133, 103] width 61 height 14
click at [98, 96] on input "Which session type do you wish to enrol in?" at bounding box center [95, 96] width 5 height 0
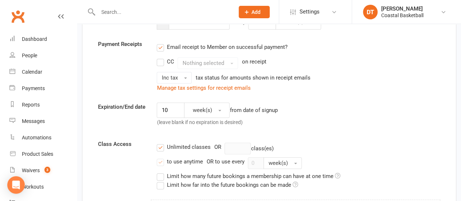
scroll to position [352, 0]
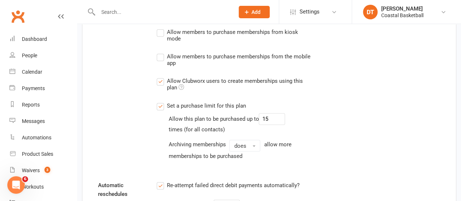
scroll to position [553, 0]
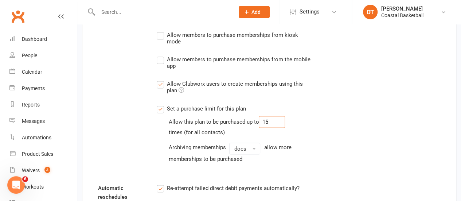
drag, startPoint x: 266, startPoint y: 120, endPoint x: 292, endPoint y: 121, distance: 26.7
click at [288, 120] on div "Allow this plan to be purchased up to 15 times (for all contacts) Archiving mem…" at bounding box center [245, 139] width 154 height 47
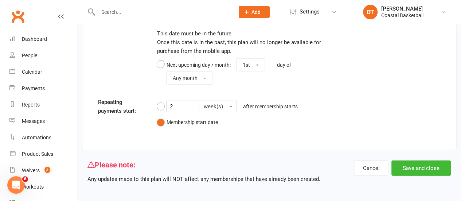
type input "13"
click at [435, 173] on div "Cancel Save and close" at bounding box center [403, 171] width 96 height 23
click at [435, 164] on button "Save and close" at bounding box center [421, 167] width 59 height 15
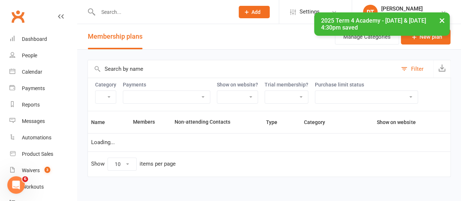
select select "100"
select select "20967"
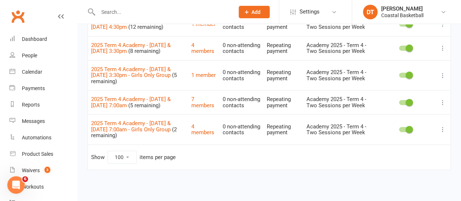
scroll to position [145, 0]
click at [199, 105] on link "7 members" at bounding box center [202, 102] width 23 height 13
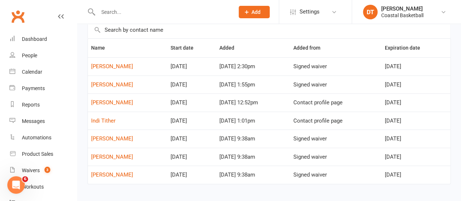
scroll to position [51, 0]
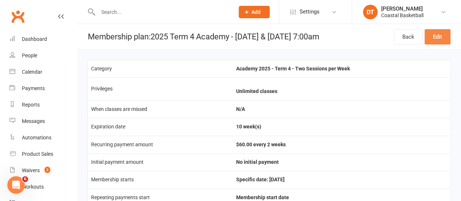
click at [447, 41] on link "Edit" at bounding box center [438, 36] width 26 height 15
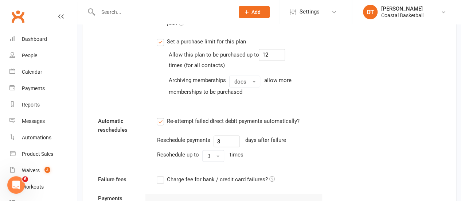
scroll to position [616, 0]
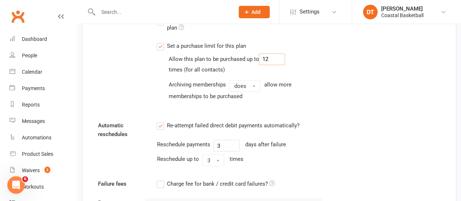
drag, startPoint x: 275, startPoint y: 59, endPoint x: 193, endPoint y: 52, distance: 82.7
click at [195, 53] on div "Allow this plan to be purchased up to 12" at bounding box center [226, 59] width 117 height 12
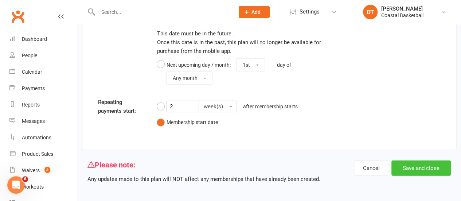
type input "8"
click at [435, 169] on button "Save and close" at bounding box center [421, 167] width 59 height 15
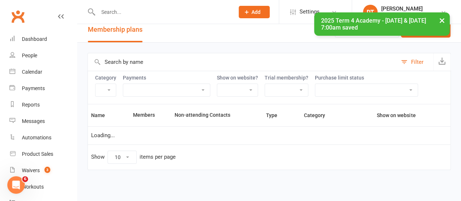
select select "100"
select select "20967"
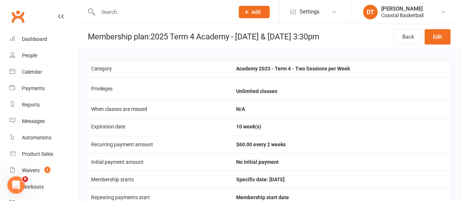
click at [446, 28] on div "Back Edit" at bounding box center [422, 36] width 57 height 25
click at [446, 34] on link "Edit" at bounding box center [438, 36] width 26 height 15
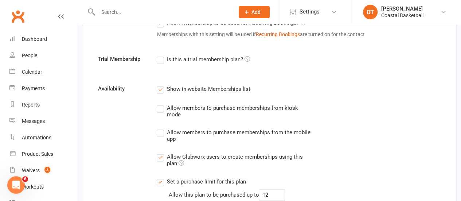
scroll to position [601, 0]
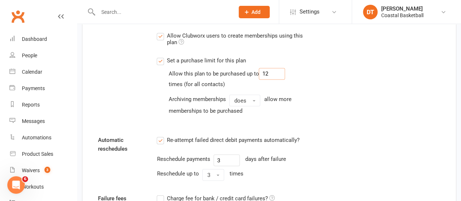
drag, startPoint x: 274, startPoint y: 72, endPoint x: 128, endPoint y: 72, distance: 145.2
click at [137, 72] on div "Availability Show in website Memberships list Allow members to purchase members…" at bounding box center [269, 44] width 353 height 162
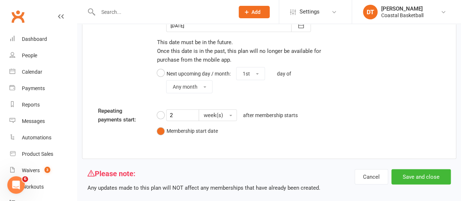
scroll to position [939, 0]
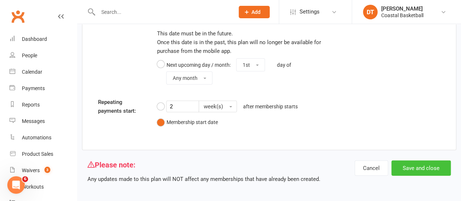
type input "8"
click at [432, 167] on button "Save and close" at bounding box center [421, 167] width 59 height 15
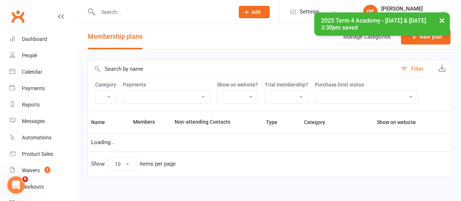
select select "100"
select select "20967"
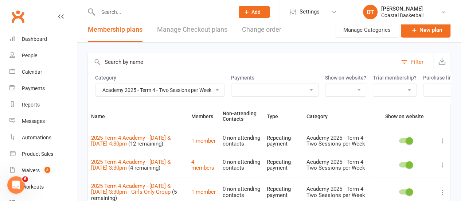
scroll to position [1, 0]
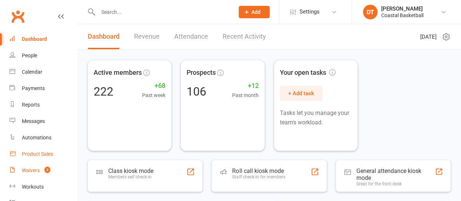
drag, startPoint x: 42, startPoint y: 164, endPoint x: 53, endPoint y: 161, distance: 11.9
click at [42, 164] on link "Waivers 3" at bounding box center [42, 170] width 67 height 16
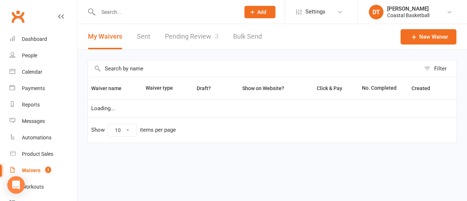
click at [196, 30] on link "Pending Review 3" at bounding box center [192, 36] width 54 height 25
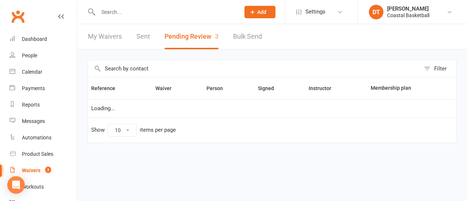
select select "50"
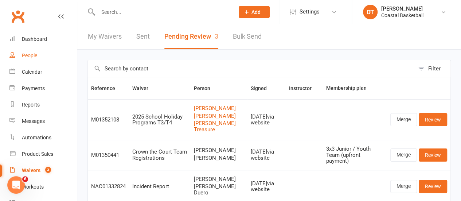
drag, startPoint x: 29, startPoint y: 51, endPoint x: 46, endPoint y: 51, distance: 17.2
click at [29, 51] on link "People" at bounding box center [42, 55] width 67 height 16
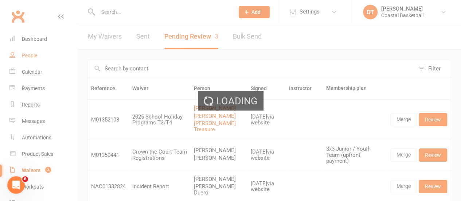
select select "100"
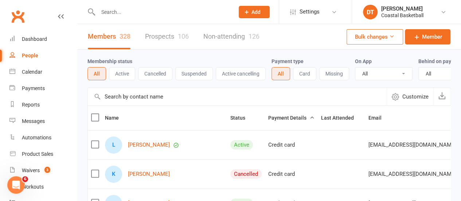
click at [161, 101] on input "text" at bounding box center [237, 97] width 299 height 18
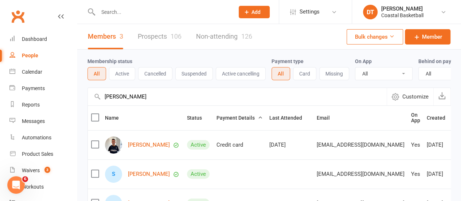
type input "braxton"
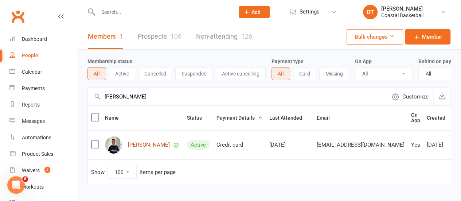
click at [149, 148] on link "Braxton Murray" at bounding box center [149, 145] width 42 height 6
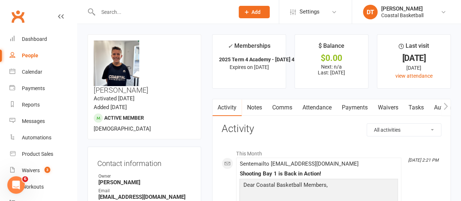
click at [398, 107] on link "Waivers" at bounding box center [388, 107] width 31 height 17
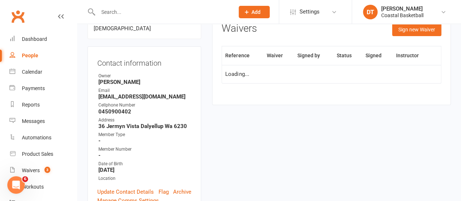
scroll to position [103, 0]
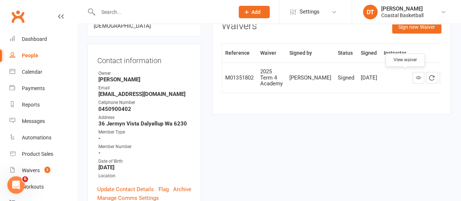
click at [416, 75] on icon at bounding box center [418, 77] width 5 height 5
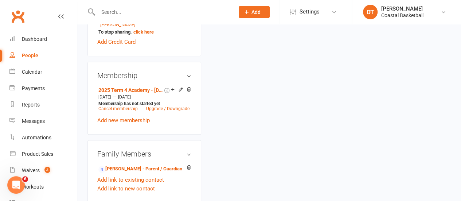
scroll to position [349, 0]
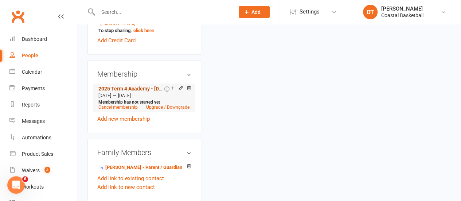
click at [144, 86] on link "2025 Term 4 Academy - [DATE] 4:30pm" at bounding box center [130, 89] width 65 height 6
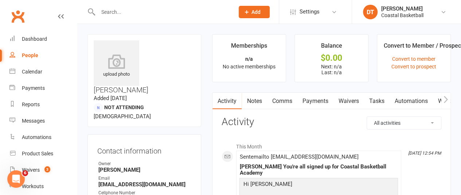
click at [450, 99] on button "button" at bounding box center [446, 101] width 9 height 16
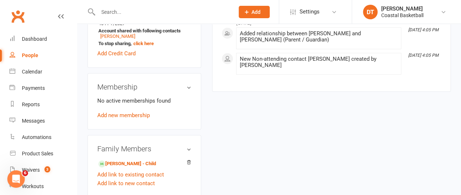
scroll to position [296, 0]
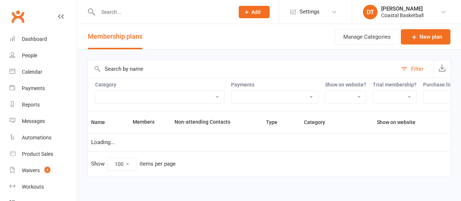
select select "100"
